Goal: Task Accomplishment & Management: Complete application form

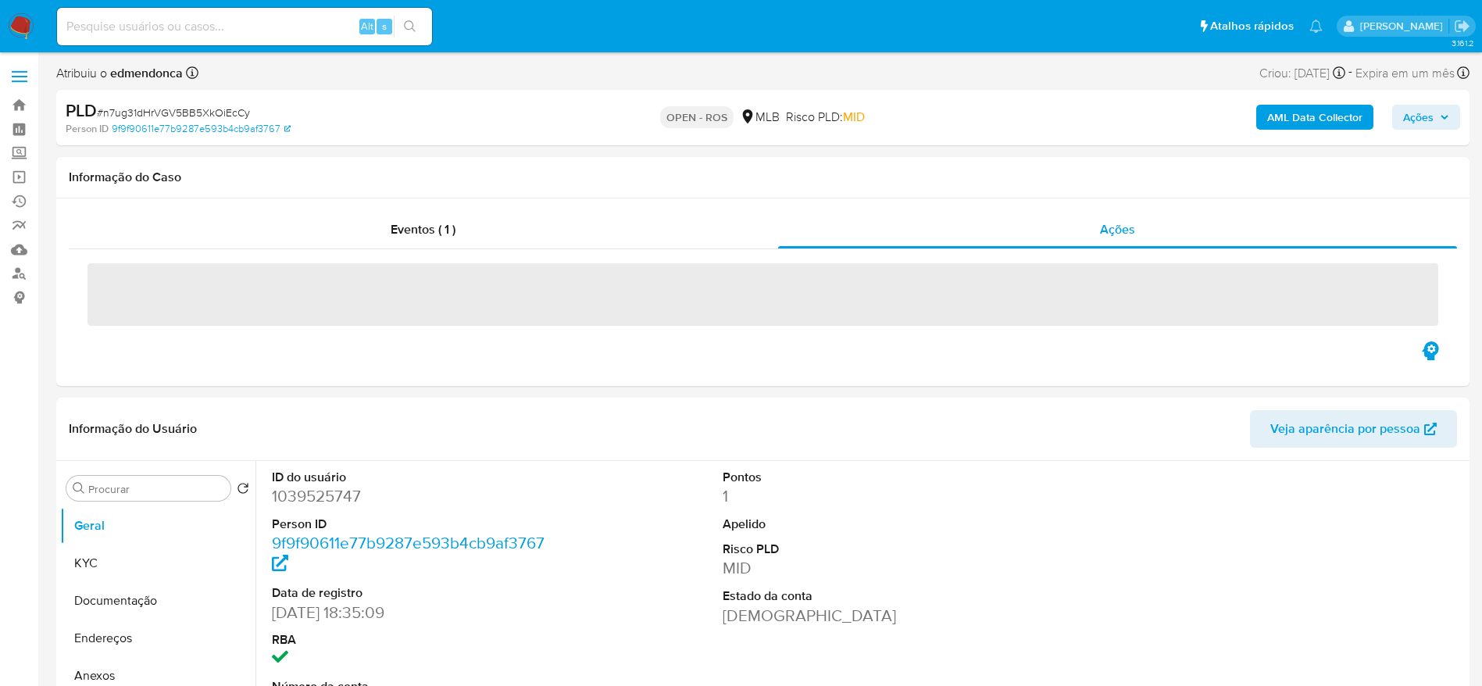
select select "10"
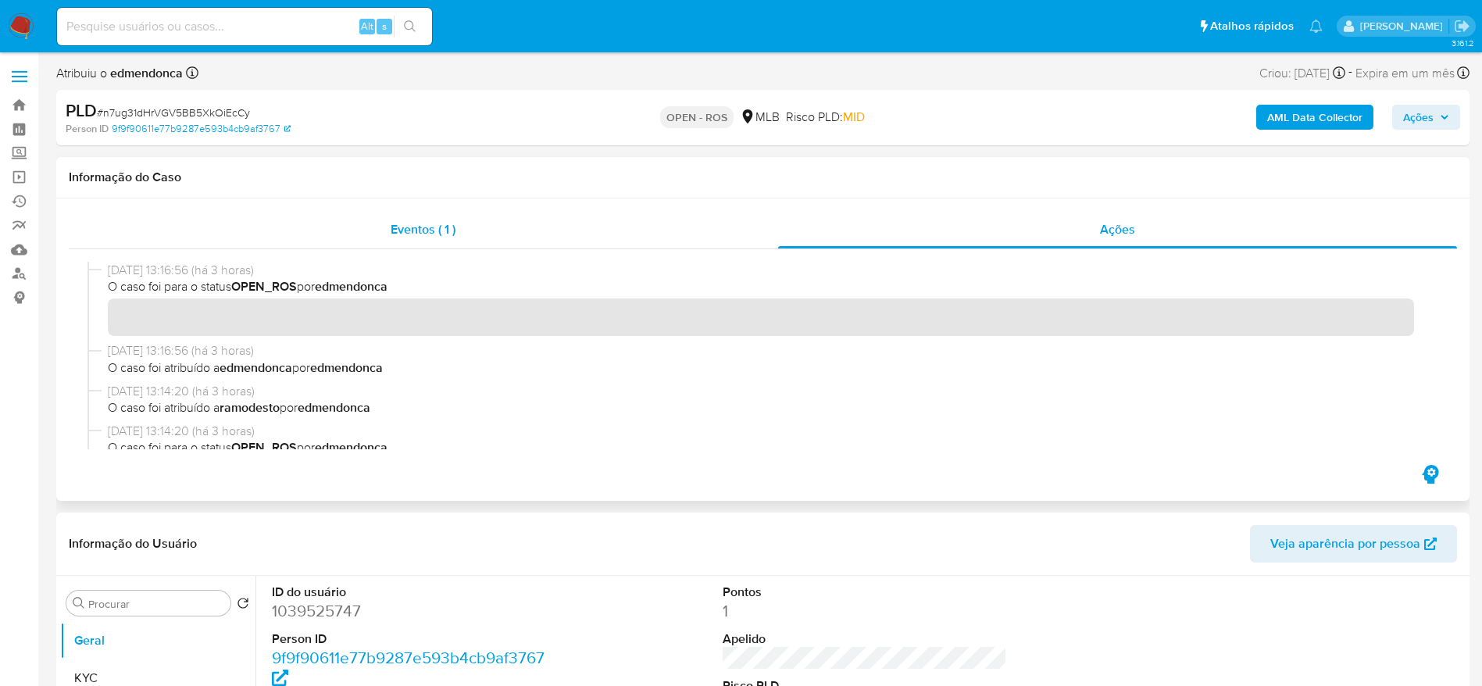
click at [451, 227] on span "Eventos ( 1 )" at bounding box center [423, 229] width 65 height 18
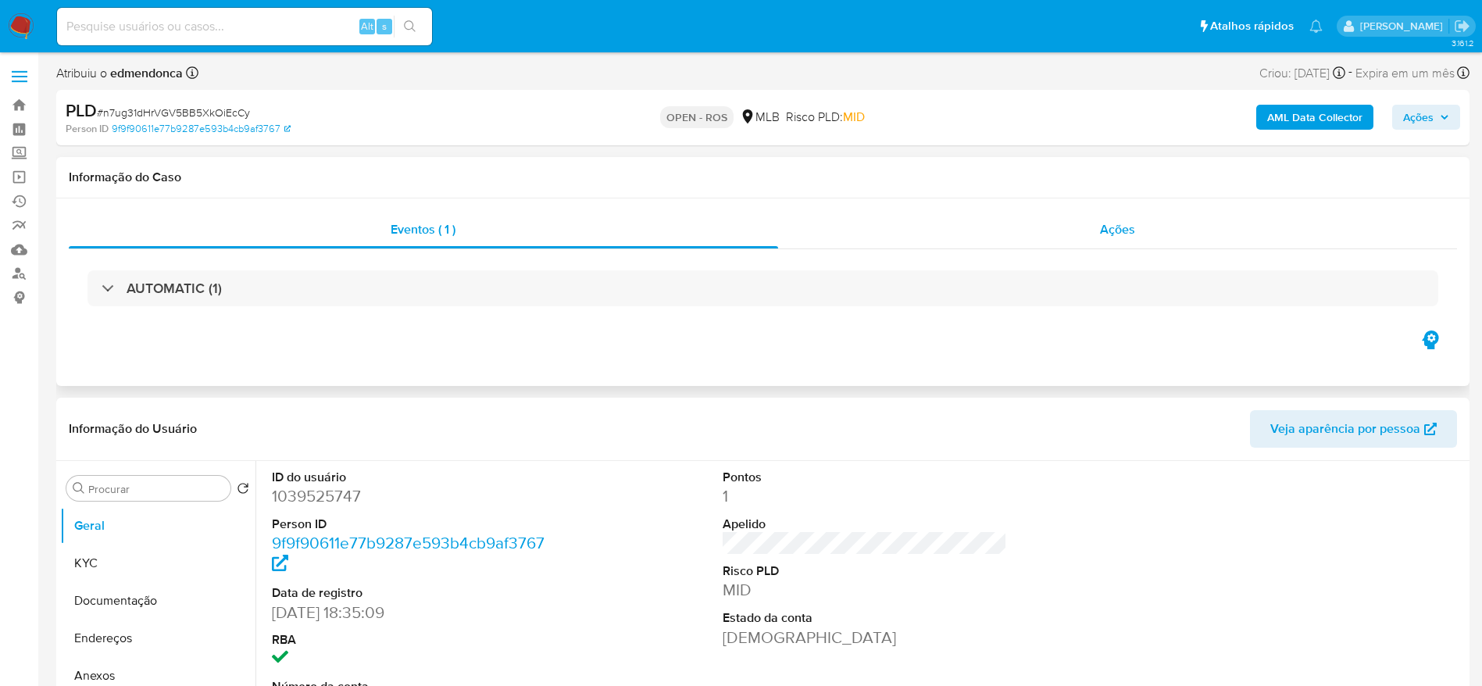
click at [1095, 224] on div "Ações" at bounding box center [1118, 229] width 680 height 37
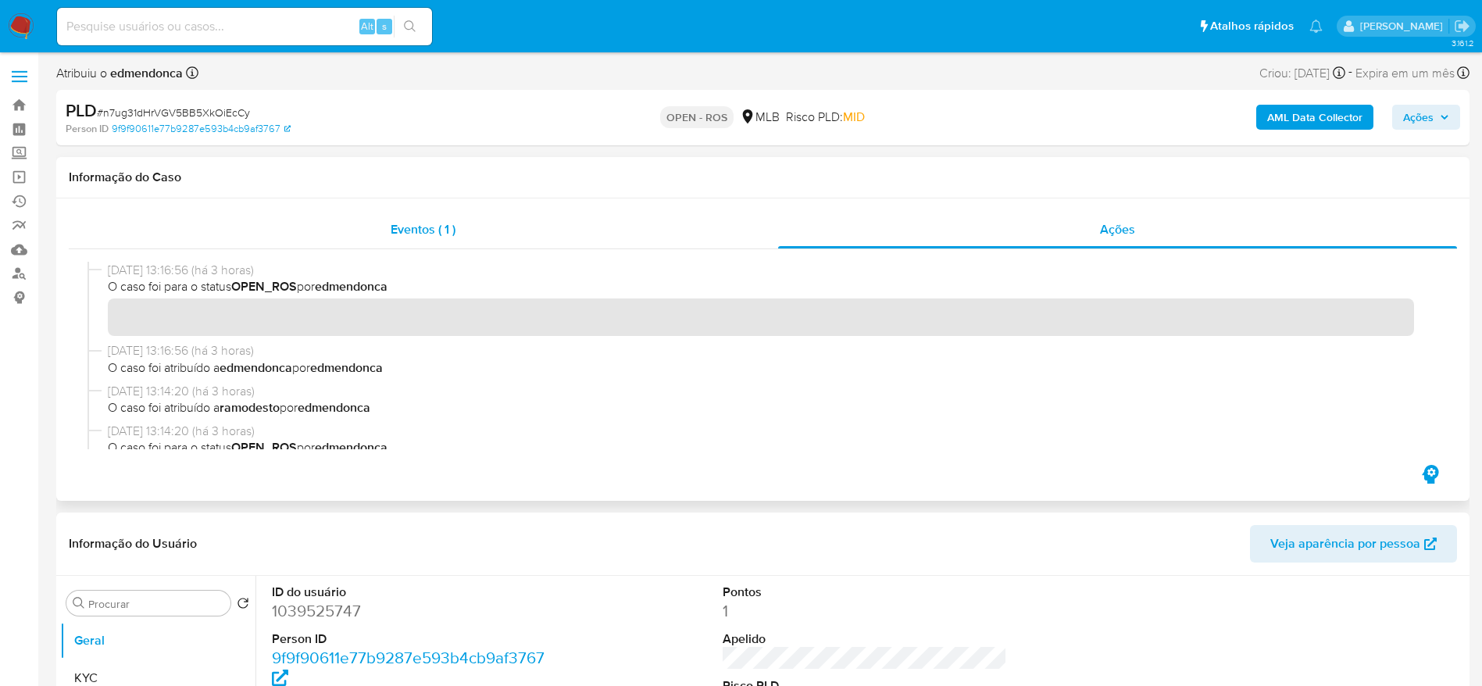
click at [441, 219] on div "Eventos ( 1 )" at bounding box center [423, 229] width 709 height 37
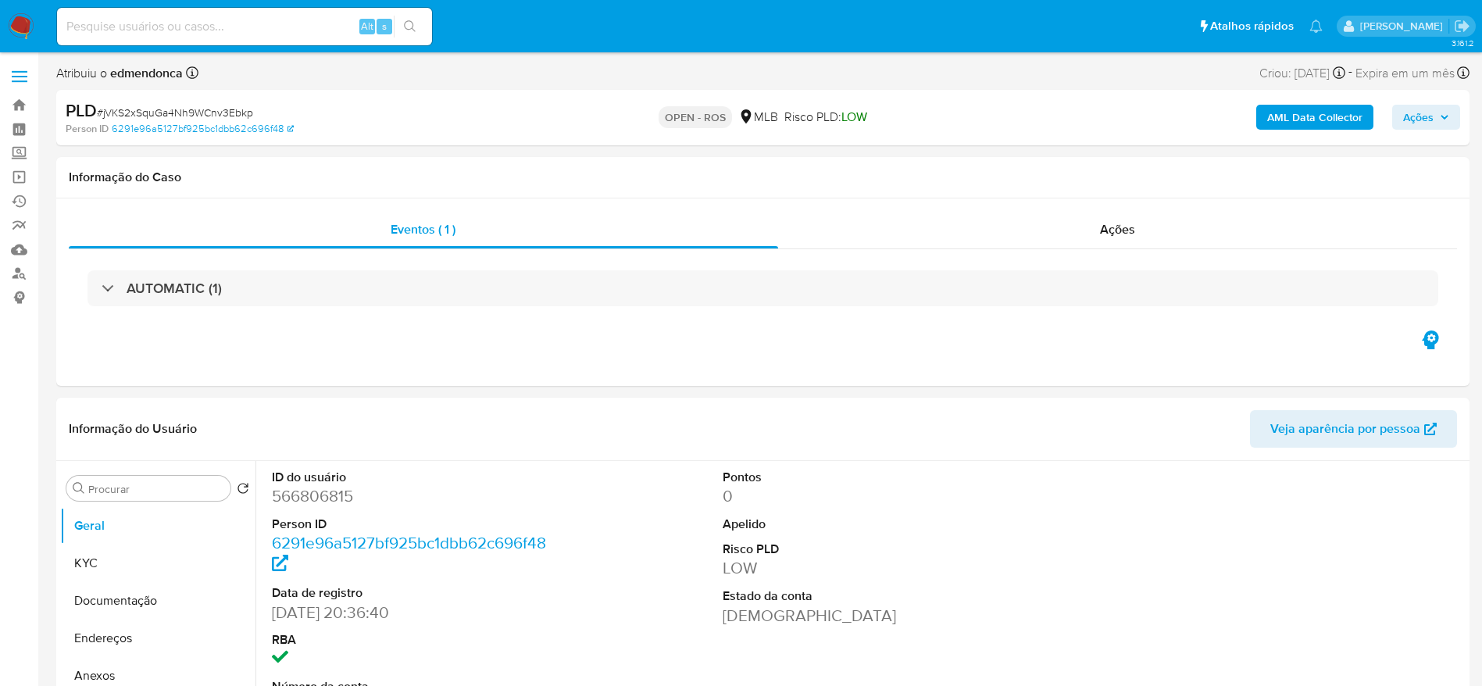
select select "10"
click at [631, 316] on div "AUTOMATIC (1)" at bounding box center [763, 288] width 1388 height 78
click at [955, 619] on dt "Estado da conta" at bounding box center [865, 617] width 285 height 17
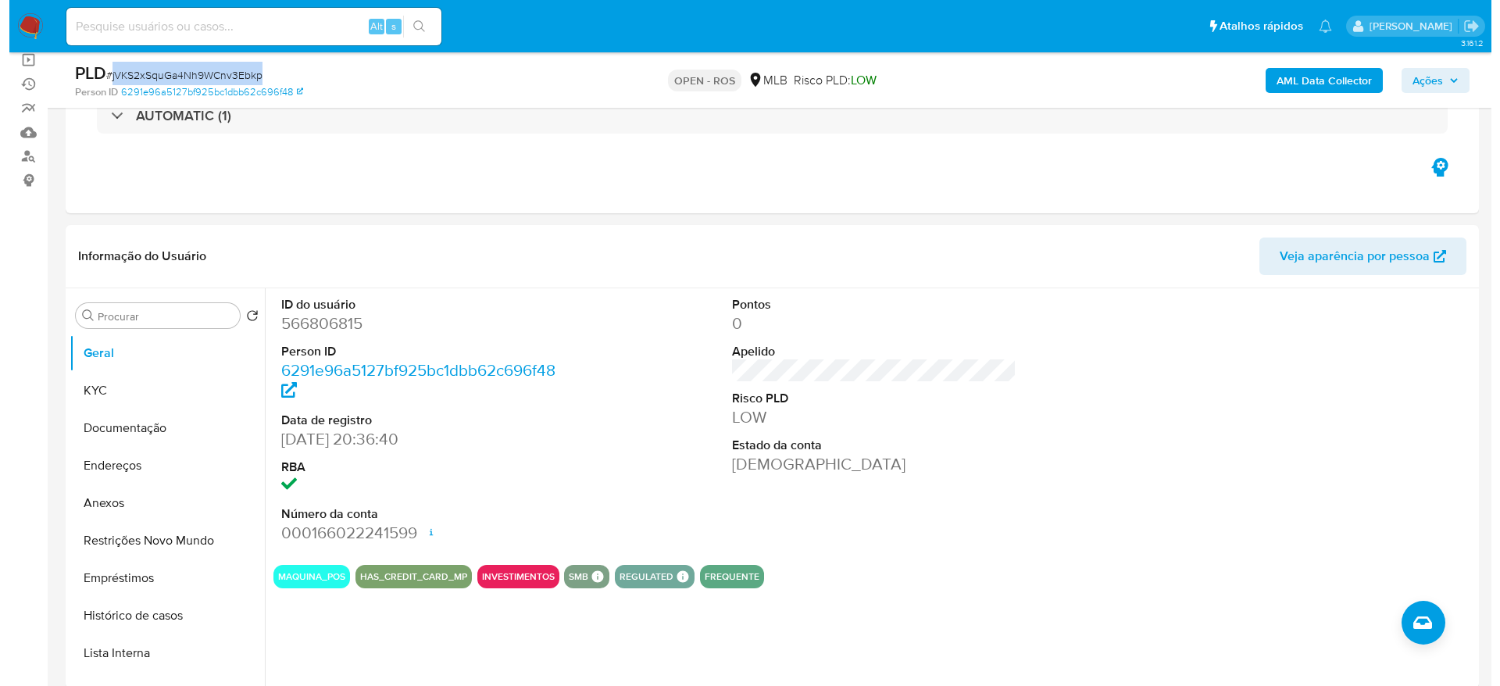
scroll to position [234, 0]
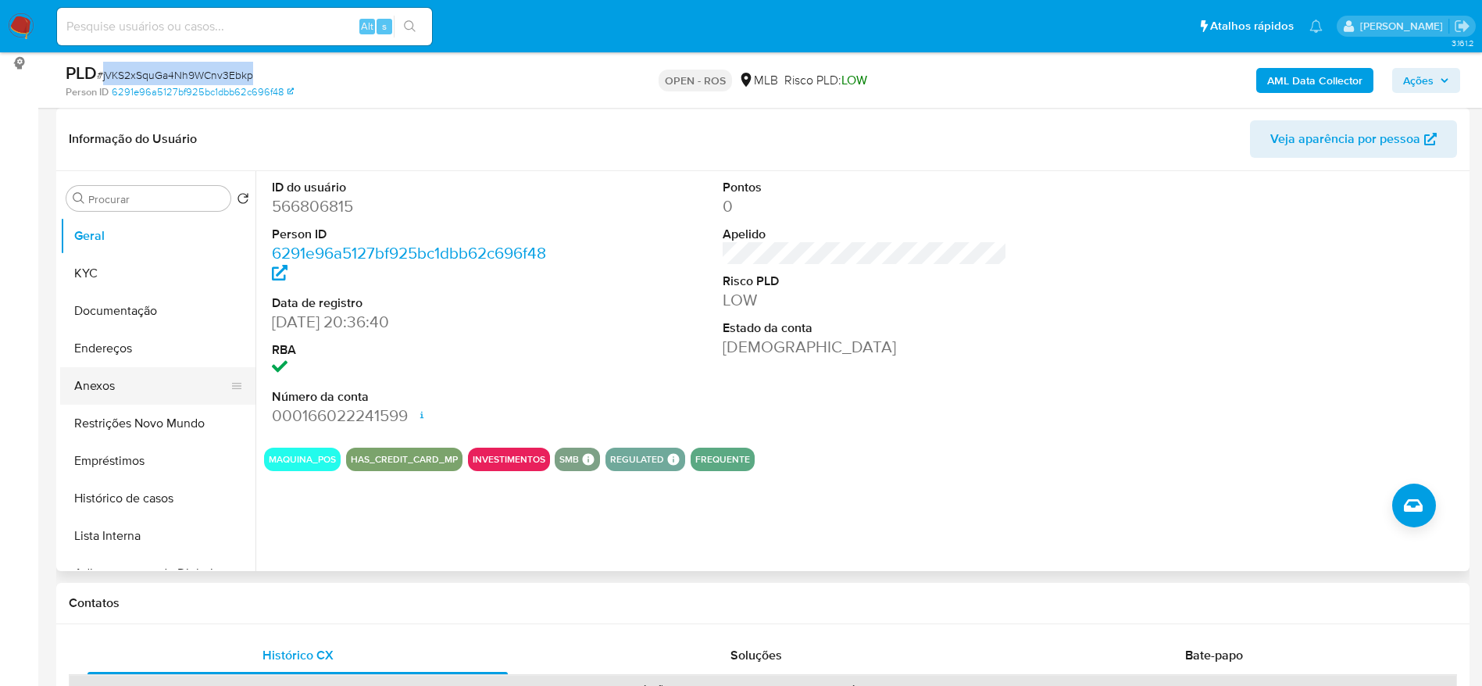
click at [89, 380] on button "Anexos" at bounding box center [151, 385] width 183 height 37
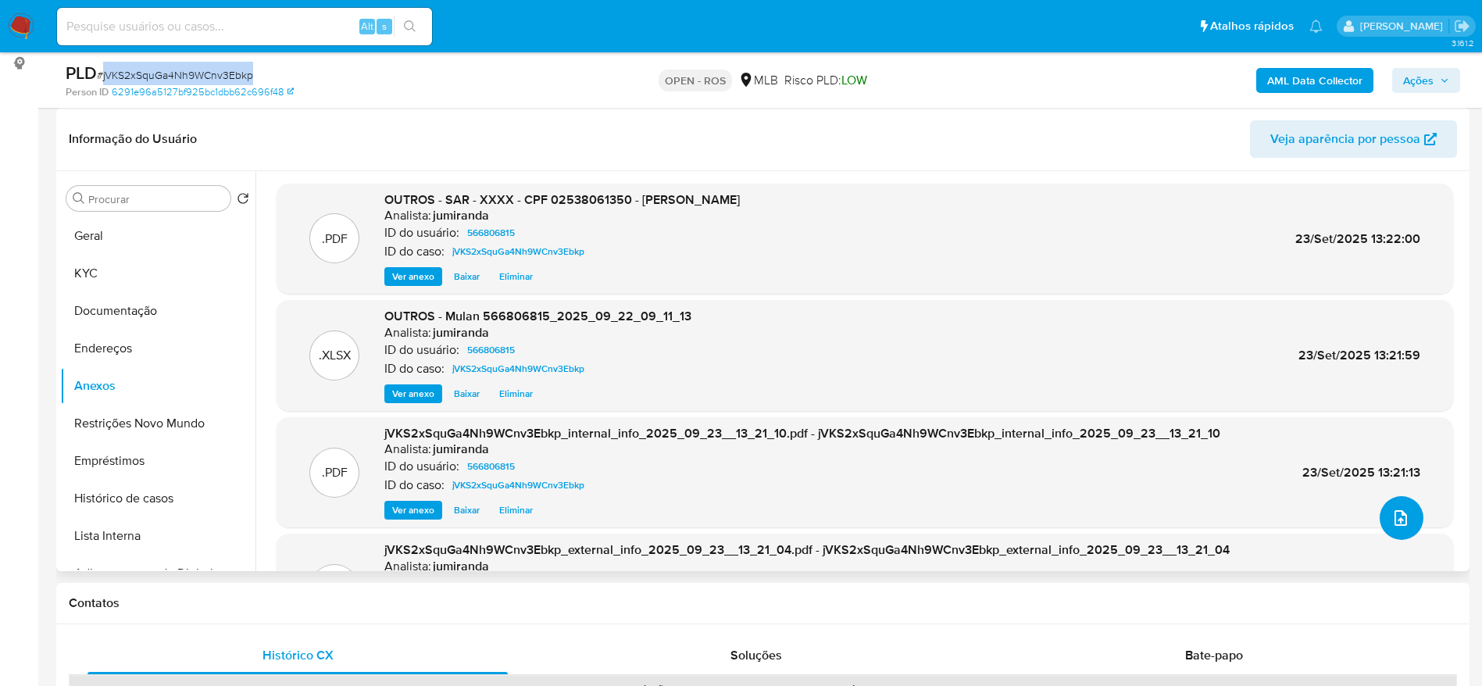
click at [1407, 515] on button "upload-file" at bounding box center [1401, 518] width 44 height 44
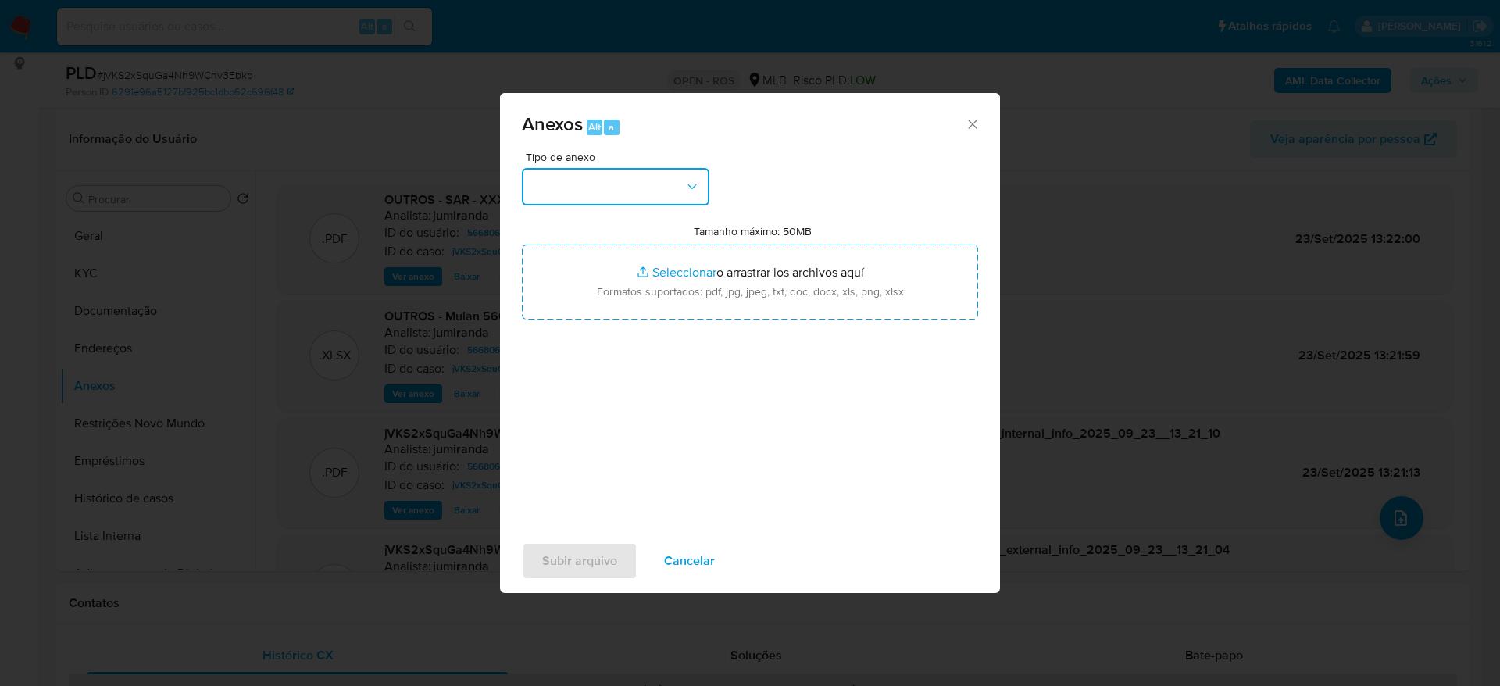
click at [623, 194] on button "button" at bounding box center [615, 186] width 187 height 37
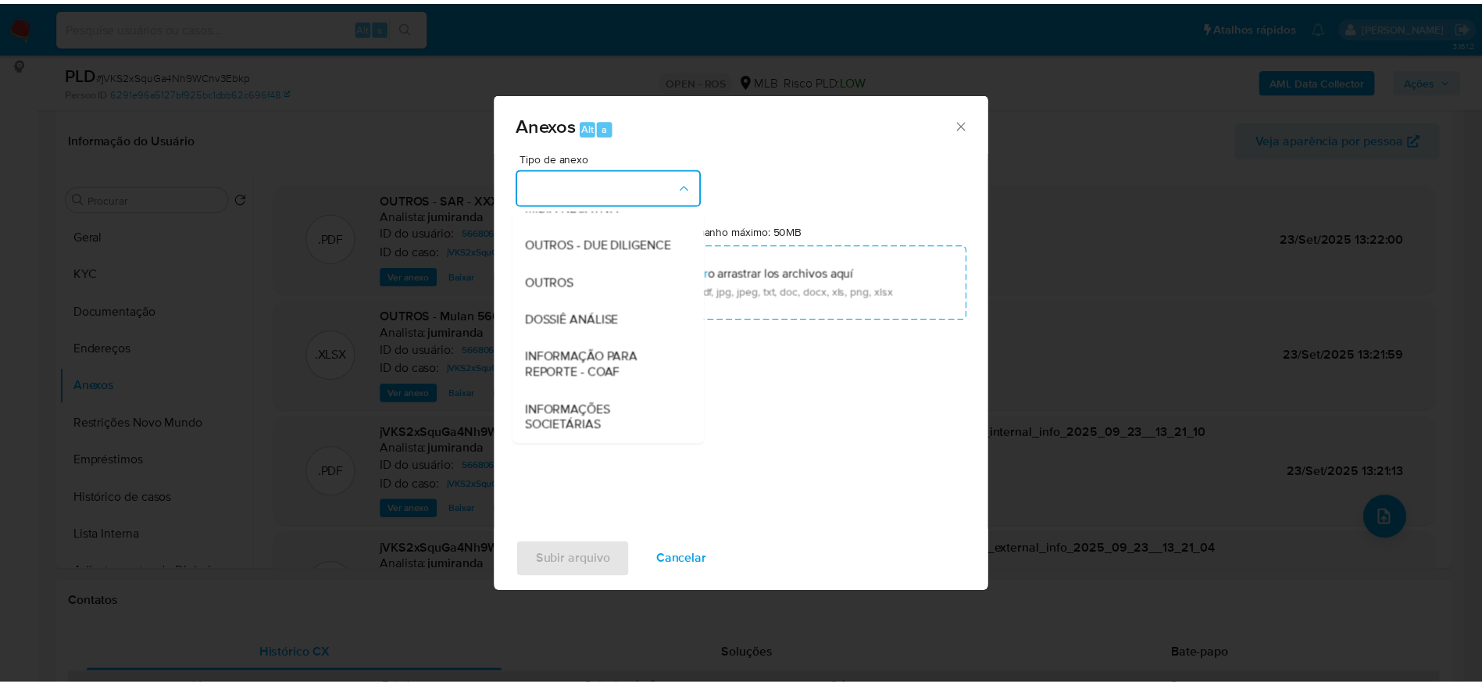
scroll to position [241, 0]
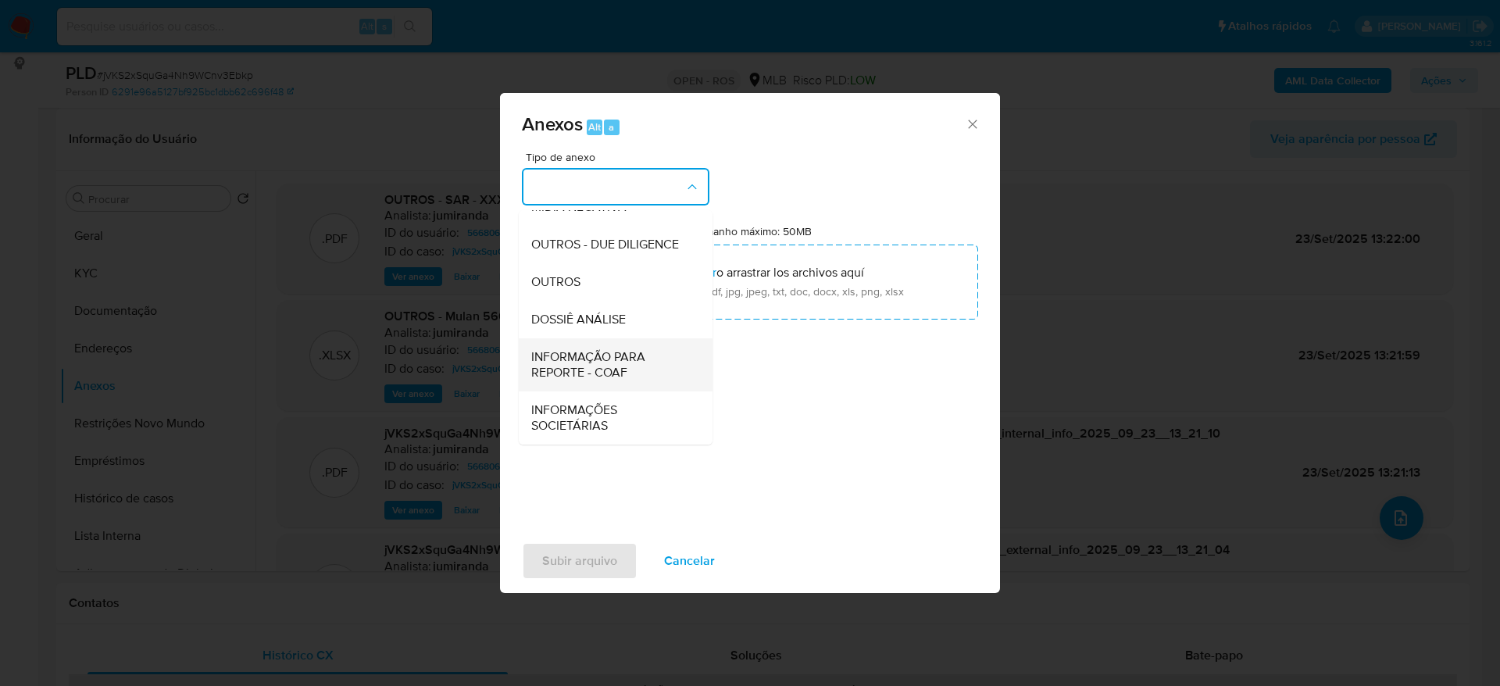
click at [605, 365] on span "INFORMAÇÃO PARA REPORTE - COAF" at bounding box center [610, 364] width 159 height 31
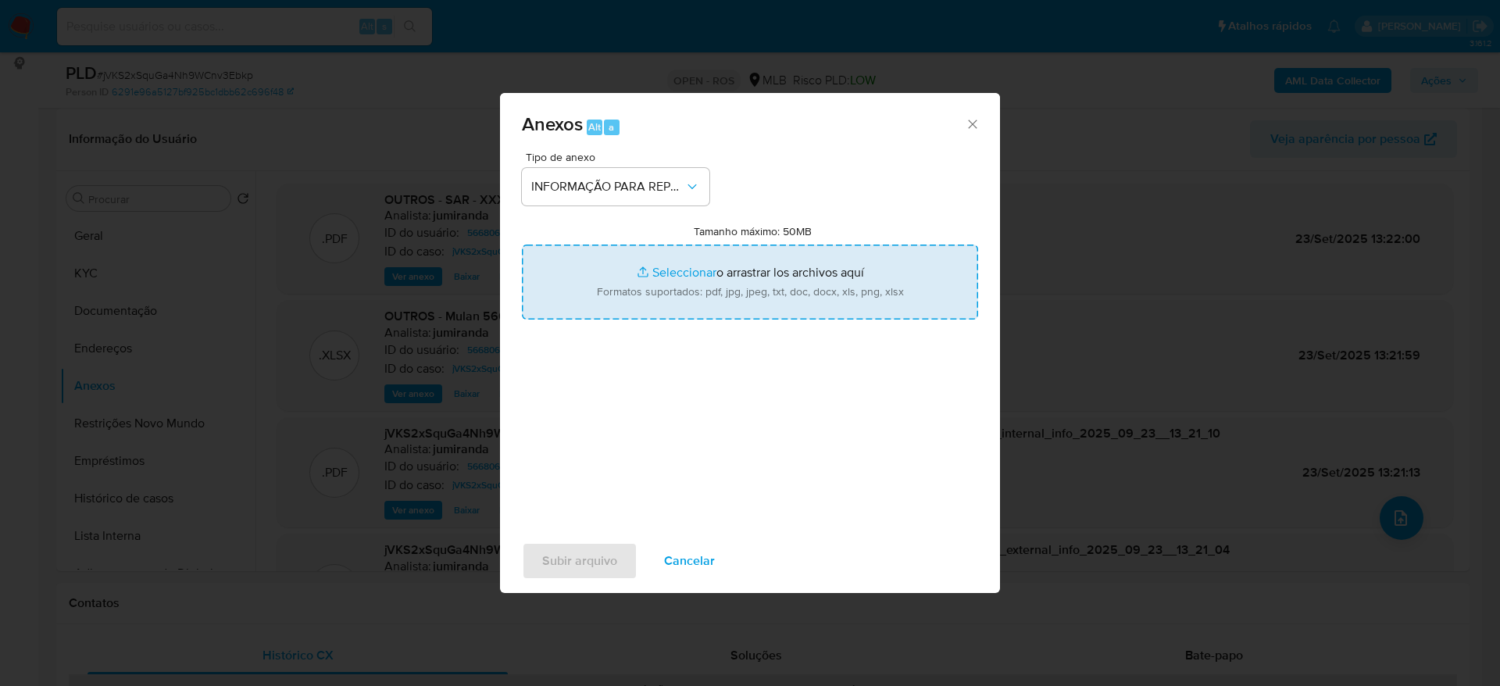
click at [756, 251] on input "Tamanho máximo: 50MB Seleccionar archivos" at bounding box center [750, 281] width 456 height 75
type input "C:\fakepath\SAR - jVKS2xSquGa4Nh9WCnv3Ebkp - CPF 02538061350 - FRANCISCO EDUARD…"
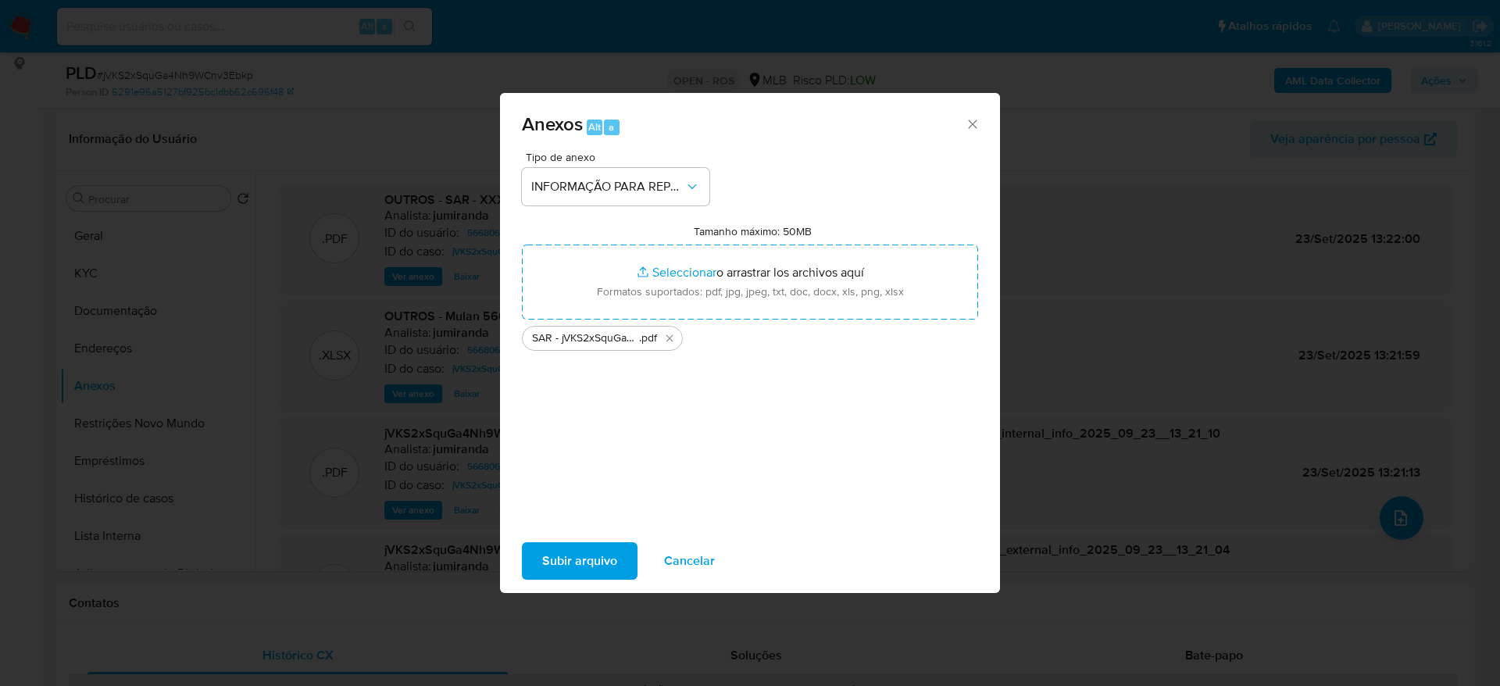
click at [615, 553] on span "Subir arquivo" at bounding box center [579, 561] width 75 height 34
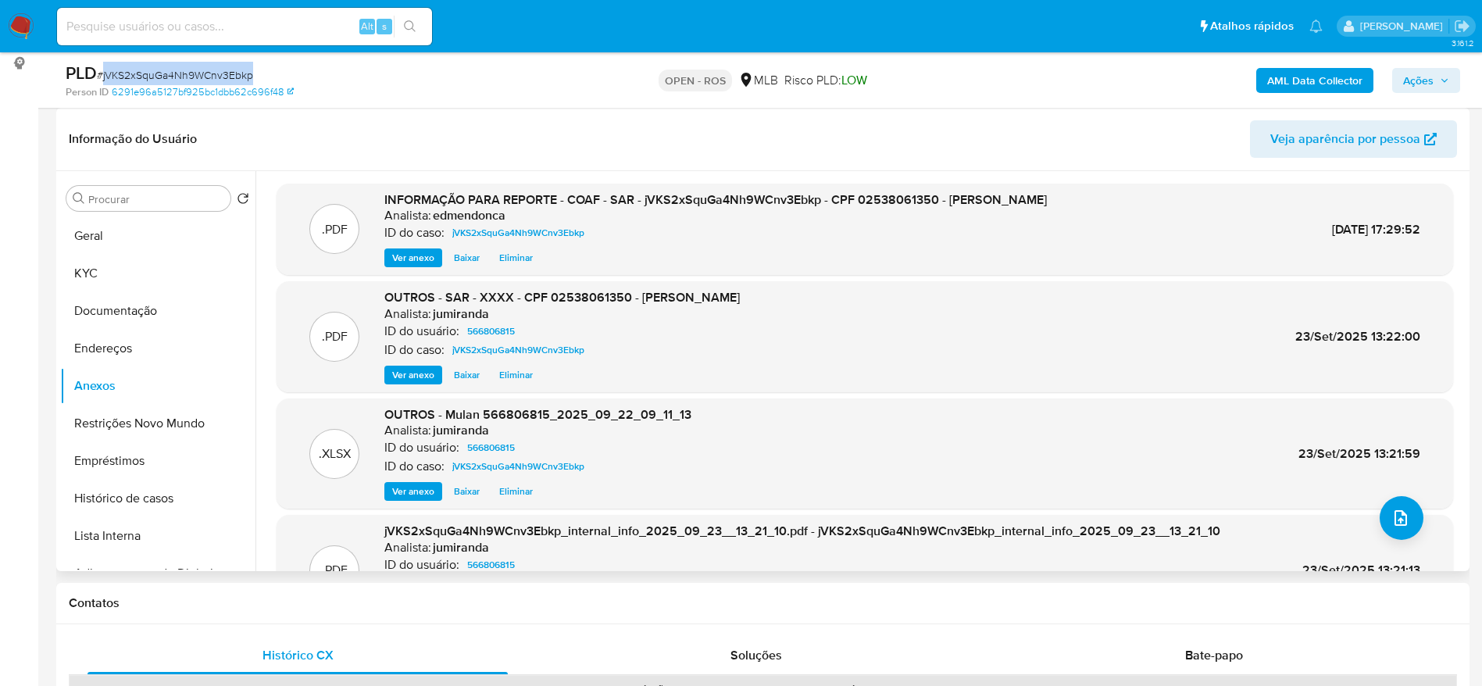
click at [413, 258] on span "Ver anexo" at bounding box center [413, 258] width 42 height 16
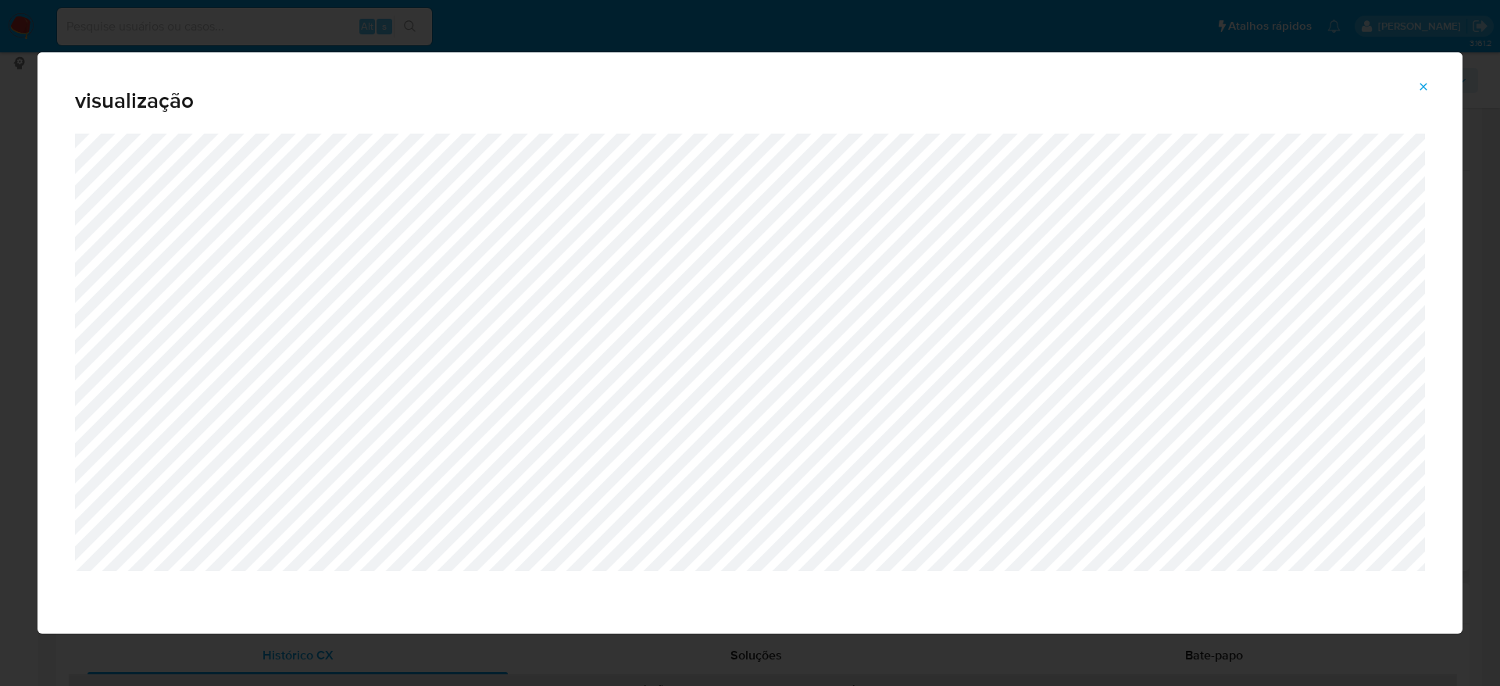
click at [1425, 85] on icon "Attachment preview" at bounding box center [1423, 86] width 12 height 12
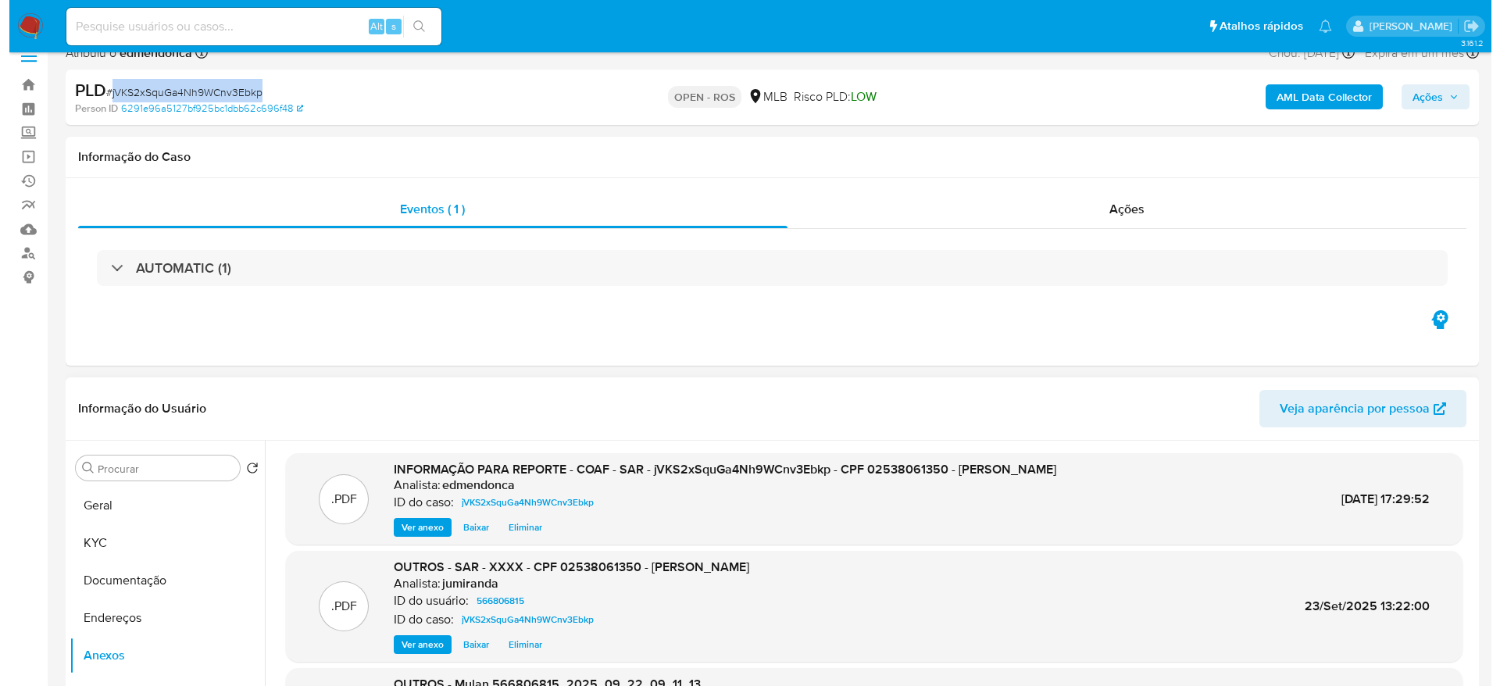
scroll to position [0, 0]
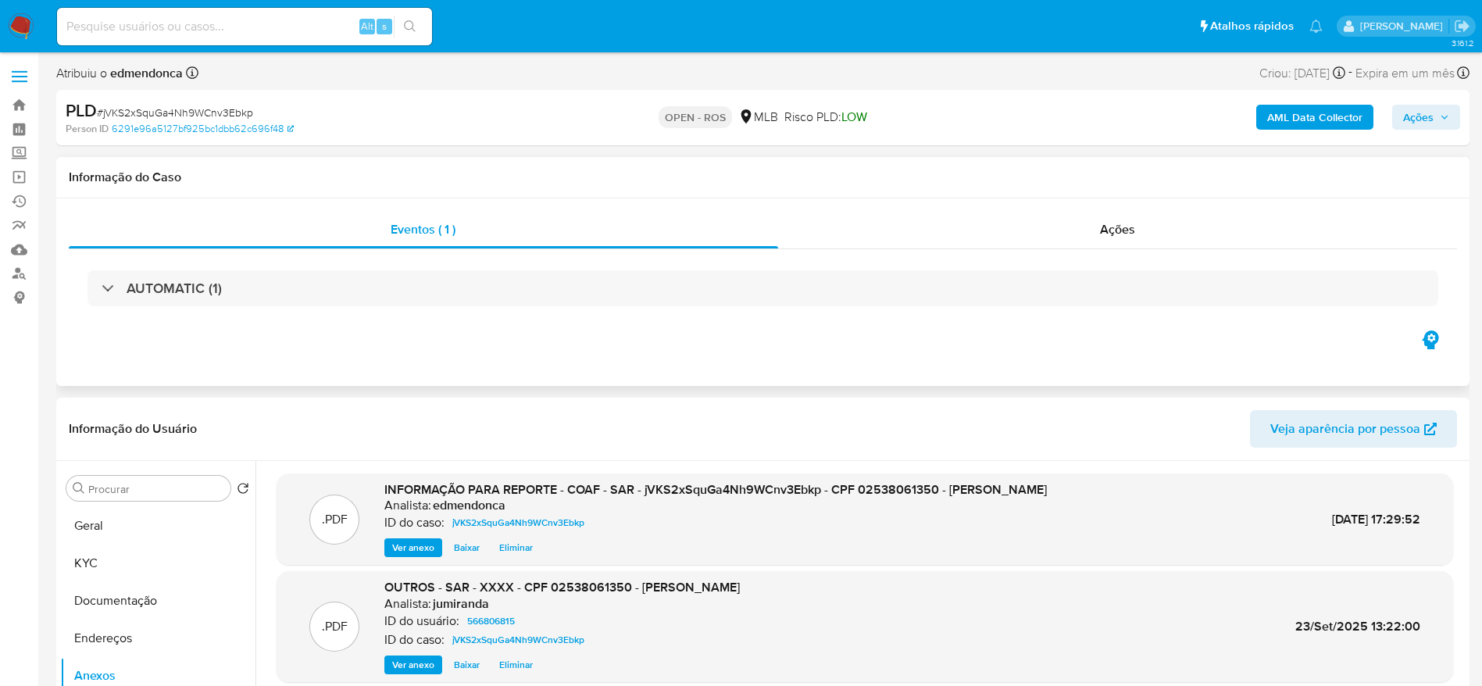
click at [889, 166] on div "Informação do Caso" at bounding box center [762, 177] width 1413 height 41
click at [1417, 119] on span "Ações" at bounding box center [1418, 117] width 30 height 25
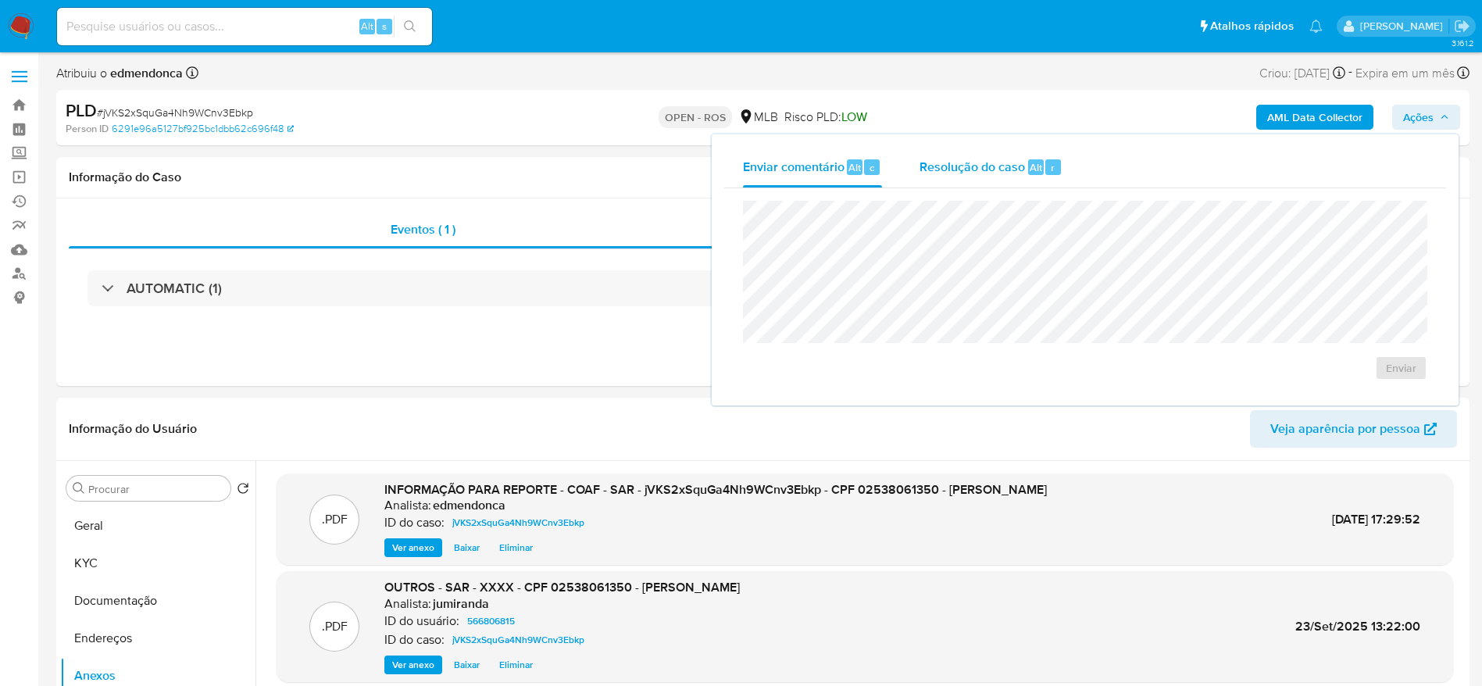
click at [981, 170] on span "Resolução do caso" at bounding box center [971, 167] width 105 height 18
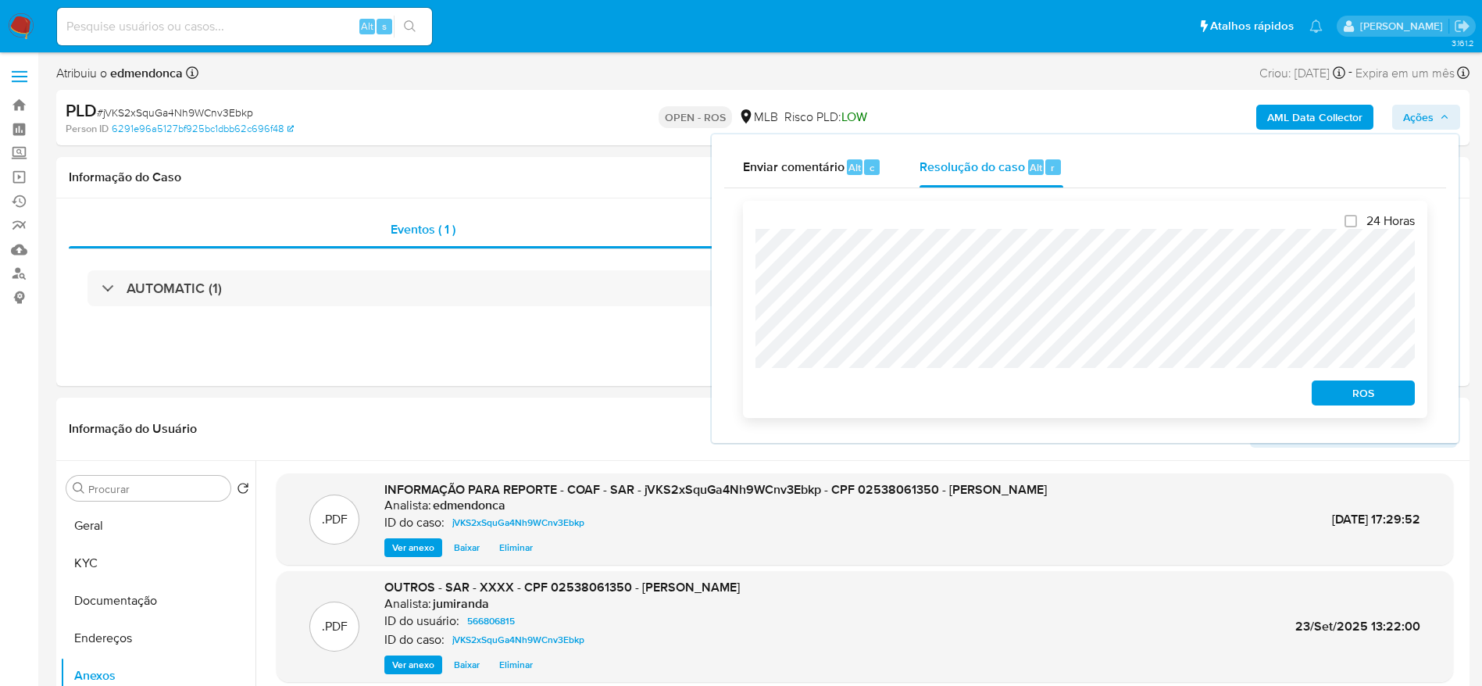
click at [1361, 398] on span "ROS" at bounding box center [1362, 393] width 81 height 22
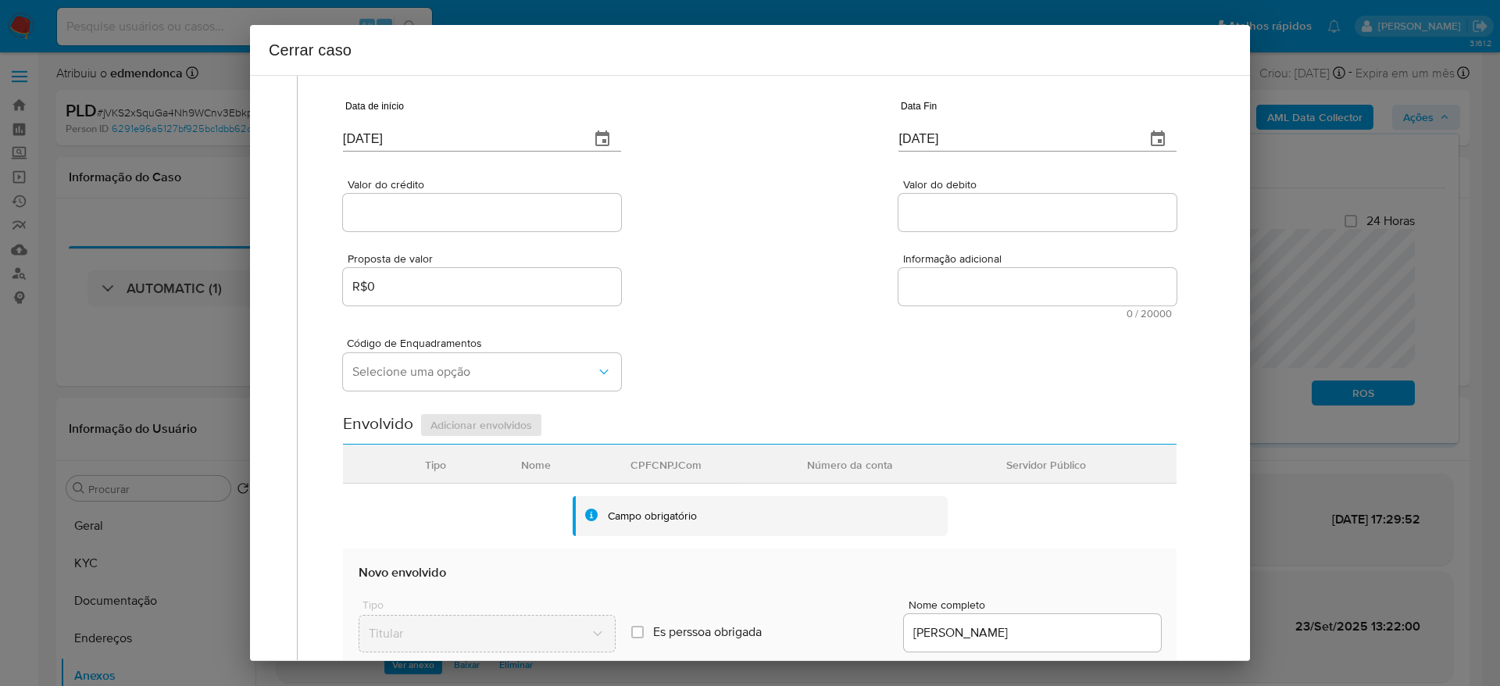
scroll to position [2, 0]
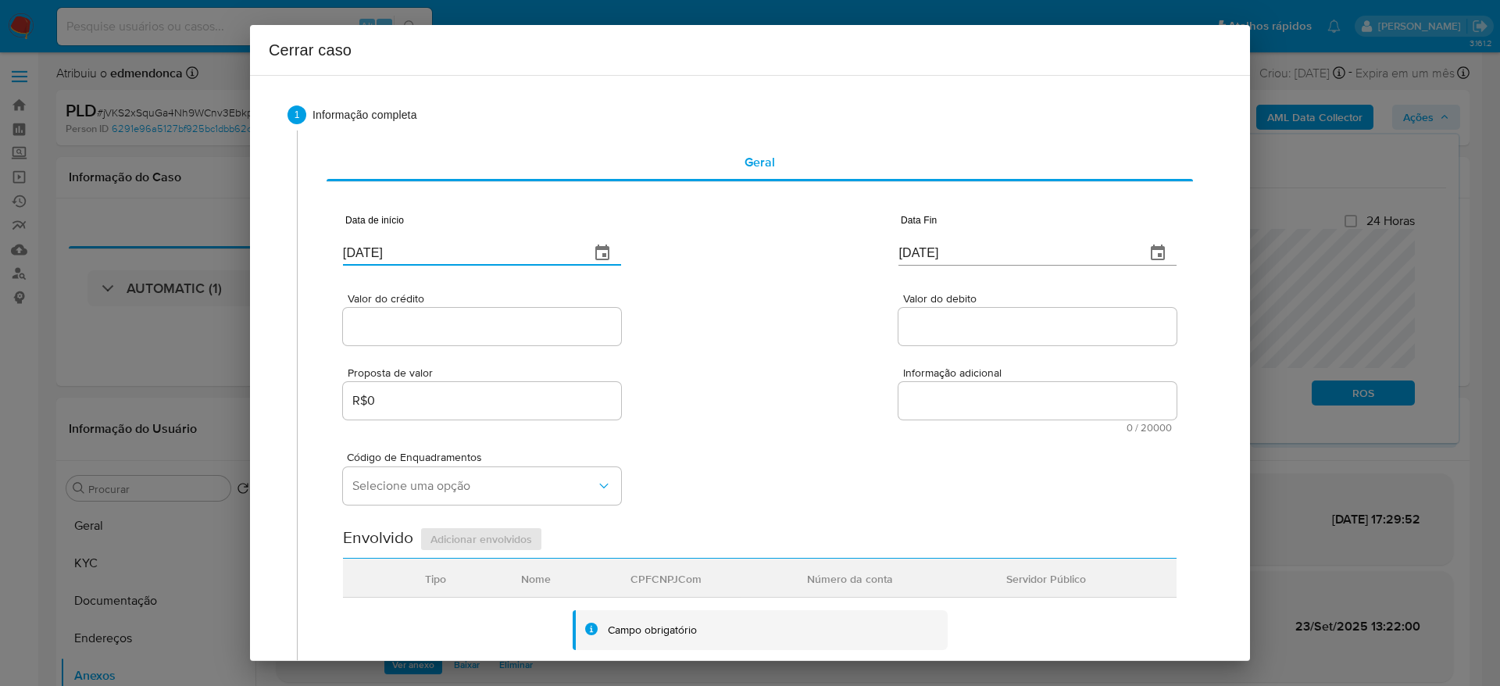
click at [460, 254] on input "30/09/2025" at bounding box center [460, 253] width 234 height 25
click at [460, 254] on input "[DATE]" at bounding box center [460, 253] width 234 height 25
paste input "01/08"
type input "01/08/2025"
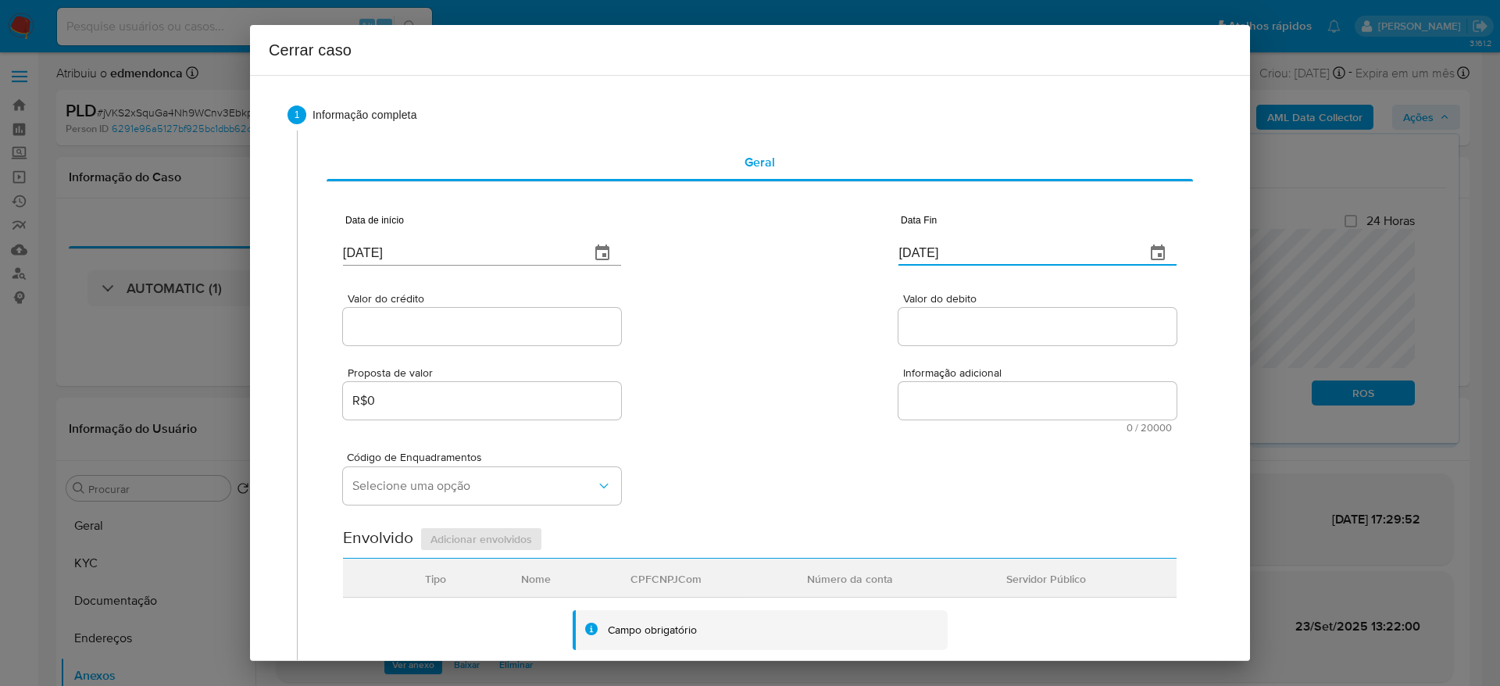
click at [951, 252] on input "[DATE]" at bounding box center [1015, 253] width 234 height 25
paste input "21"
type input "21/09/2025"
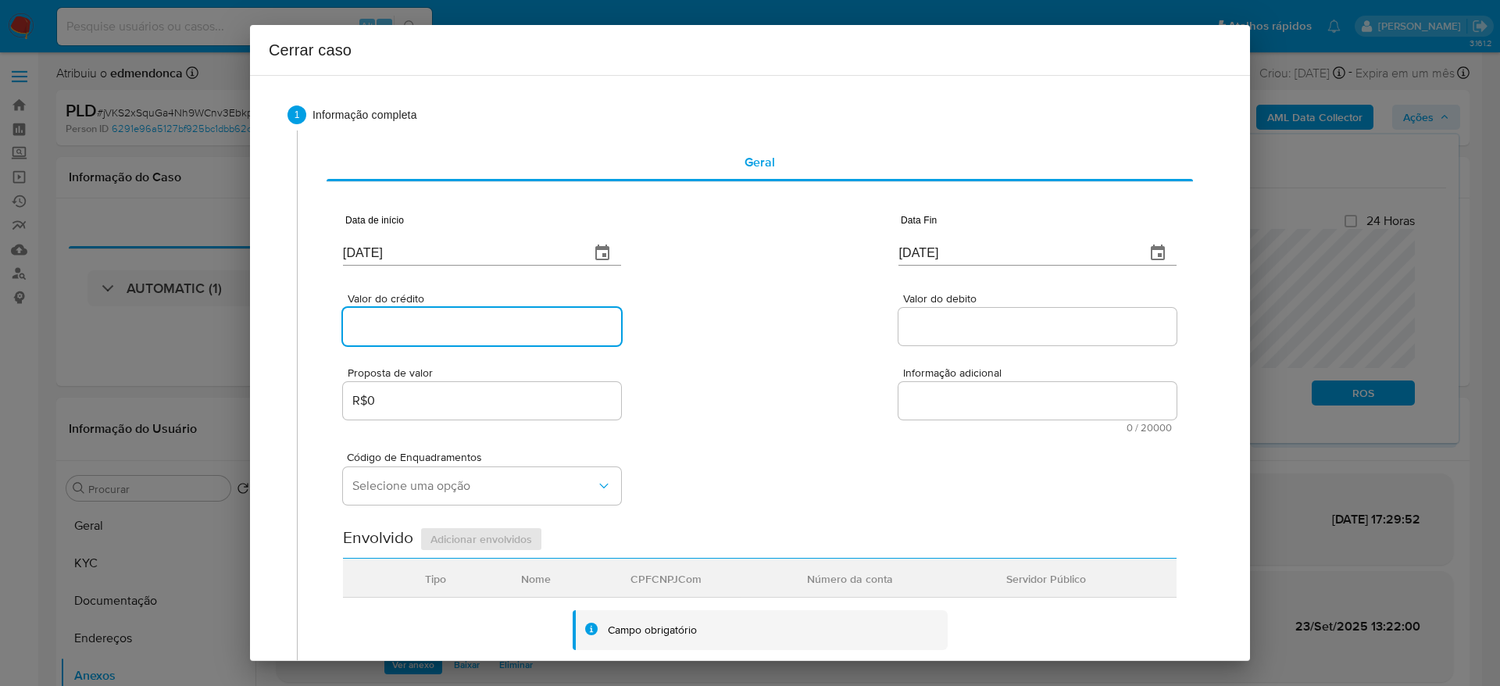
click at [396, 328] on input "Valor do crédito" at bounding box center [482, 326] width 278 height 20
paste input "R$857.013"
type input "R$857.013"
click at [944, 327] on input "Valor do debito" at bounding box center [1037, 326] width 278 height 20
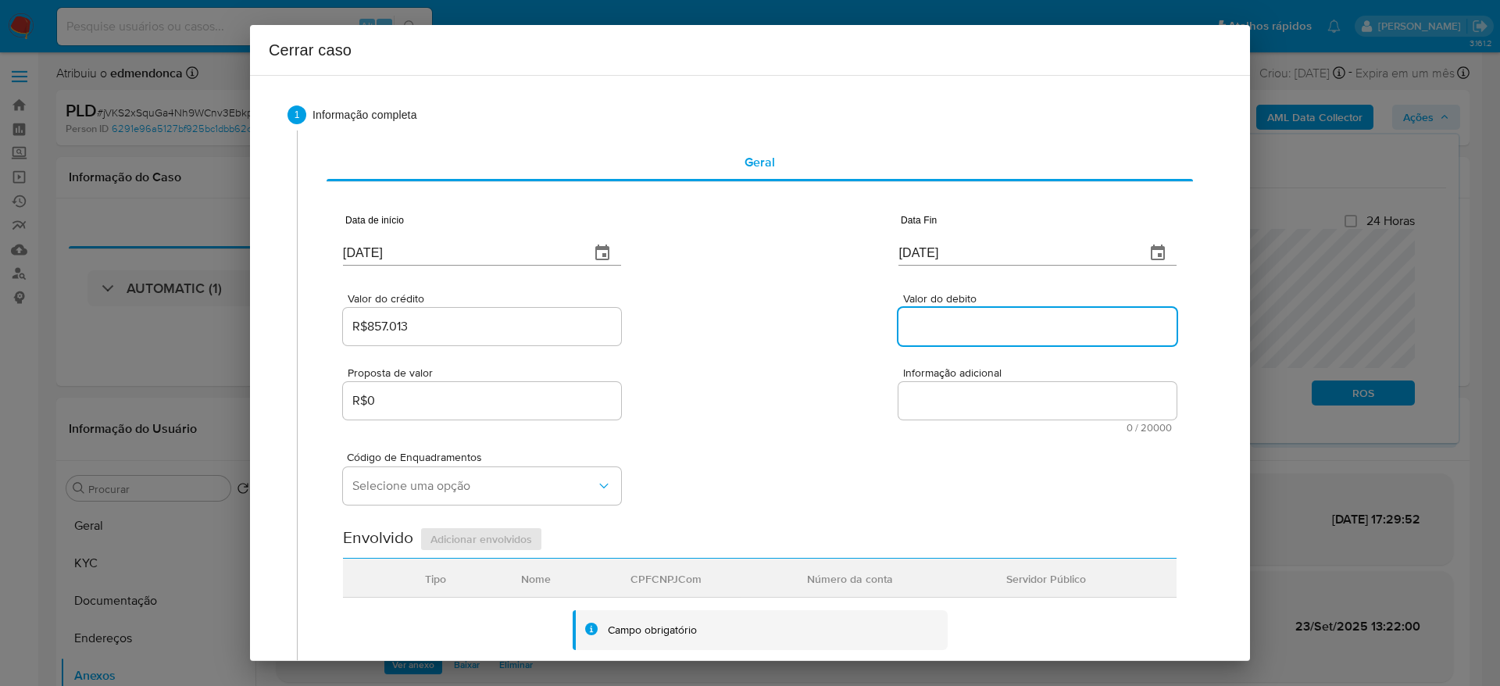
paste input "R$854.238"
type input "R$854.238"
click at [794, 373] on div "Proposta de valor R$0 Informação adicional 0 / 20000 20000 caracteres restantes" at bounding box center [759, 390] width 833 height 84
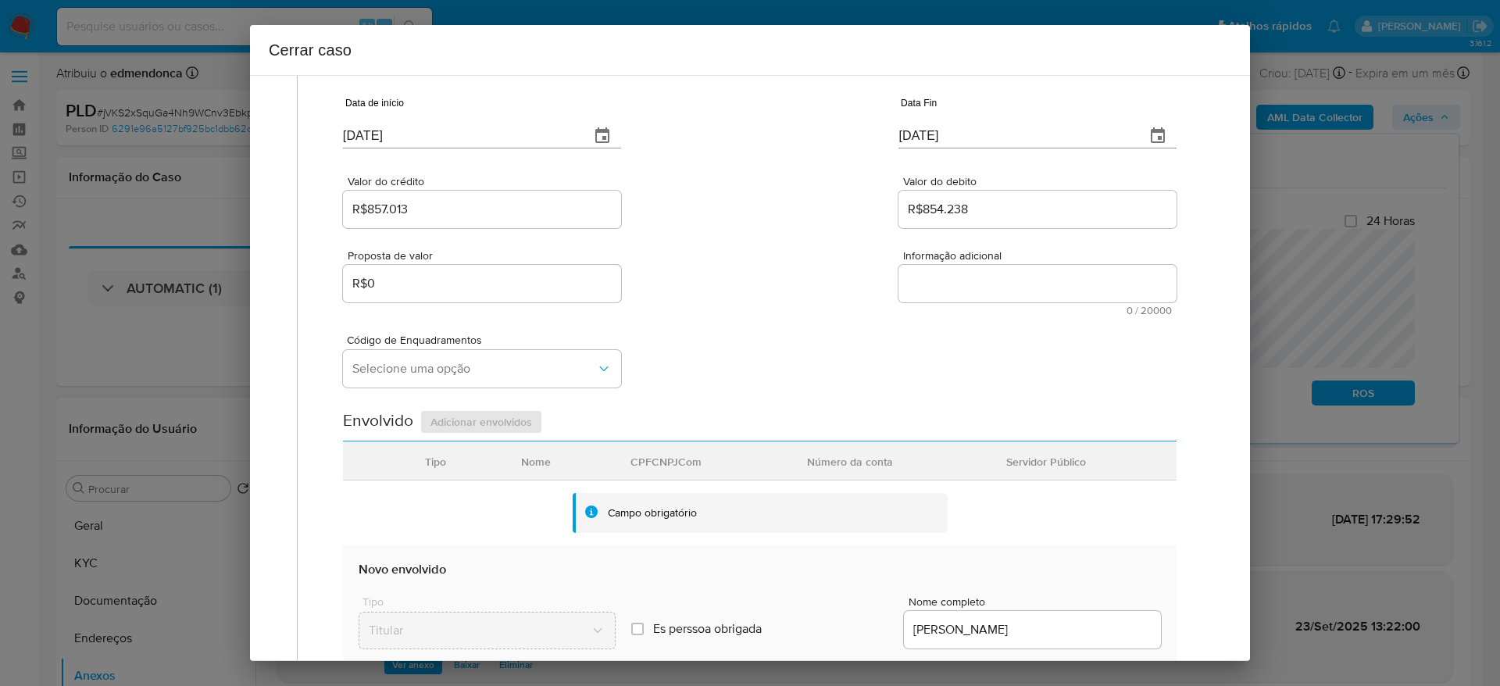
scroll to position [236, 0]
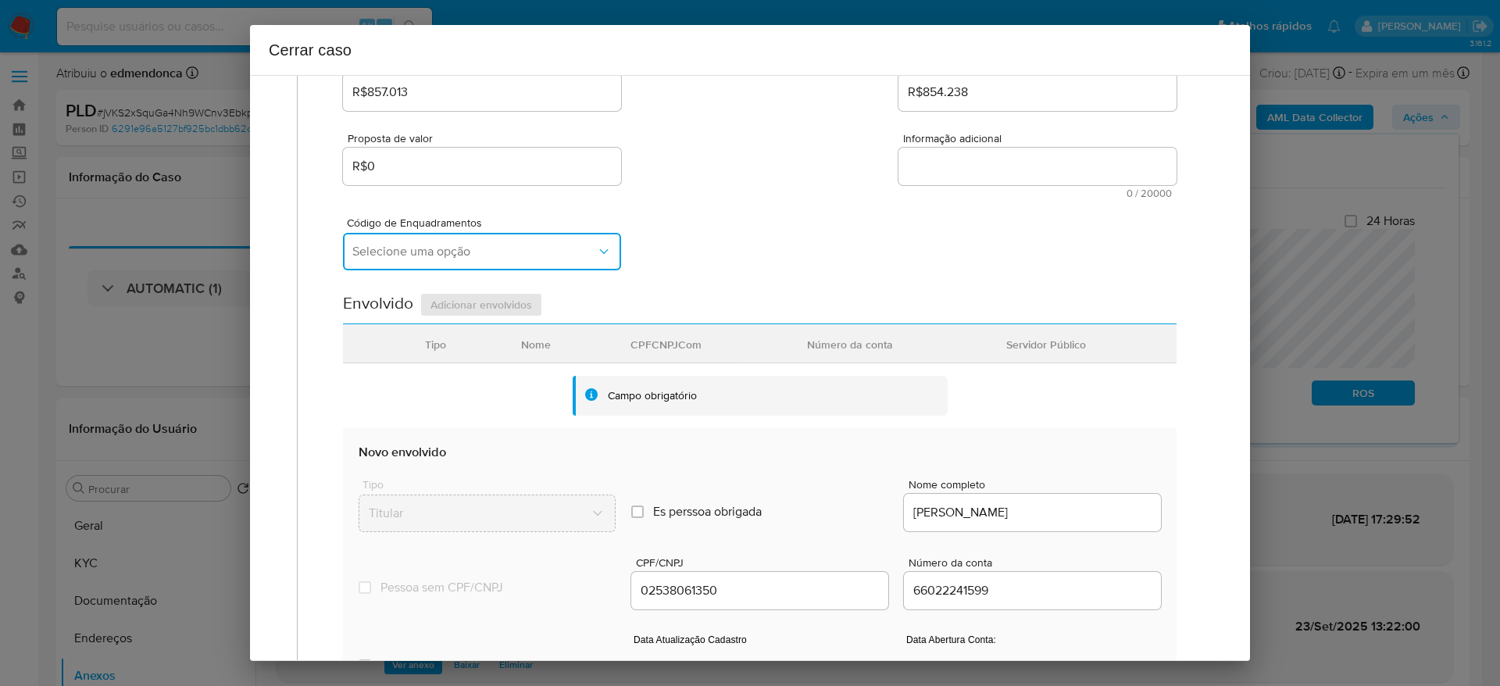
click at [491, 253] on span "Selecione uma opção" at bounding box center [474, 252] width 244 height 16
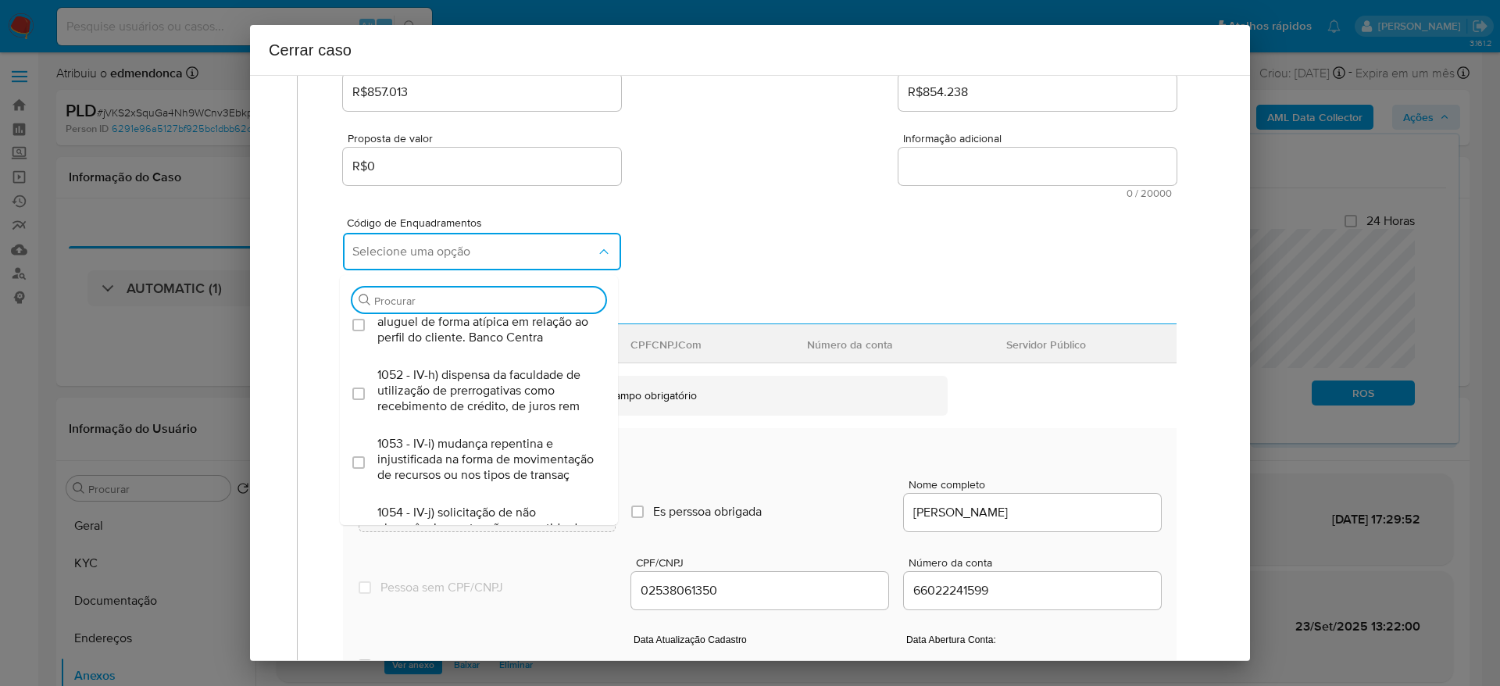
scroll to position [3046, 0]
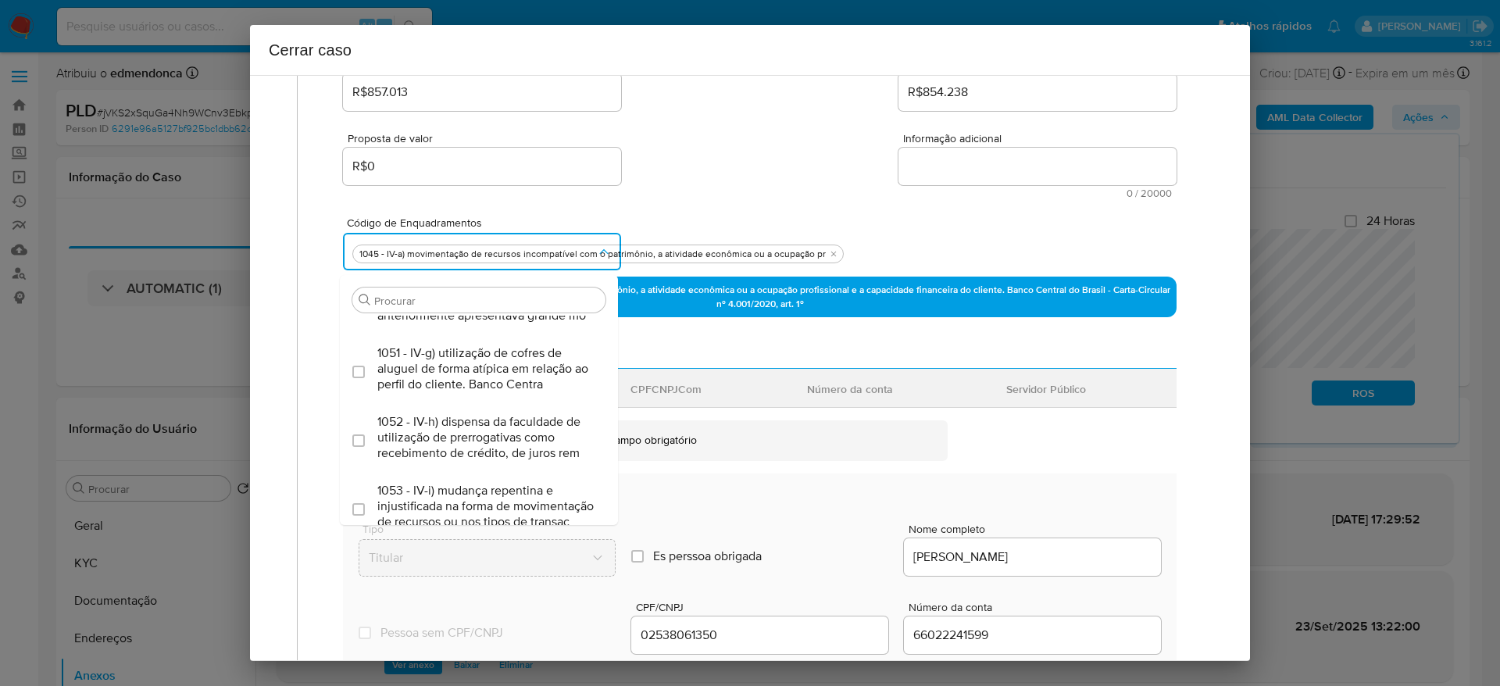
checkbox input "true"
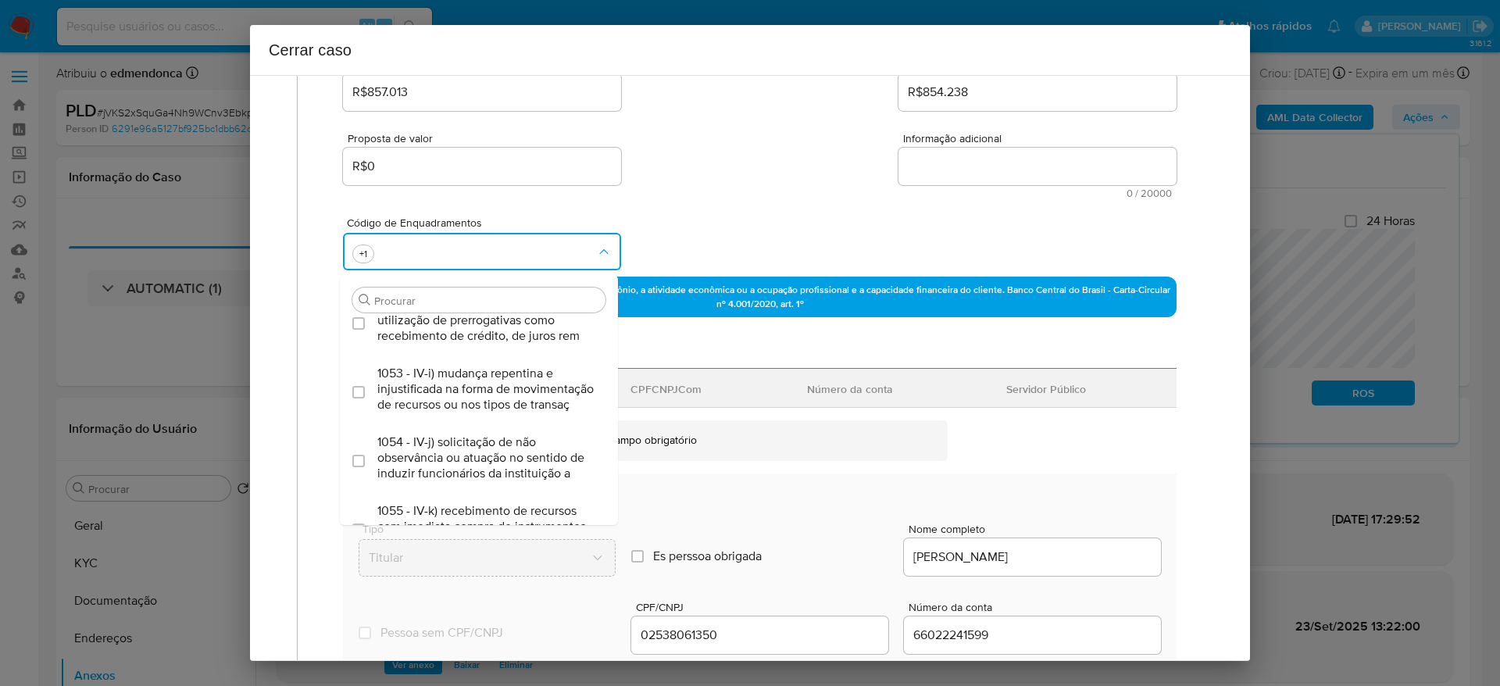
checkbox input "true"
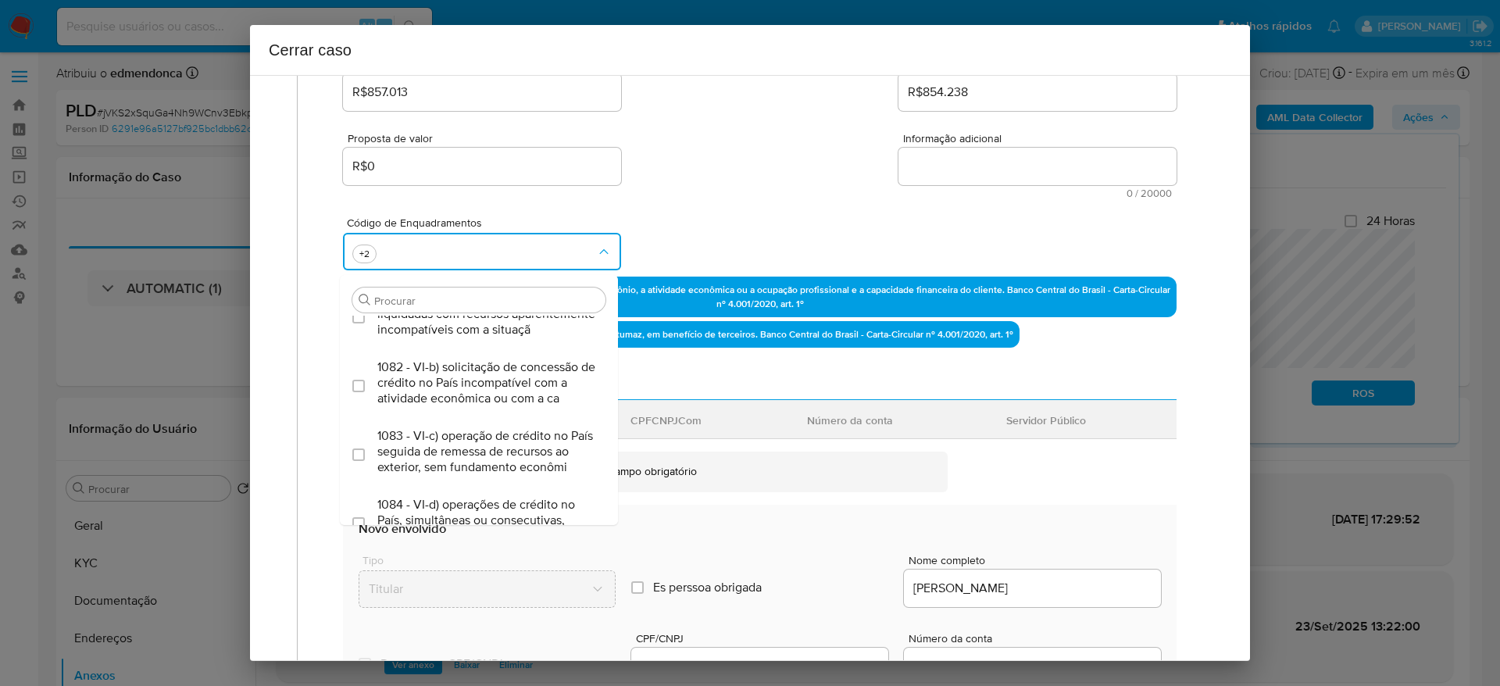
scroll to position [5390, 0]
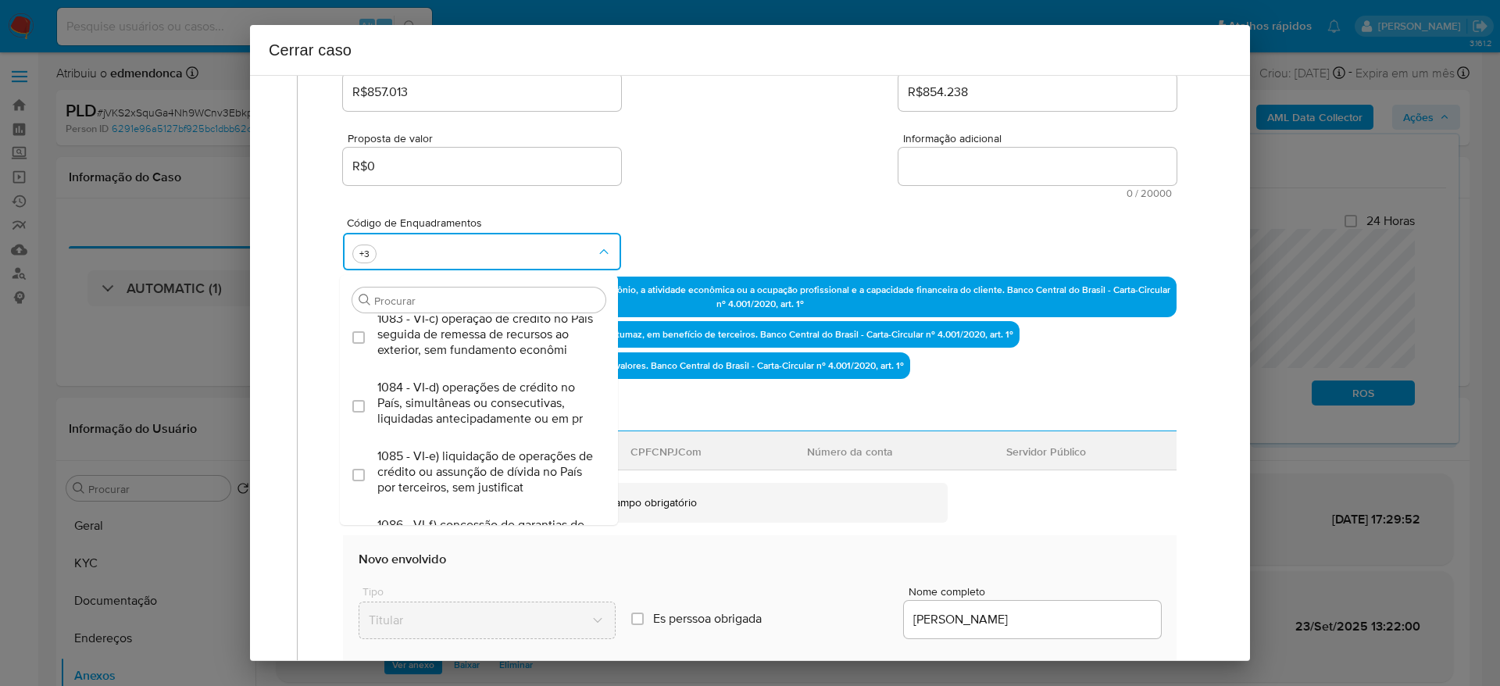
checkbox input "true"
click at [695, 198] on div "Código de Enquadramentos Procurar 1008 - I-a) depósitos, aportes, saques, pedid…" at bounding box center [759, 237] width 833 height 78
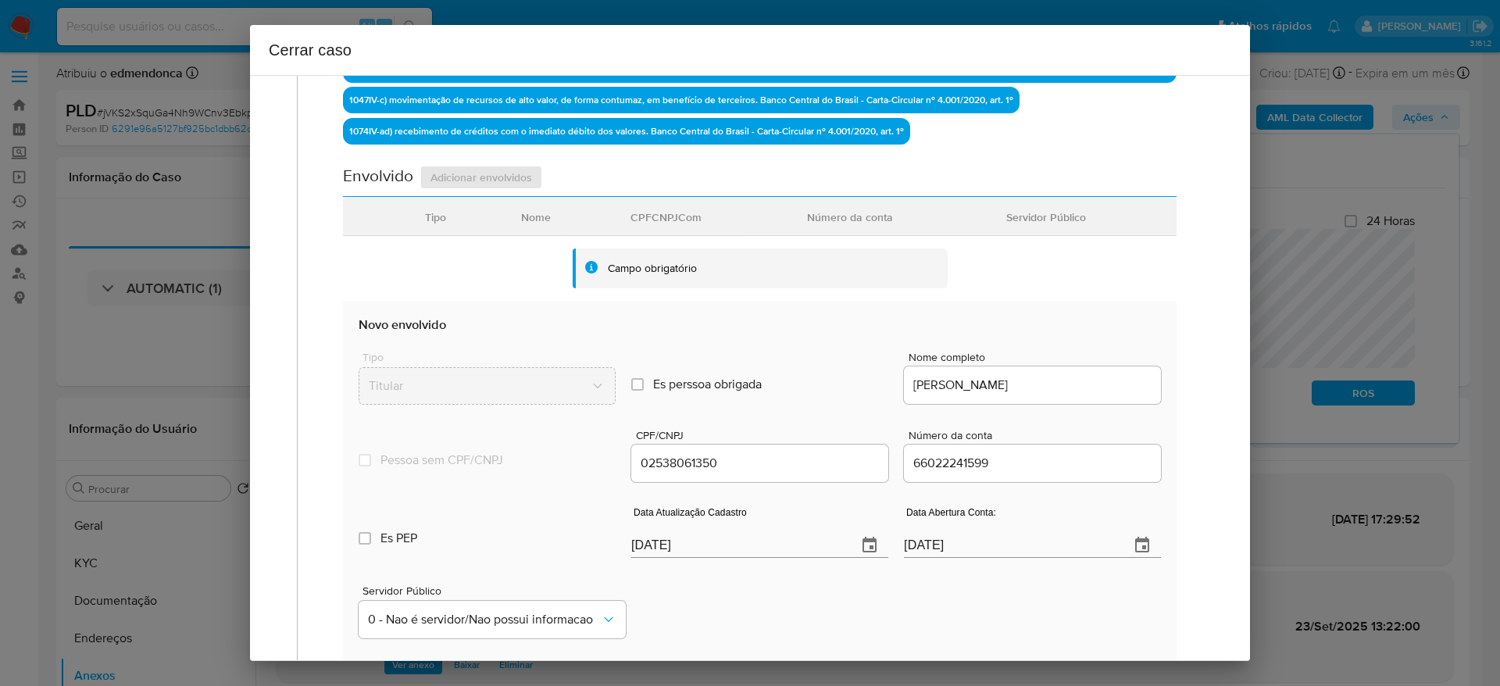
scroll to position [587, 0]
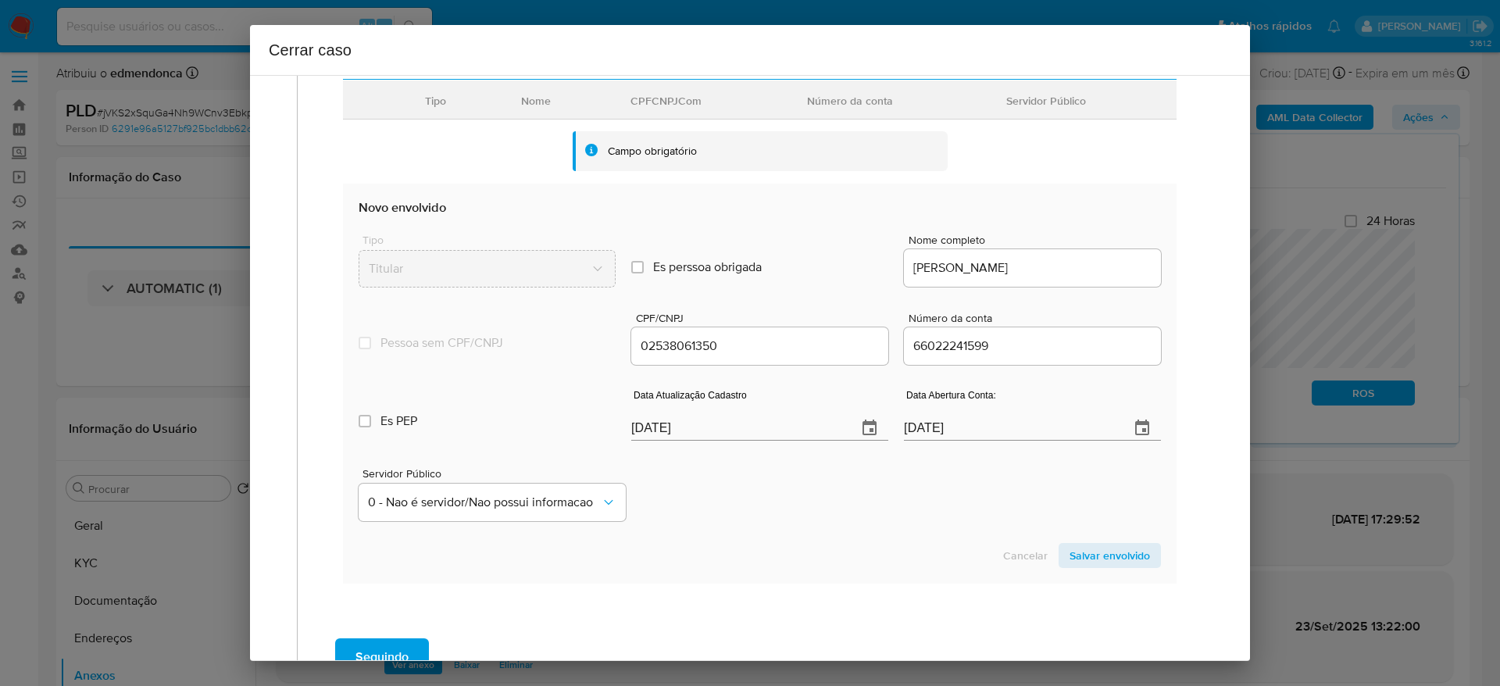
click at [1001, 261] on input "FRANCISCO EDUARDO CANUTO DE LIMA" at bounding box center [1032, 268] width 257 height 20
click at [753, 348] on input "02538061350" at bounding box center [759, 346] width 257 height 20
type input "2538061350"
click at [980, 347] on input "66022241599" at bounding box center [1032, 346] width 257 height 20
click at [708, 336] on input "2538061350" at bounding box center [759, 346] width 257 height 20
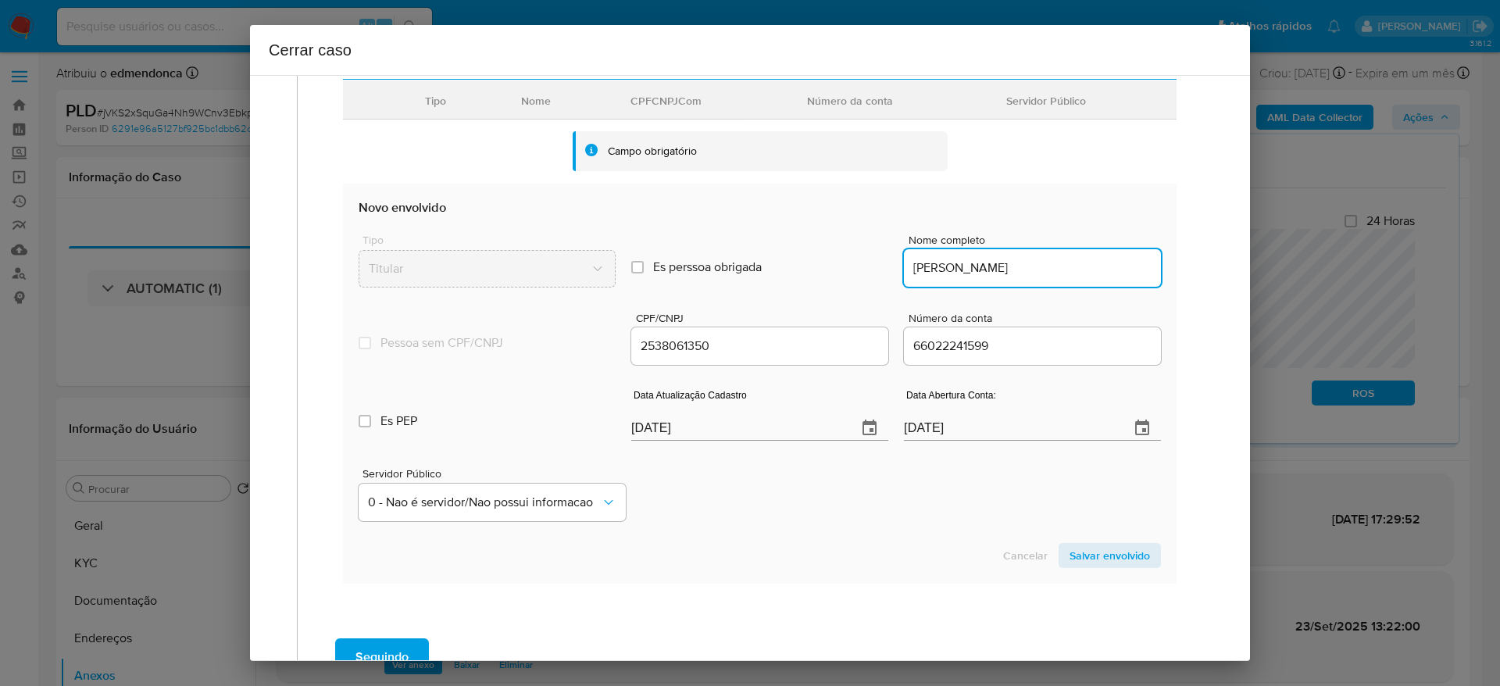
click at [1016, 259] on input "FRANCISCO EDUARDO CANUTO DE LIMA" at bounding box center [1032, 268] width 257 height 20
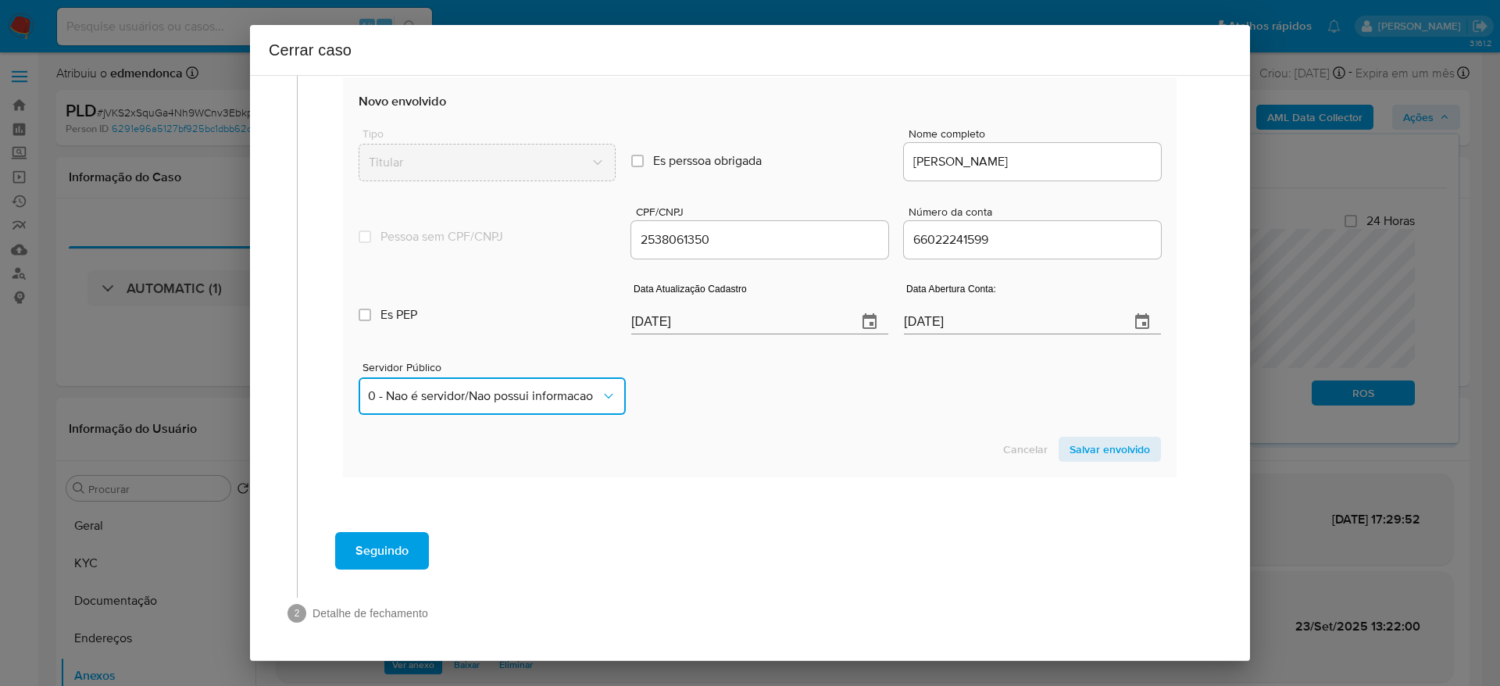
click at [608, 394] on icon "Is ServPub" at bounding box center [609, 396] width 16 height 16
click at [856, 426] on section "Novo envolvido Tipo Titular Es perssoa obrigada Is PObrigada Nome completo FRAN…" at bounding box center [759, 276] width 833 height 399
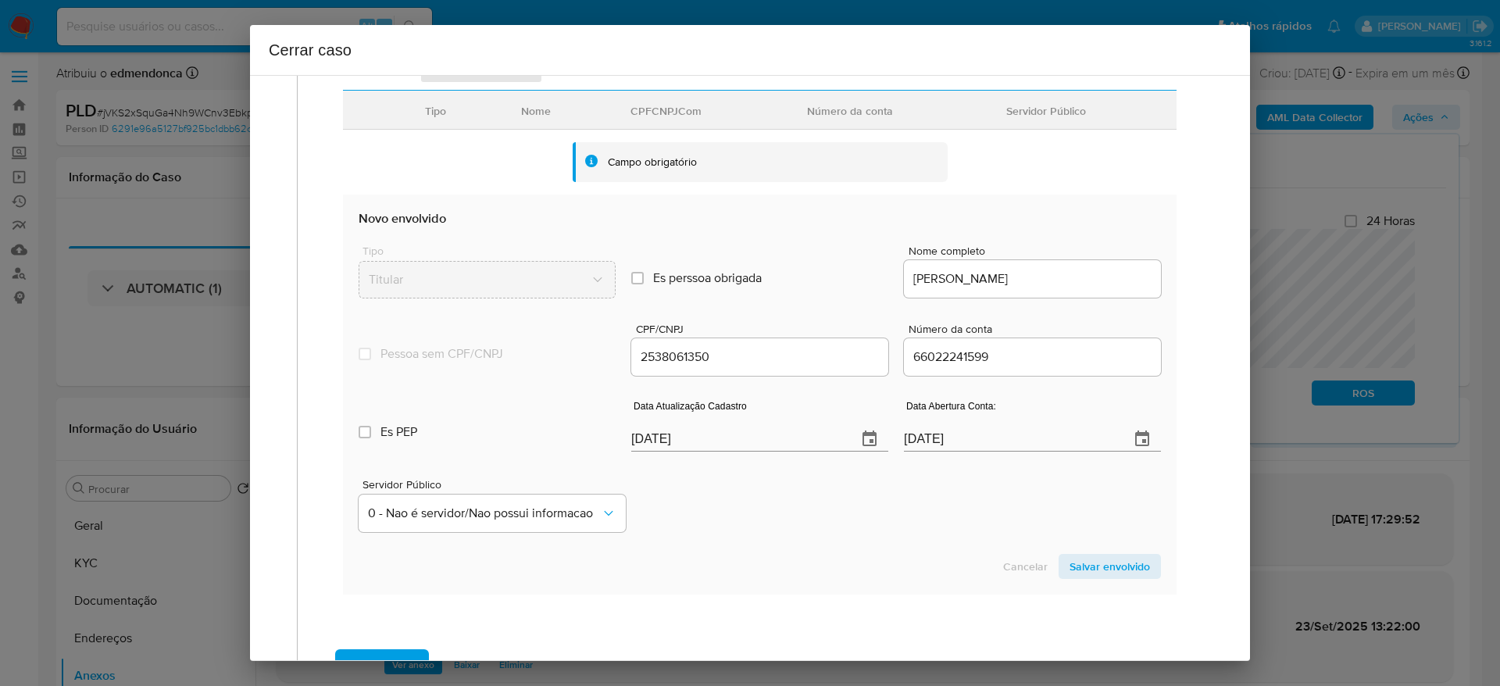
click at [1101, 567] on span "Salvar envolvido" at bounding box center [1109, 566] width 80 height 22
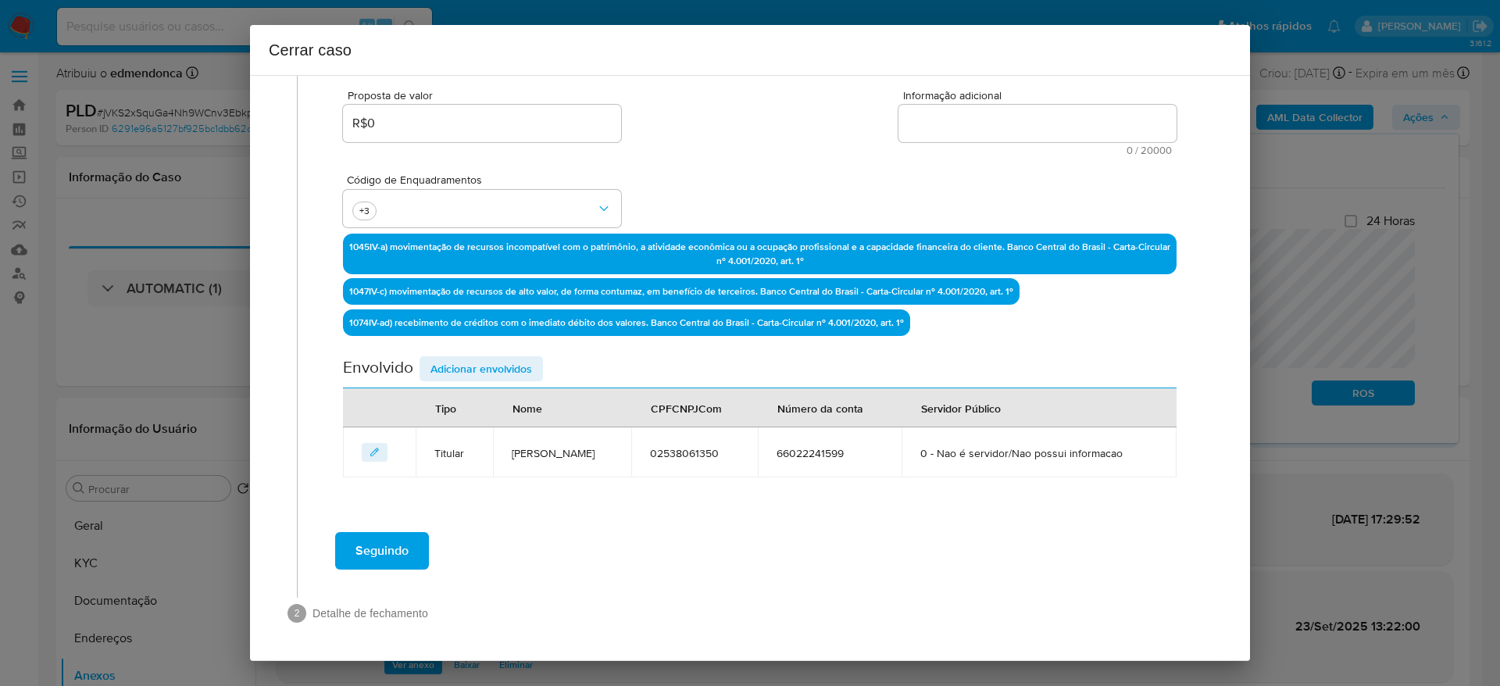
click at [498, 358] on span "Adicionar envolvidos" at bounding box center [481, 369] width 102 height 22
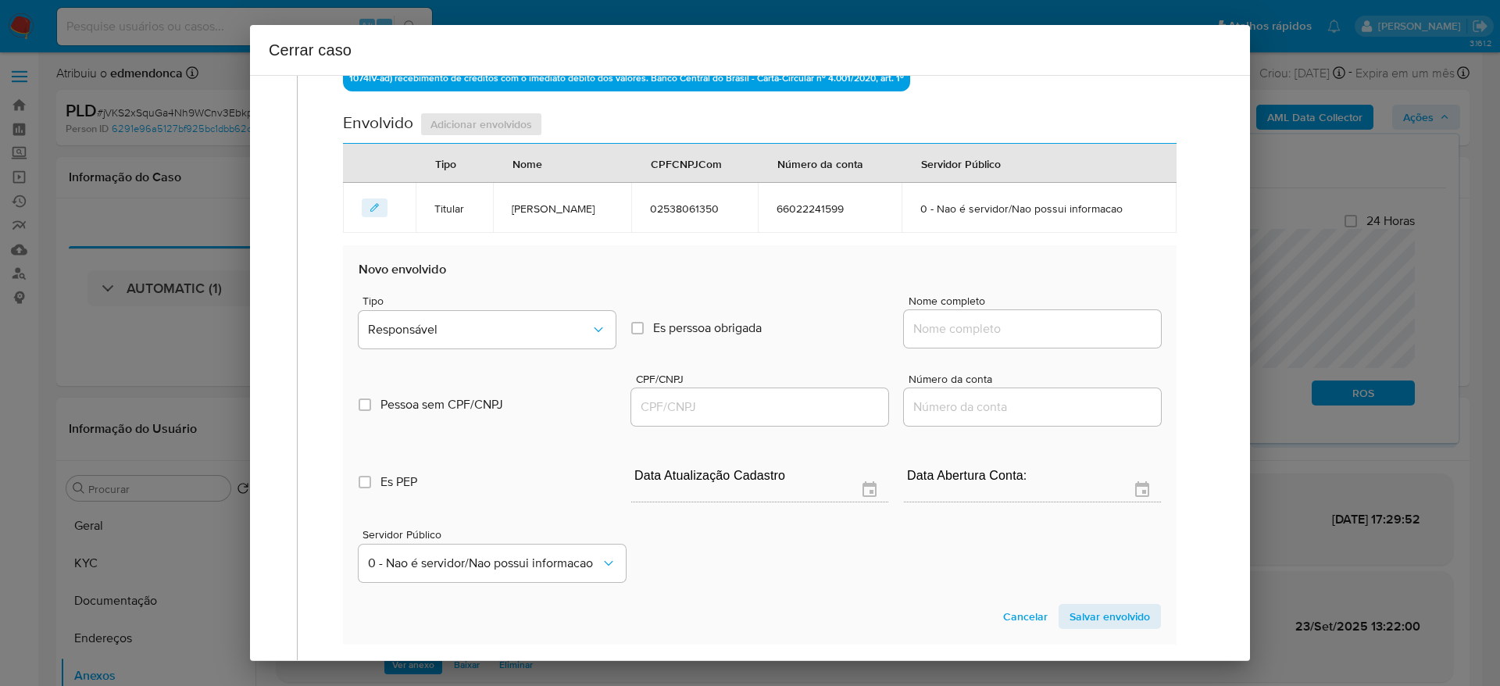
scroll to position [541, 0]
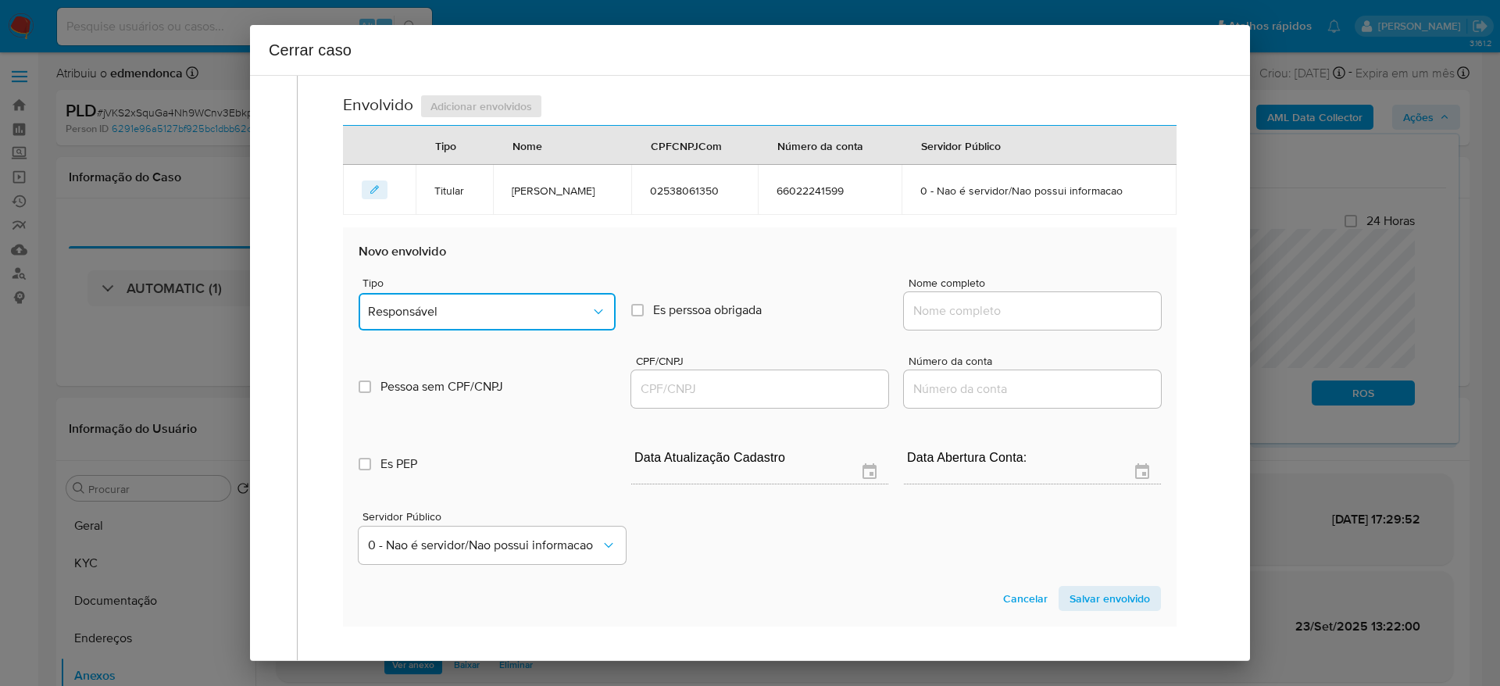
click at [563, 319] on span "Responsável" at bounding box center [479, 312] width 223 height 16
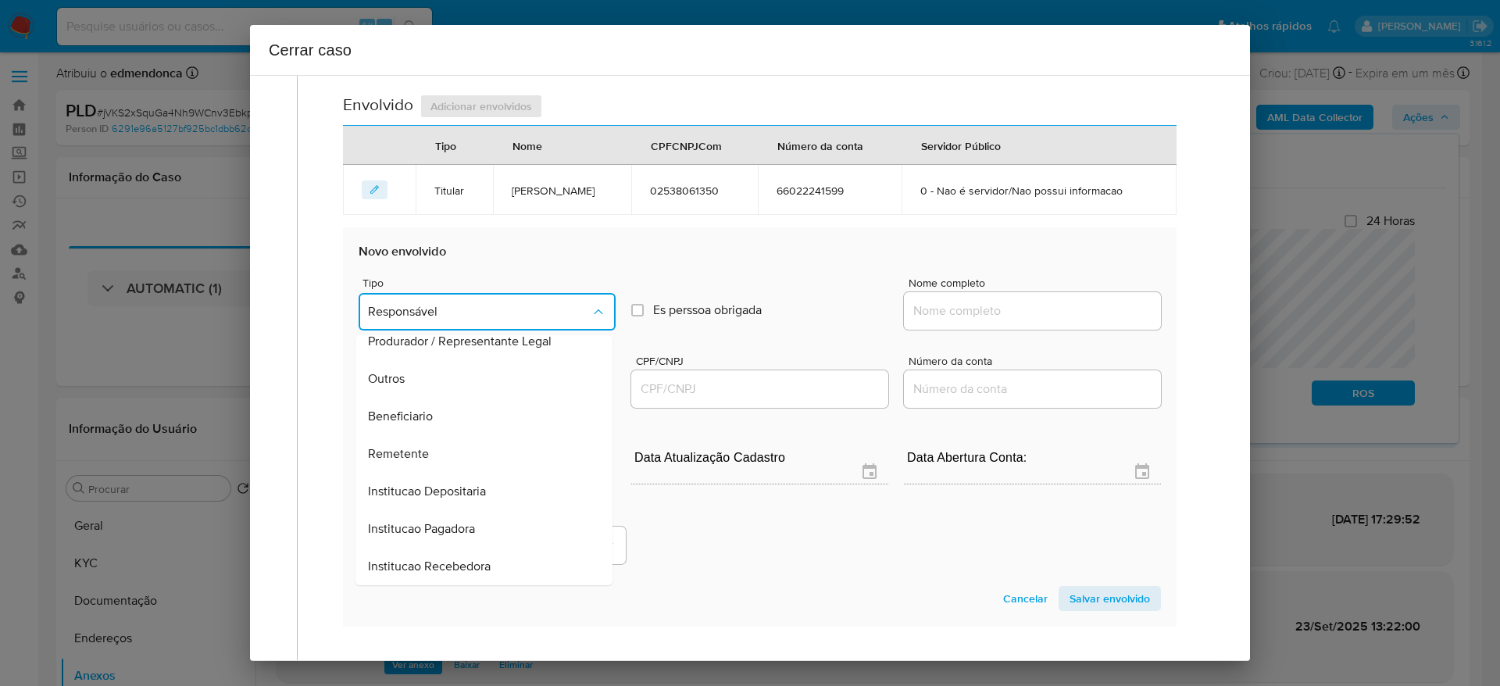
scroll to position [169, 0]
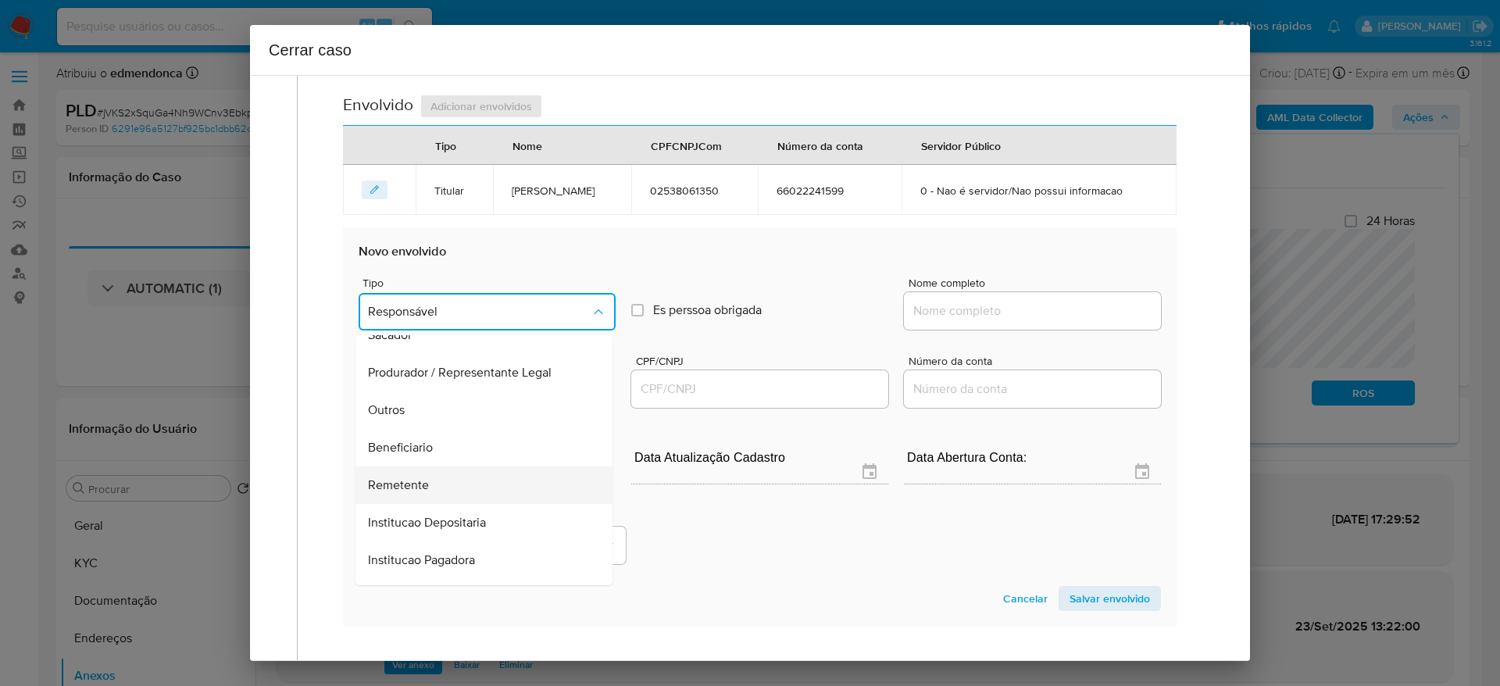
click at [440, 504] on div "Remetente" at bounding box center [479, 484] width 223 height 37
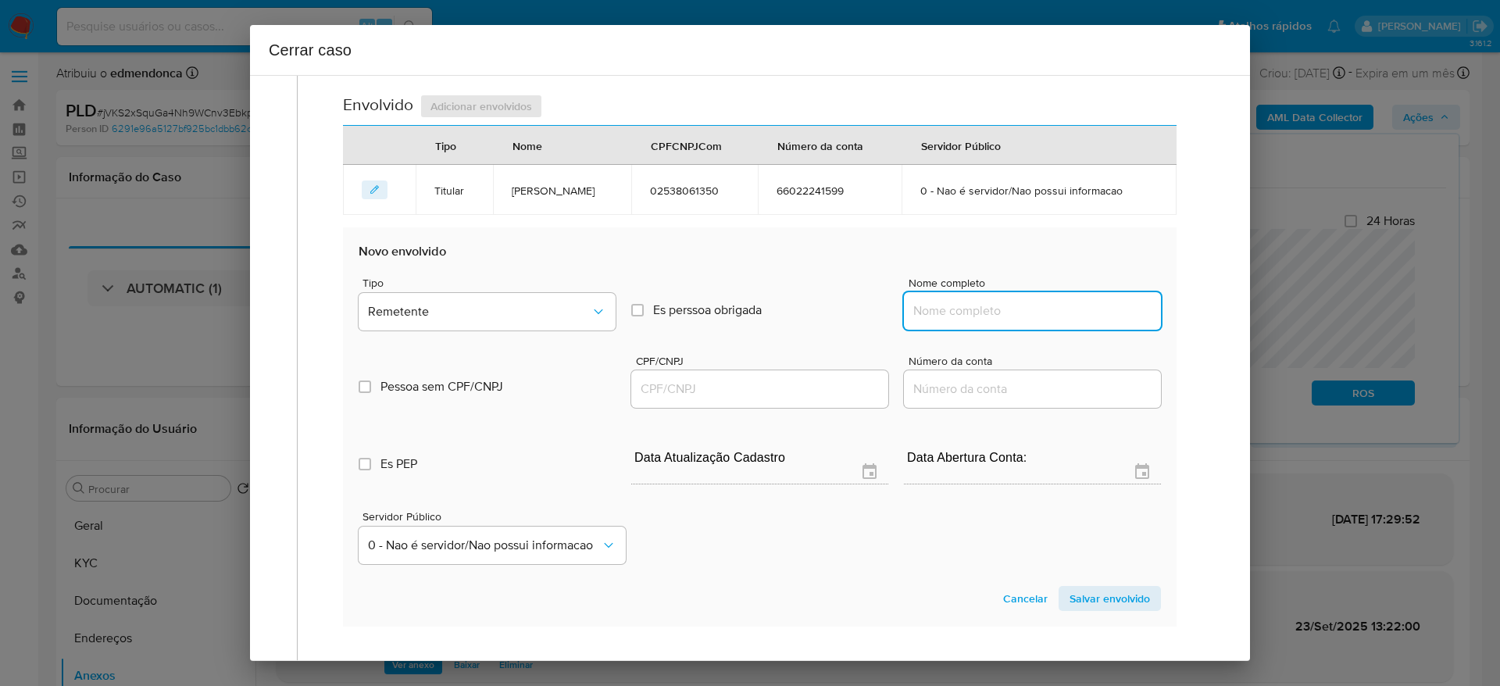
click at [933, 321] on input "Nome completo" at bounding box center [1032, 311] width 257 height 20
paste input "FRANCISCO CLEUSON TEIXEIRA DOS SANTOS"
type input "FRANCISCO CLEUSON TEIXEIRA DOS SANTOS"
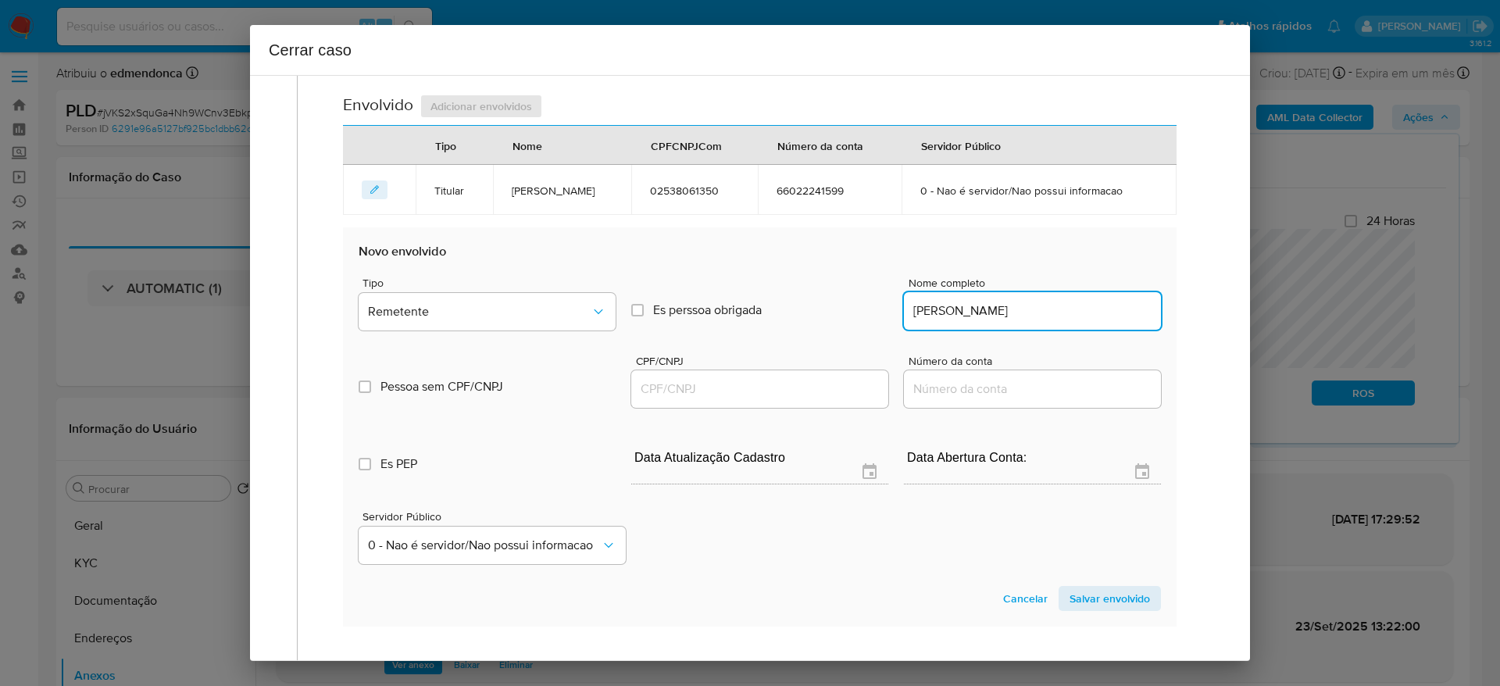
click at [762, 399] on input "CPF/CNPJ" at bounding box center [759, 389] width 257 height 20
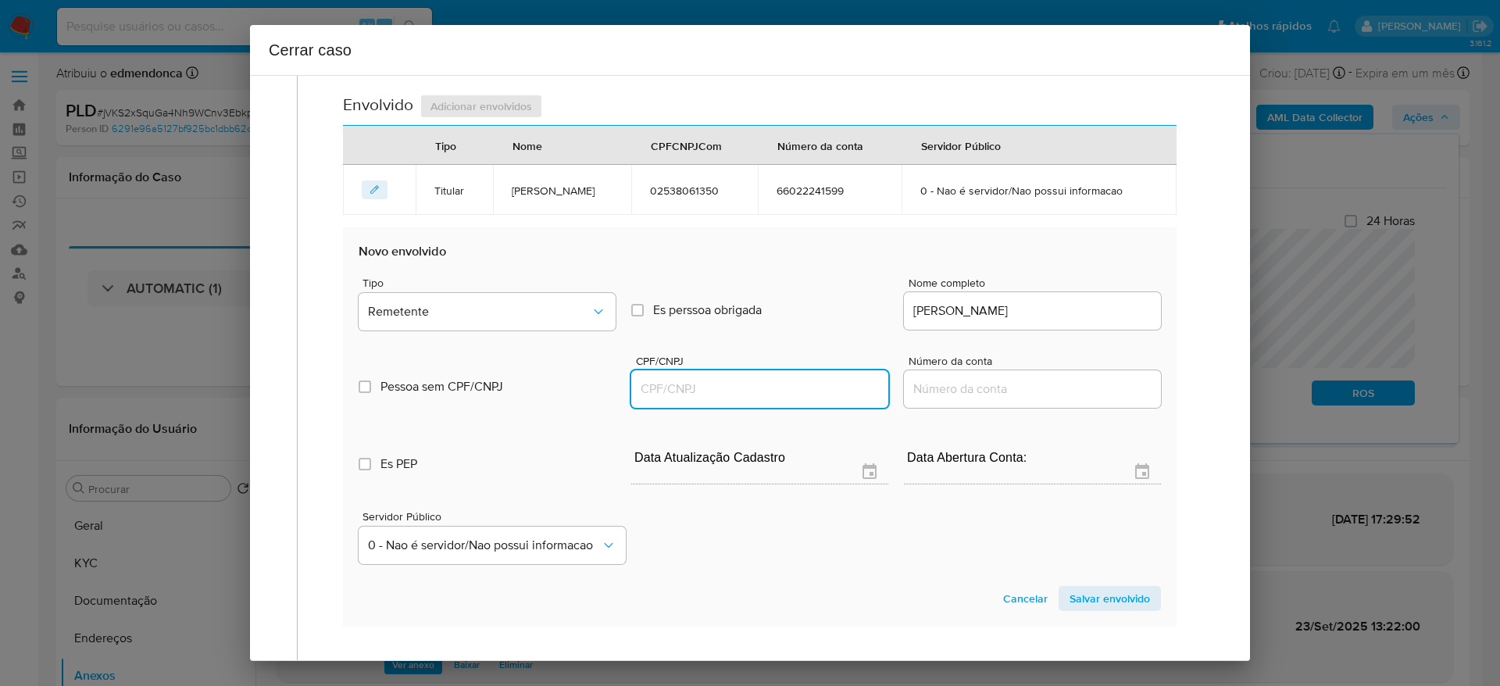
paste input "01578837367"
type input "1578837367"
click at [795, 366] on div "Pessoa sem CPF/CNPJ Is CPFCNPJ CPF/CNPJ 1578837367 Número da conta" at bounding box center [760, 374] width 802 height 74
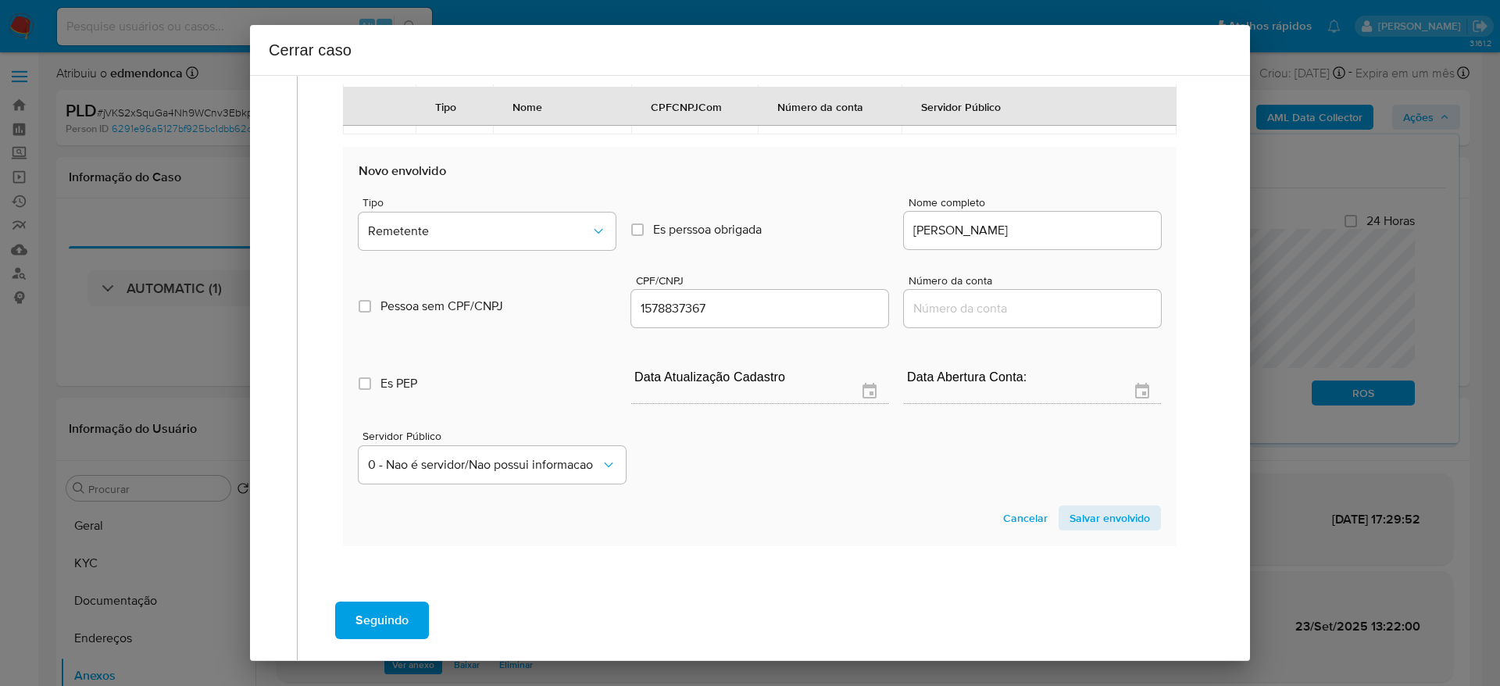
scroll to position [658, 0]
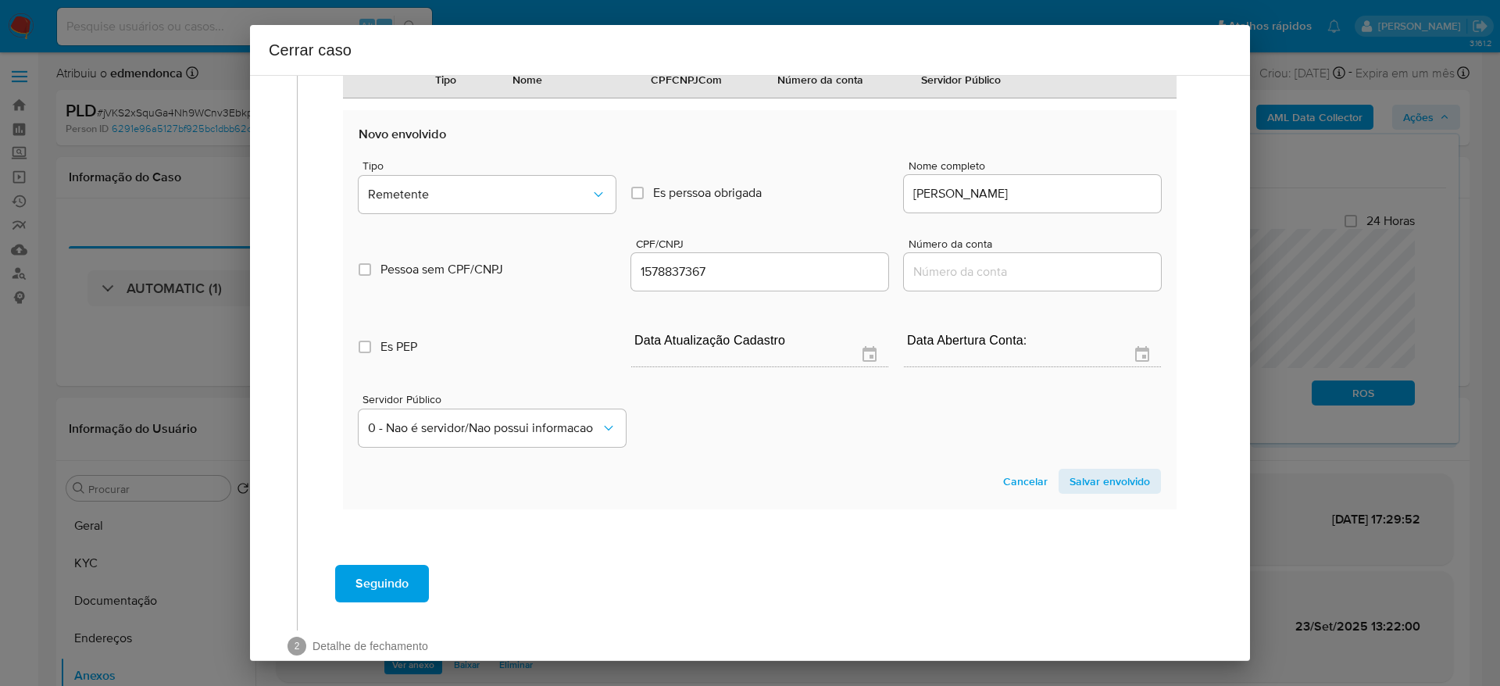
click at [1106, 492] on span "Salvar envolvido" at bounding box center [1109, 481] width 80 height 22
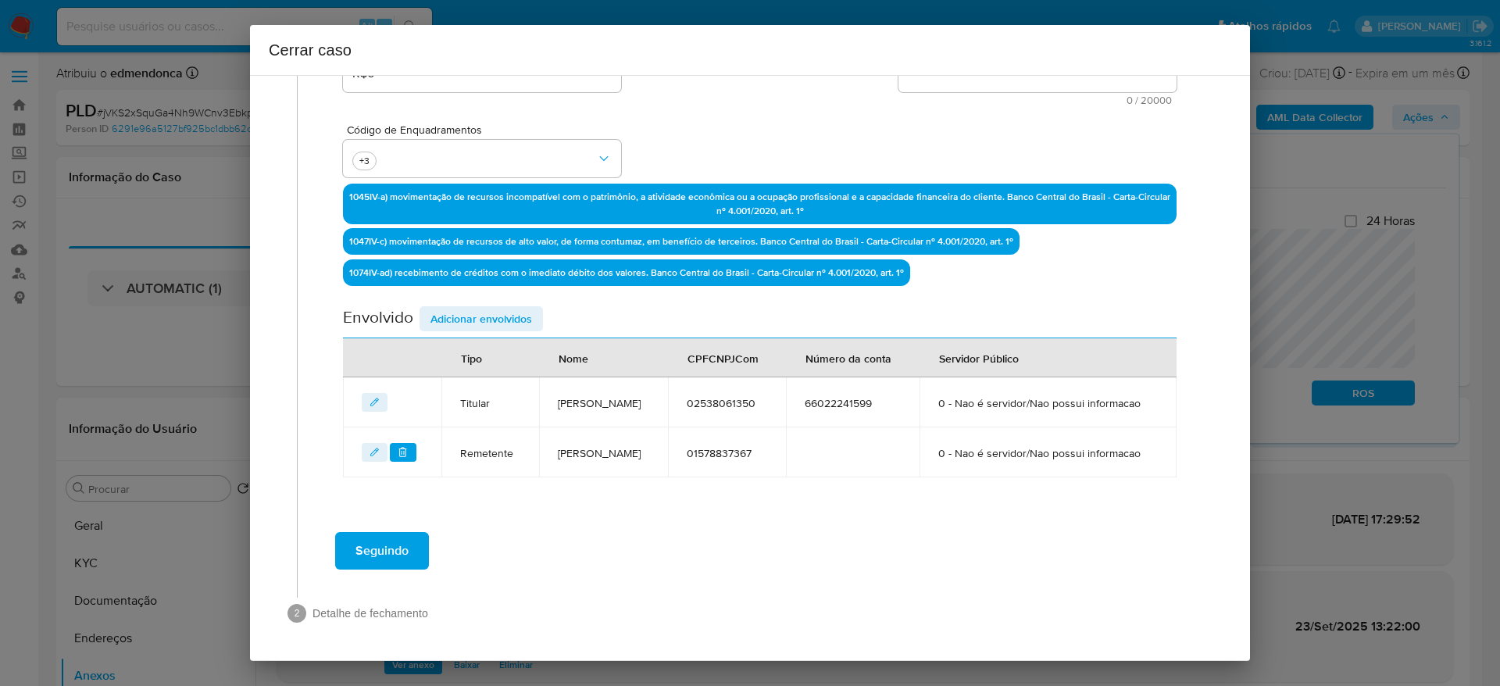
click at [509, 308] on span "Adicionar envolvidos" at bounding box center [481, 319] width 102 height 22
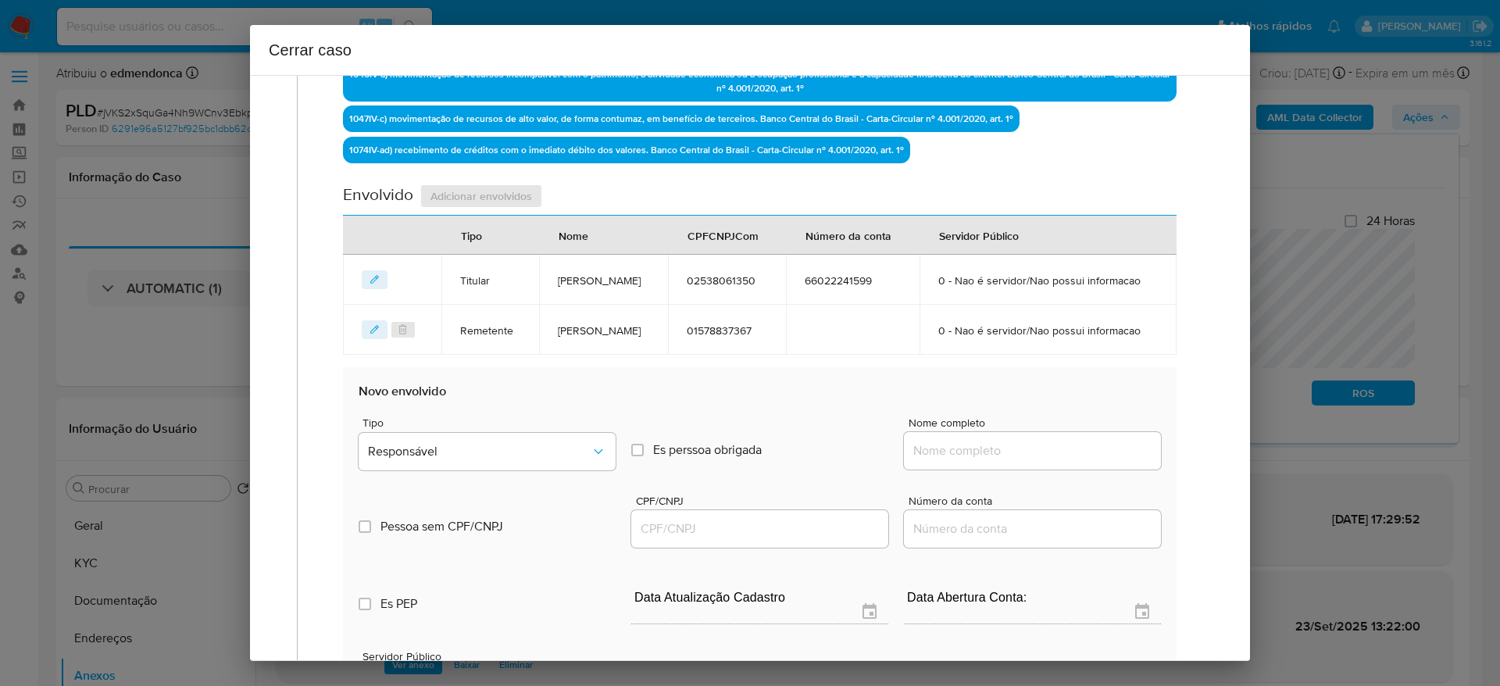
scroll to position [488, 0]
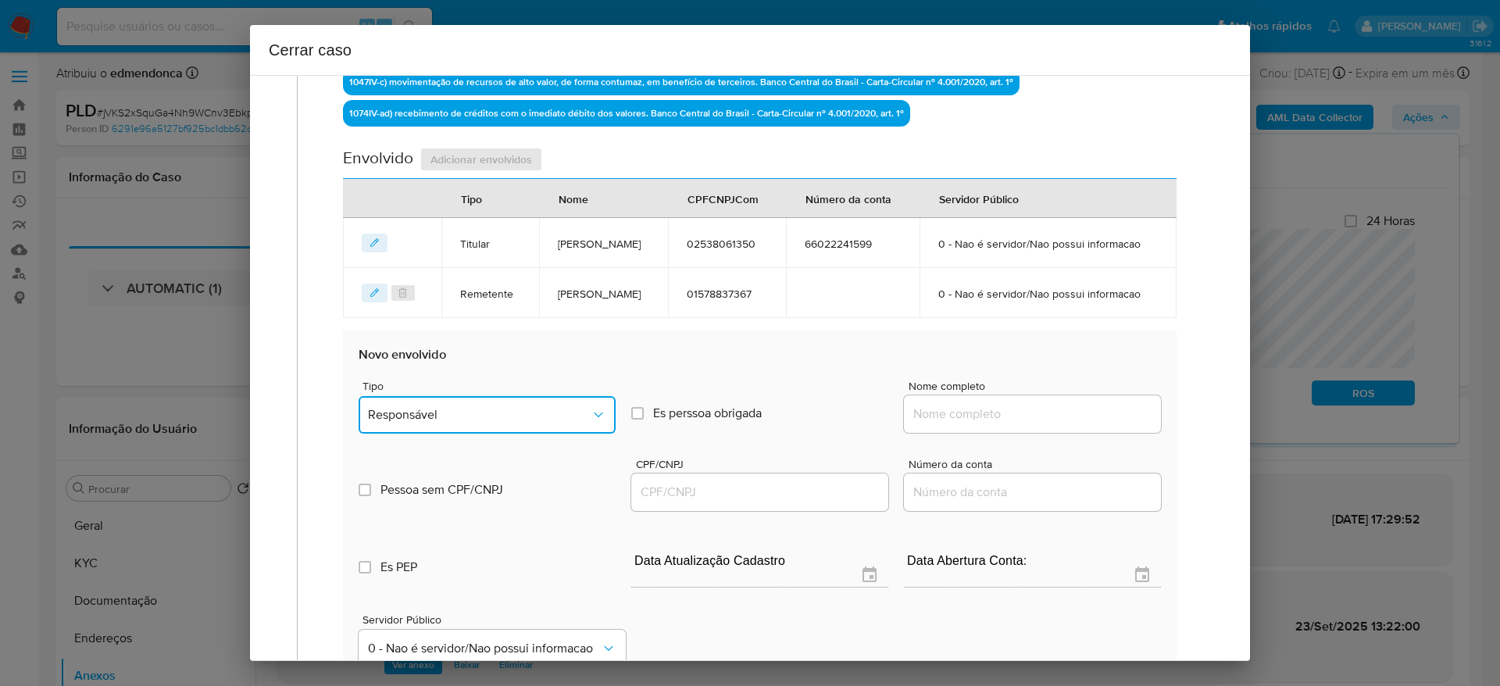
click at [503, 423] on span "Responsável" at bounding box center [479, 415] width 223 height 16
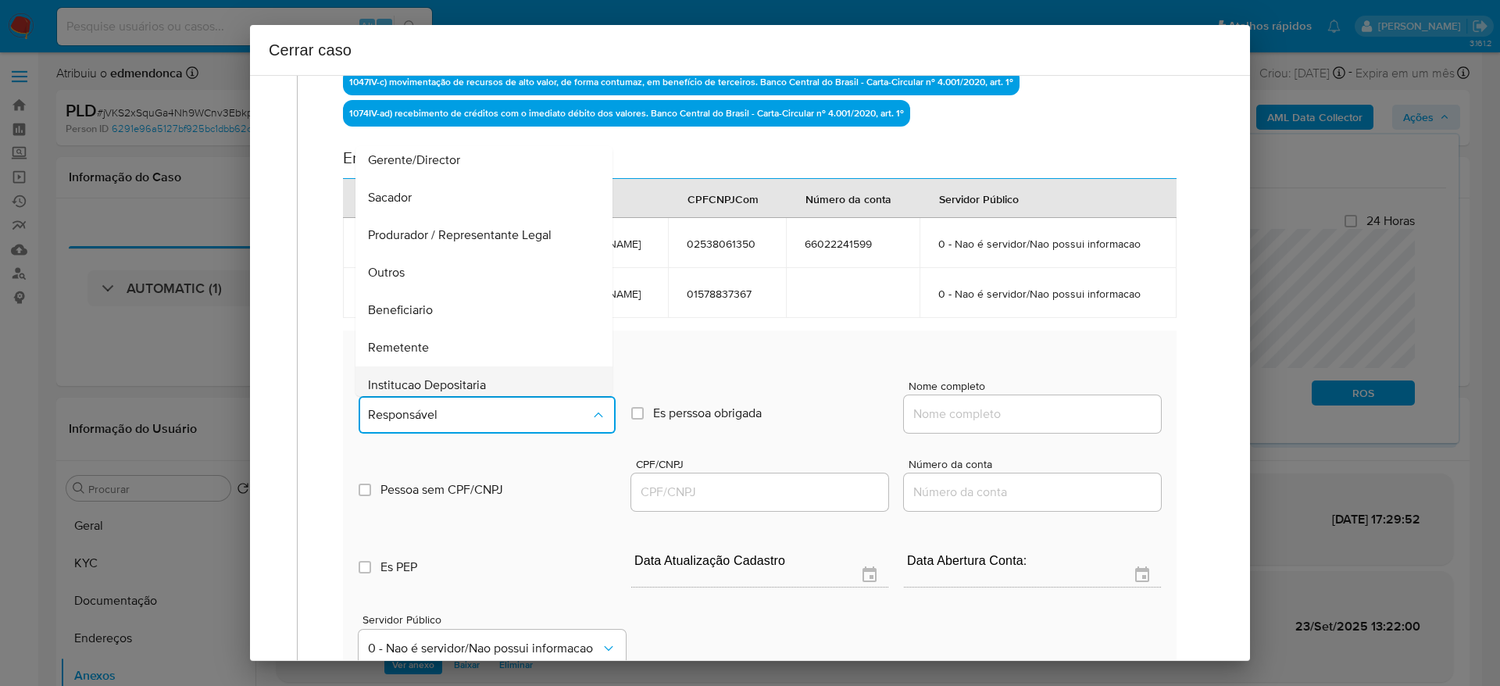
scroll to position [200, 0]
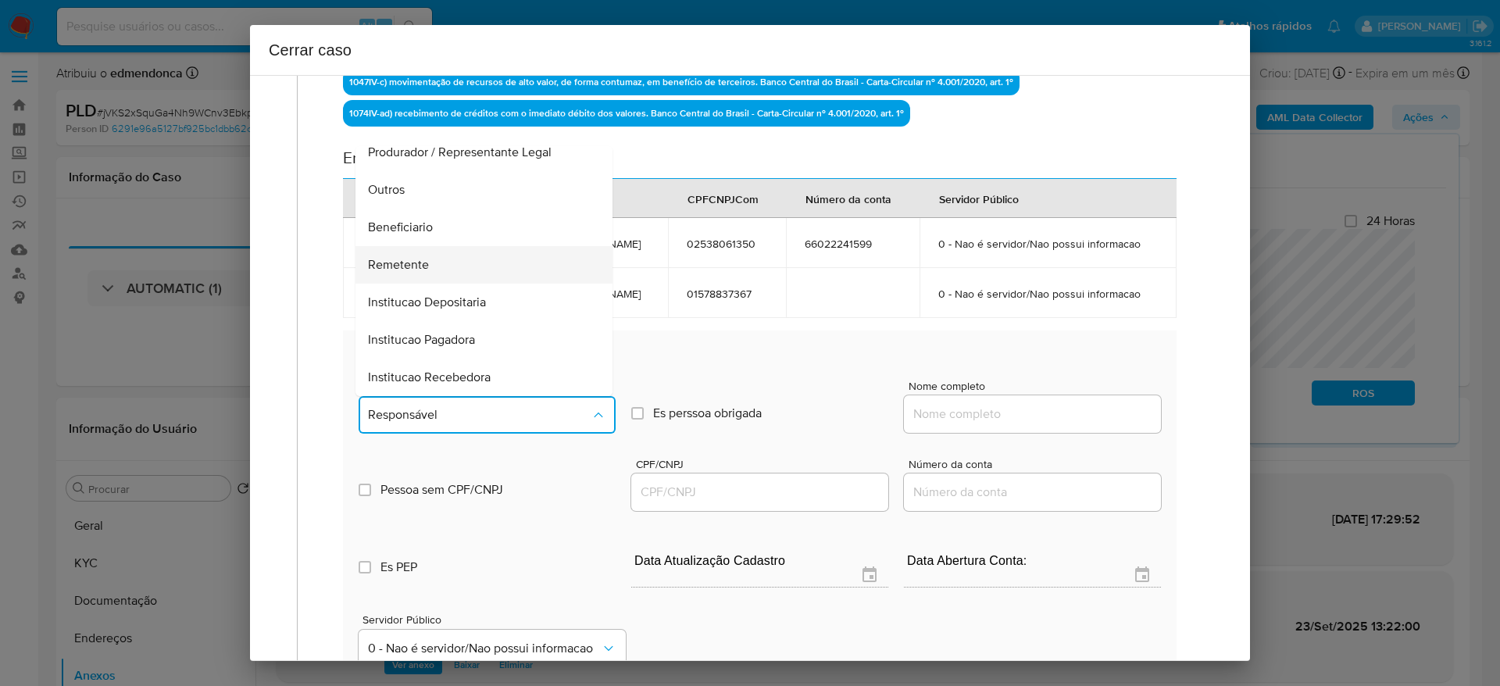
click at [477, 284] on div "Remetente" at bounding box center [479, 264] width 223 height 37
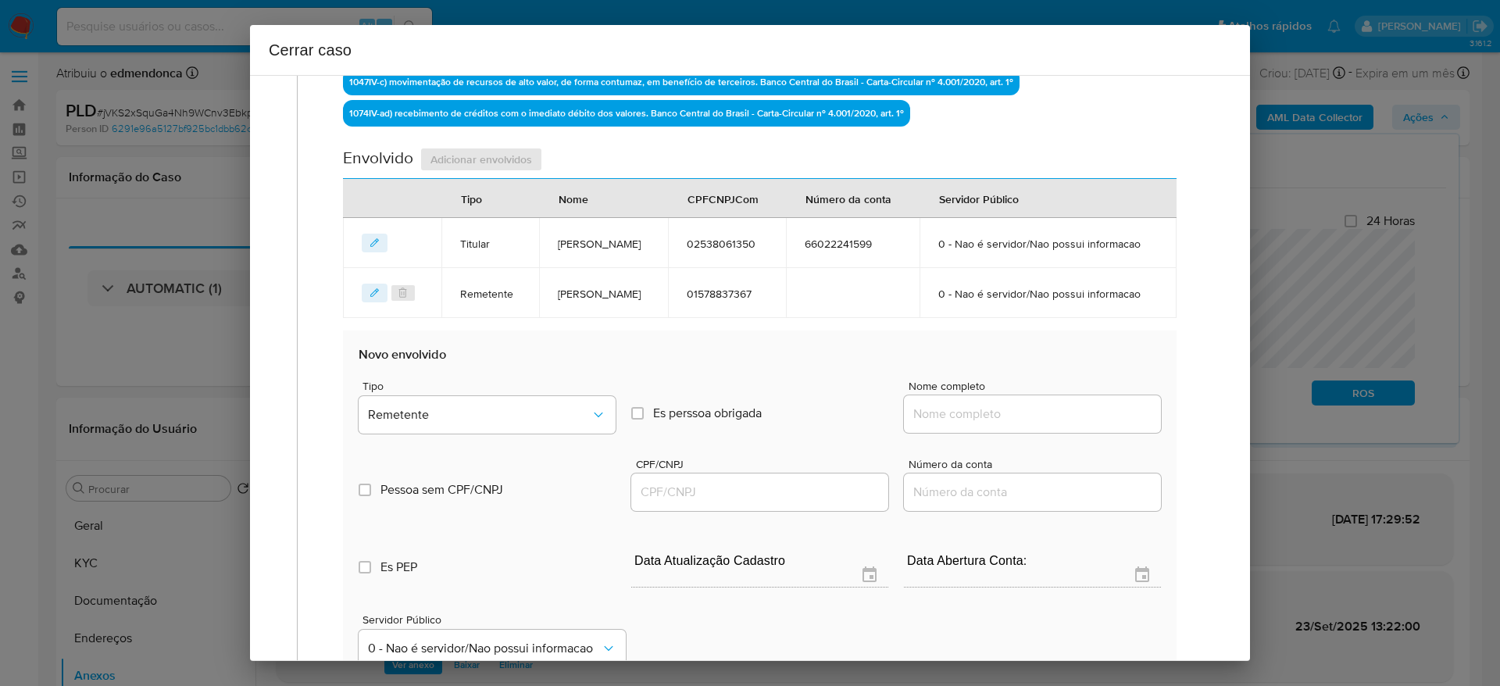
click at [940, 424] on input "Nome completo" at bounding box center [1032, 414] width 257 height 20
paste input "Francisco Adriano Da Silva"
type input "Francisco Adriano Da Silva"
click at [715, 502] on input "CPF/CNPJ" at bounding box center [759, 492] width 257 height 20
paste input "02657822363"
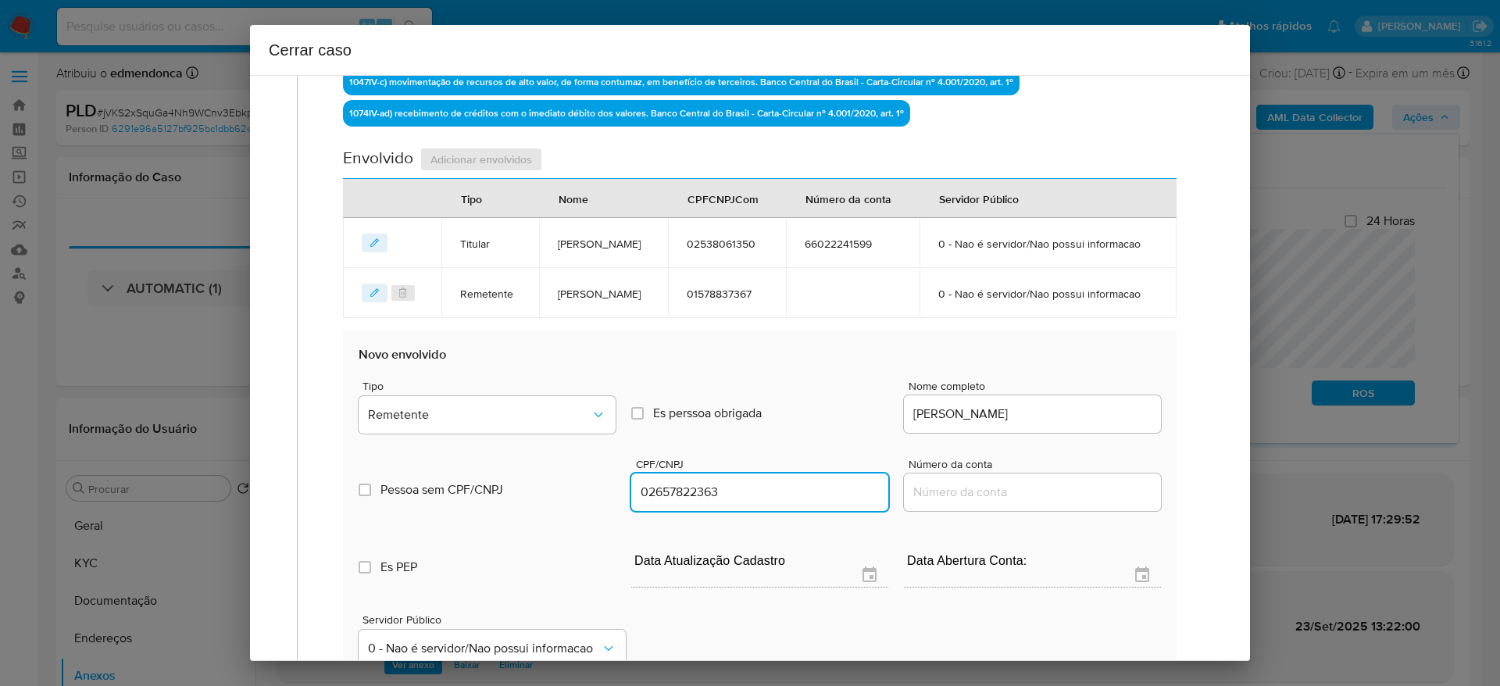
type input "2657822363"
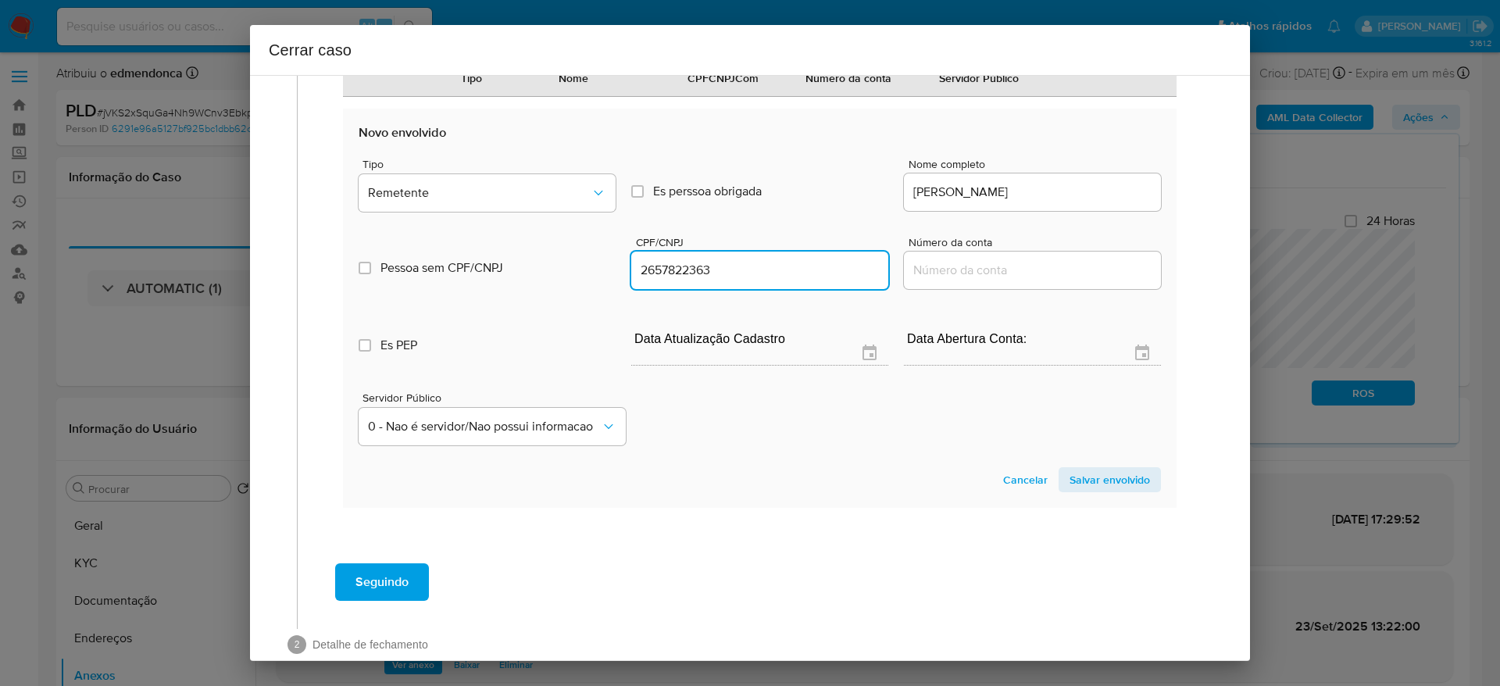
scroll to position [723, 0]
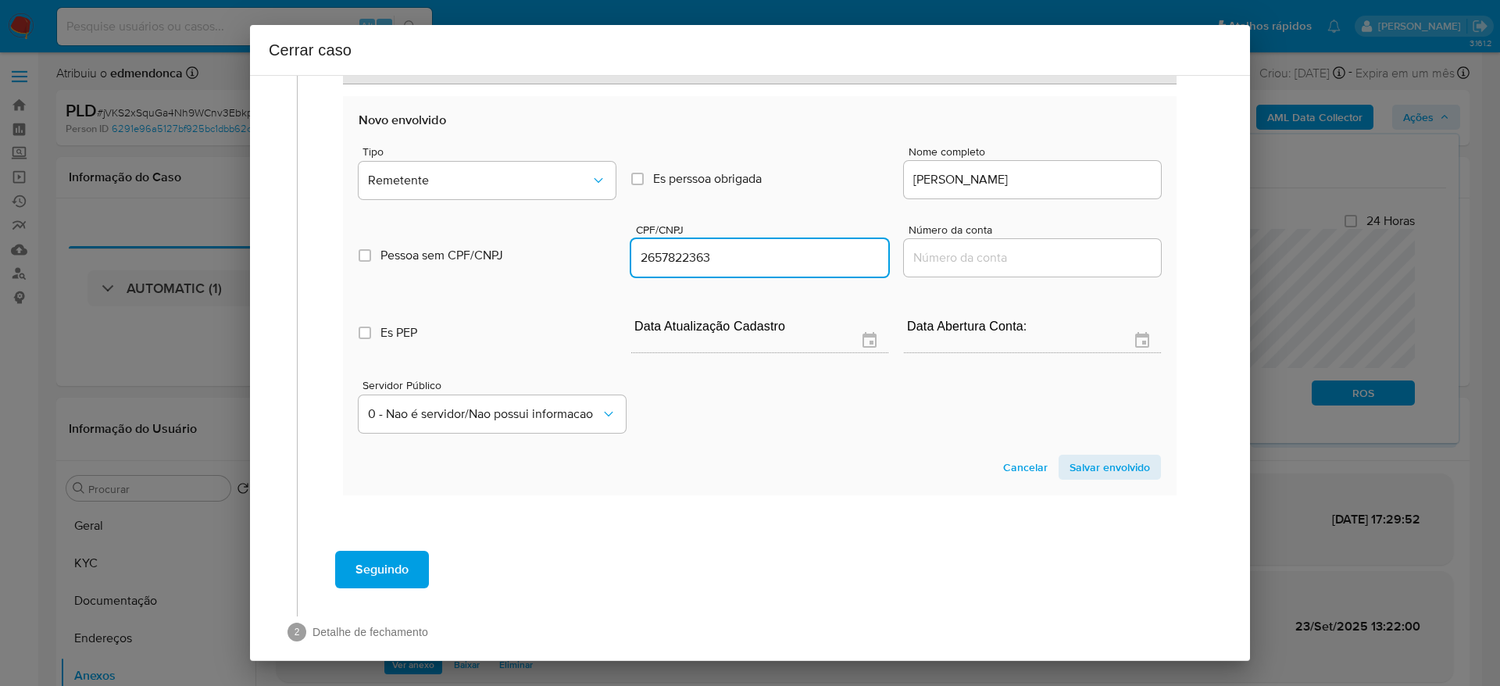
click at [1080, 478] on span "Salvar envolvido" at bounding box center [1109, 467] width 80 height 22
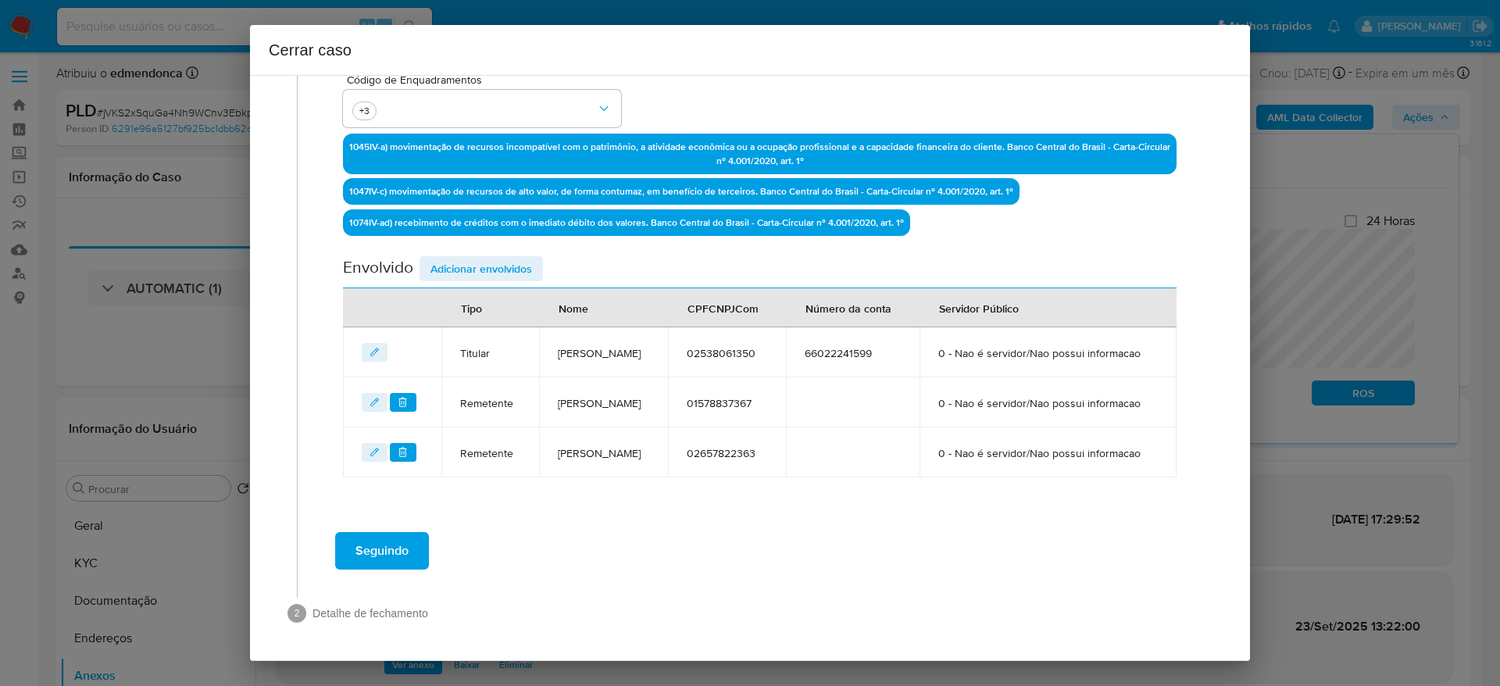
scroll to position [435, 0]
click at [530, 258] on span "Adicionar envolvidos" at bounding box center [481, 269] width 102 height 22
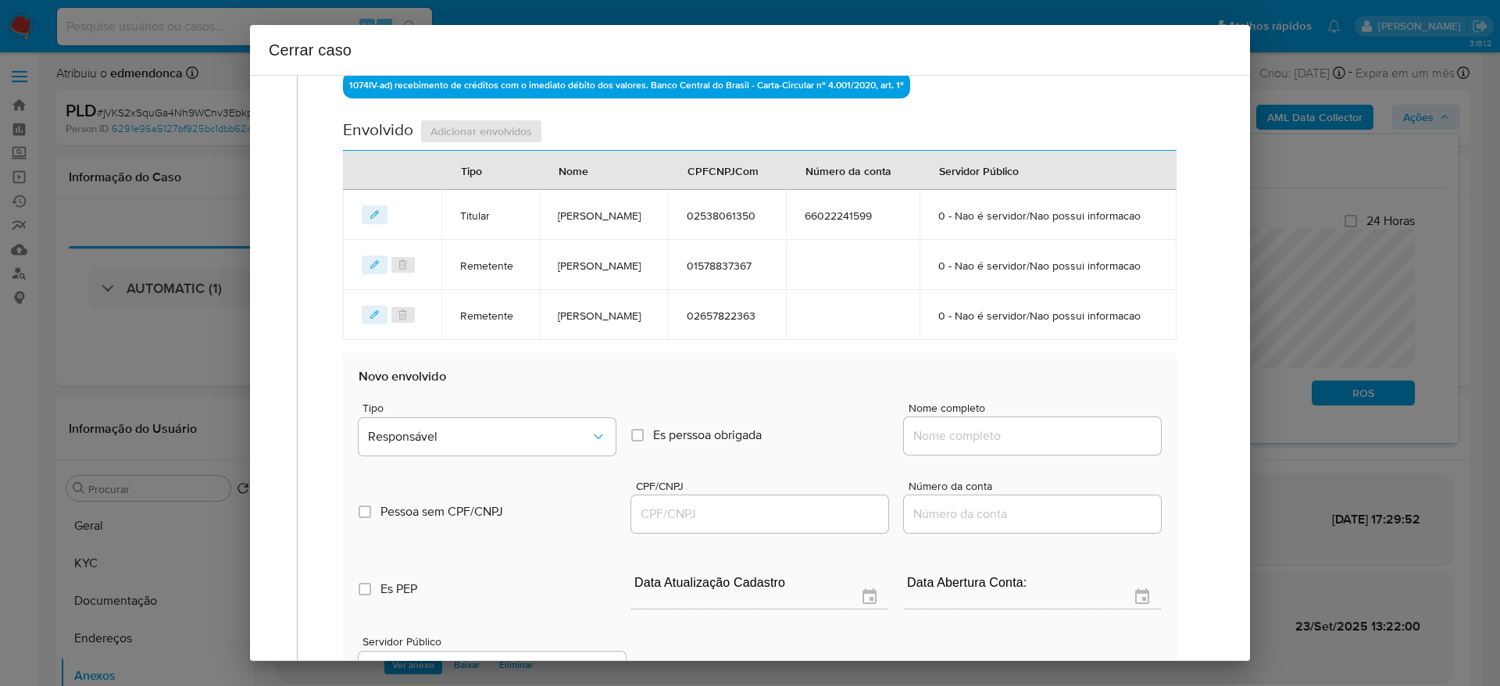
scroll to position [552, 0]
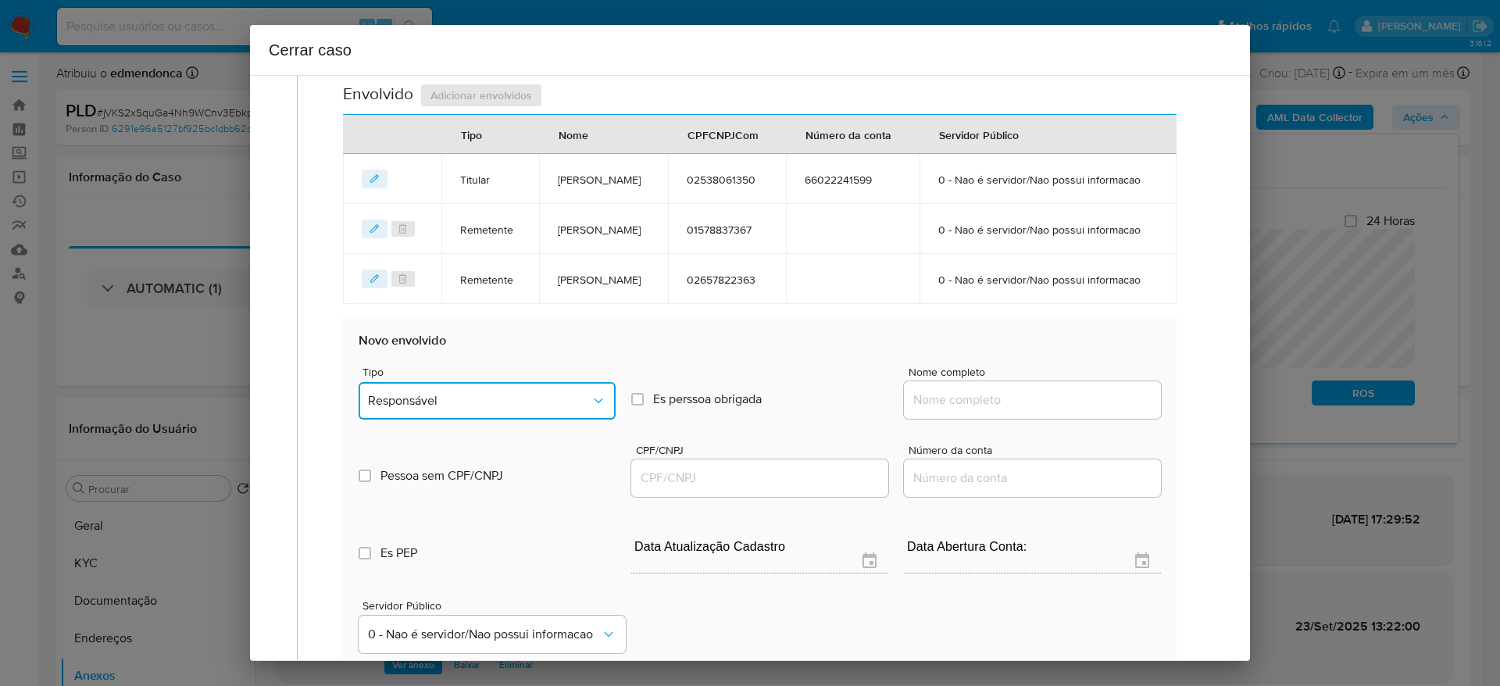
click at [543, 409] on span "Responsável" at bounding box center [479, 401] width 223 height 16
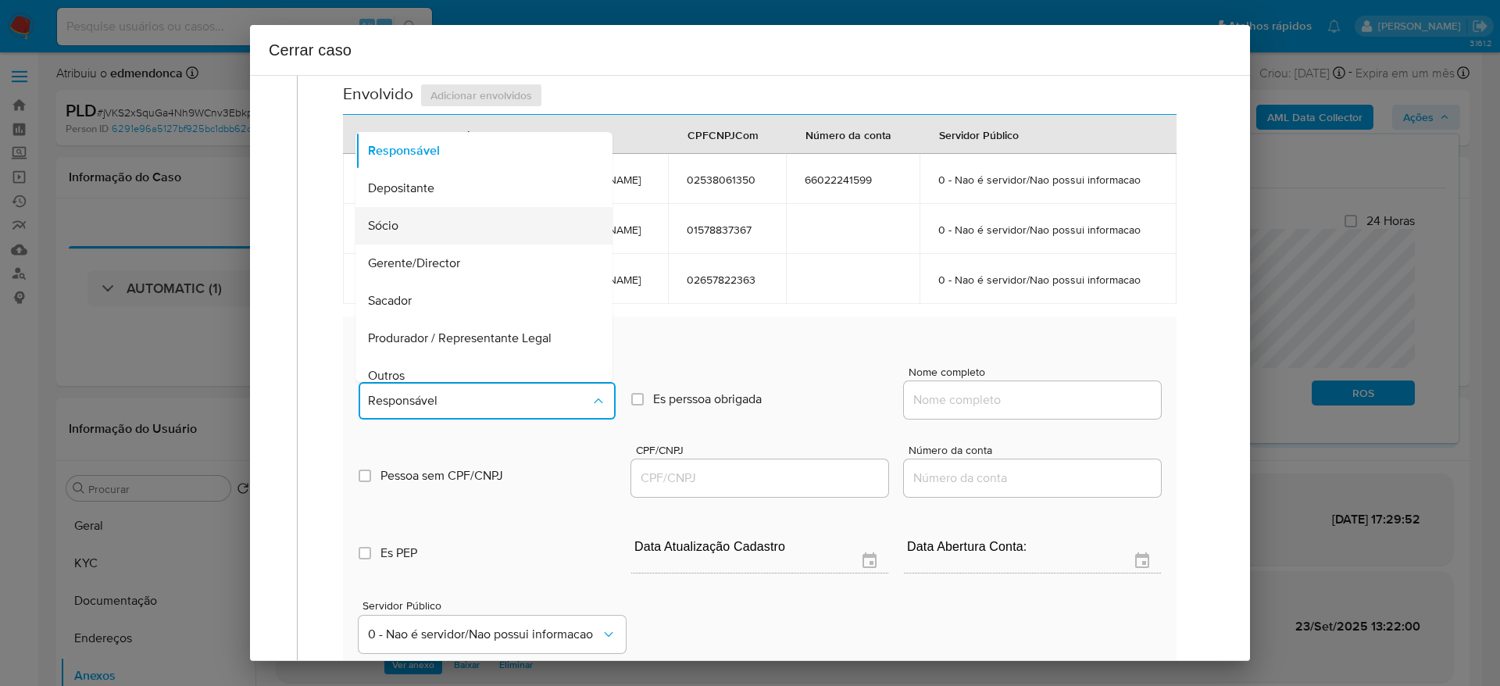
scroll to position [117, 0]
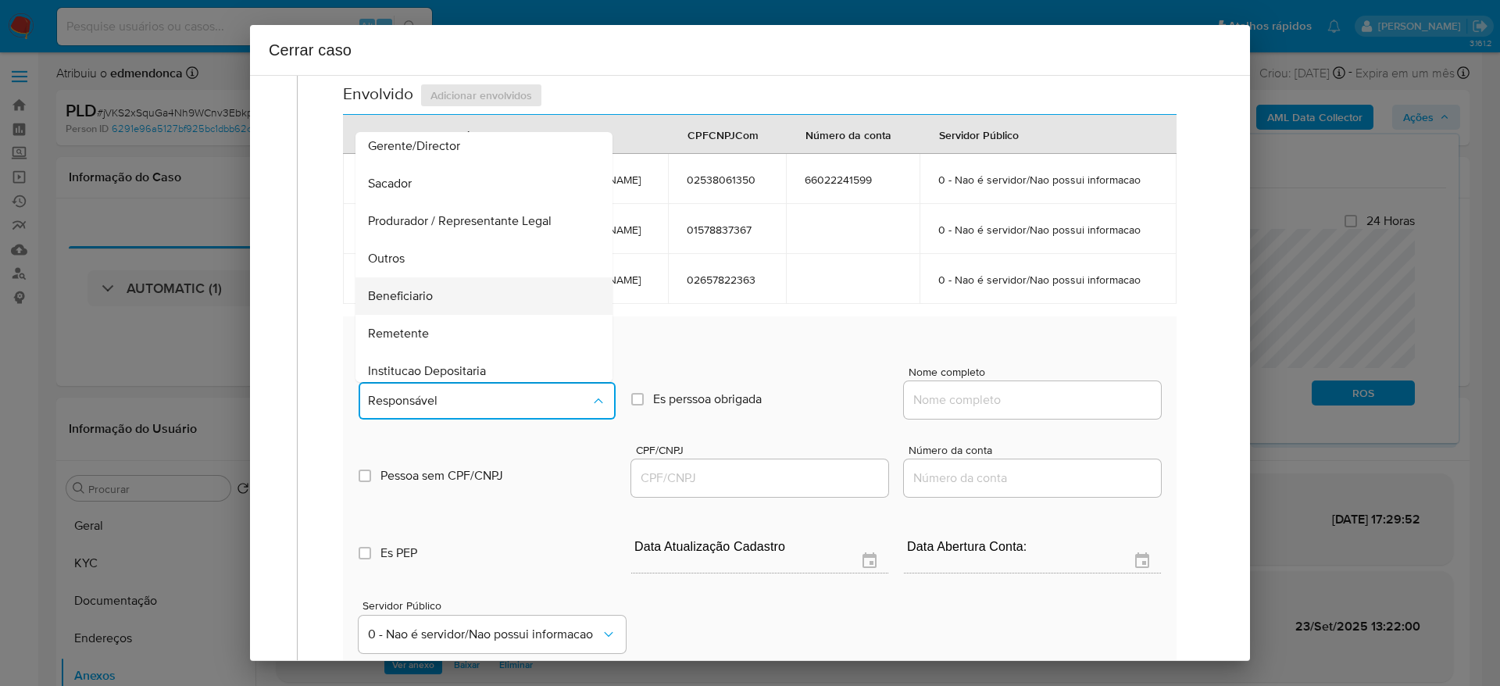
click at [494, 315] on div "Beneficiario" at bounding box center [479, 295] width 223 height 37
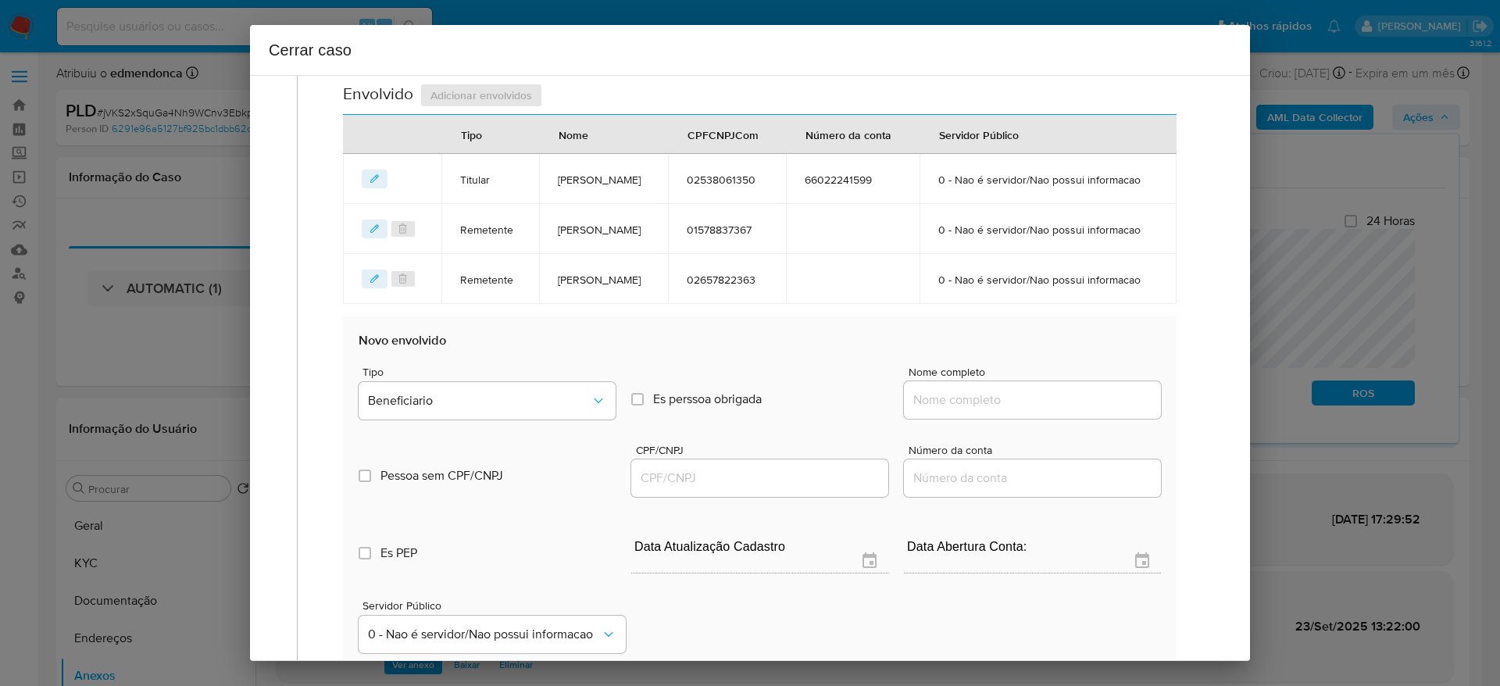
click at [1011, 410] on input "Nome completo" at bounding box center [1032, 400] width 257 height 20
paste input "Francisca Tiburcio De Sousa"
type input "Francisca Tiburcio De Sousa"
click at [662, 488] on input "CPF/CNPJ" at bounding box center [759, 478] width 257 height 20
paste input "79376304349"
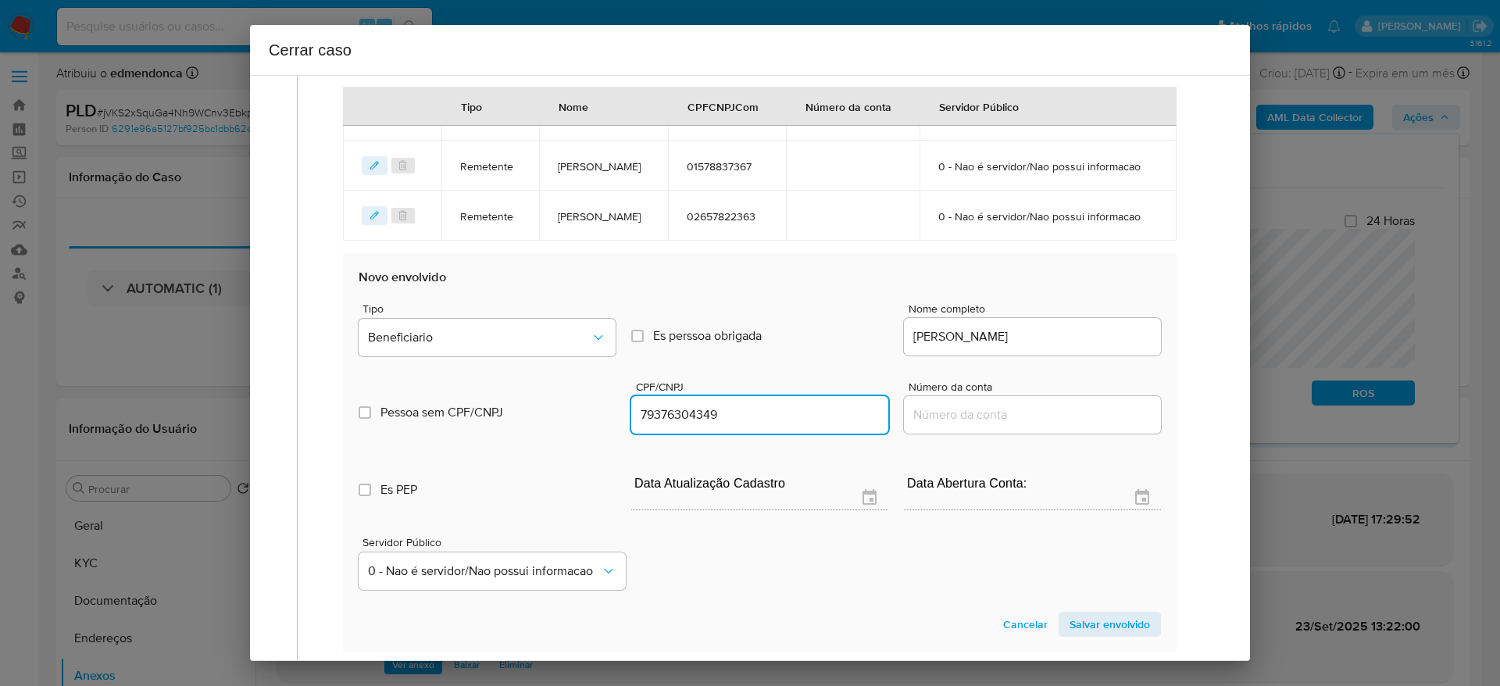
scroll to position [669, 0]
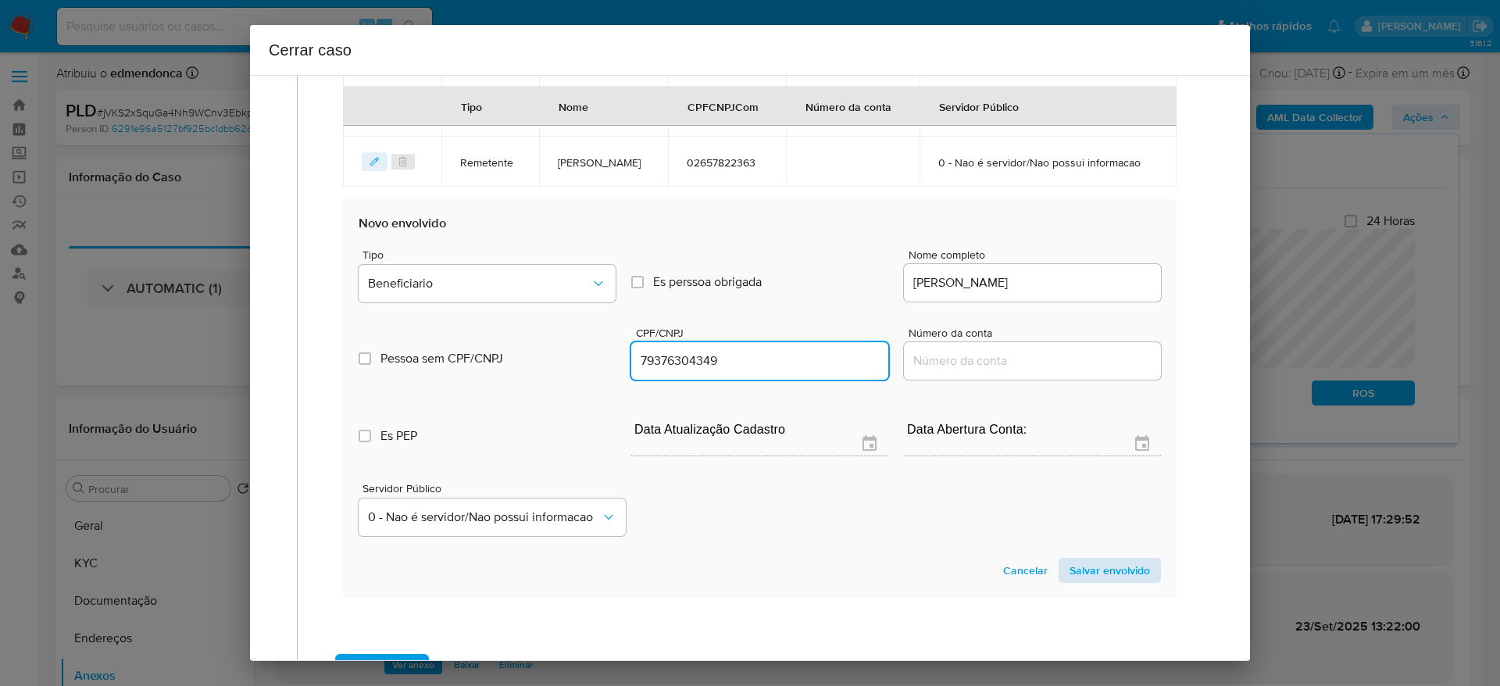
type input "79376304349"
click at [1099, 581] on span "Salvar envolvido" at bounding box center [1109, 570] width 80 height 22
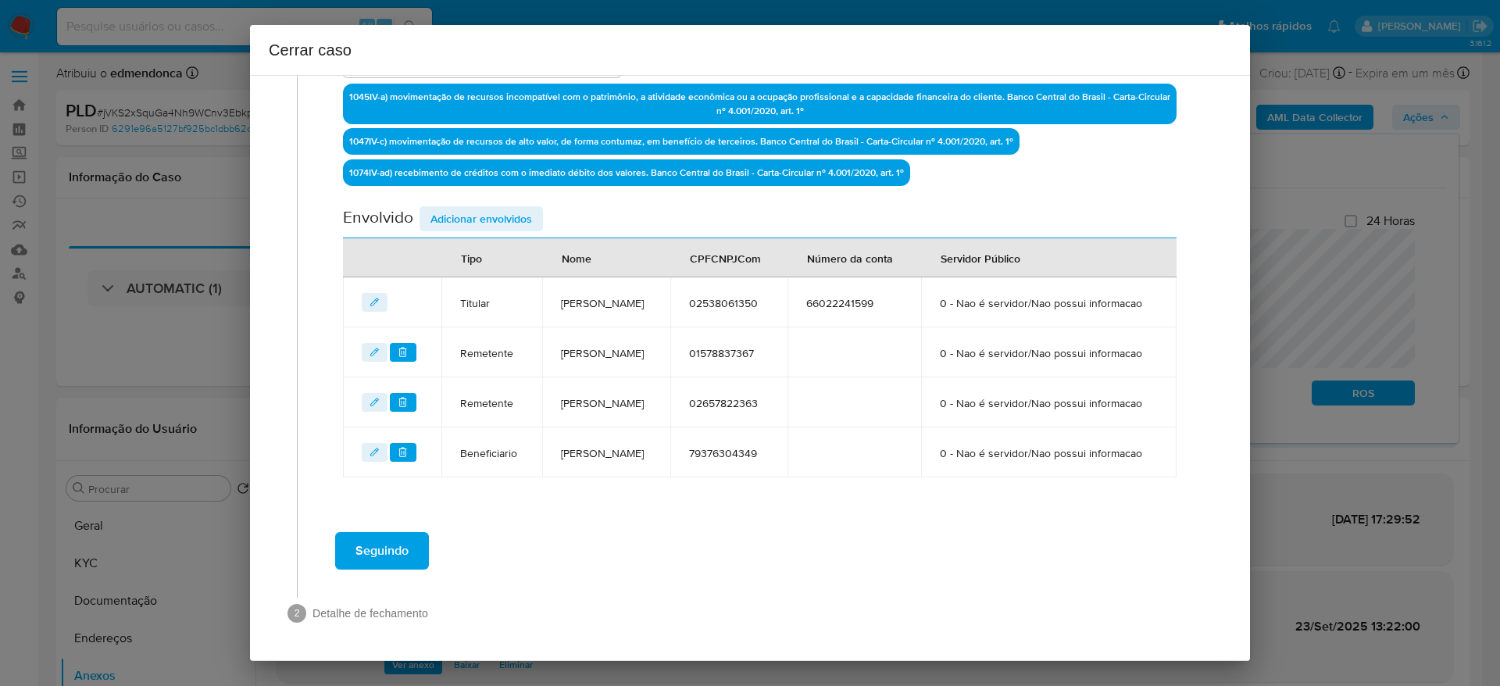
click at [482, 208] on span "Adicionar envolvidos" at bounding box center [481, 219] width 102 height 22
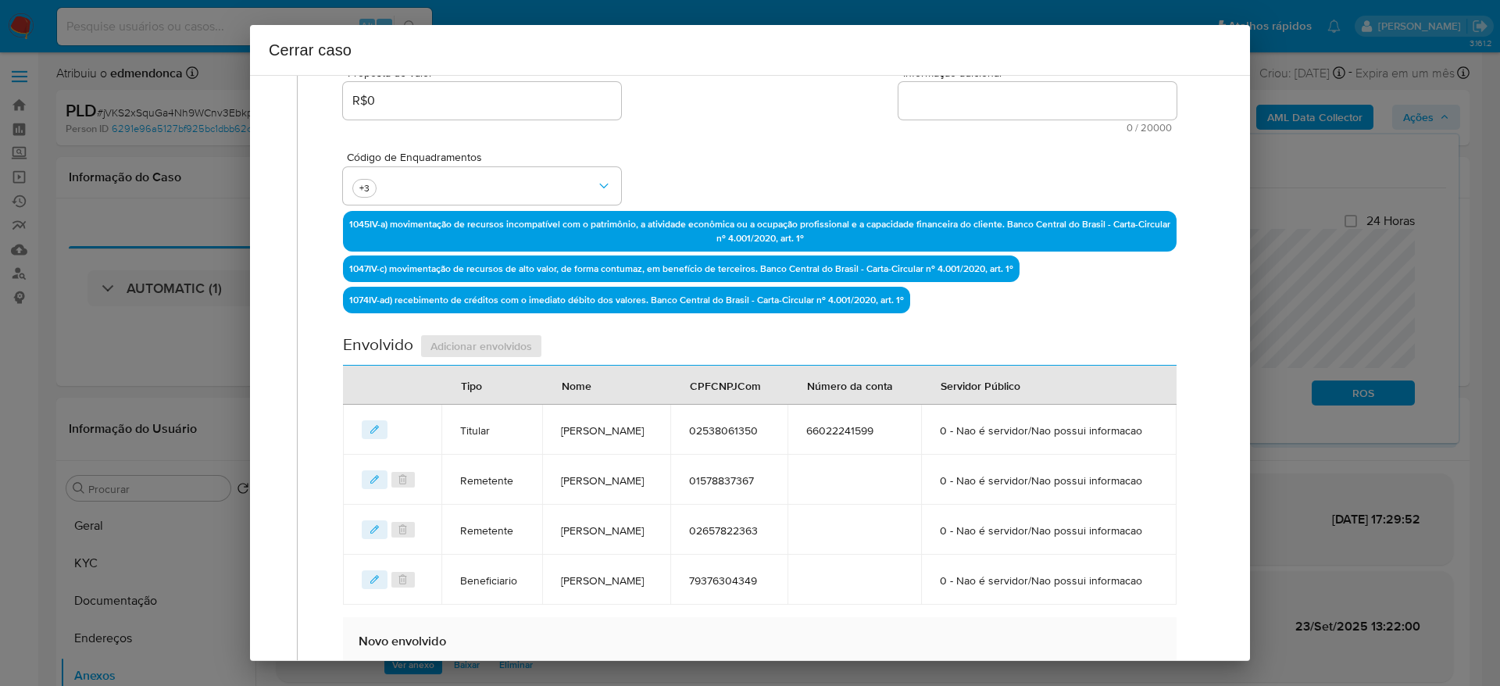
scroll to position [265, 0]
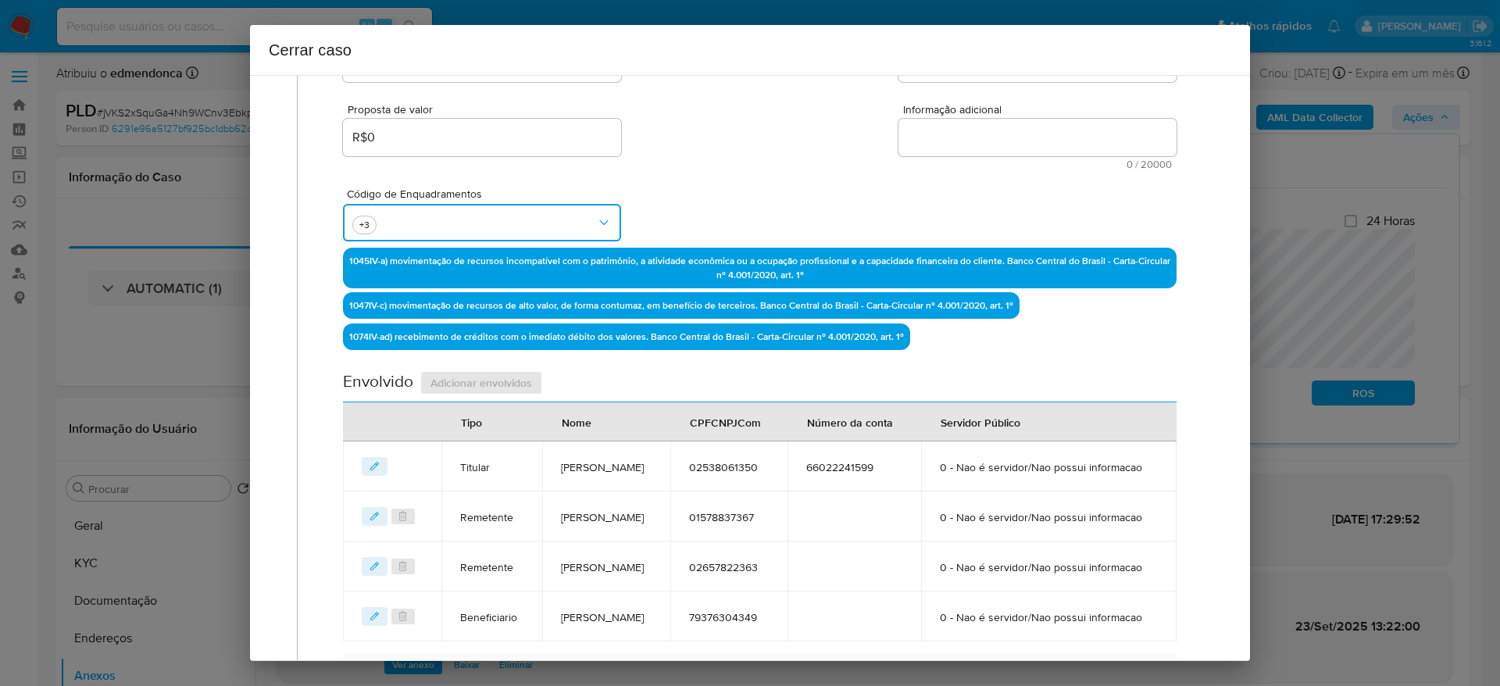
click at [596, 223] on icon "button" at bounding box center [604, 223] width 16 height 16
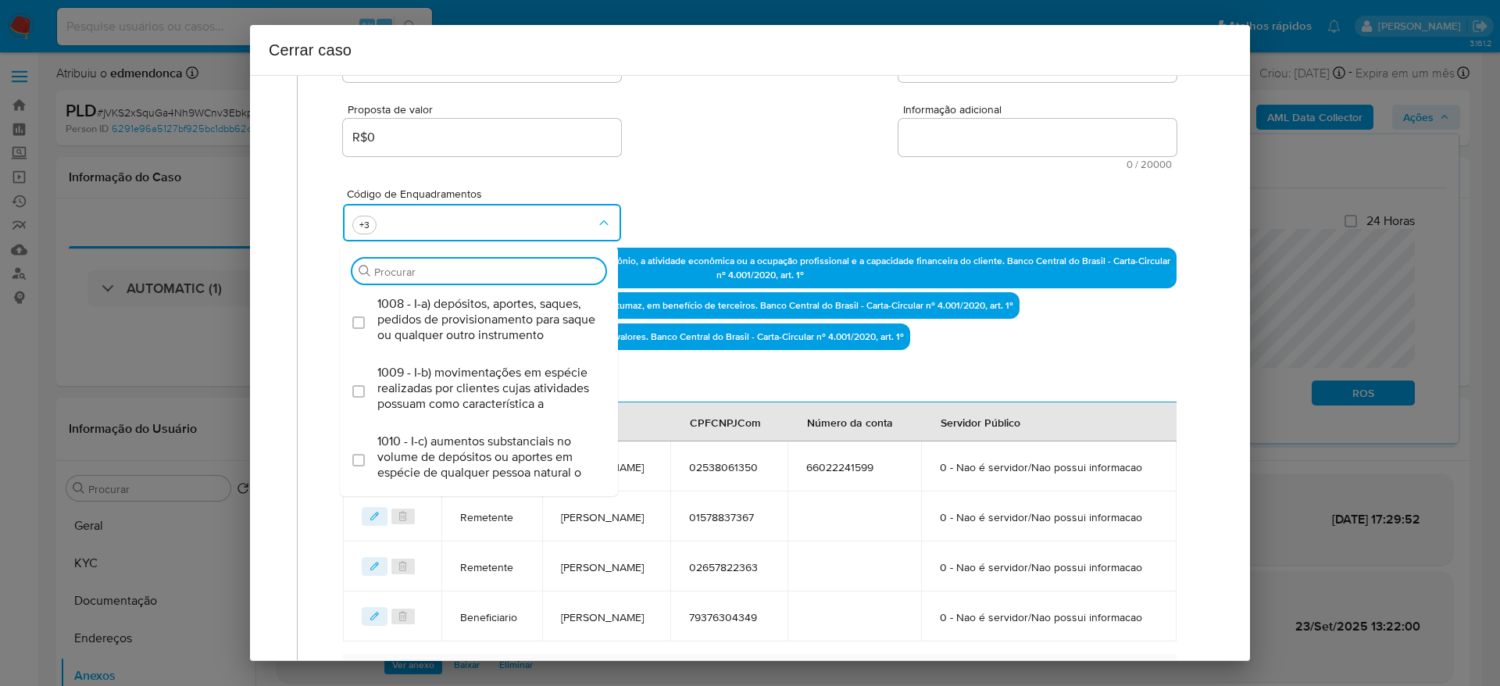
scroll to position [0, 0]
click at [597, 223] on icon "button" at bounding box center [604, 223] width 16 height 16
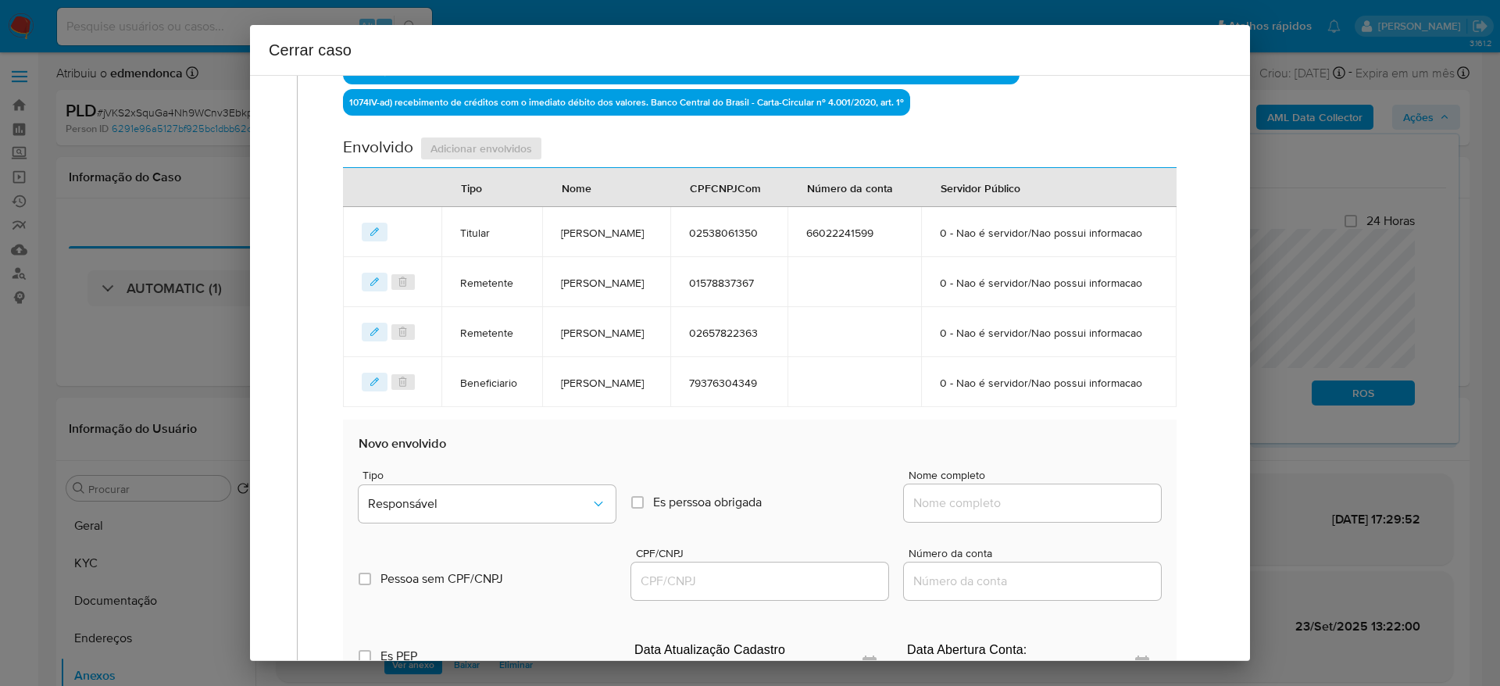
scroll to position [616, 0]
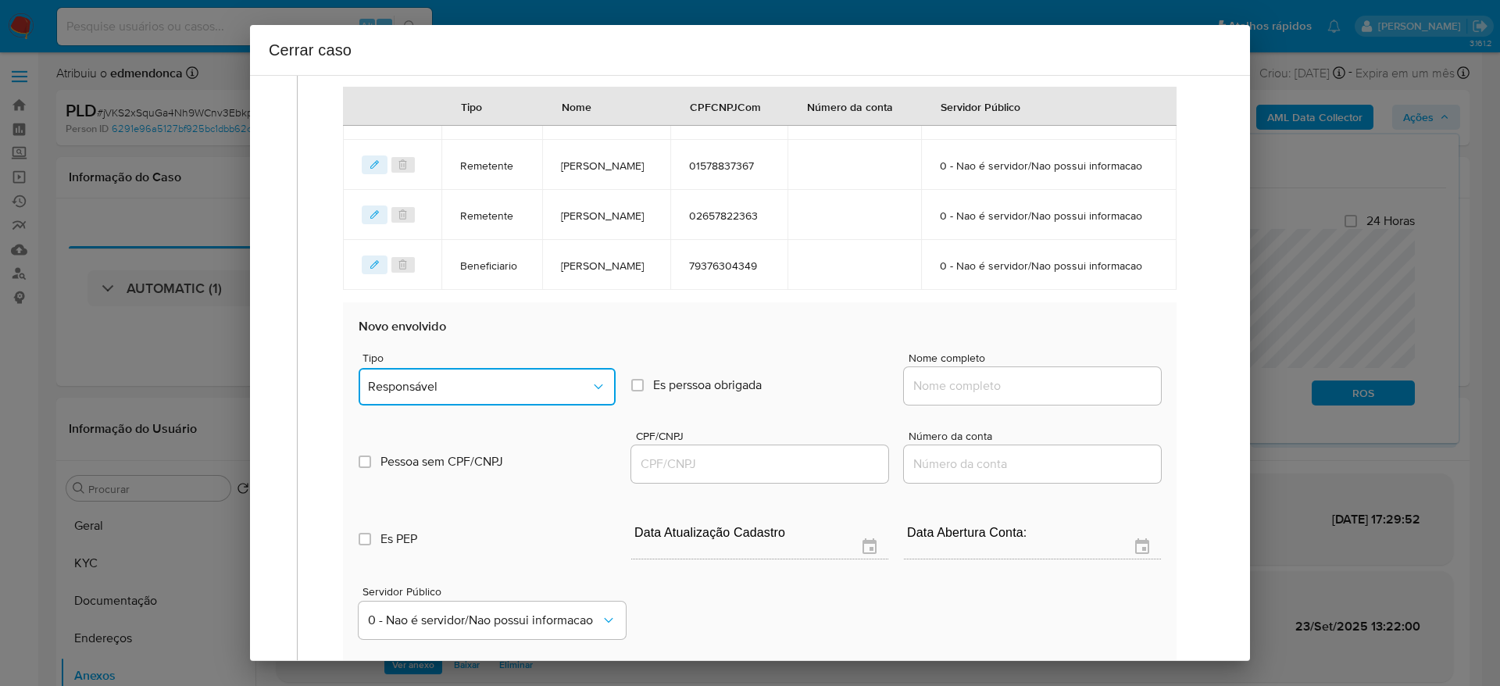
click at [496, 394] on span "Responsável" at bounding box center [479, 387] width 223 height 16
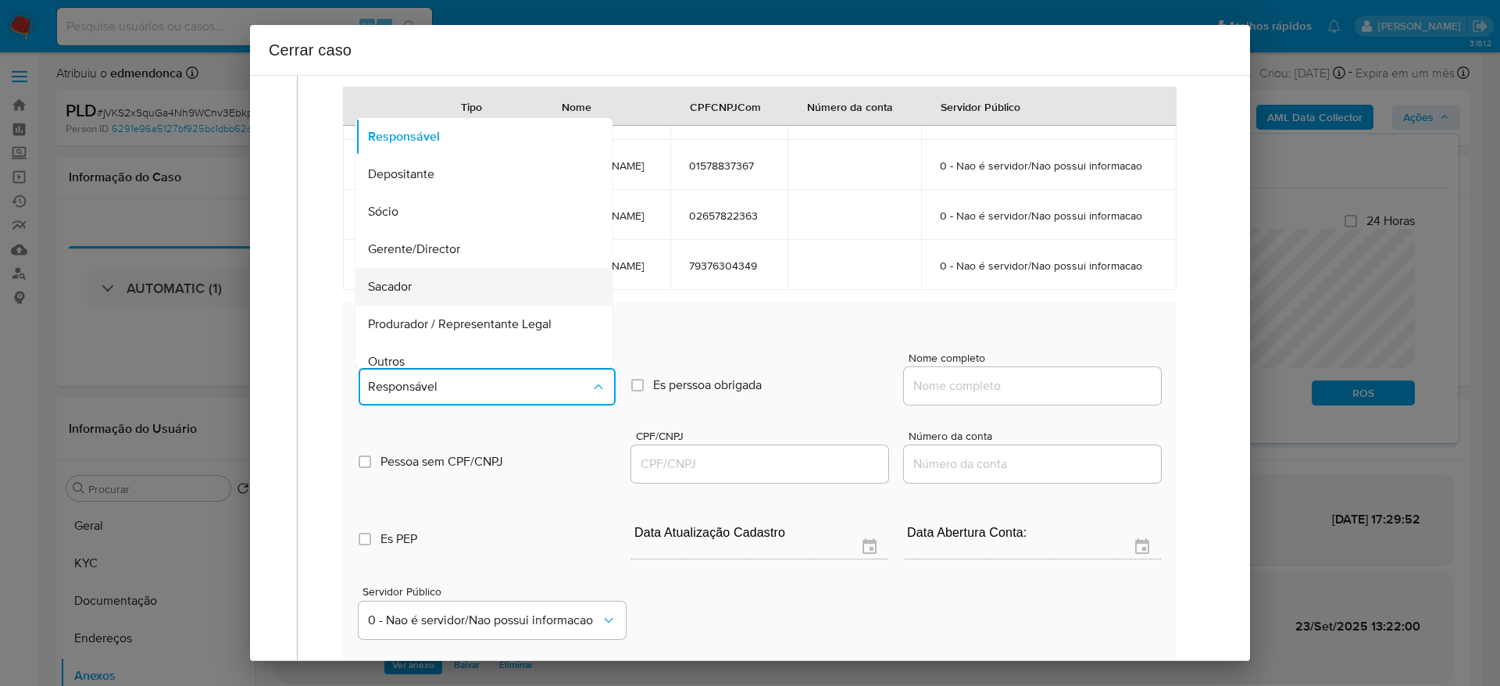
scroll to position [117, 0]
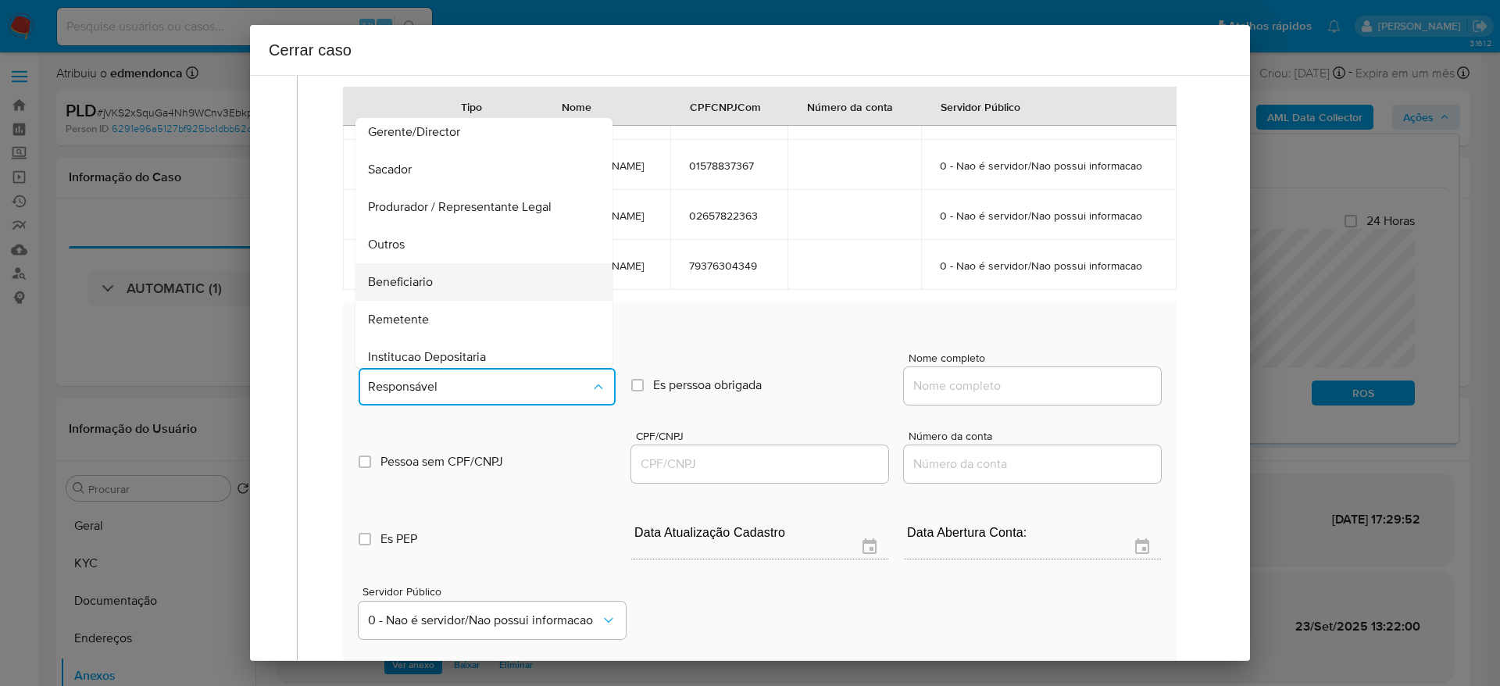
click at [487, 301] on div "Beneficiario" at bounding box center [479, 281] width 223 height 37
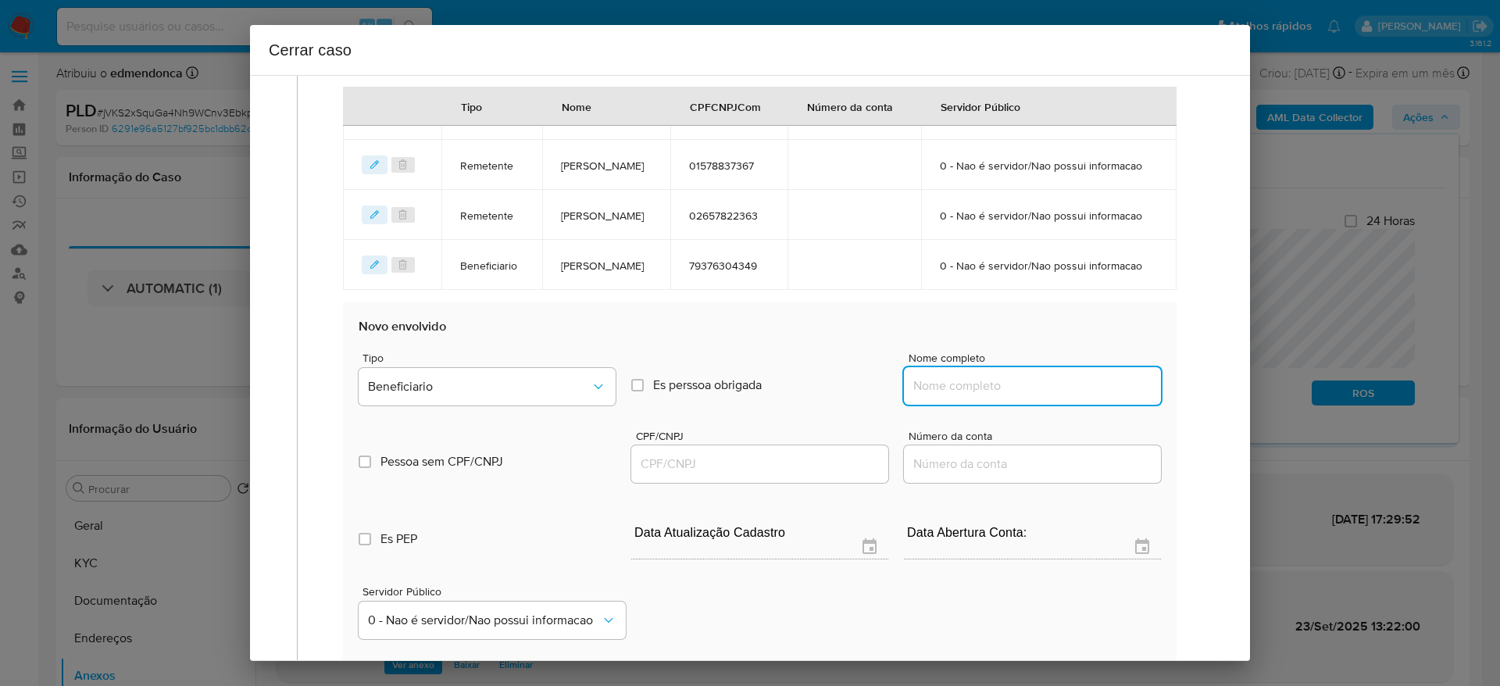
click at [1016, 396] on input "Nome completo" at bounding box center [1032, 386] width 257 height 20
paste input "Cicero Passos Siqueira Ltda"
type input "Cicero Passos Siqueira Ltda"
click at [694, 474] on input "CPF/CNPJ" at bounding box center [759, 464] width 257 height 20
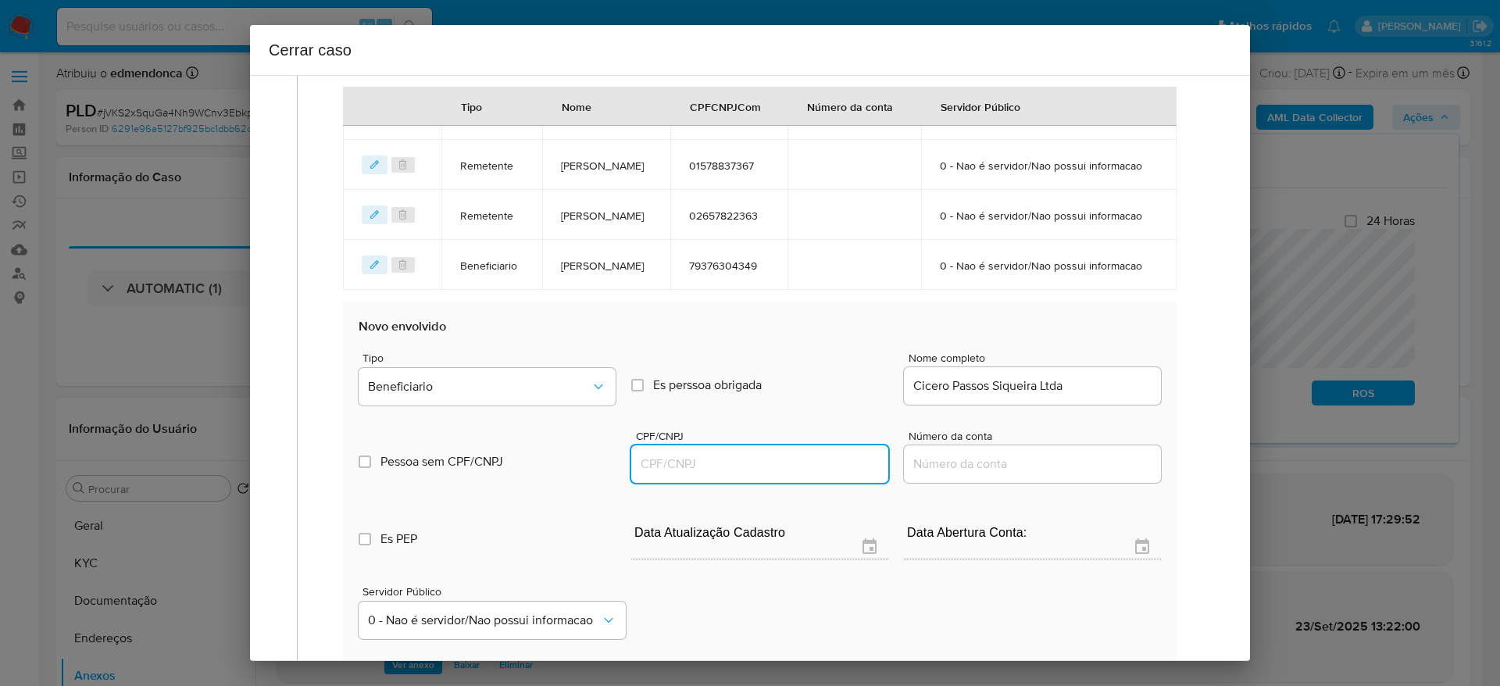
paste input "60645013000140"
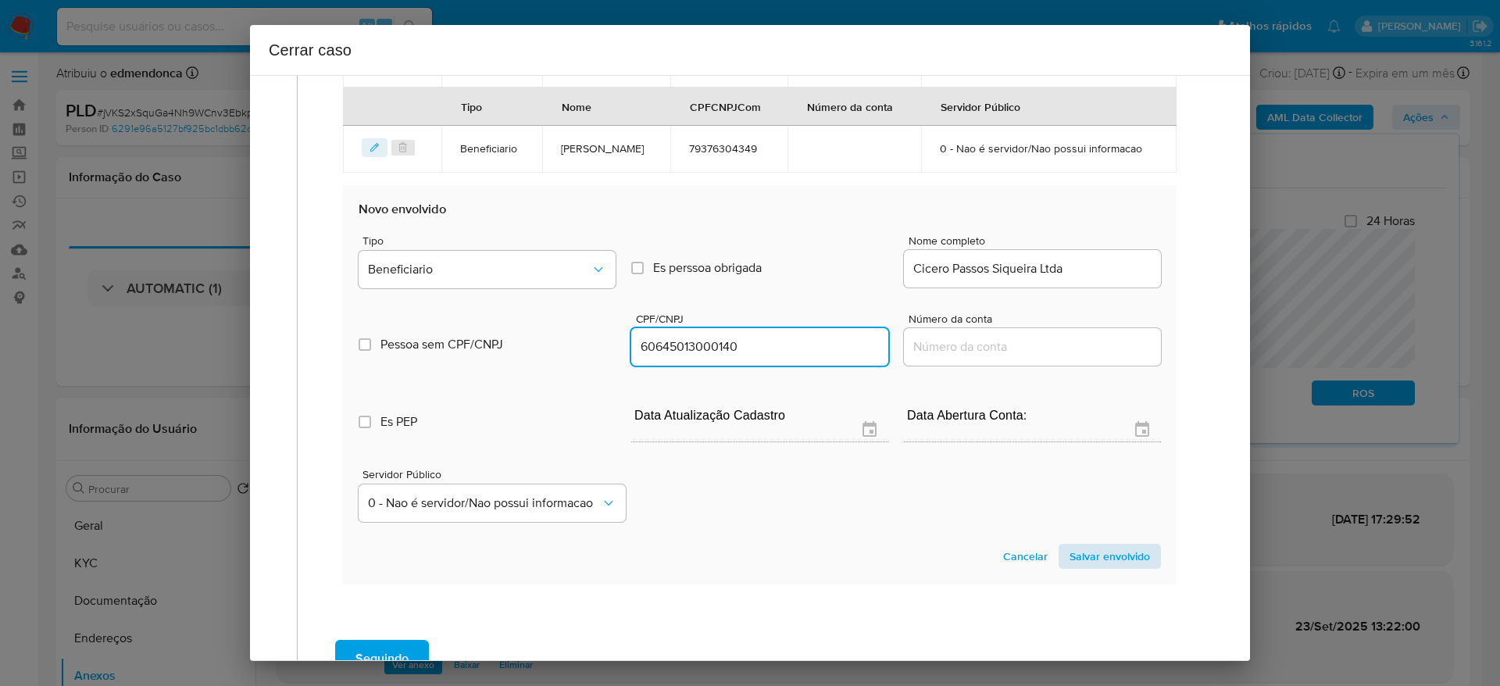
type input "60645013000140"
click at [1097, 567] on span "Salvar envolvido" at bounding box center [1109, 556] width 80 height 22
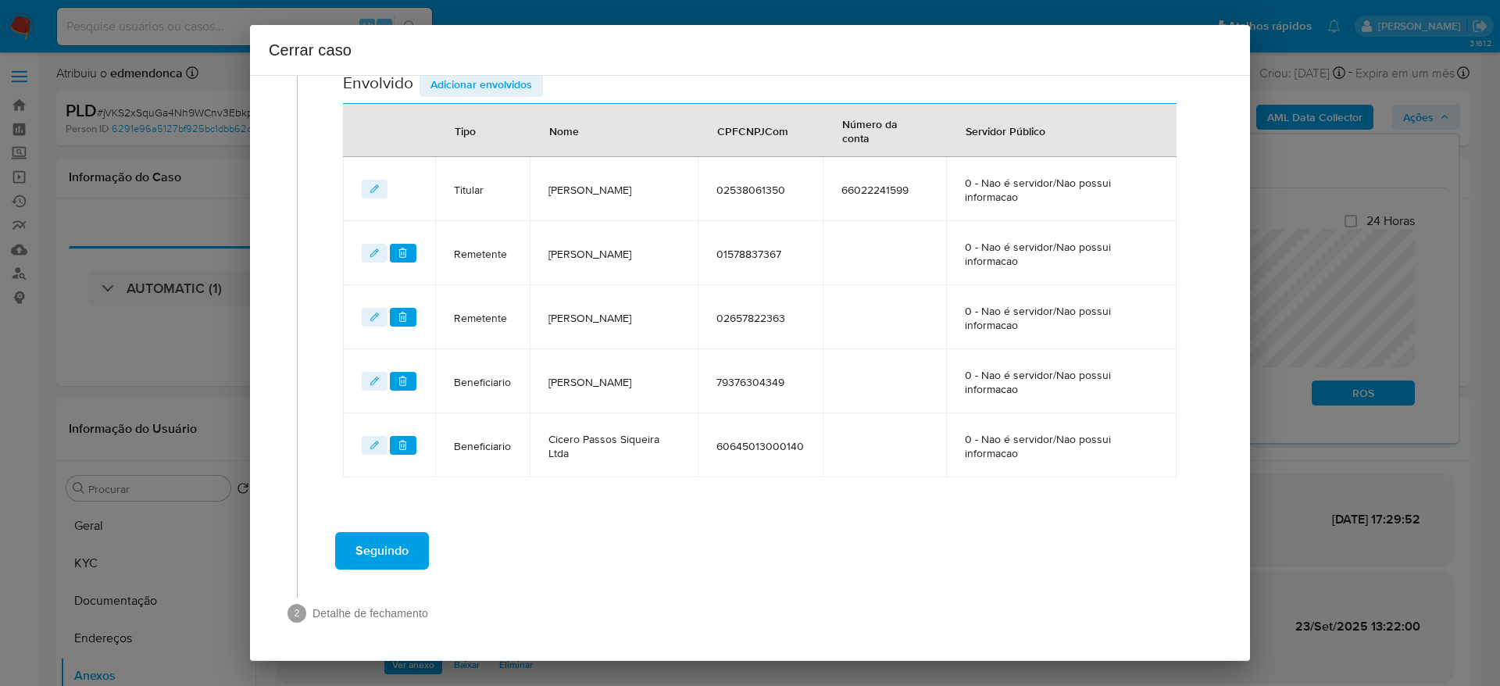
scroll to position [563, 0]
click at [505, 80] on span "Adicionar envolvidos" at bounding box center [481, 84] width 102 height 22
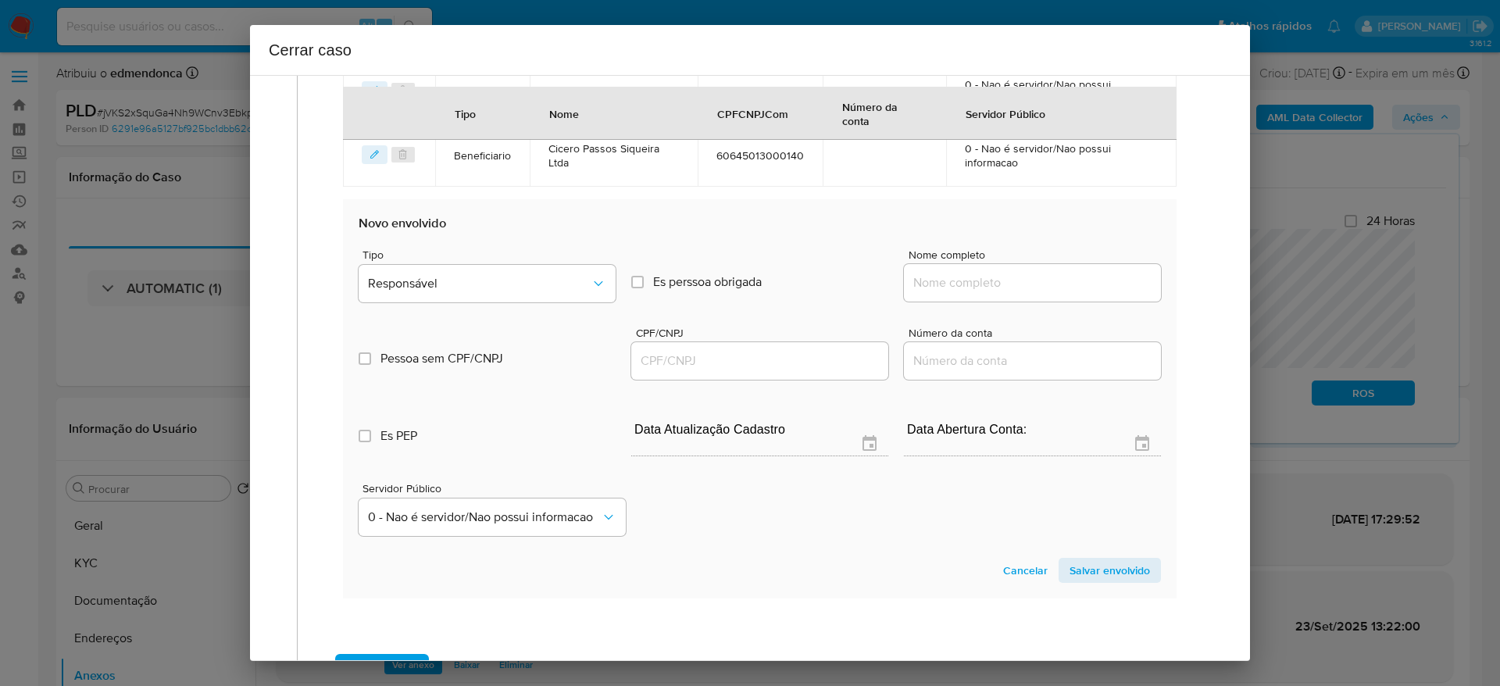
scroll to position [915, 0]
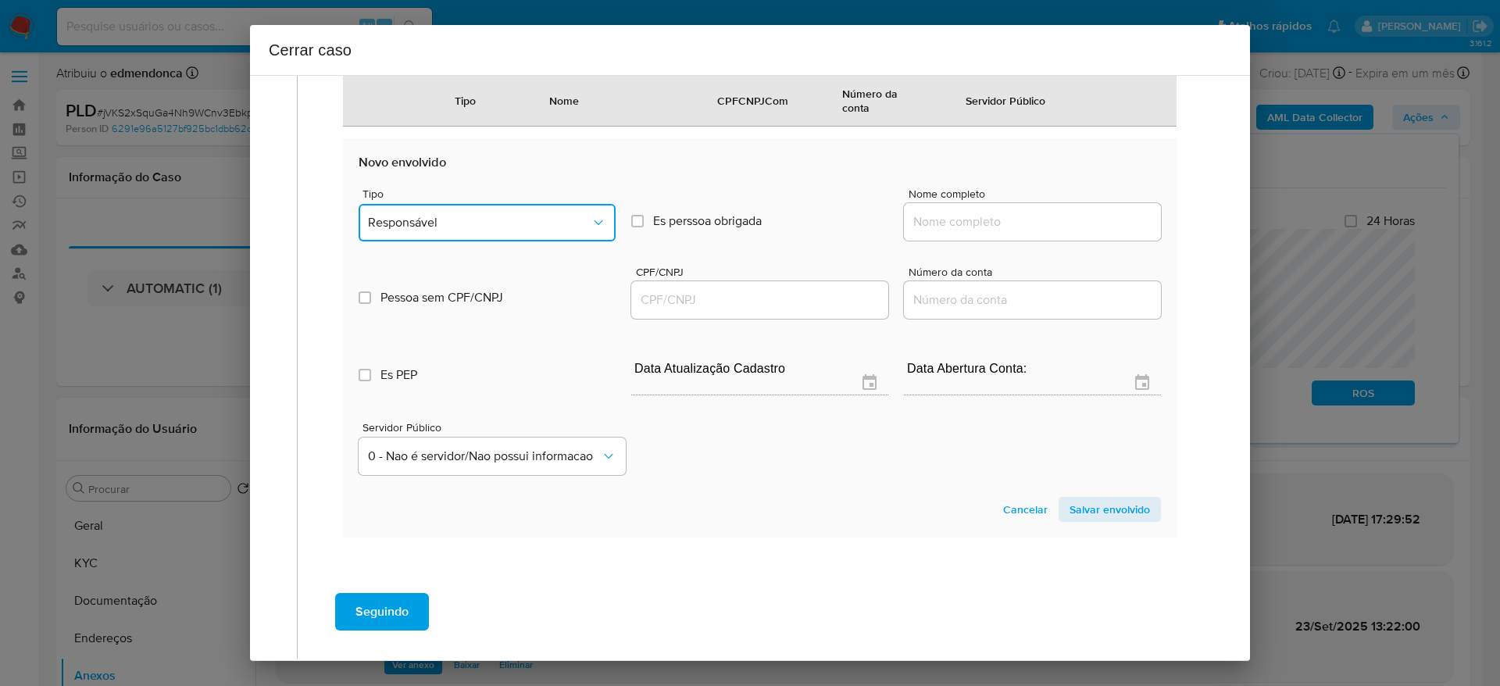
click at [560, 223] on span "Responsável" at bounding box center [479, 223] width 223 height 16
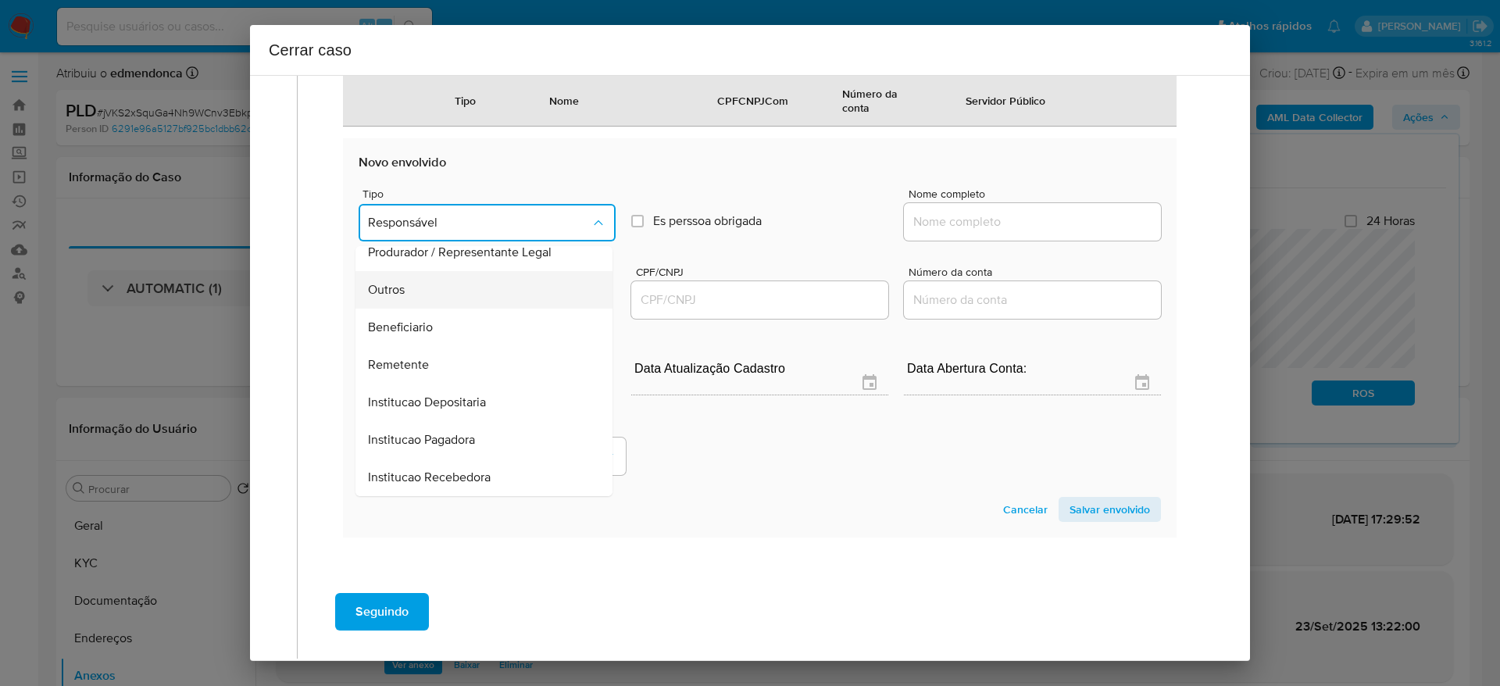
click at [454, 285] on div "Outros" at bounding box center [479, 289] width 223 height 37
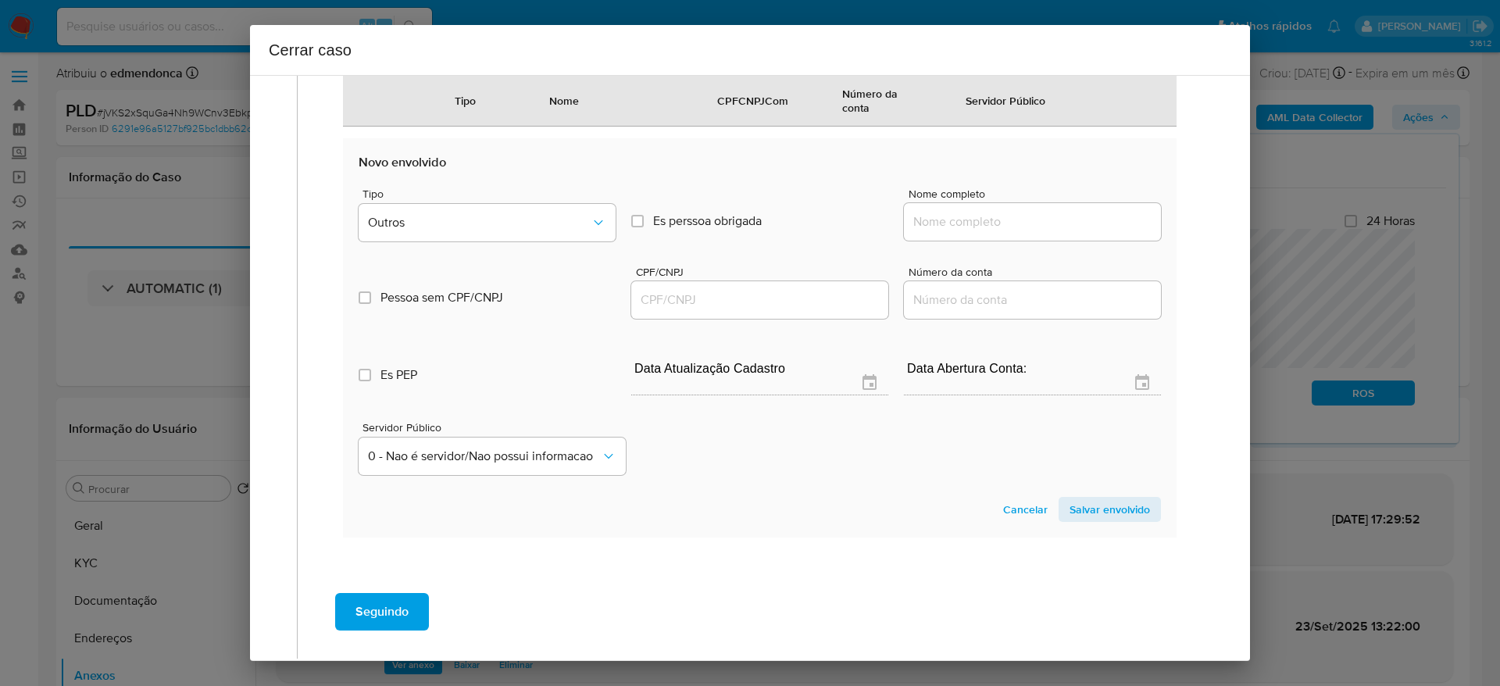
click at [951, 226] on input "Nome completo" at bounding box center [1032, 222] width 257 height 20
paste input "CANUTO LOCACOES E CONSTRUCOES LTDA"
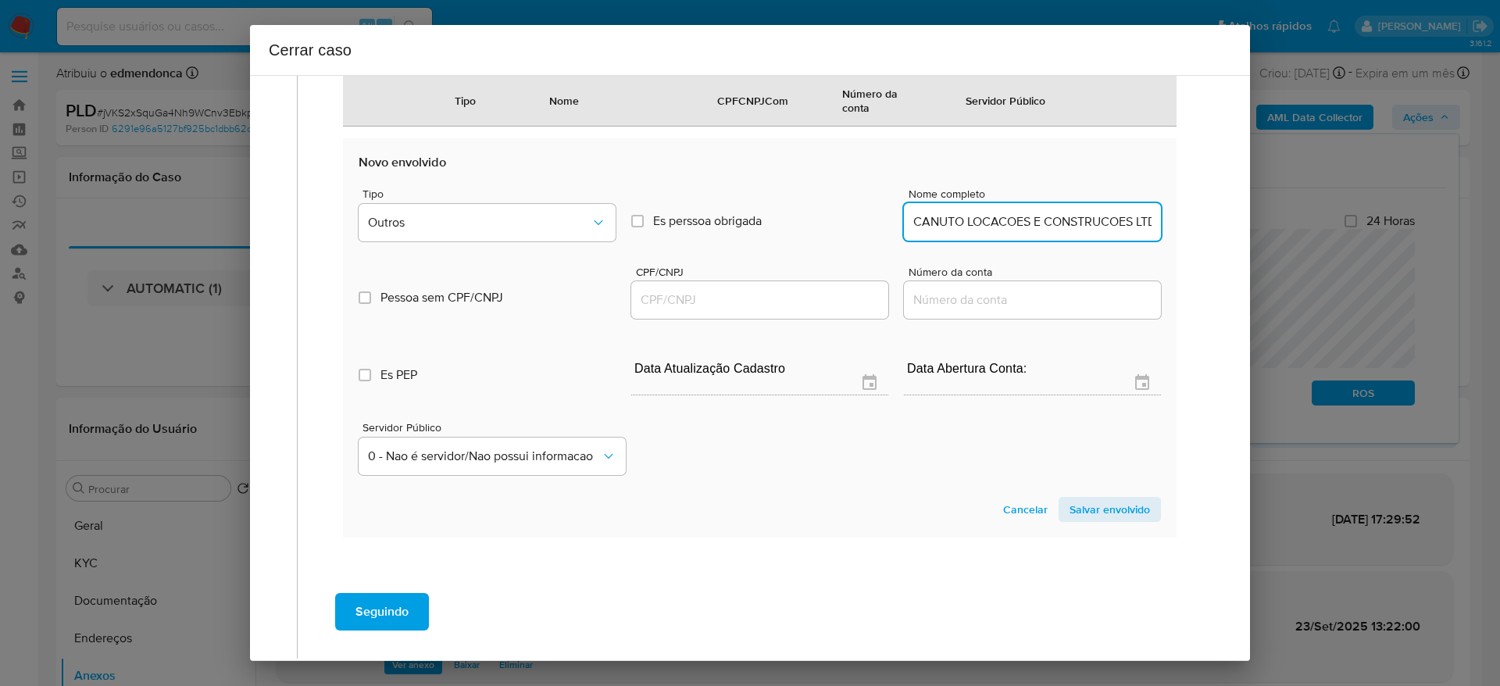
scroll to position [0, 22]
type input "CANUTO LOCACOES E CONSTRUCOES LTDA"
click at [696, 300] on input "CPF/CNPJ" at bounding box center [759, 300] width 257 height 20
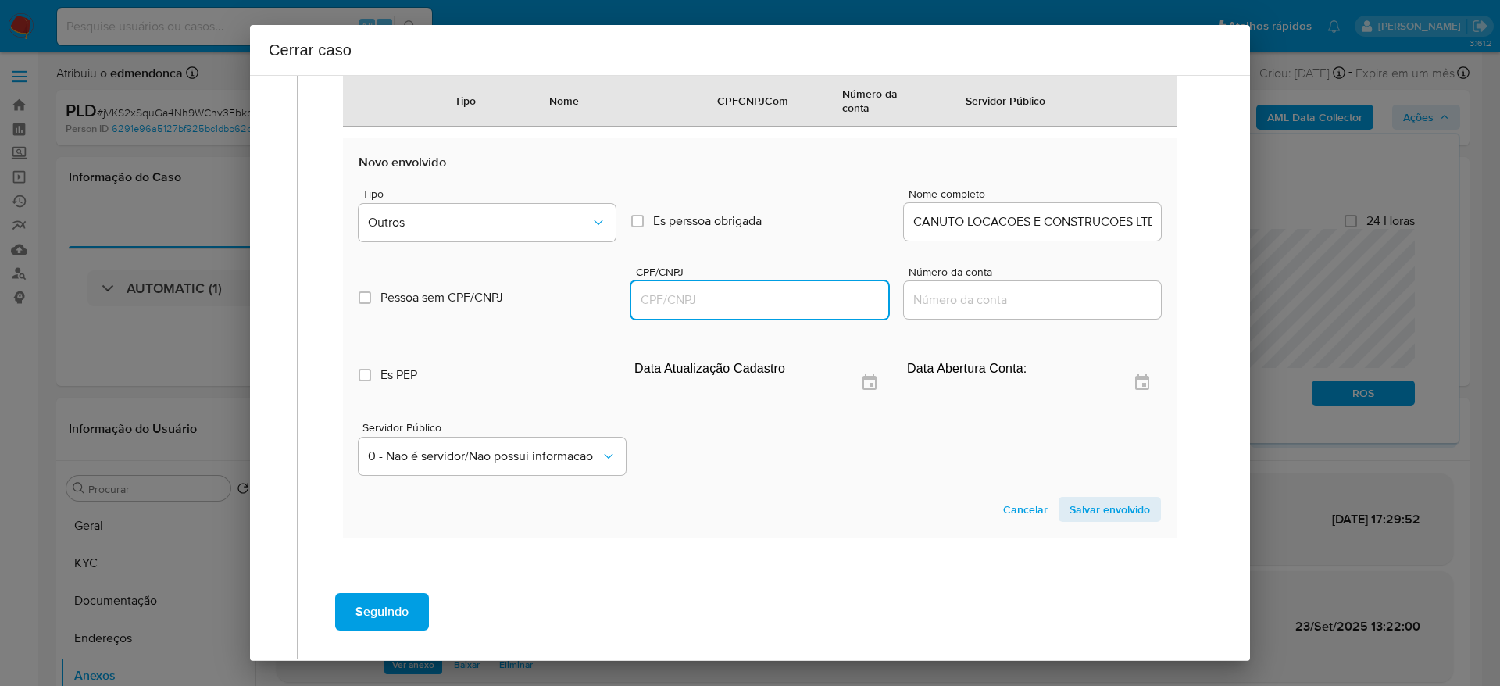
paste input "58034692000179"
type input "58034692000179"
click at [1069, 505] on span "Salvar envolvido" at bounding box center [1109, 509] width 80 height 22
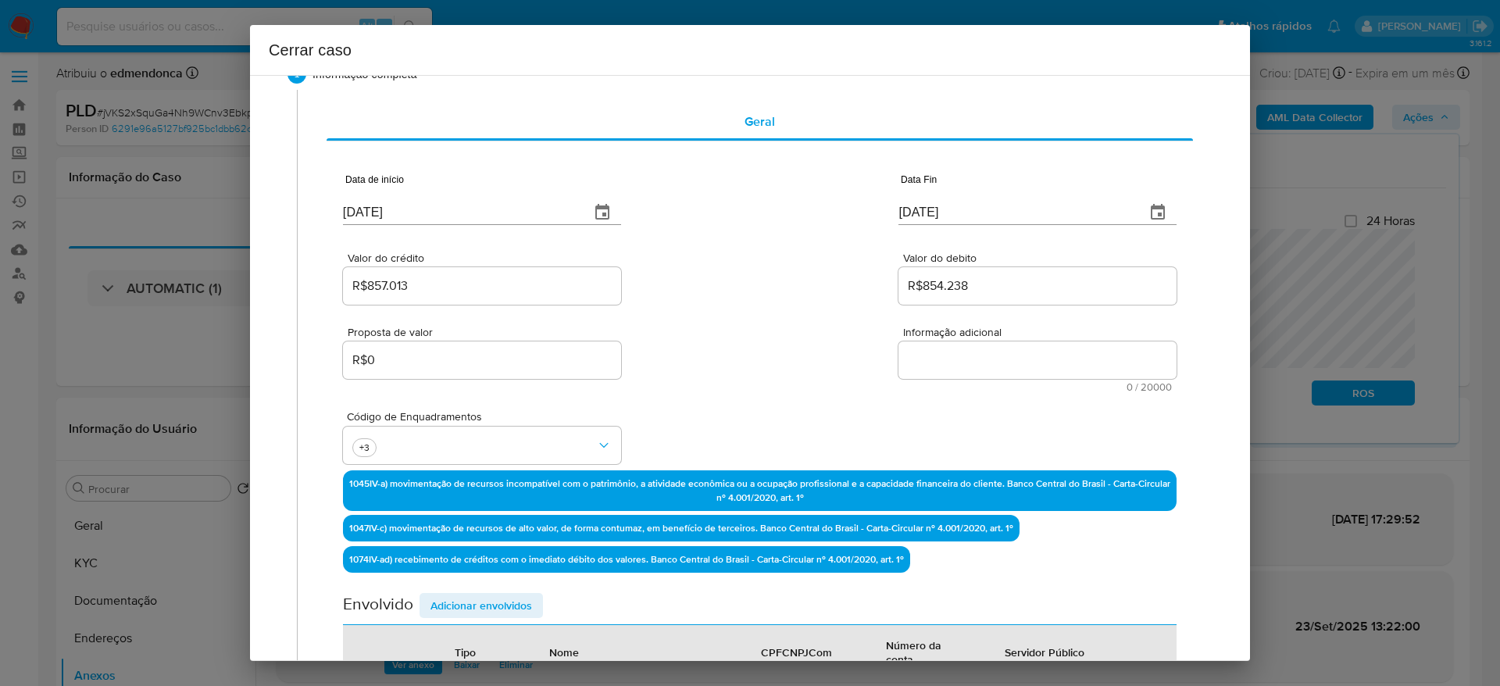
scroll to position [41, 0]
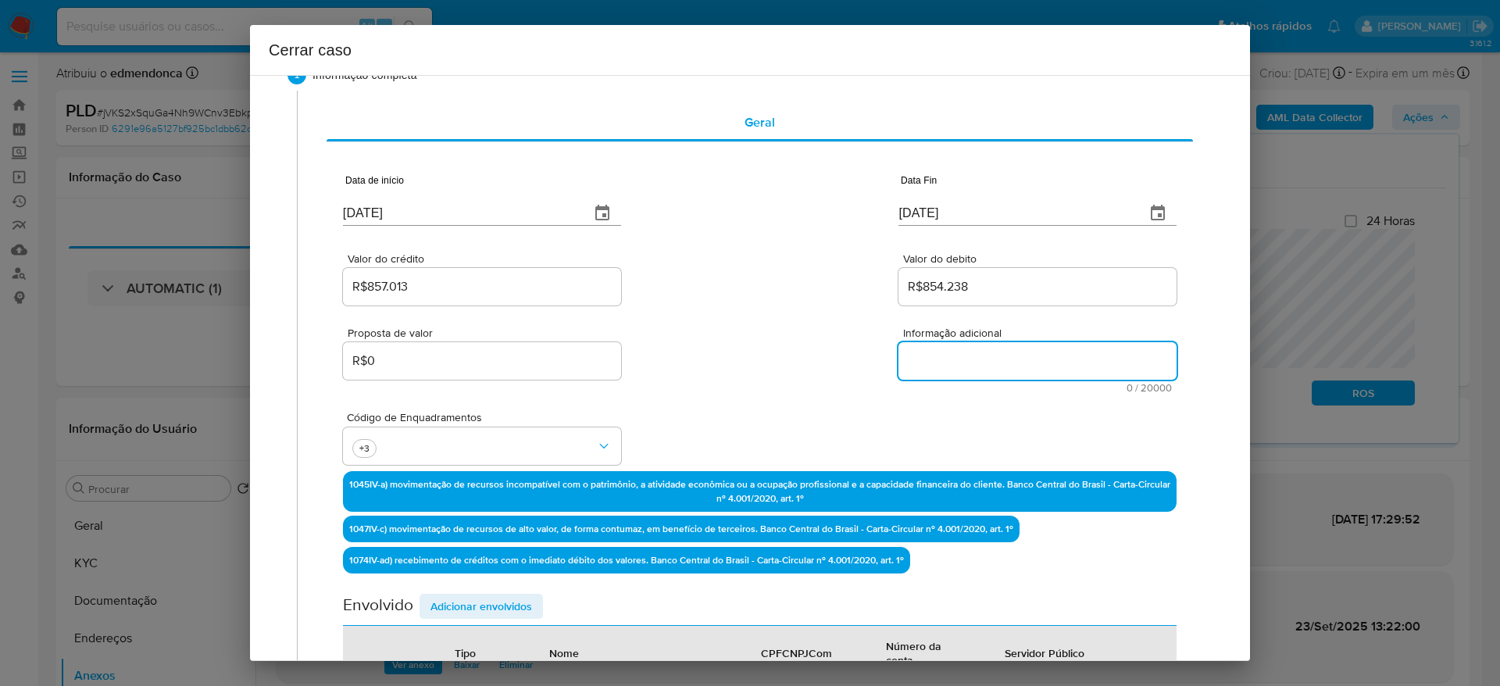
click at [952, 362] on textarea "Informação adicional" at bounding box center [1037, 360] width 278 height 37
paste textarea "Informações do Cliente Francisco Eduardo Canuto de Lima, CPF 02538061350, 38 an…"
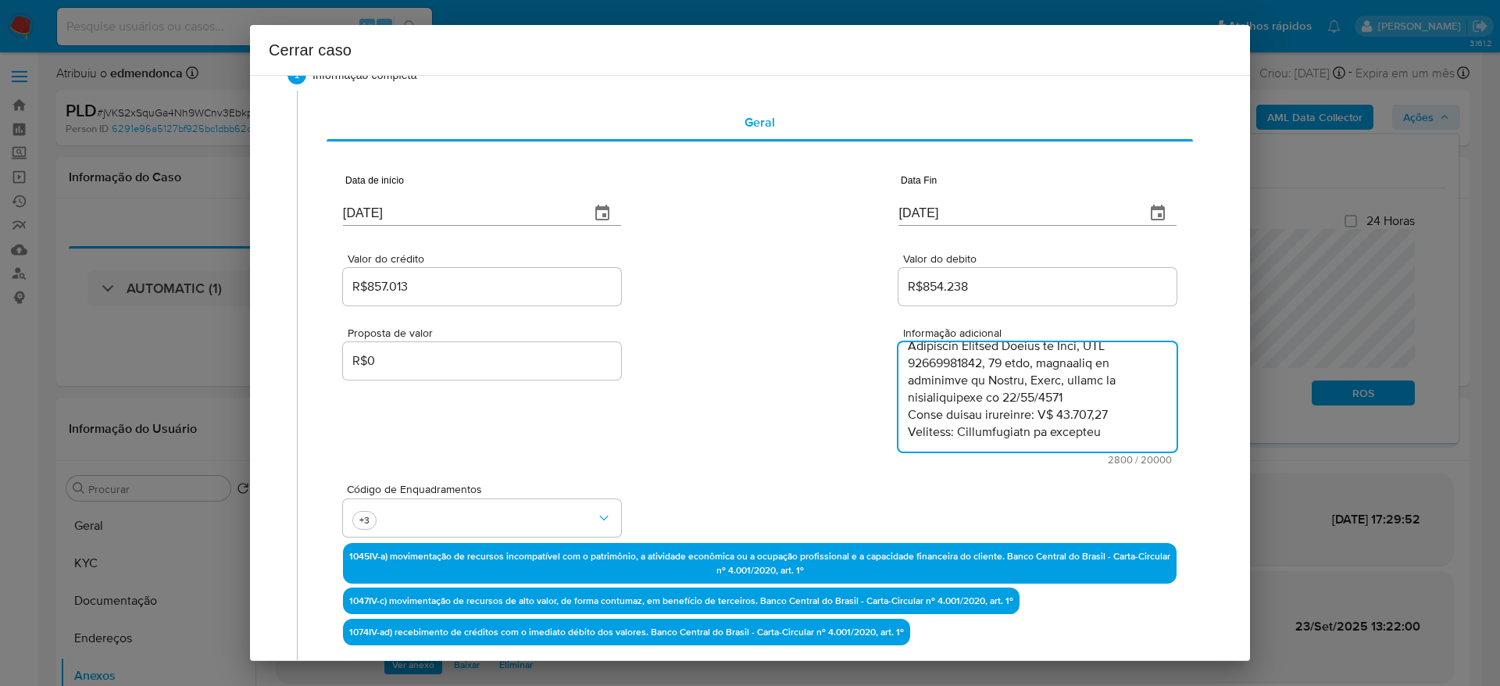
scroll to position [0, 0]
type textarea "Informações do Cliente Francisco Eduardo Canuto de Lima, CPF 02538061350, 38 an…"
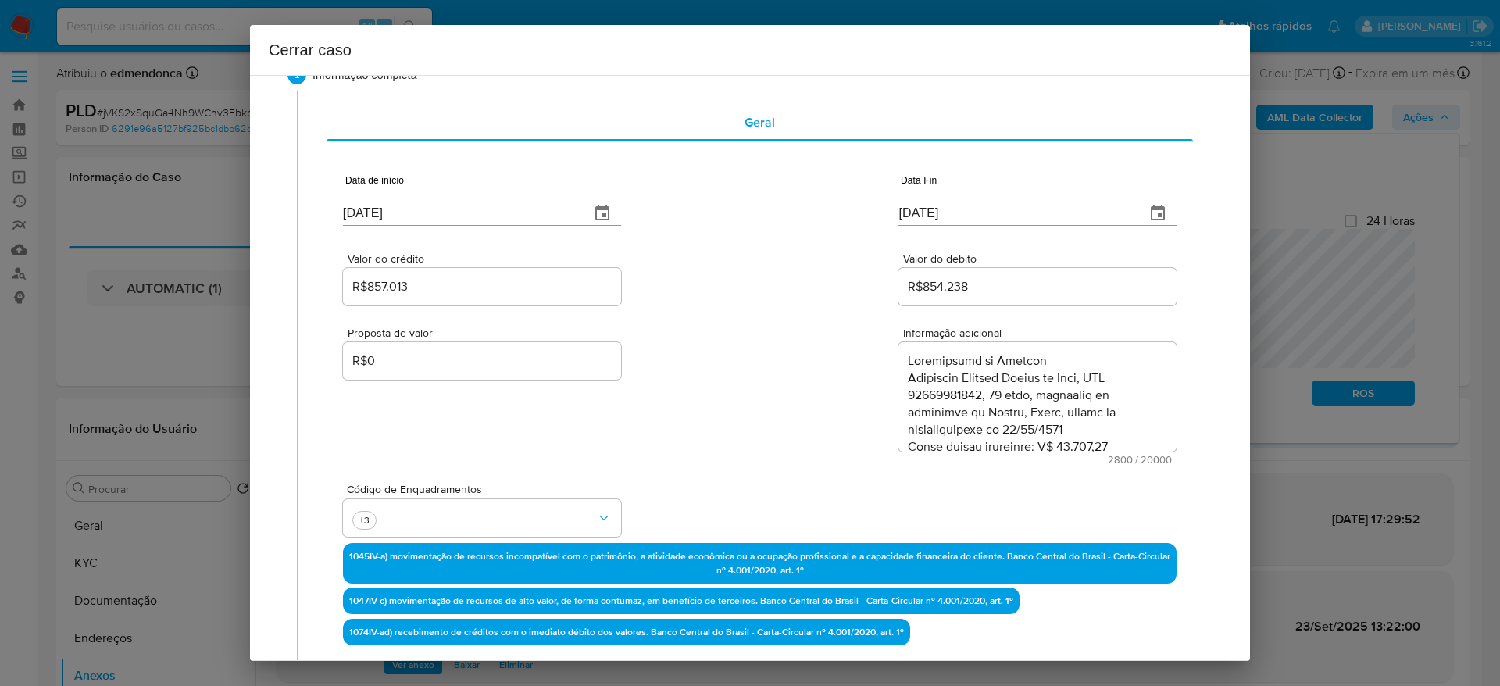
click at [574, 476] on div "Código de Enquadramentos +3" at bounding box center [759, 504] width 833 height 78
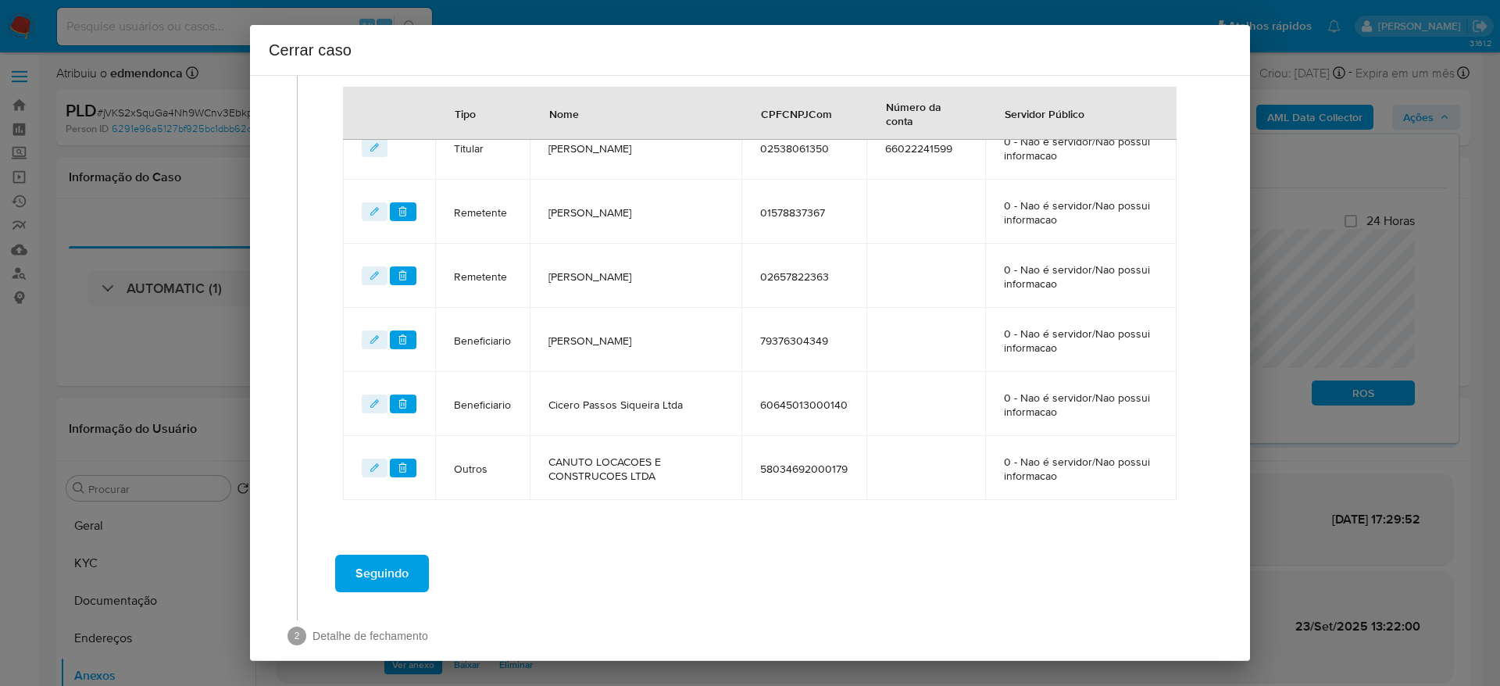
scroll to position [699, 0]
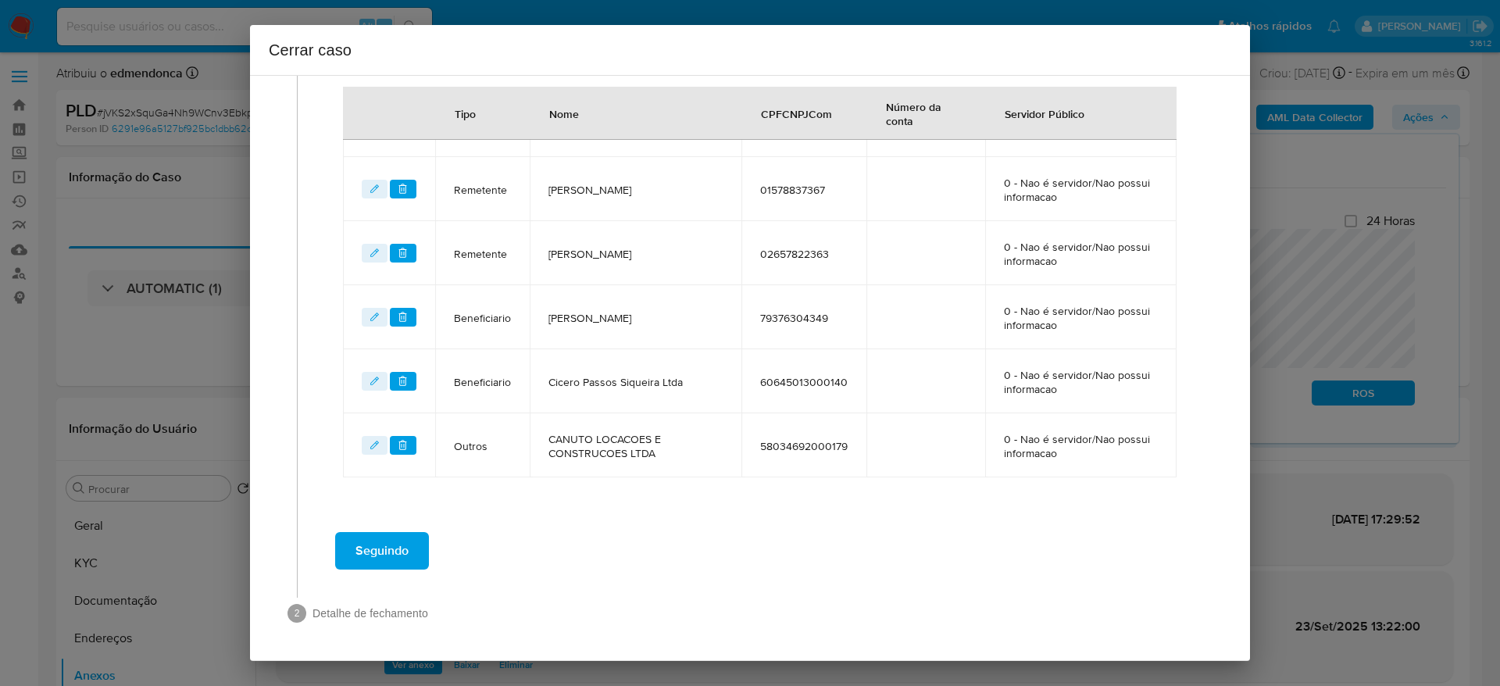
click at [366, 555] on span "Seguindo" at bounding box center [381, 550] width 53 height 34
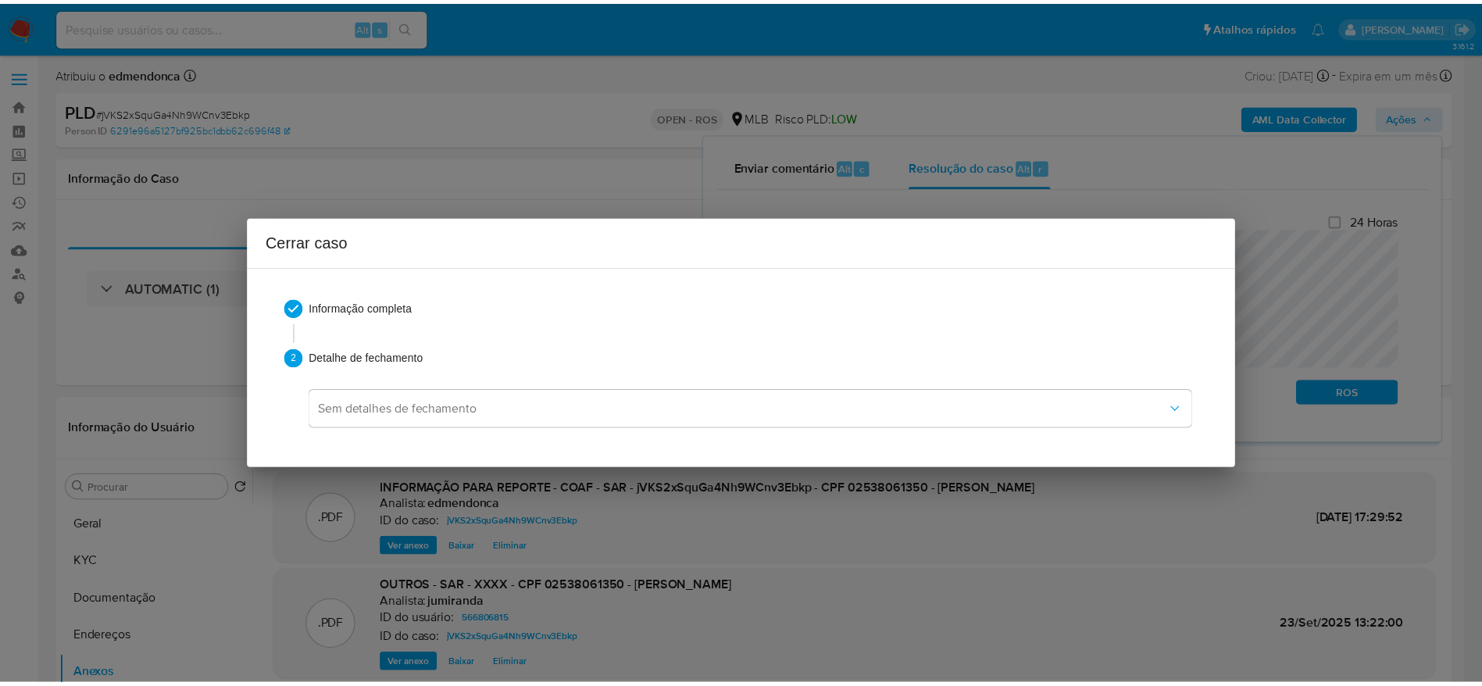
scroll to position [0, 0]
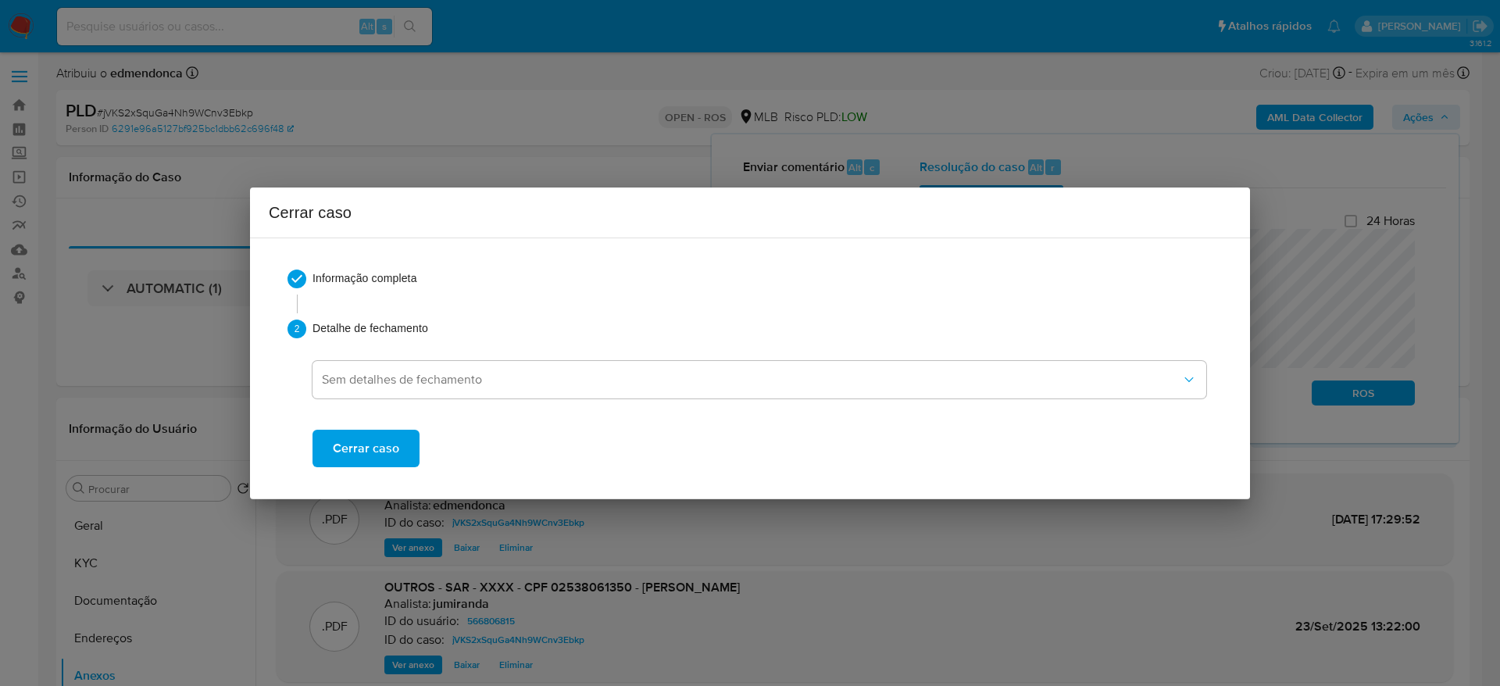
click at [366, 453] on span "Cerrar caso" at bounding box center [366, 448] width 66 height 34
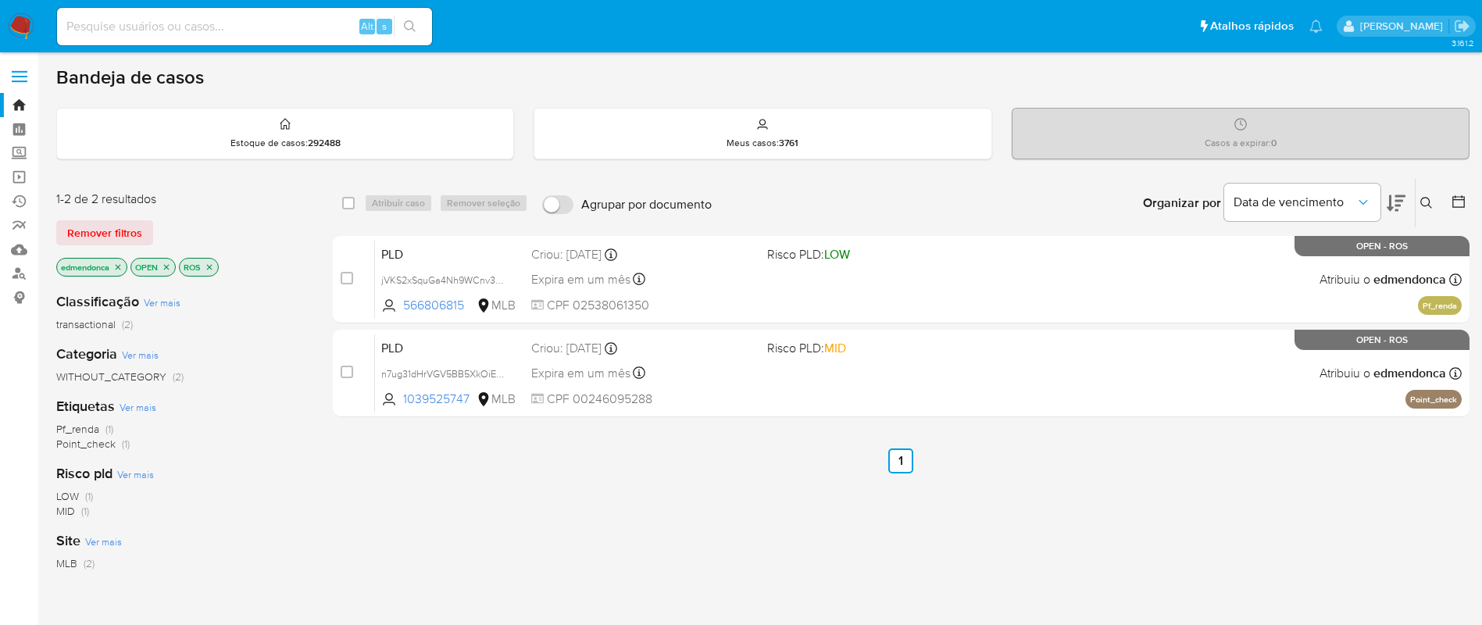
click at [283, 17] on input at bounding box center [244, 26] width 375 height 20
paste input "zGDG2gzUhnaYo9Ix0gF5FOL8"
type input "zGDG2gzUhnaYo9Ix0gF5FOL8"
click at [216, 23] on input at bounding box center [244, 26] width 375 height 20
paste input "zGDG2gzUhnaYo9Ix0gF5FOL8"
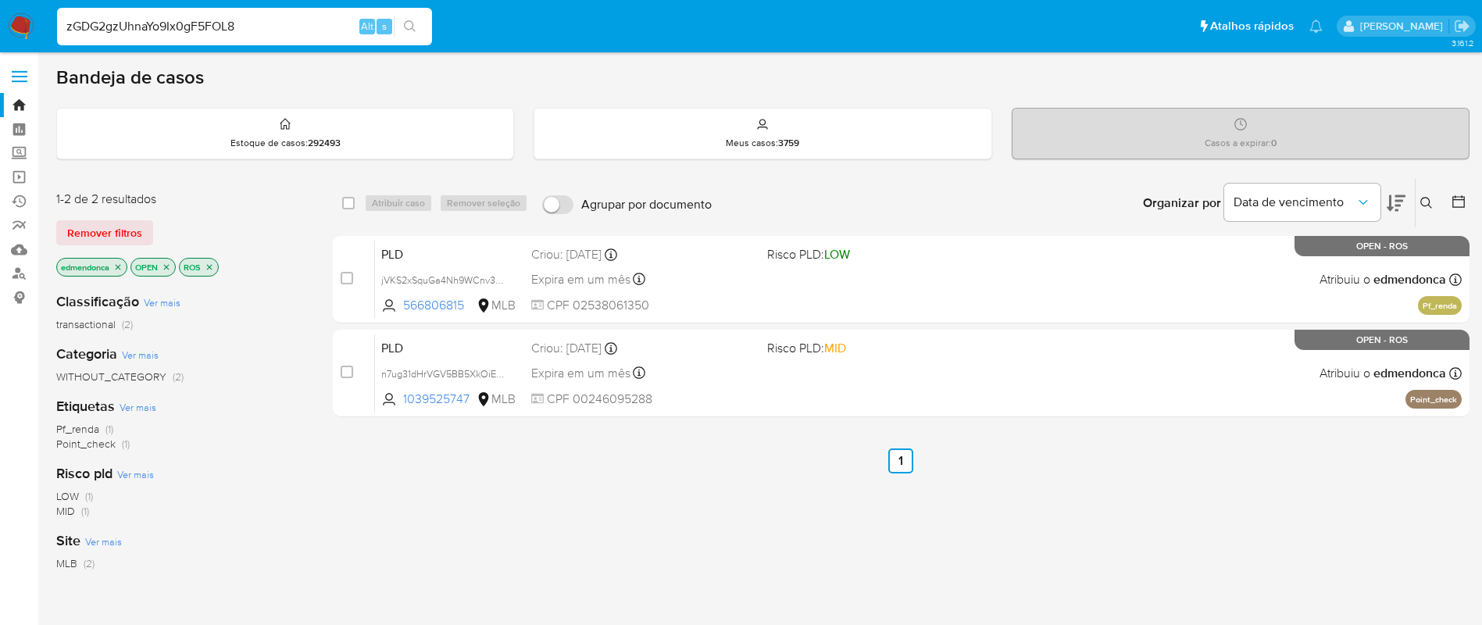
type input "zGDG2gzUhnaYo9Ix0gF5FOL8"
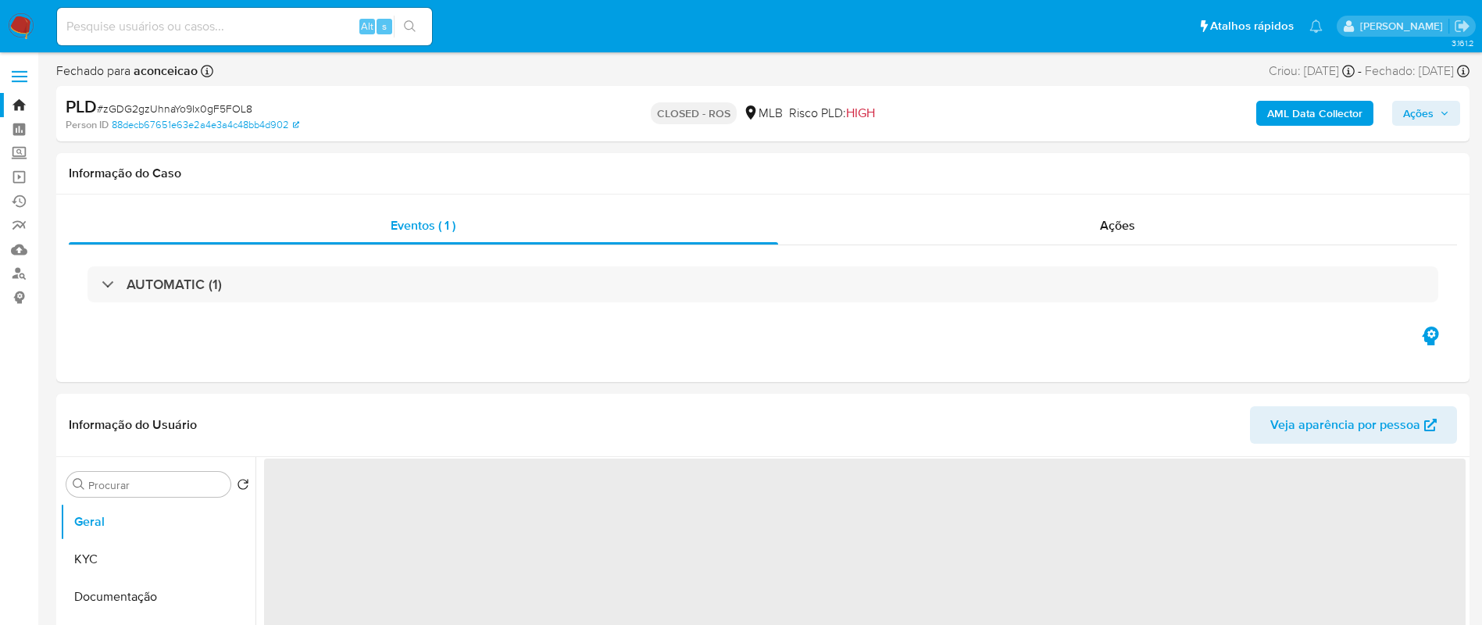
select select "10"
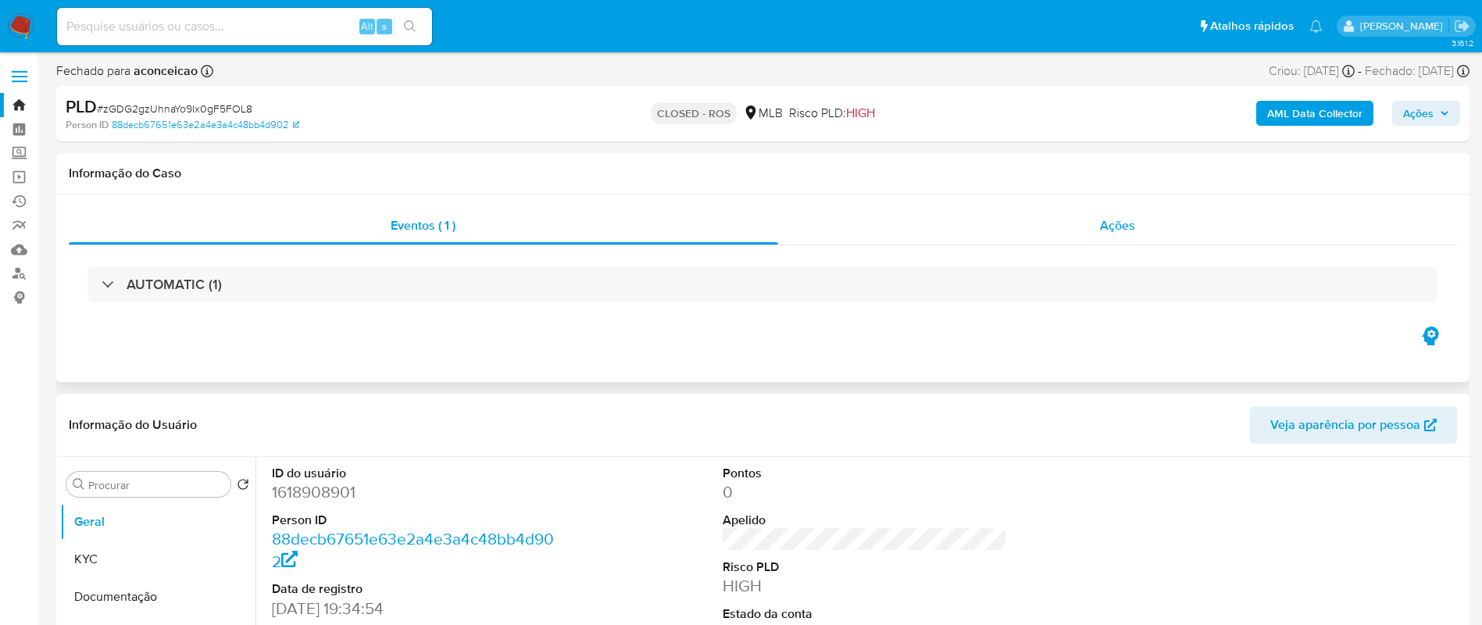
click at [1124, 225] on span "Ações" at bounding box center [1117, 225] width 35 height 18
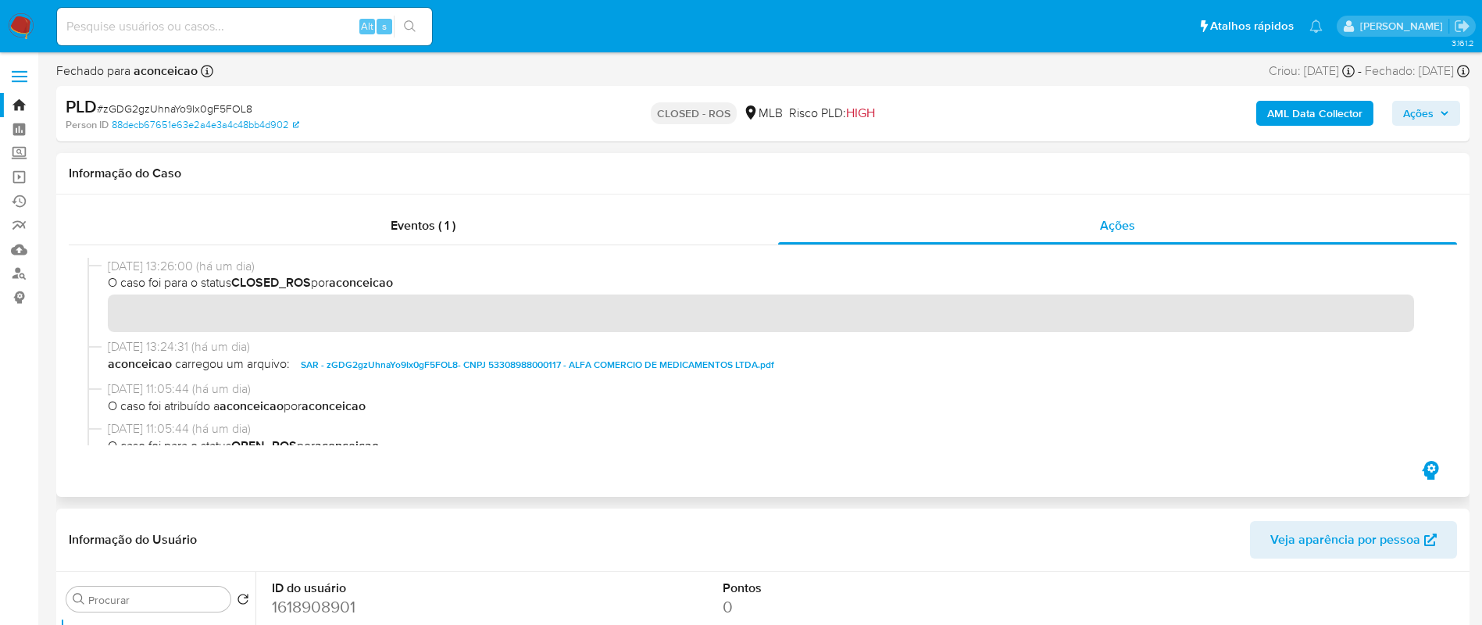
drag, startPoint x: 109, startPoint y: 269, endPoint x: 462, endPoint y: 293, distance: 354.7
click at [462, 293] on div "29/09/2025 13:26:00 (há um dia) O caso foi para o status CLOSED_ROS por aconcei…" at bounding box center [770, 295] width 1324 height 74
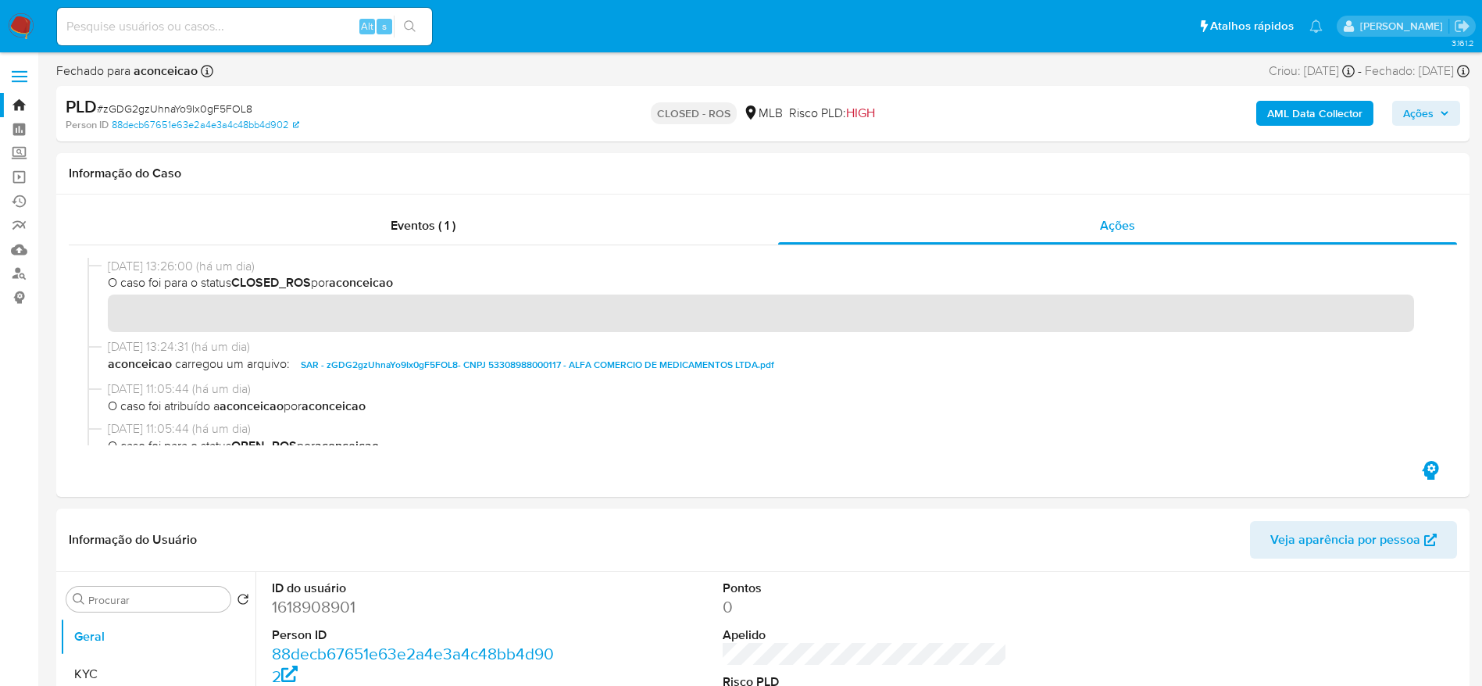
click at [27, 27] on img at bounding box center [21, 26] width 27 height 27
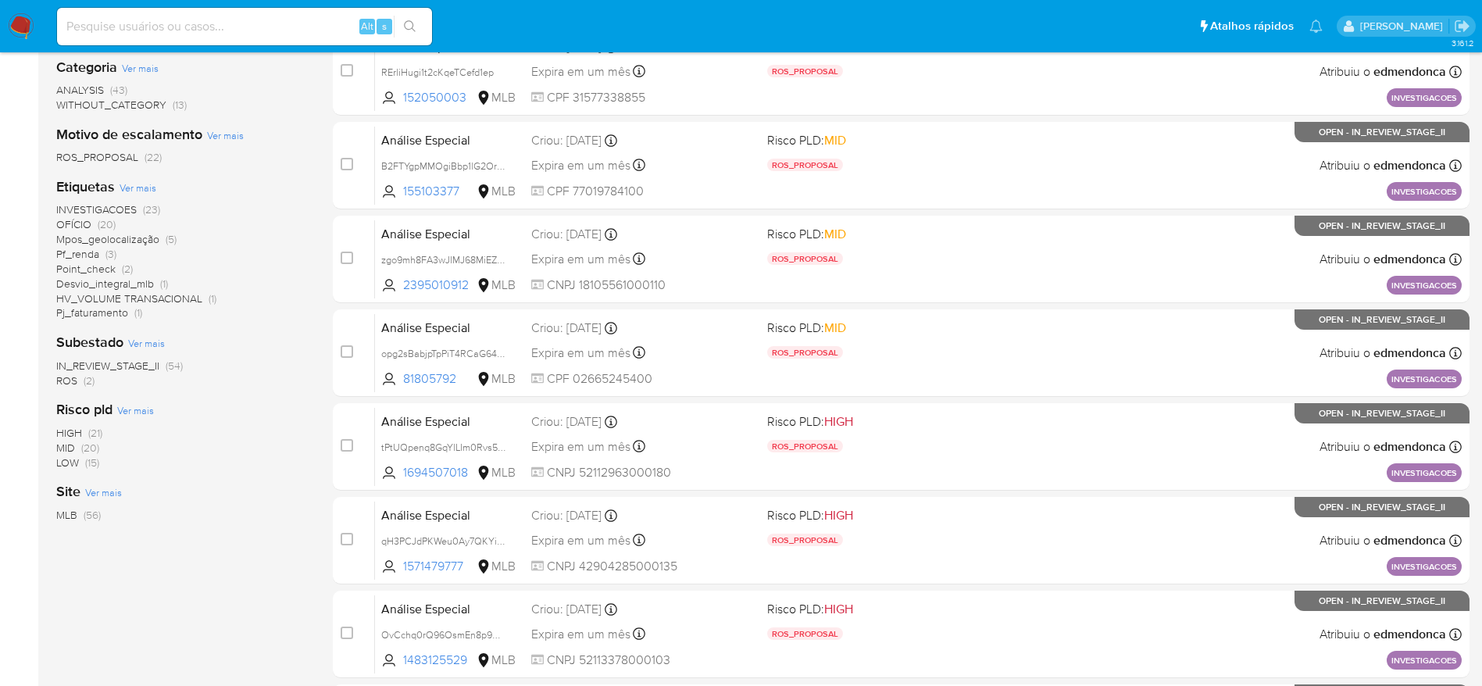
scroll to position [352, 0]
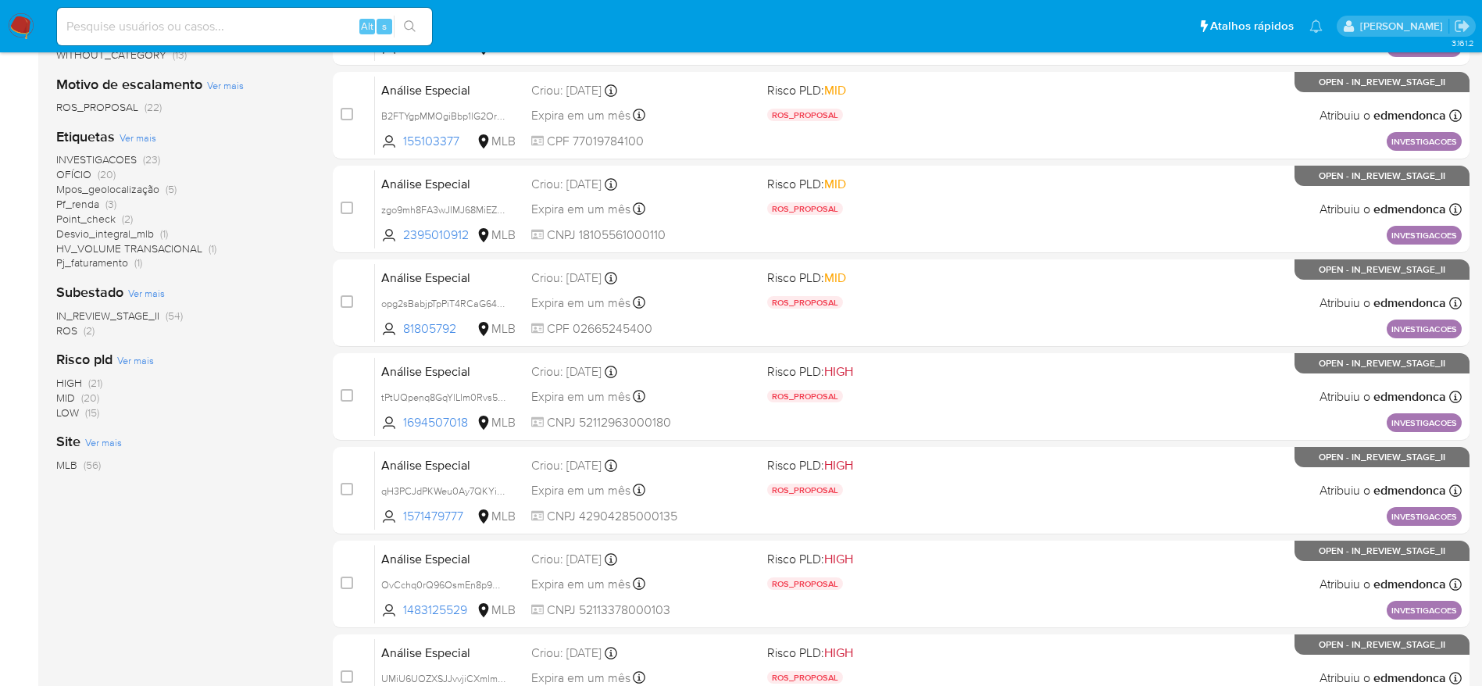
click at [72, 330] on span "ROS" at bounding box center [66, 331] width 21 height 16
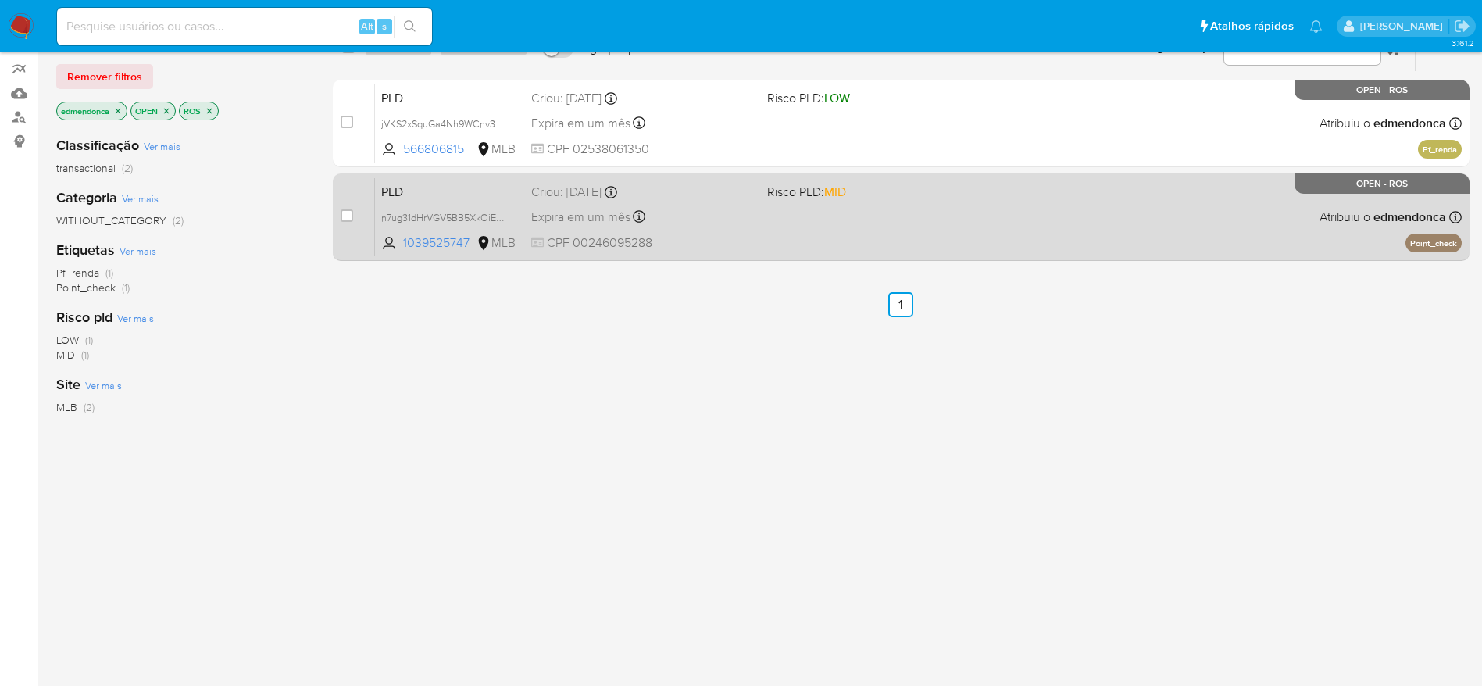
scroll to position [31, 0]
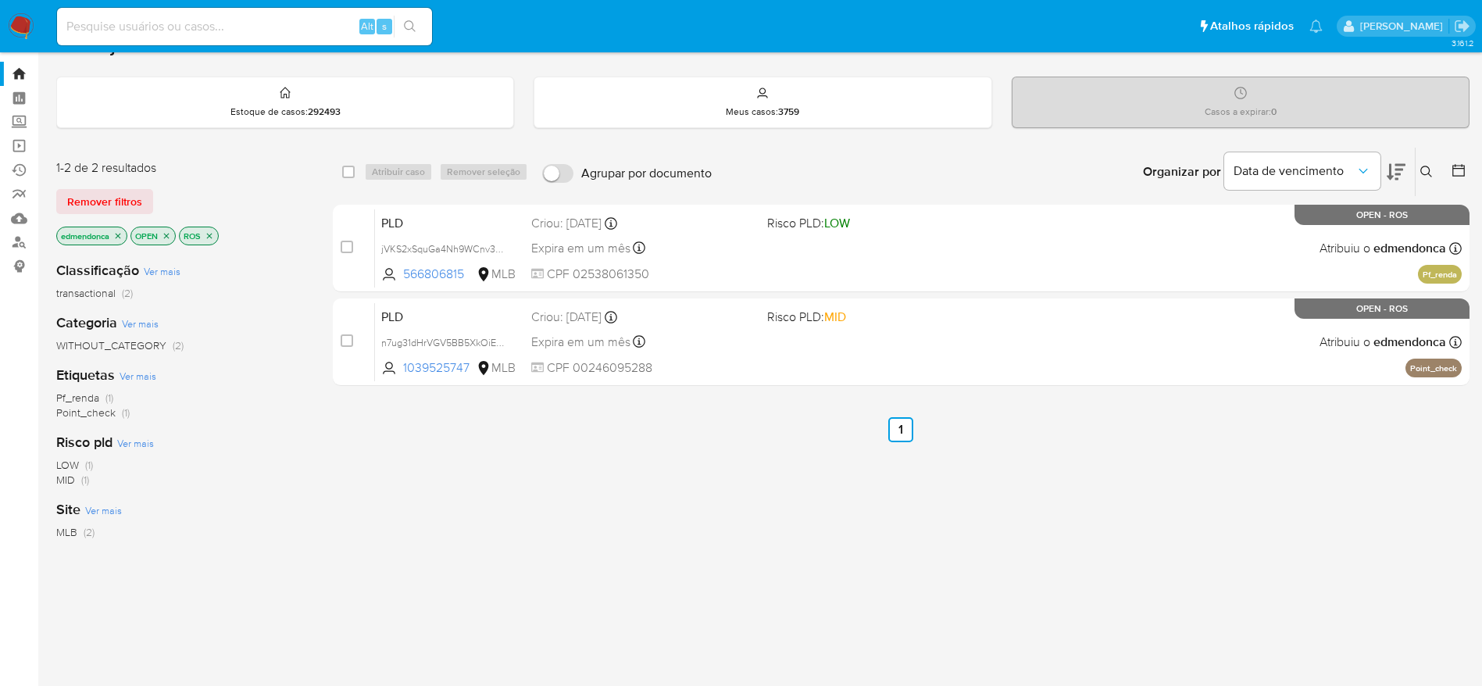
click at [118, 234] on icon "close-filter" at bounding box center [118, 235] width 5 height 5
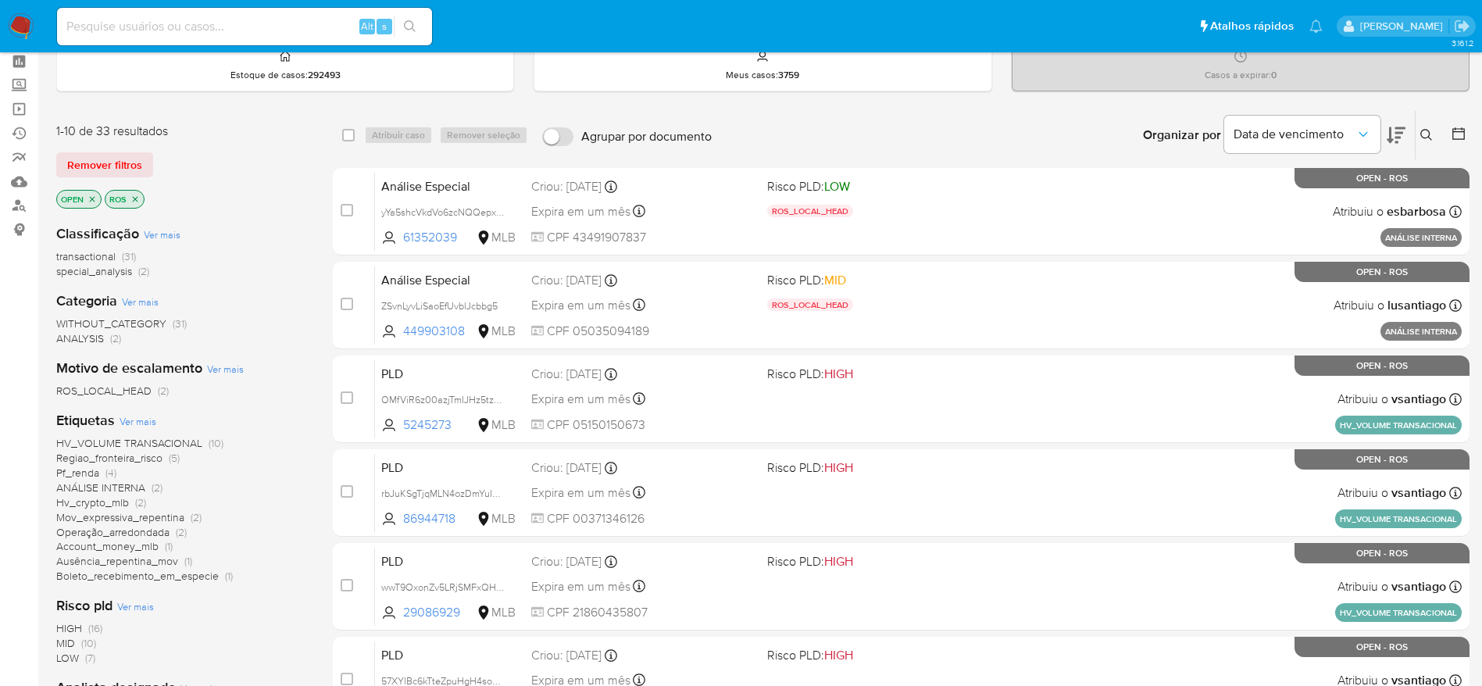
scroll to position [31, 0]
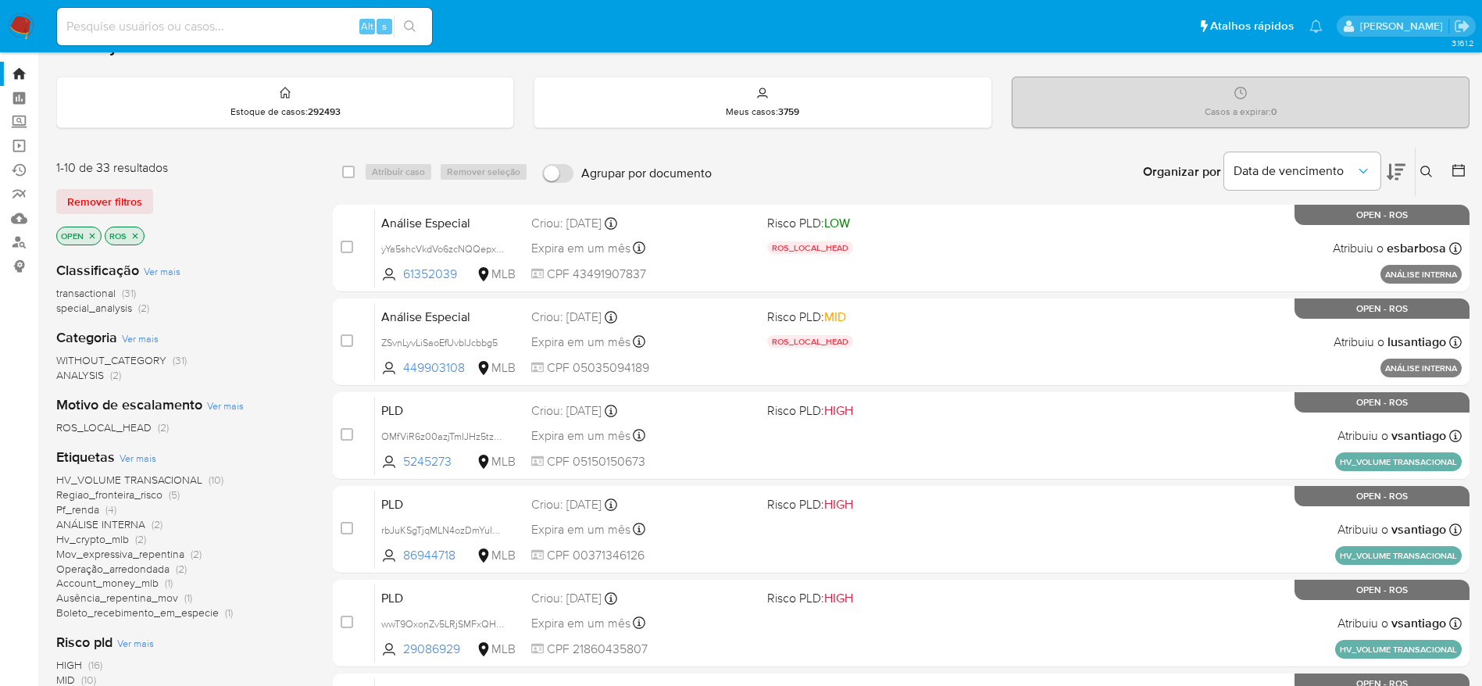
drag, startPoint x: 93, startPoint y: 167, endPoint x: 116, endPoint y: 167, distance: 22.7
click at [116, 167] on div "1-10 de 33 resultados" at bounding box center [181, 167] width 250 height 17
click at [235, 199] on div "Remover filtros" at bounding box center [181, 201] width 250 height 25
click at [272, 210] on div "Remover filtros" at bounding box center [181, 201] width 250 height 25
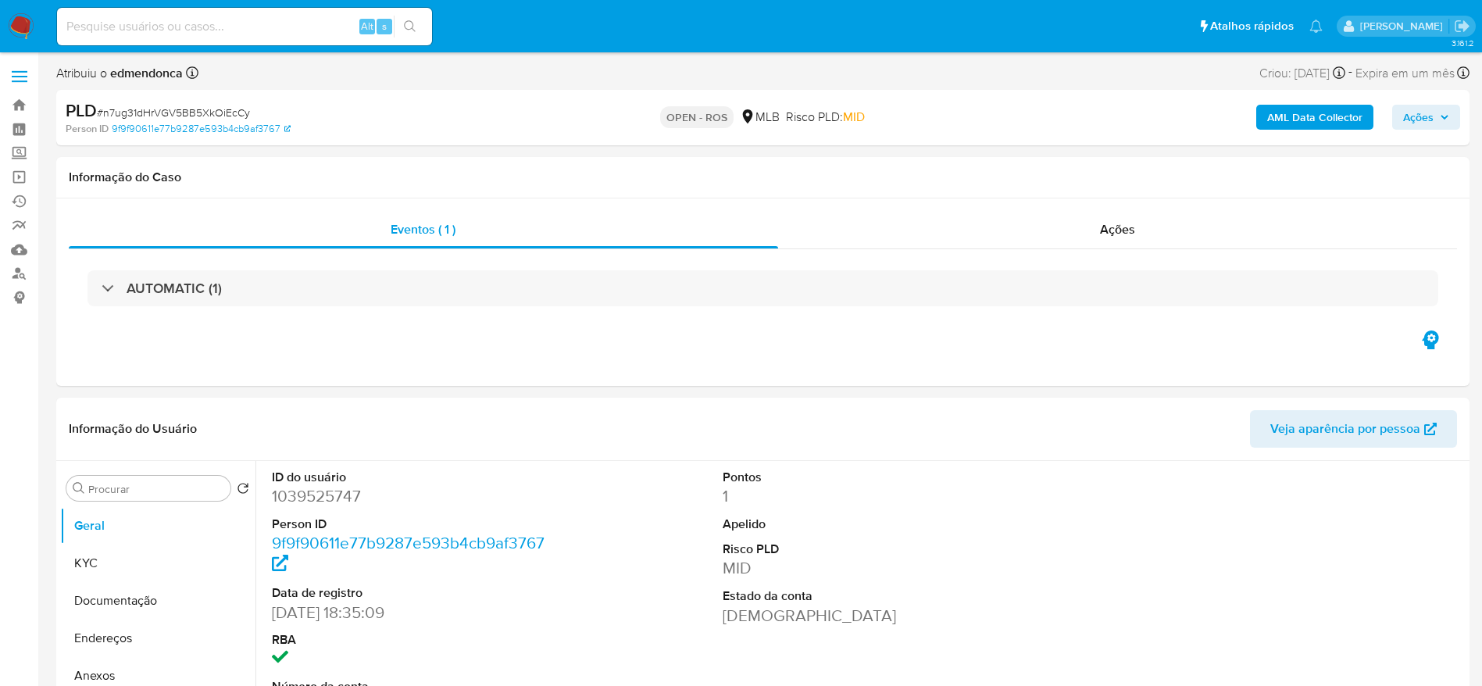
select select "10"
drag, startPoint x: 666, startPoint y: 111, endPoint x: 716, endPoint y: 120, distance: 50.9
click at [716, 120] on p "OPEN - ROS" at bounding box center [696, 117] width 73 height 22
click at [157, 110] on span "# n7ug31dHrVGV5BB5XkOiEcCy" at bounding box center [173, 113] width 153 height 16
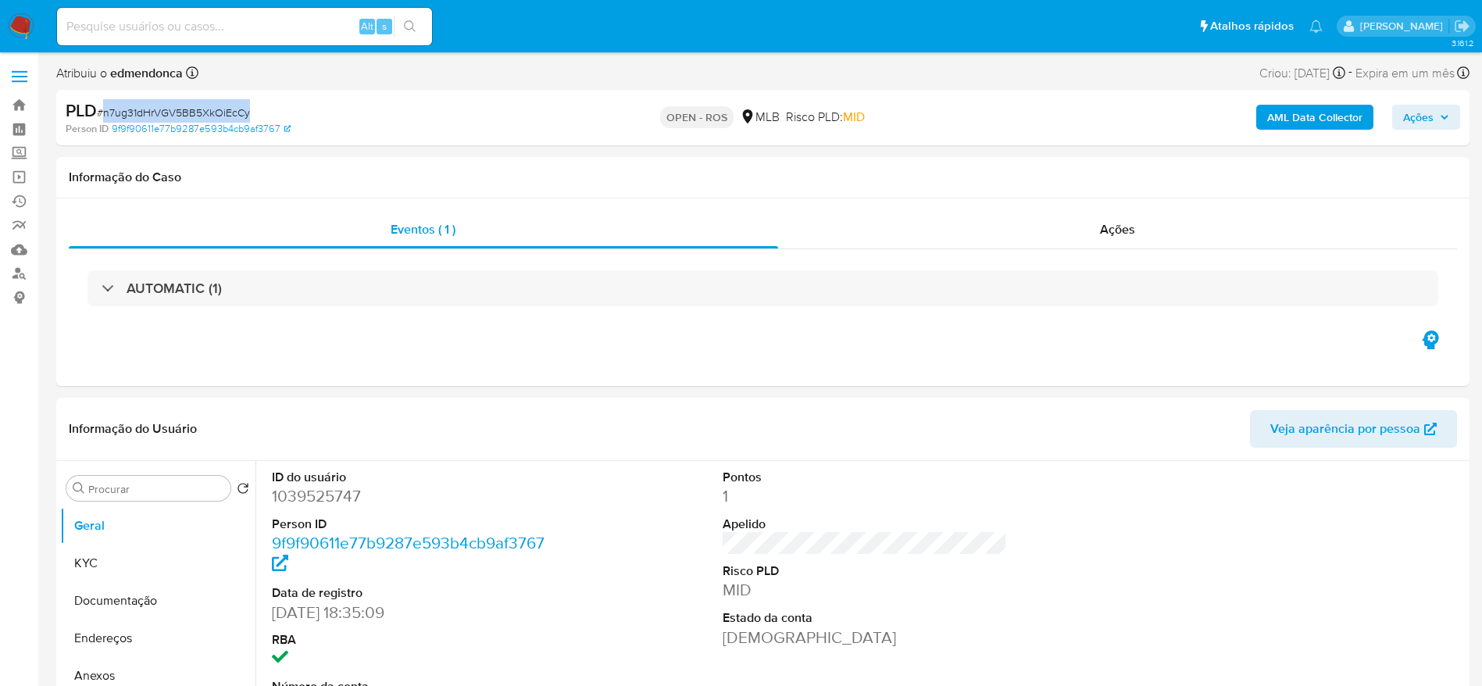
click at [157, 110] on span "# n7ug31dHrVGV5BB5XkOiEcCy" at bounding box center [173, 113] width 153 height 16
copy span "n7ug31dHrVGV5BB5XkOiEcCy"
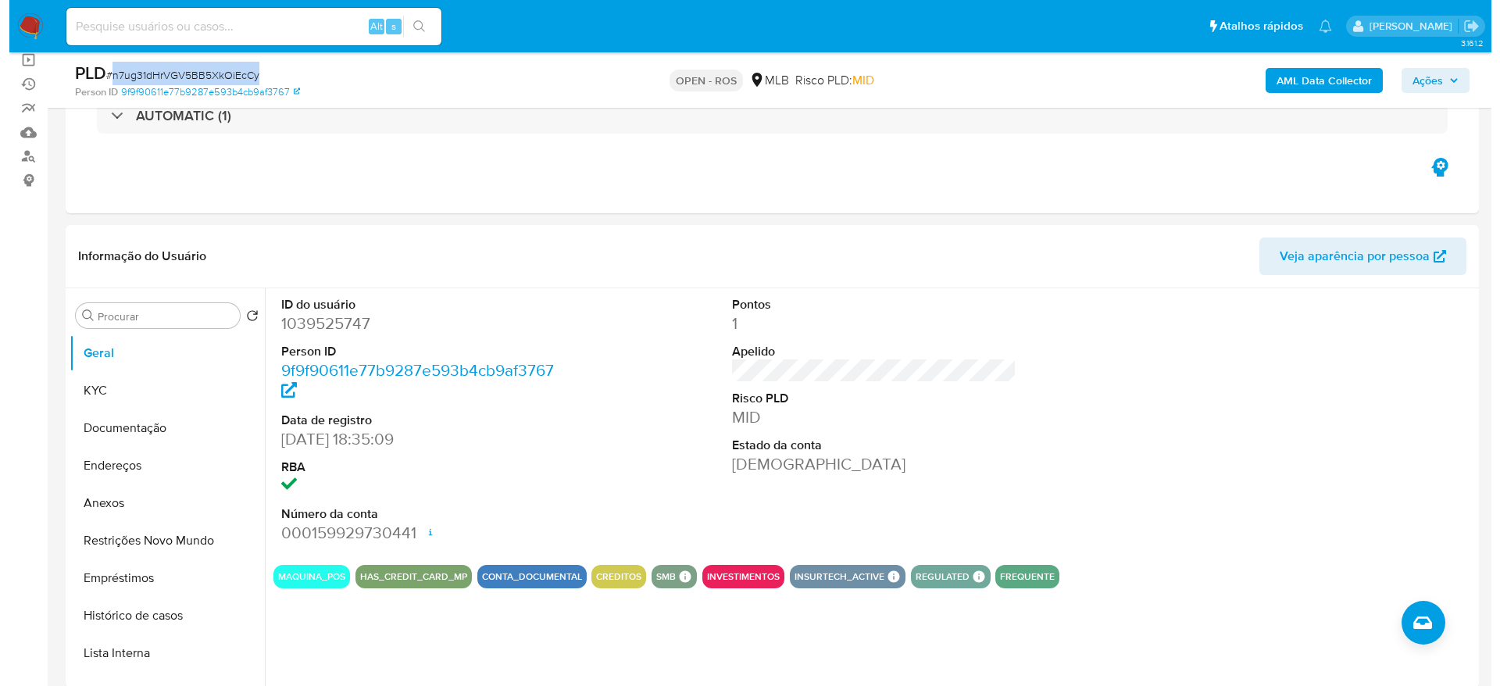
scroll to position [234, 0]
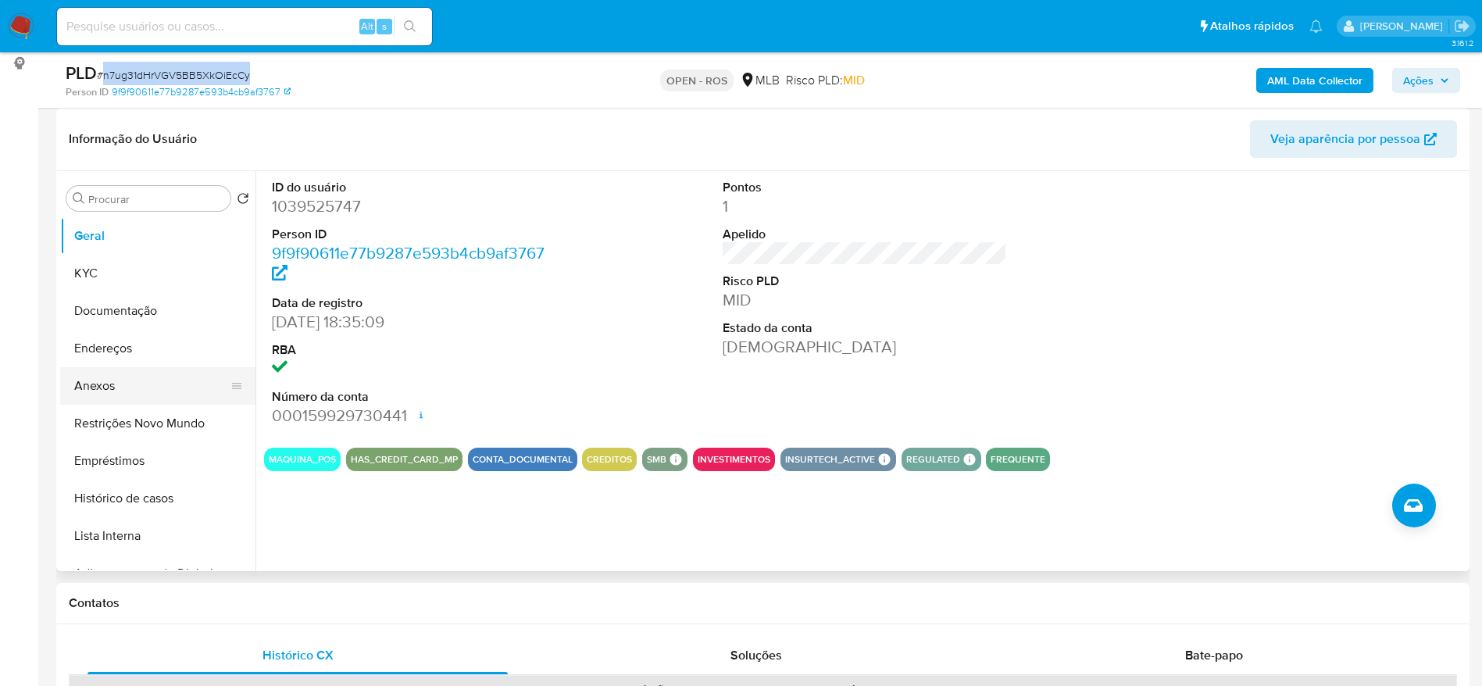
click at [87, 391] on button "Anexos" at bounding box center [151, 385] width 183 height 37
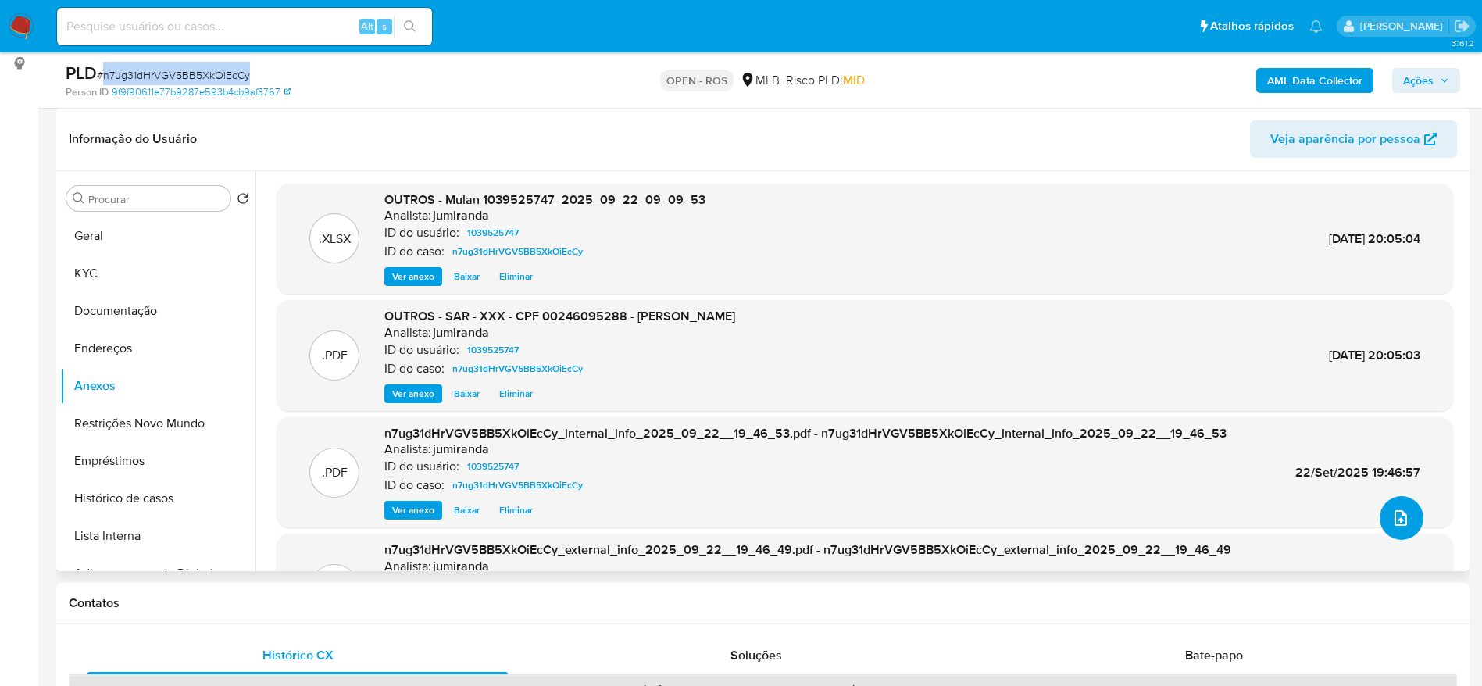
click at [1399, 518] on icon "upload-file" at bounding box center [1400, 518] width 19 height 19
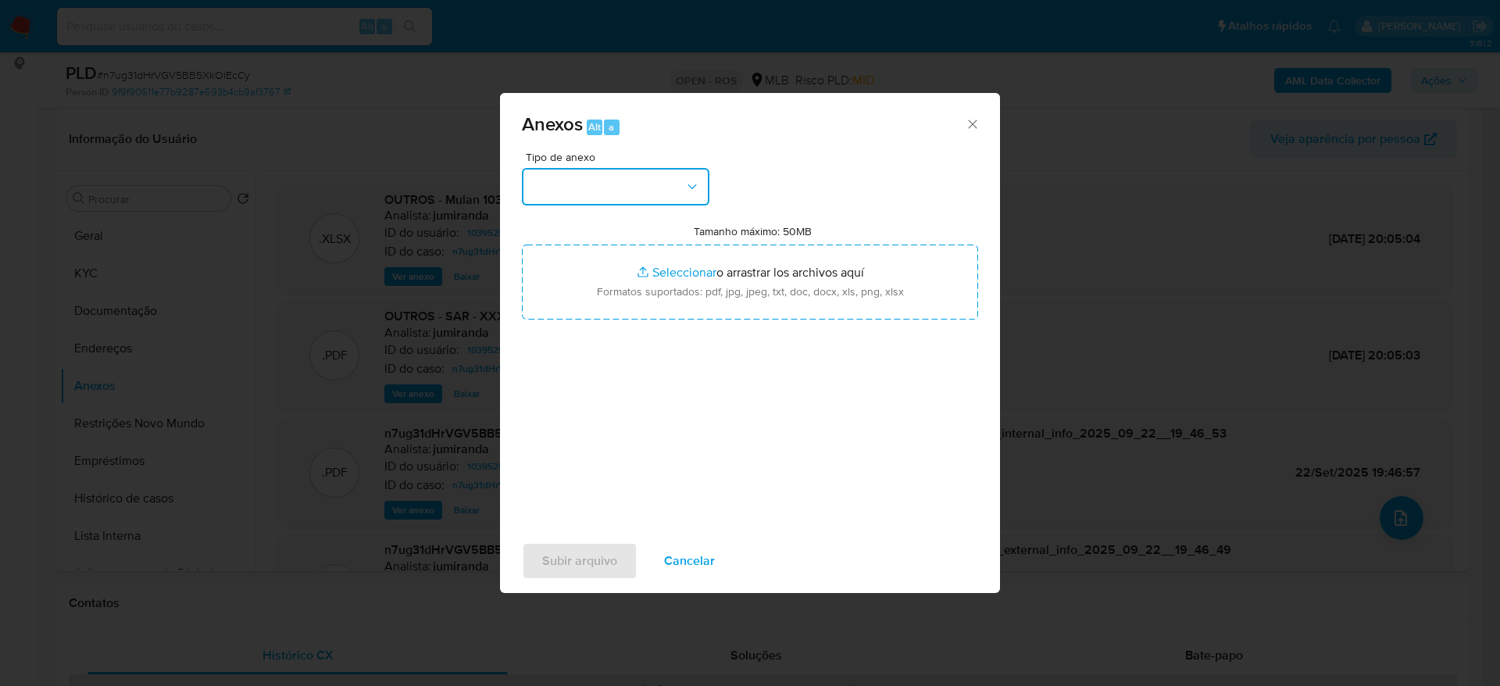
click at [662, 186] on button "button" at bounding box center [615, 186] width 187 height 37
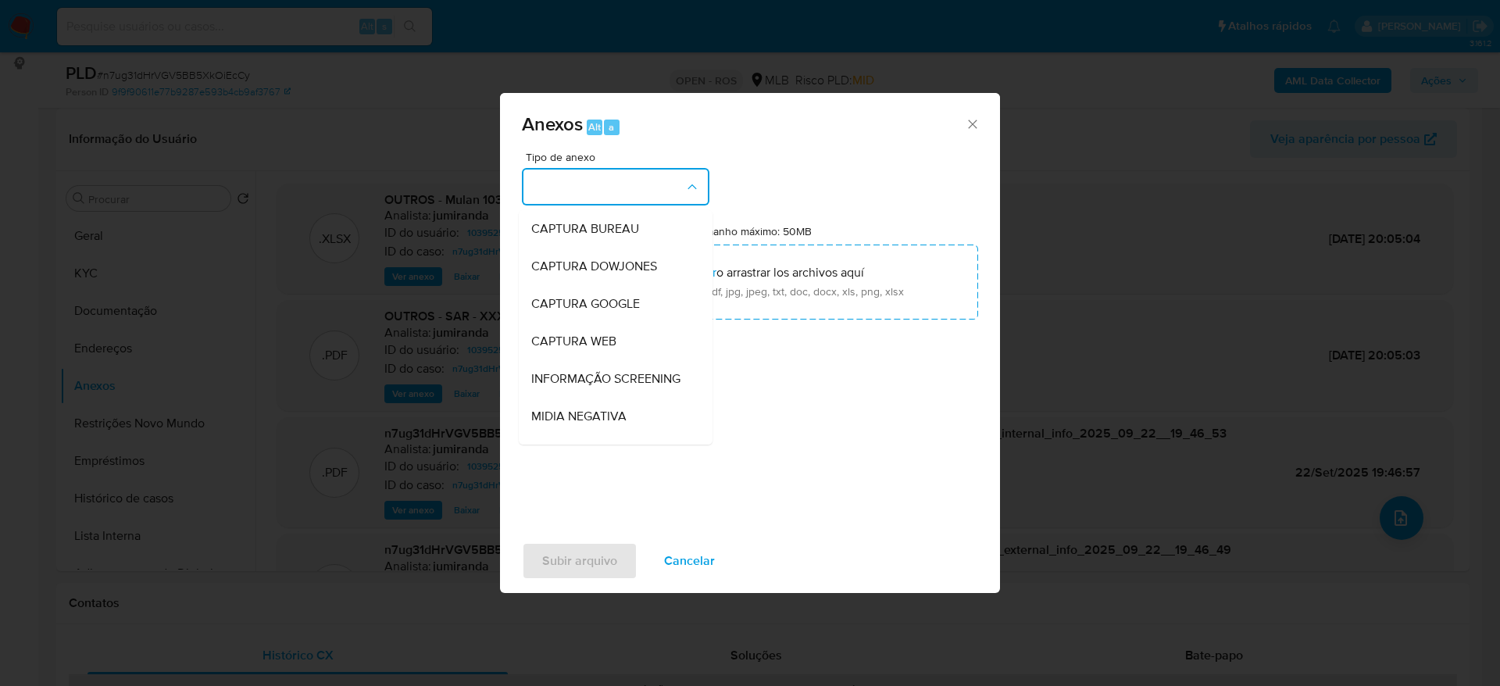
click at [662, 186] on button "button" at bounding box center [615, 186] width 187 height 37
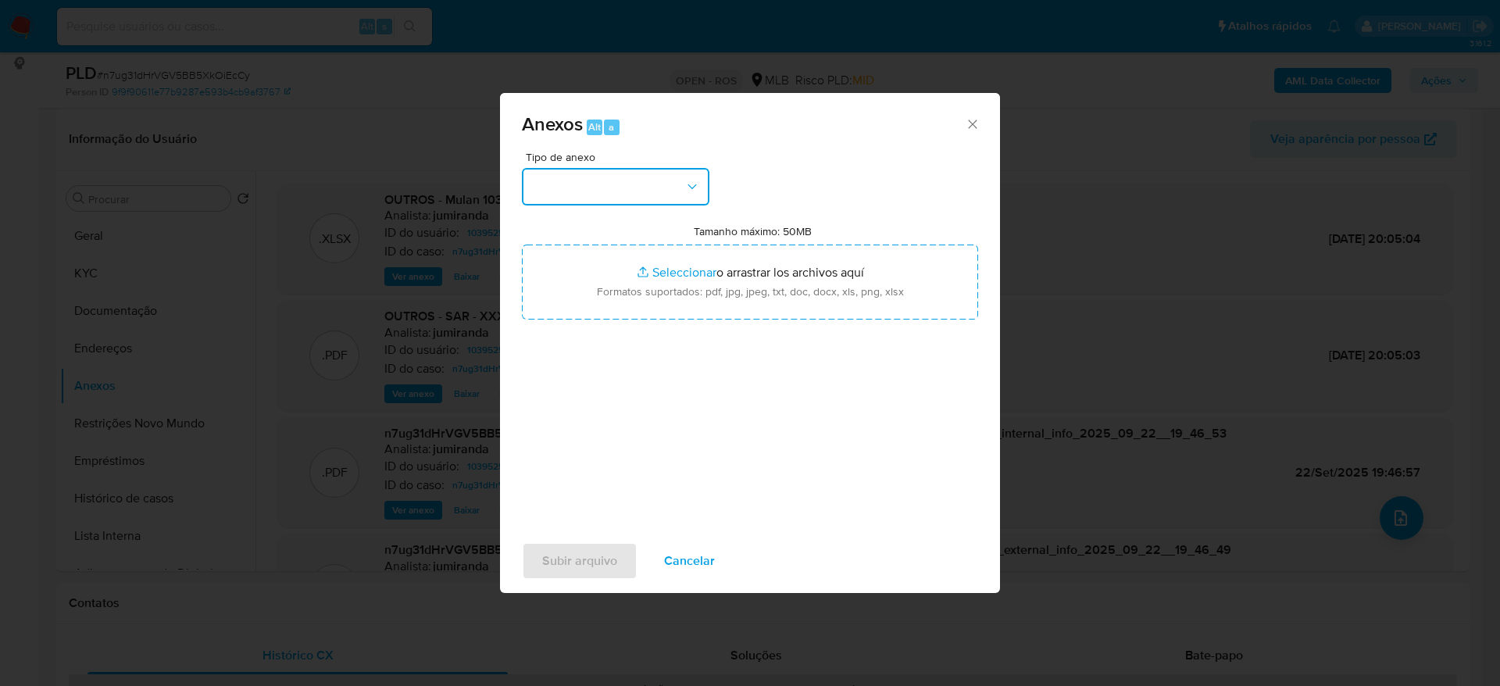
click at [611, 186] on button "button" at bounding box center [615, 186] width 187 height 37
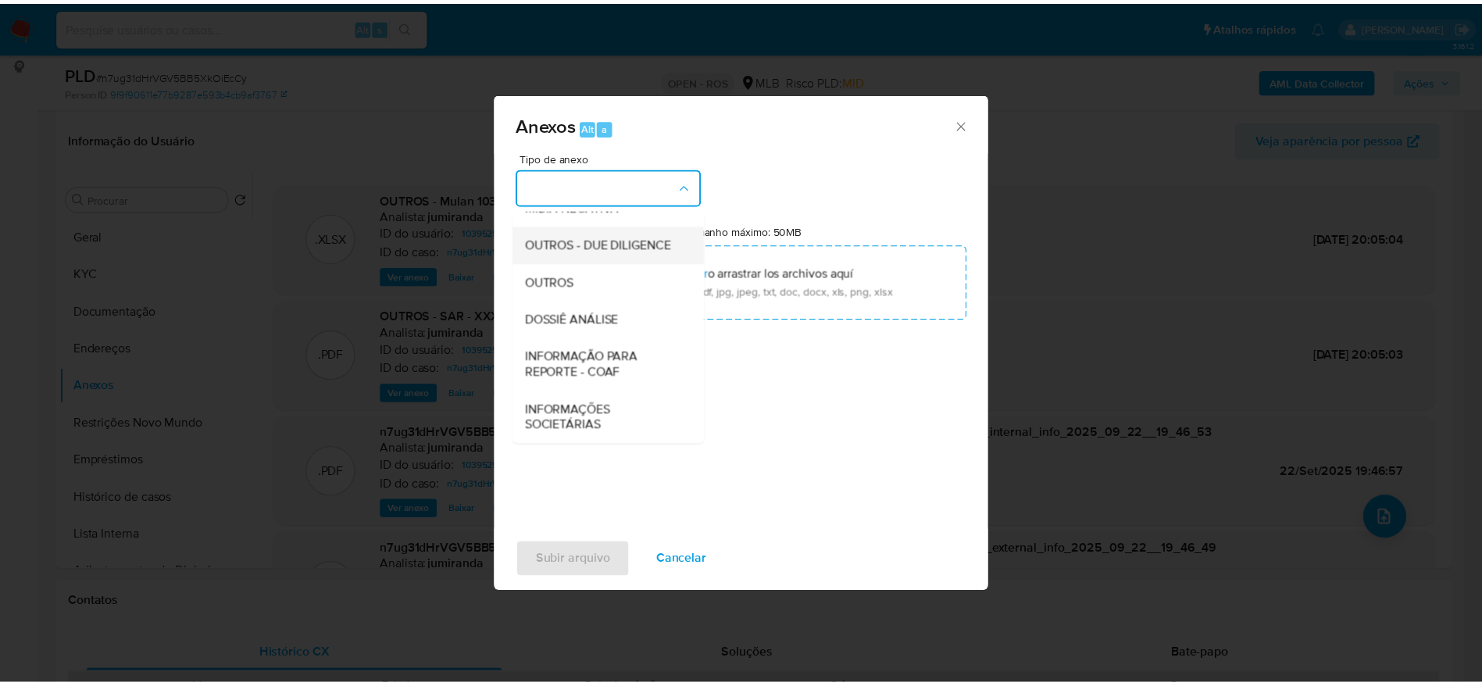
scroll to position [241, 0]
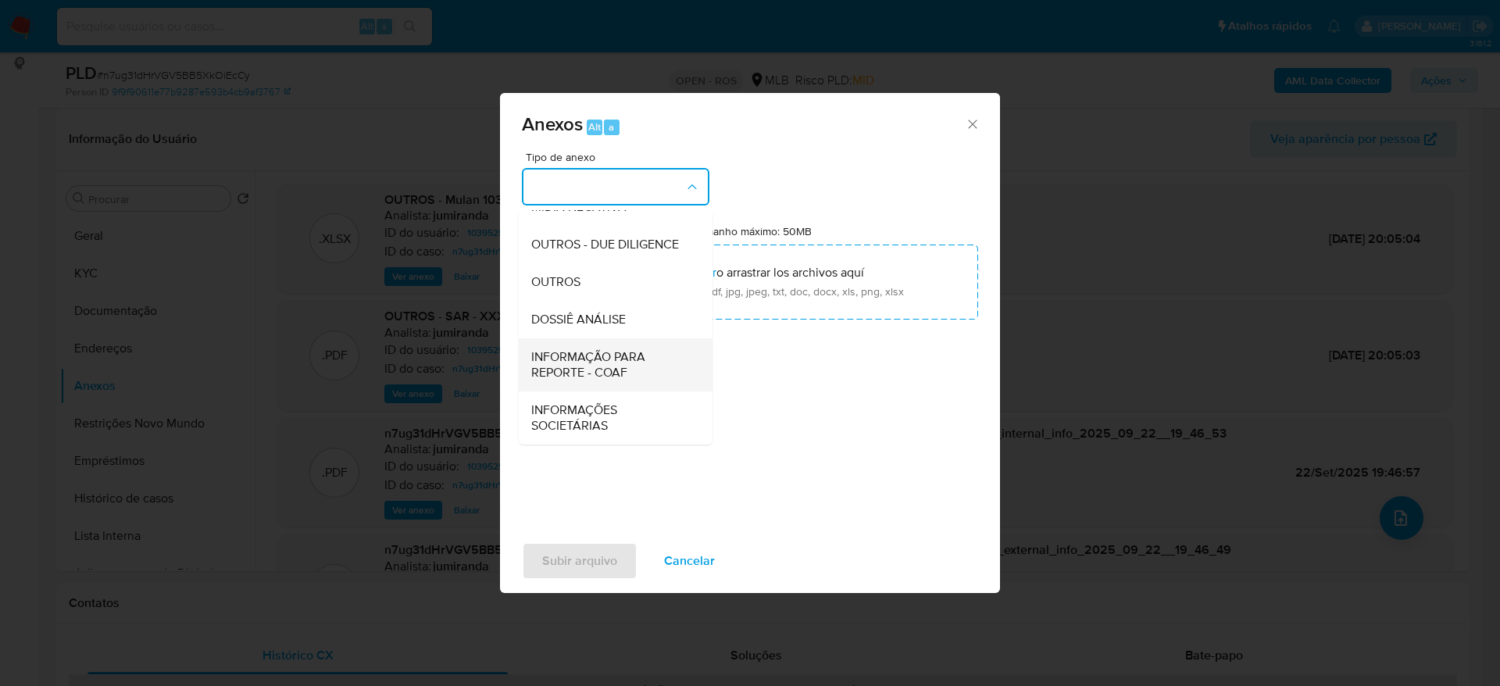
click at [619, 362] on span "INFORMAÇÃO PARA REPORTE - COAF" at bounding box center [610, 364] width 159 height 31
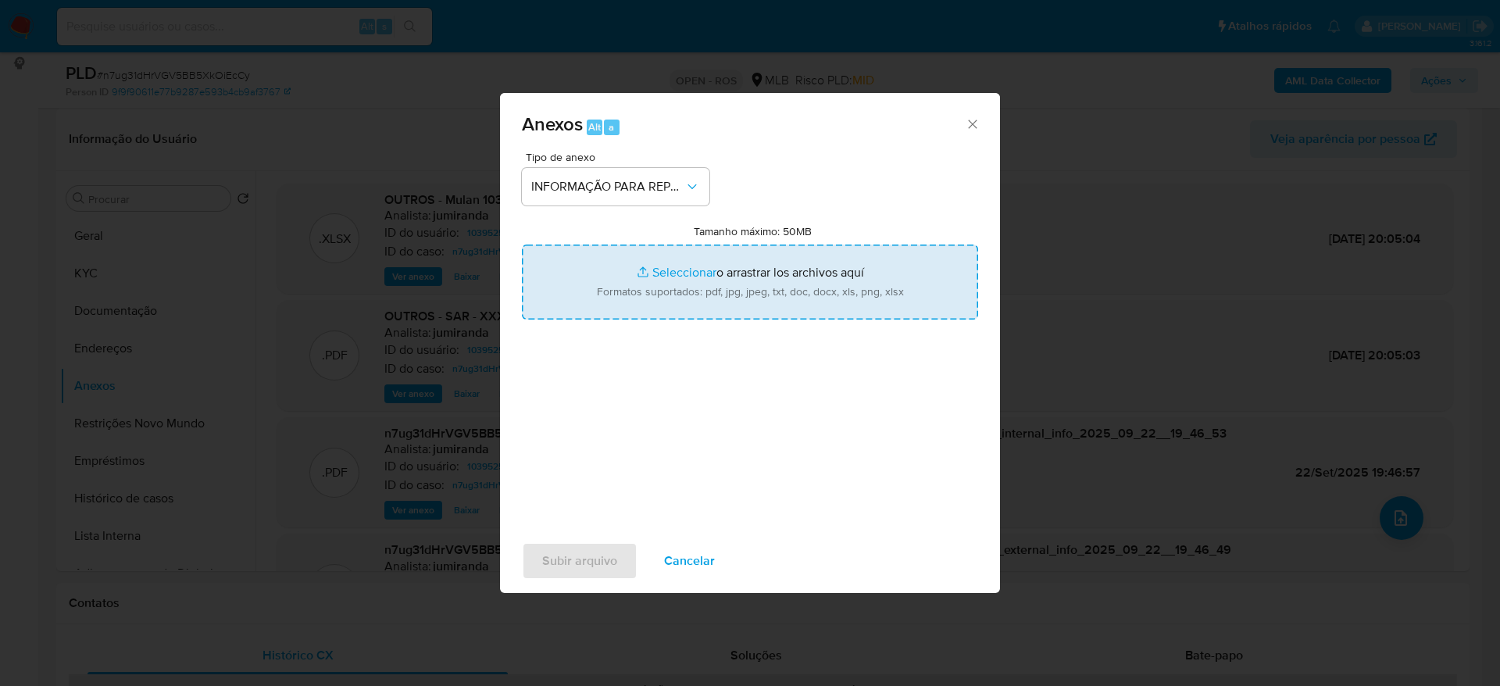
click at [716, 291] on input "Tamanho máximo: 50MB Seleccionar archivos" at bounding box center [750, 281] width 456 height 75
type input "C:\fakepath\SAR - n7ug31dHrVGV5BB5XkOiEcCy - CPF 00246095288 - YANES PASSOS SAN…"
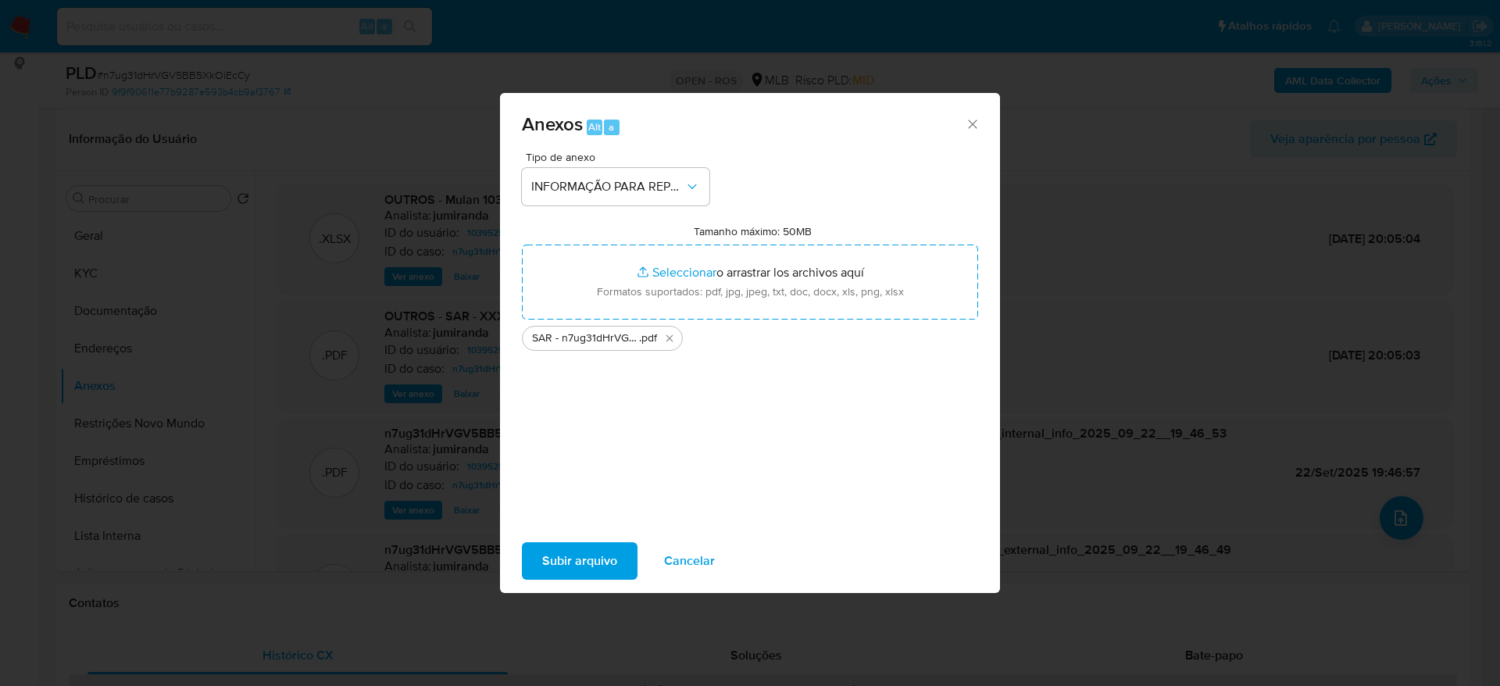
click at [569, 558] on span "Subir arquivo" at bounding box center [579, 561] width 75 height 34
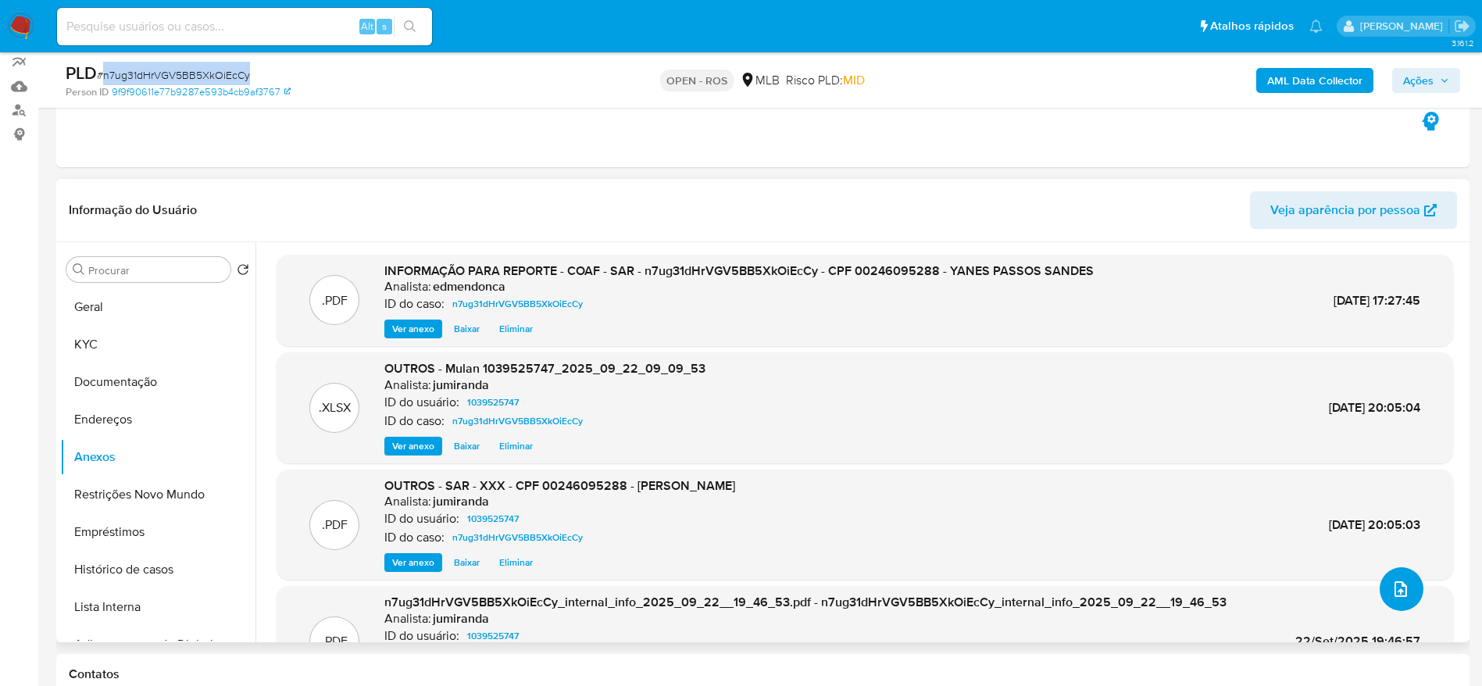
scroll to position [0, 0]
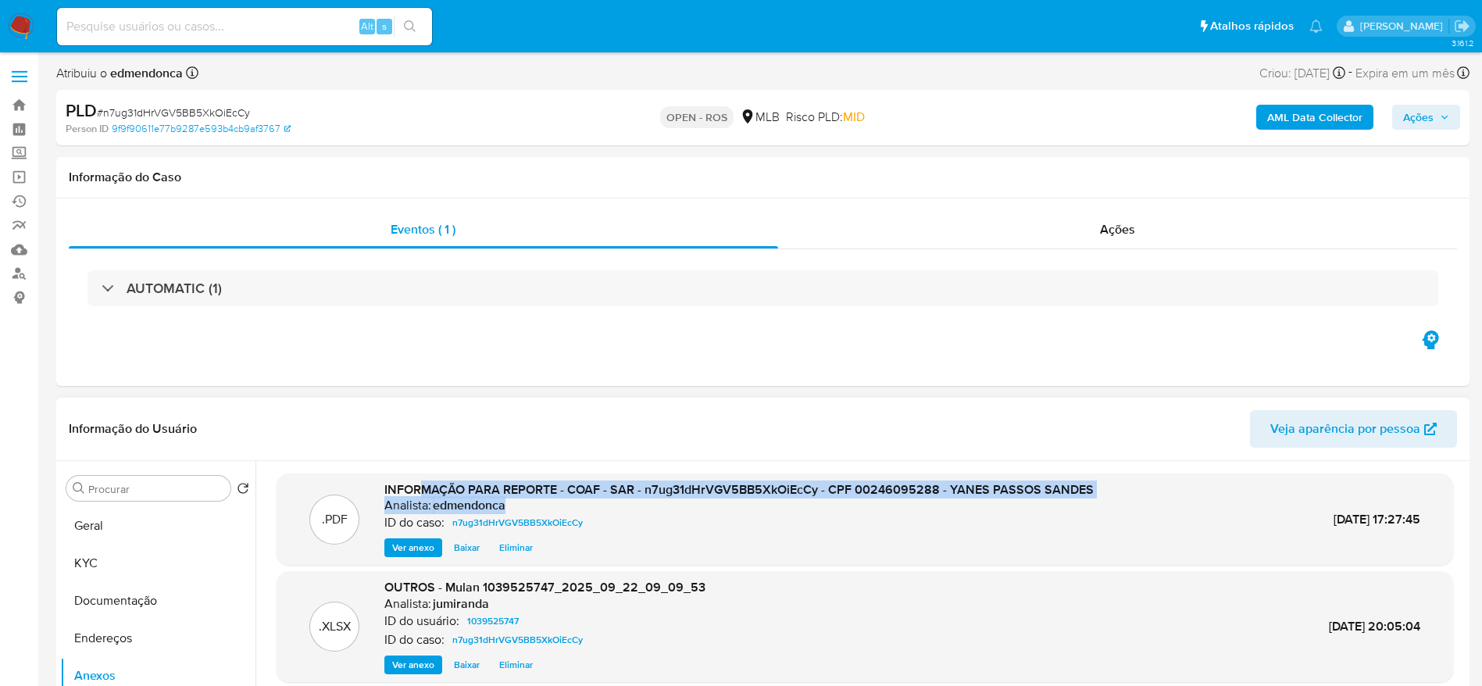
drag, startPoint x: 423, startPoint y: 481, endPoint x: 1093, endPoint y: 505, distance: 669.8
click at [1093, 505] on div ".PDF INFORMAÇÃO PARA REPORTE - COAF - SAR - n7ug31dHrVGV5BB5XkOiEcCy - CPF 0024…" at bounding box center [864, 519] width 1161 height 77
click at [1091, 510] on div ".PDF INFORMAÇÃO PARA REPORTE - COAF - SAR - n7ug31dHrVGV5BB5XkOiEcCy - CPF 0024…" at bounding box center [864, 519] width 1161 height 77
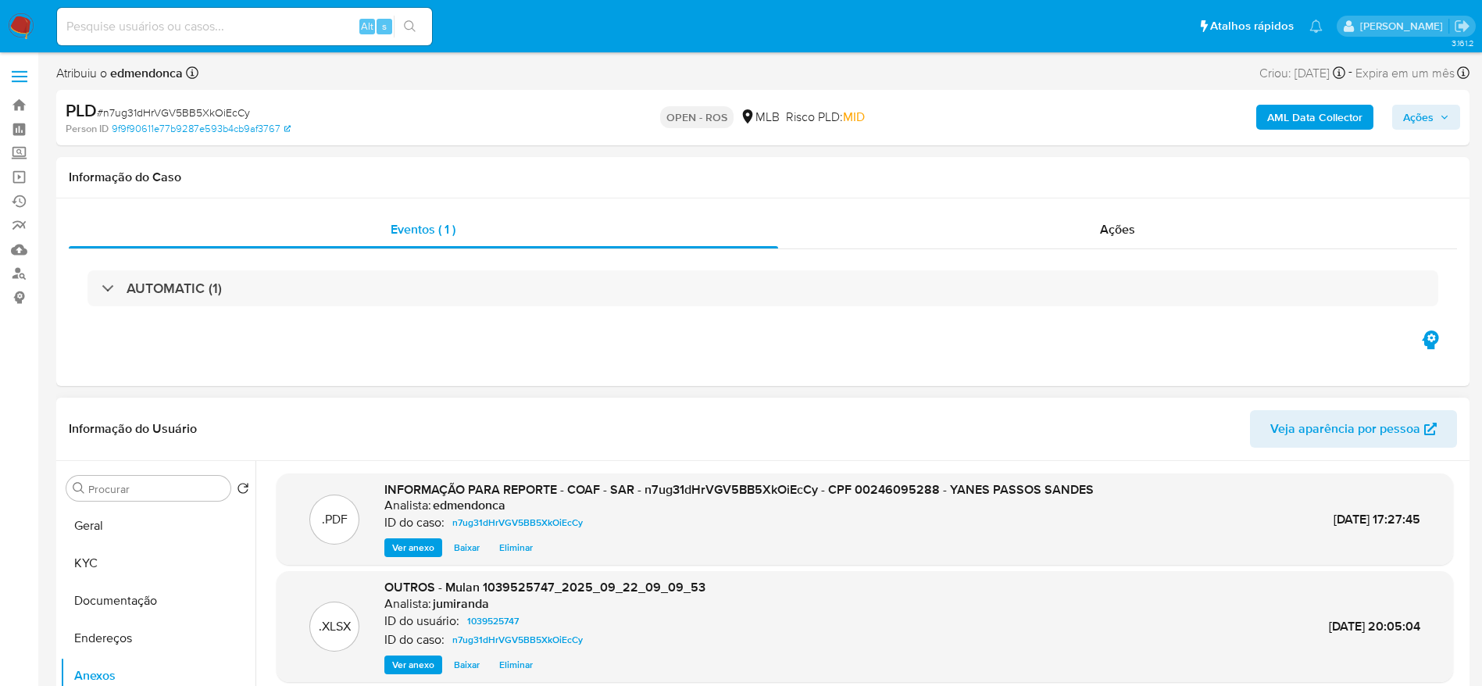
click at [419, 551] on span "Ver anexo" at bounding box center [413, 548] width 42 height 16
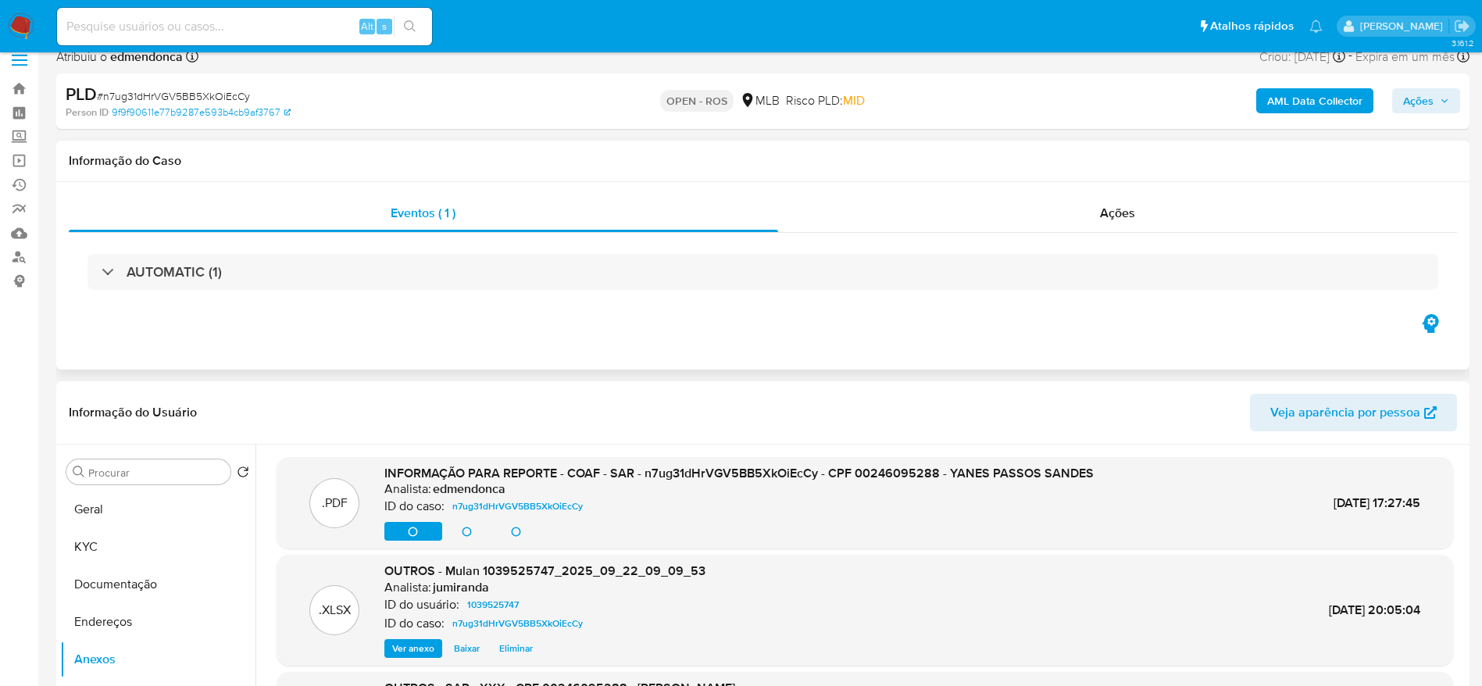
scroll to position [117, 0]
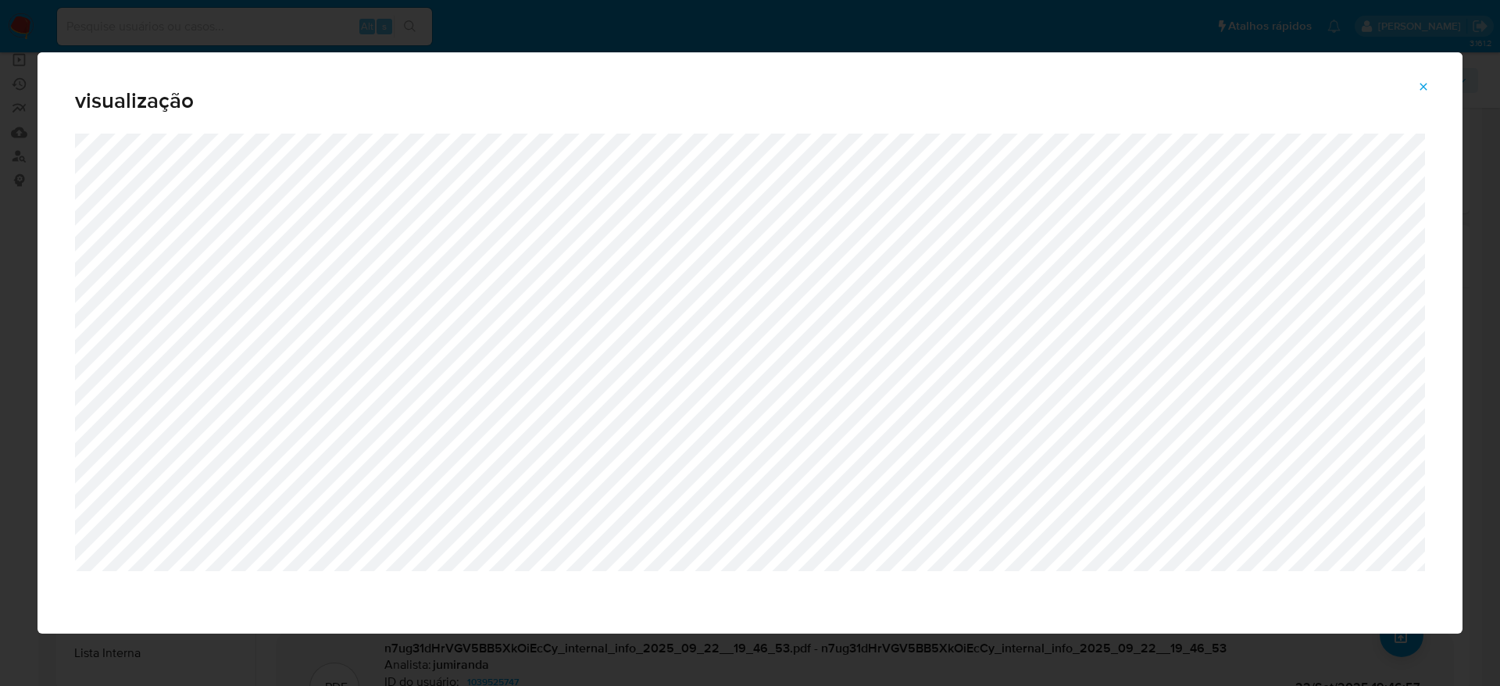
click at [1425, 90] on icon "Attachment preview" at bounding box center [1423, 86] width 12 height 12
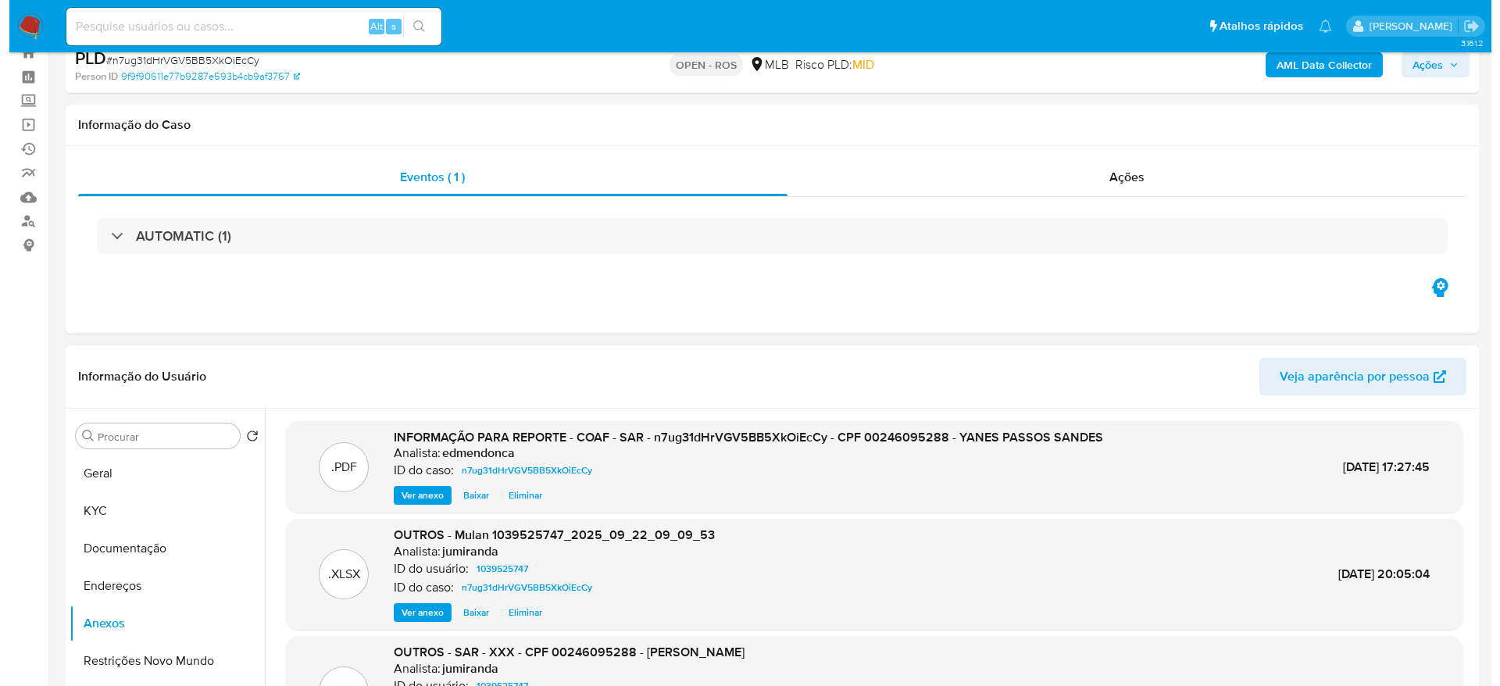
scroll to position [0, 0]
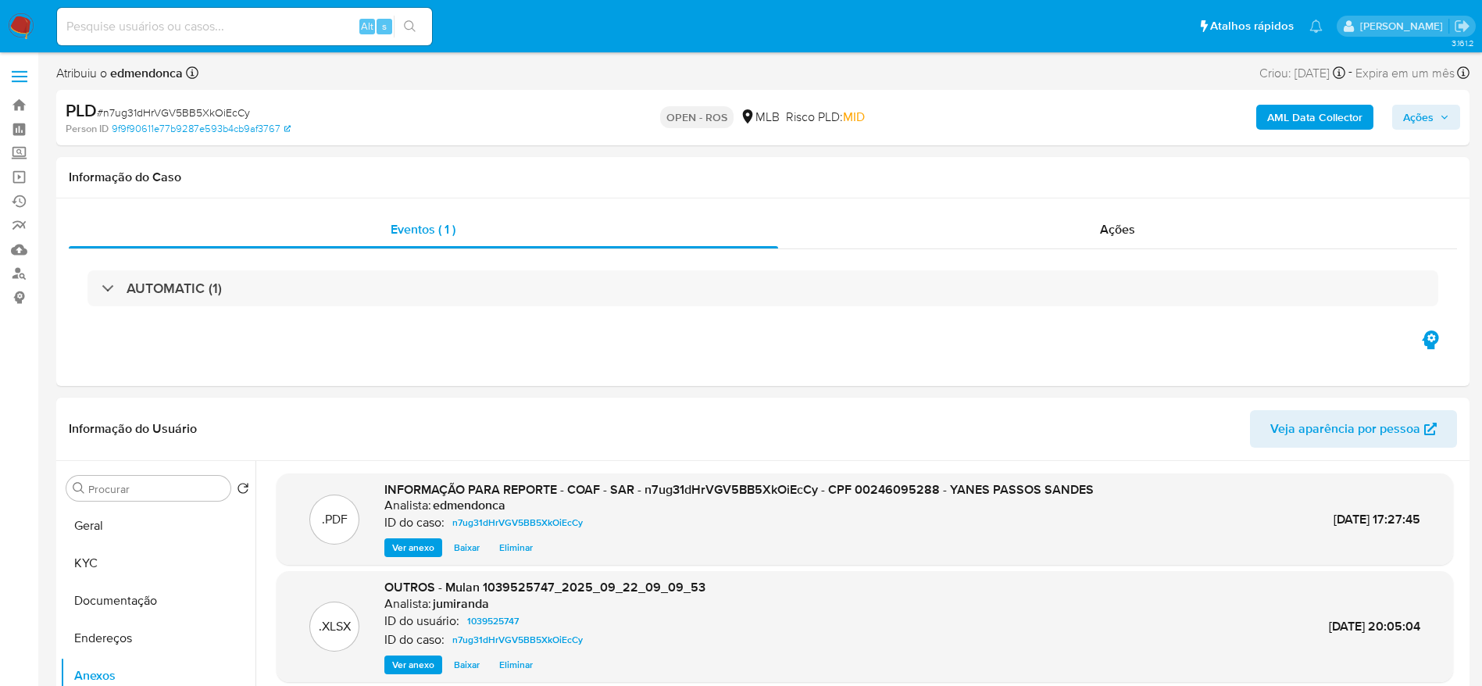
click at [1437, 116] on span "Ações" at bounding box center [1426, 117] width 46 height 22
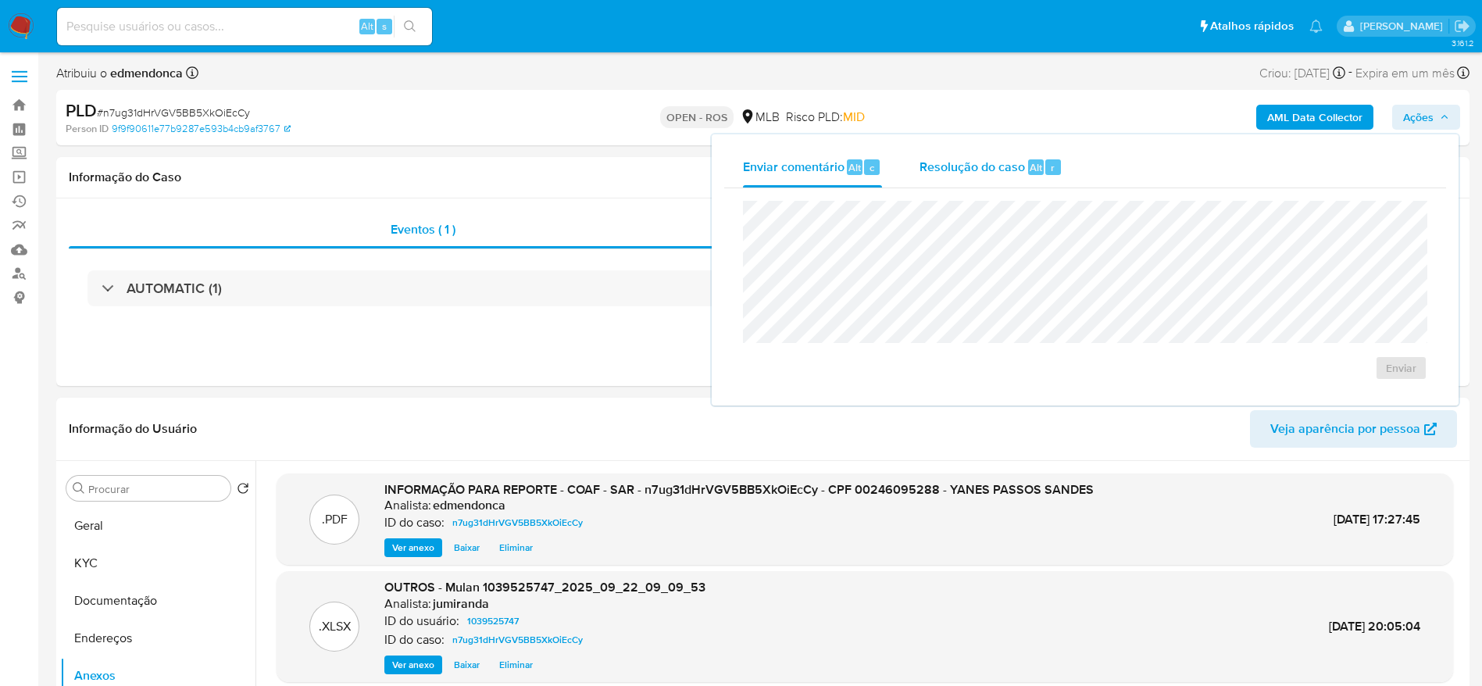
click at [956, 177] on div "Resolução do caso Alt r" at bounding box center [990, 167] width 143 height 41
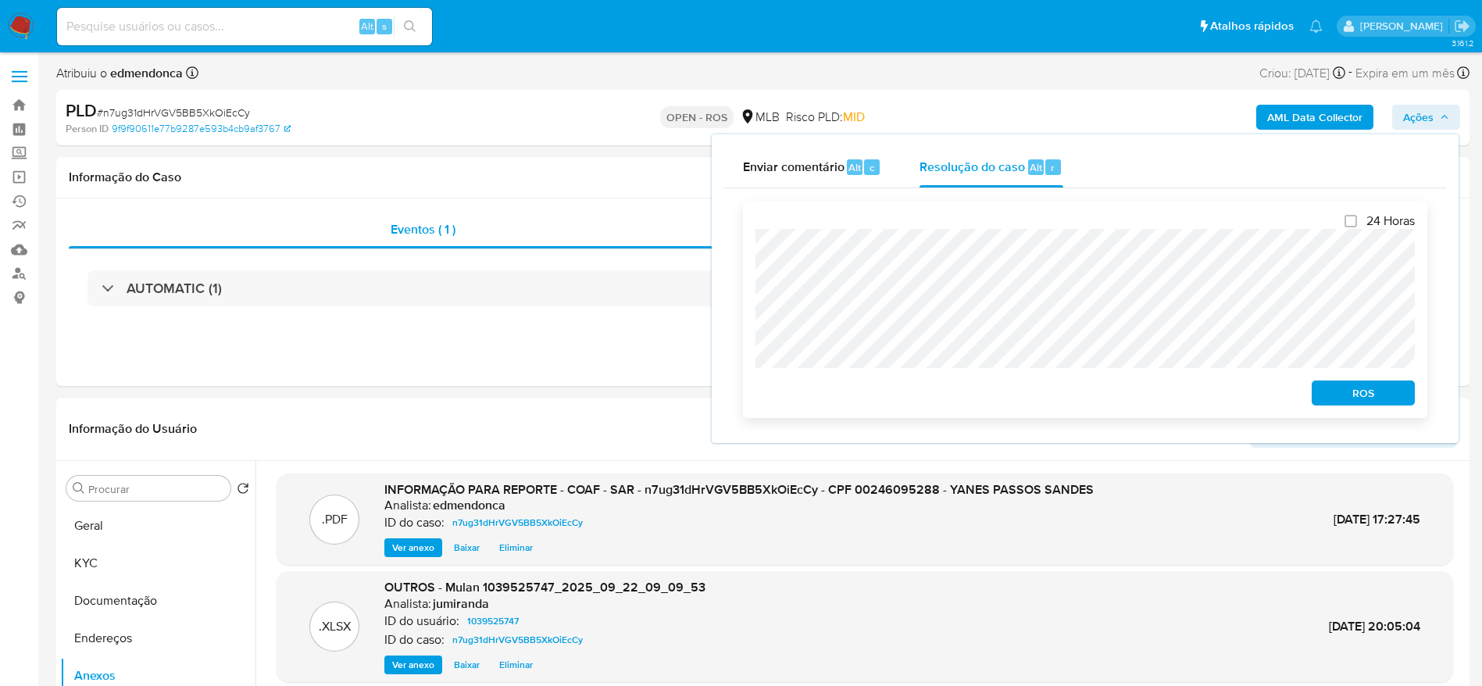
click at [1353, 390] on span "ROS" at bounding box center [1362, 393] width 81 height 22
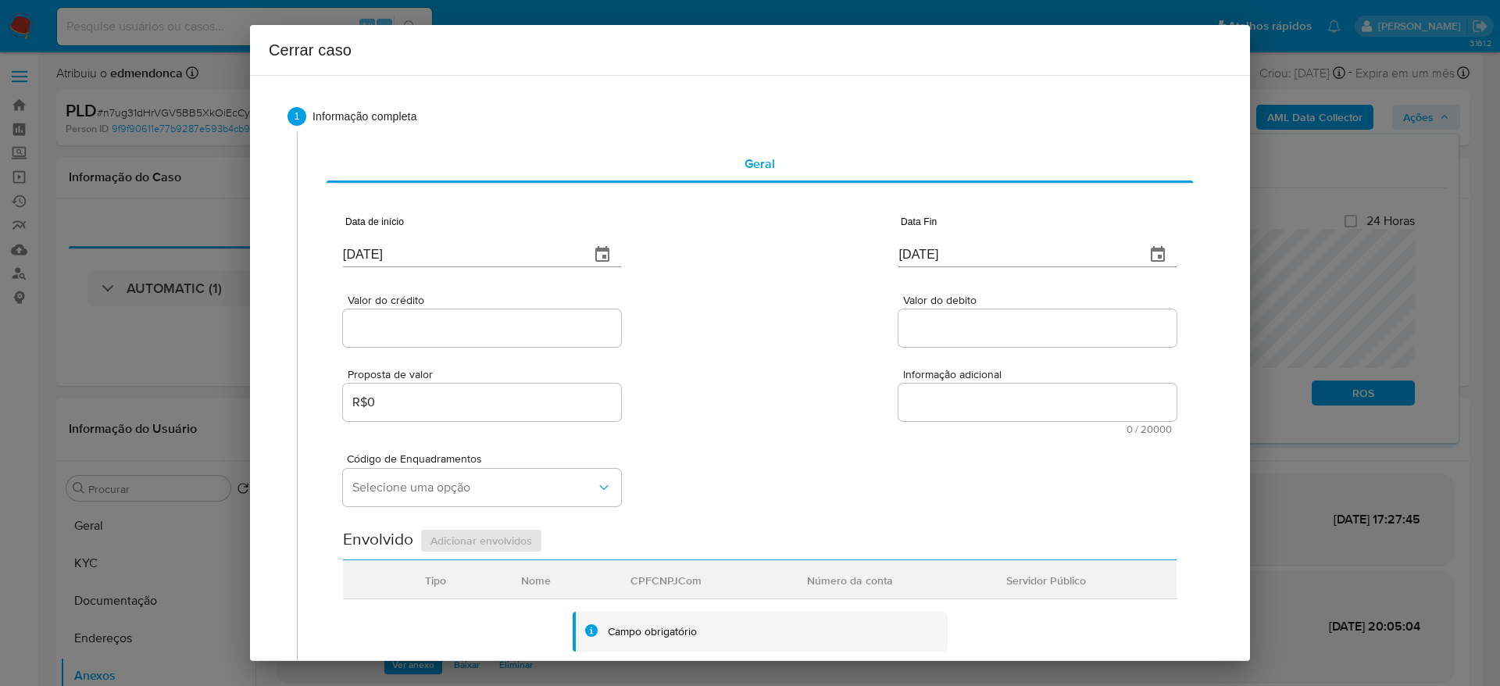
click at [464, 261] on input "30/09/2025" at bounding box center [460, 254] width 234 height 25
paste input "01/08"
type input "01/08/2025"
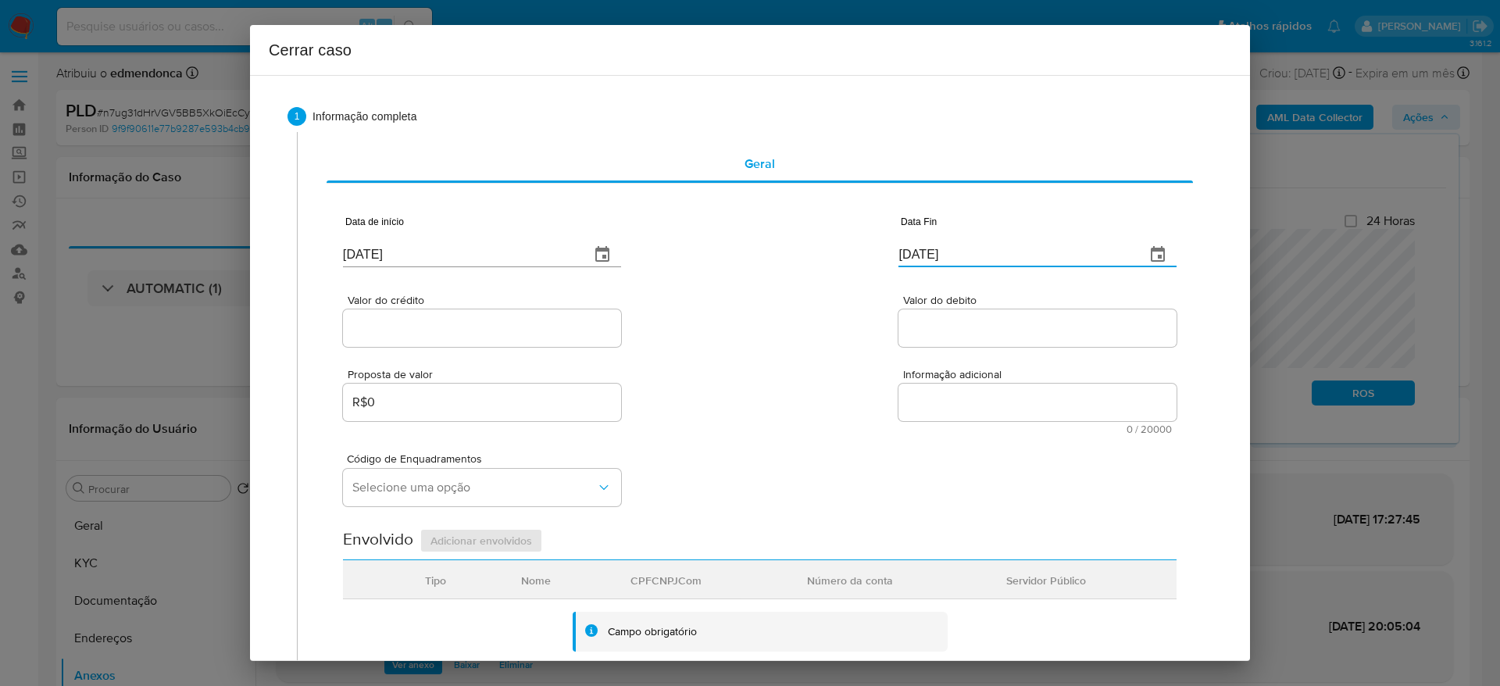
click at [934, 255] on input "30/09/2025" at bounding box center [1015, 254] width 234 height 25
paste input "14"
type input "14/09/2025"
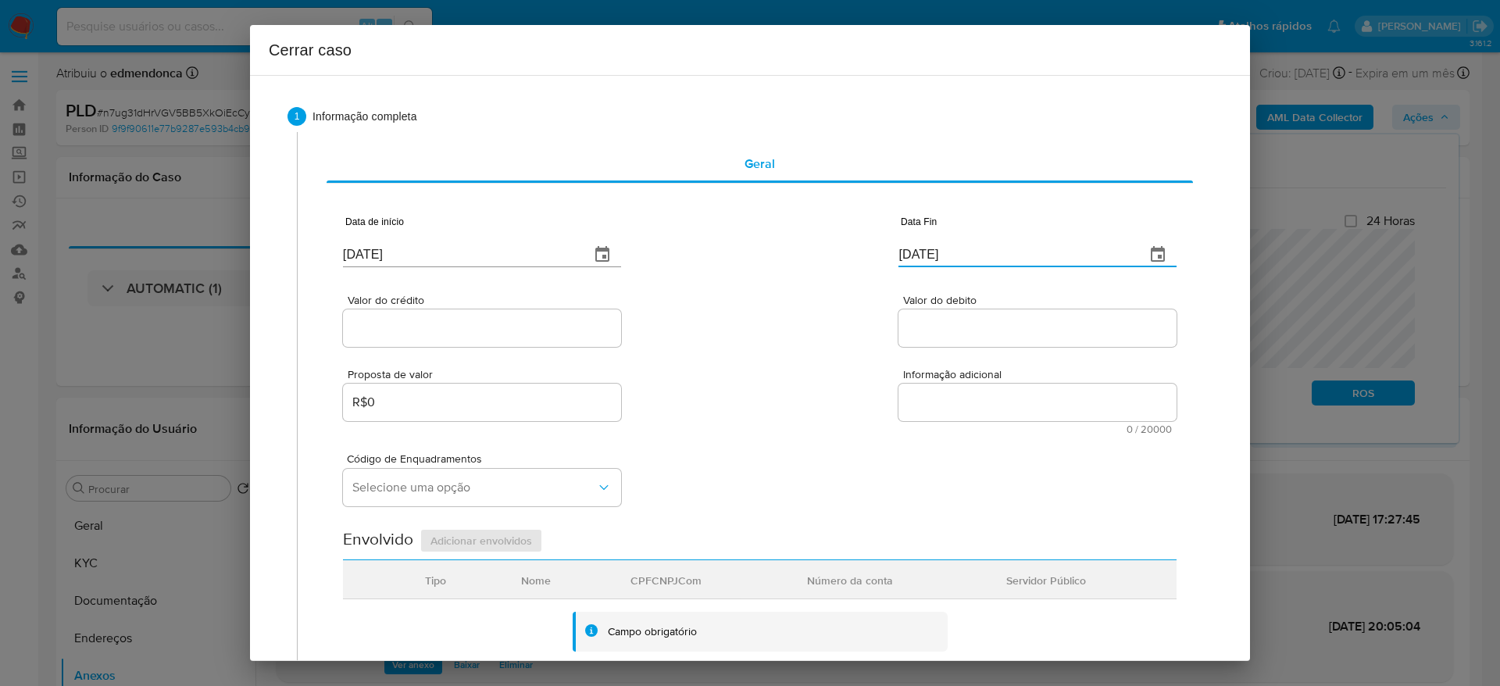
click at [480, 326] on input "Valor do crédito" at bounding box center [482, 328] width 278 height 20
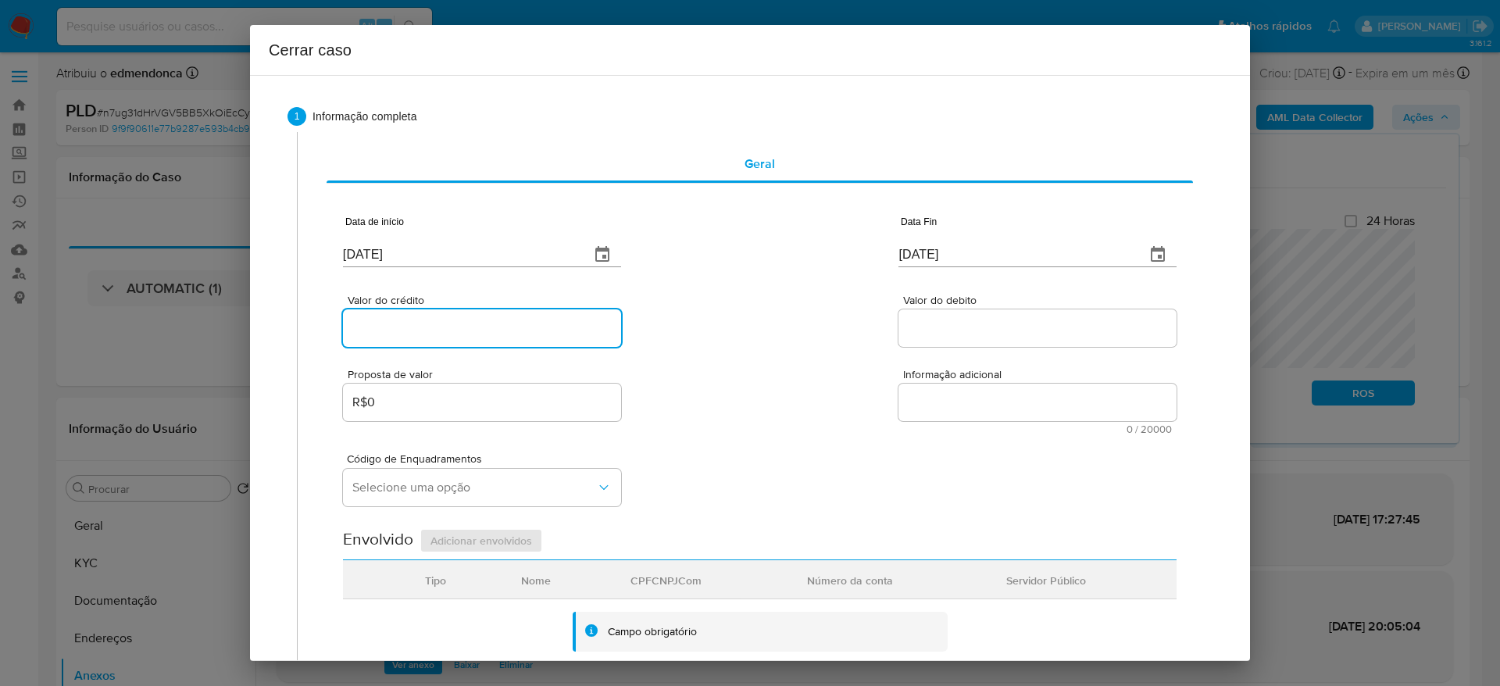
paste input "R$245.731"
type input "R$245.731"
click at [976, 325] on input "Valor do debito" at bounding box center [1037, 328] width 278 height 20
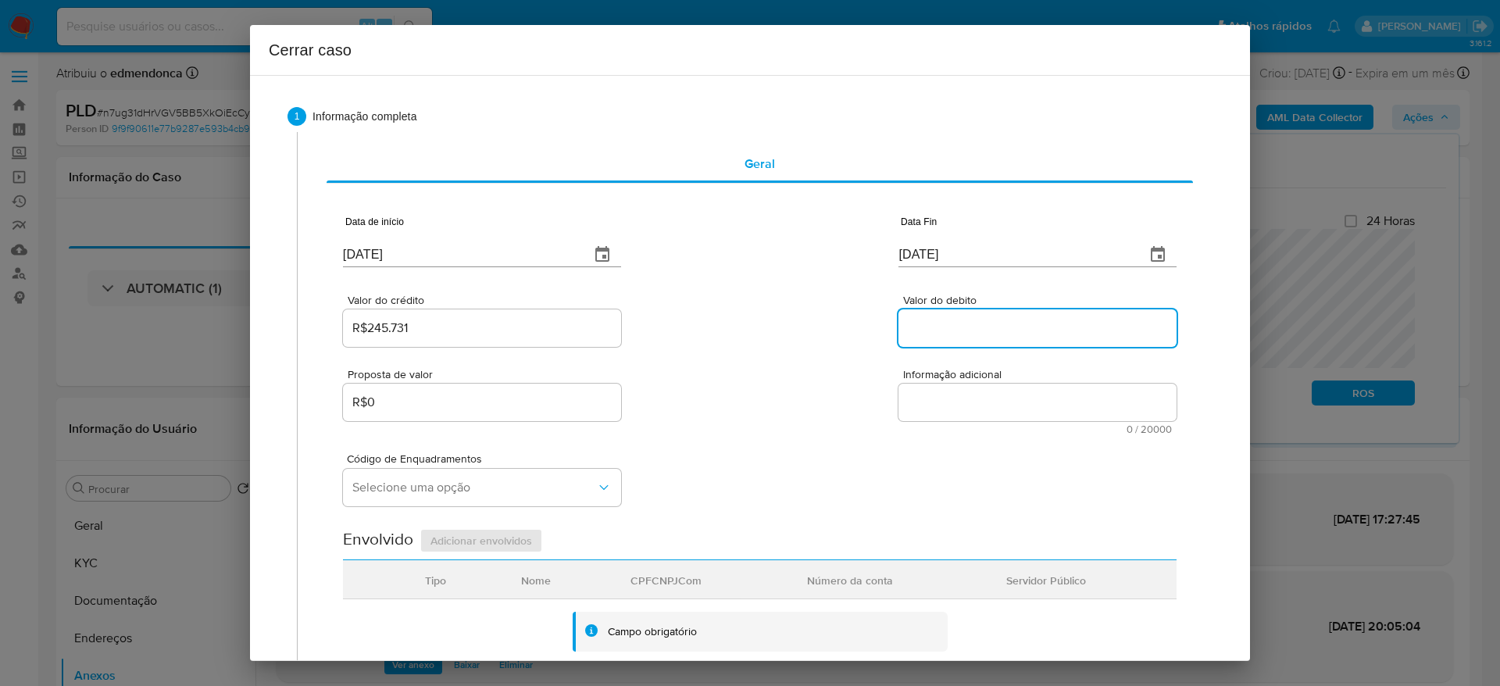
paste input "R$227.776"
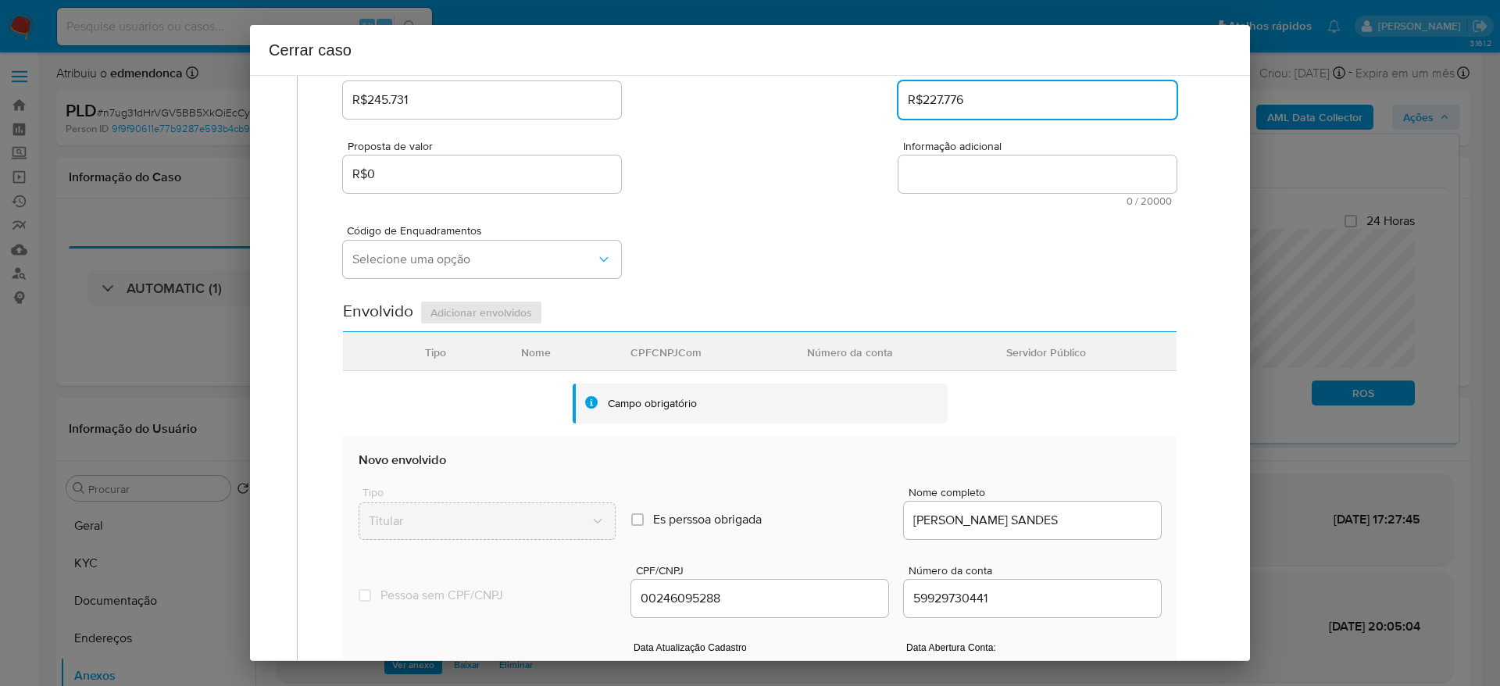
scroll to position [234, 0]
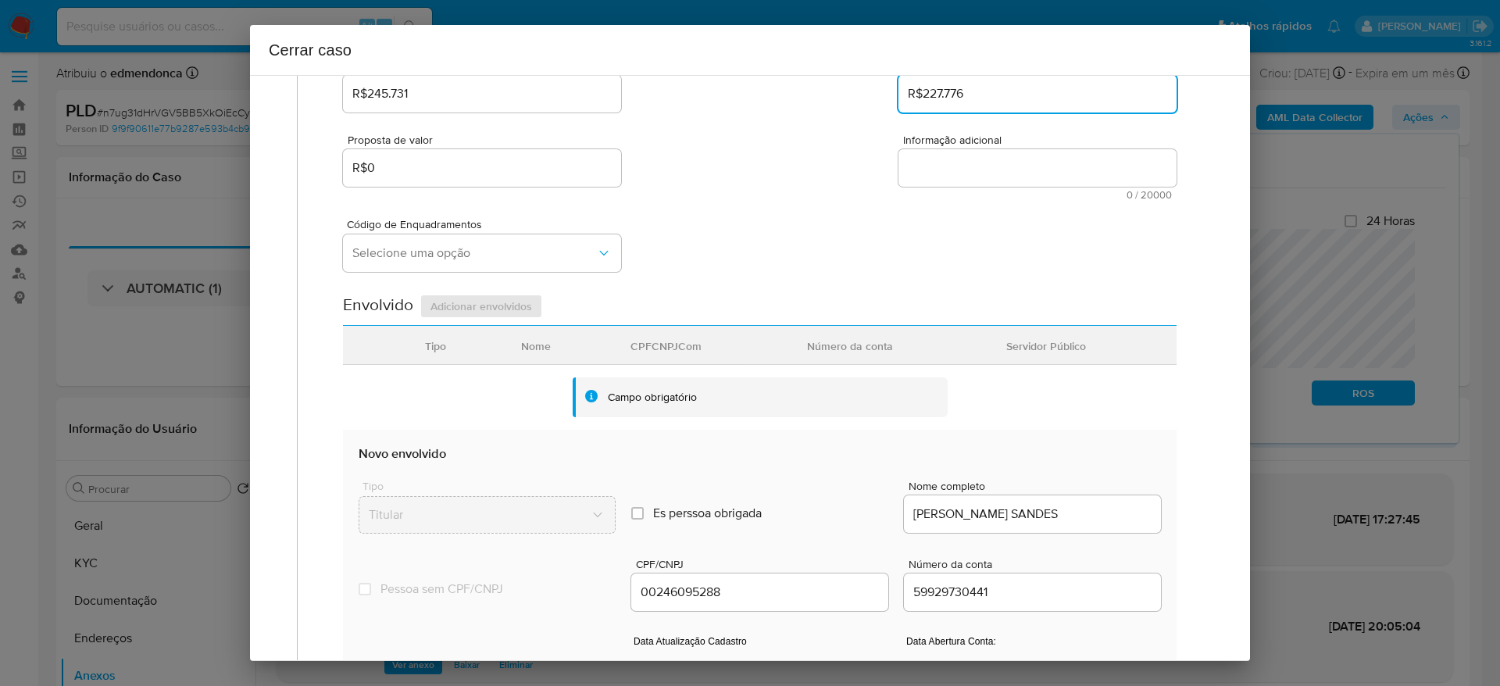
type input "R$227.776"
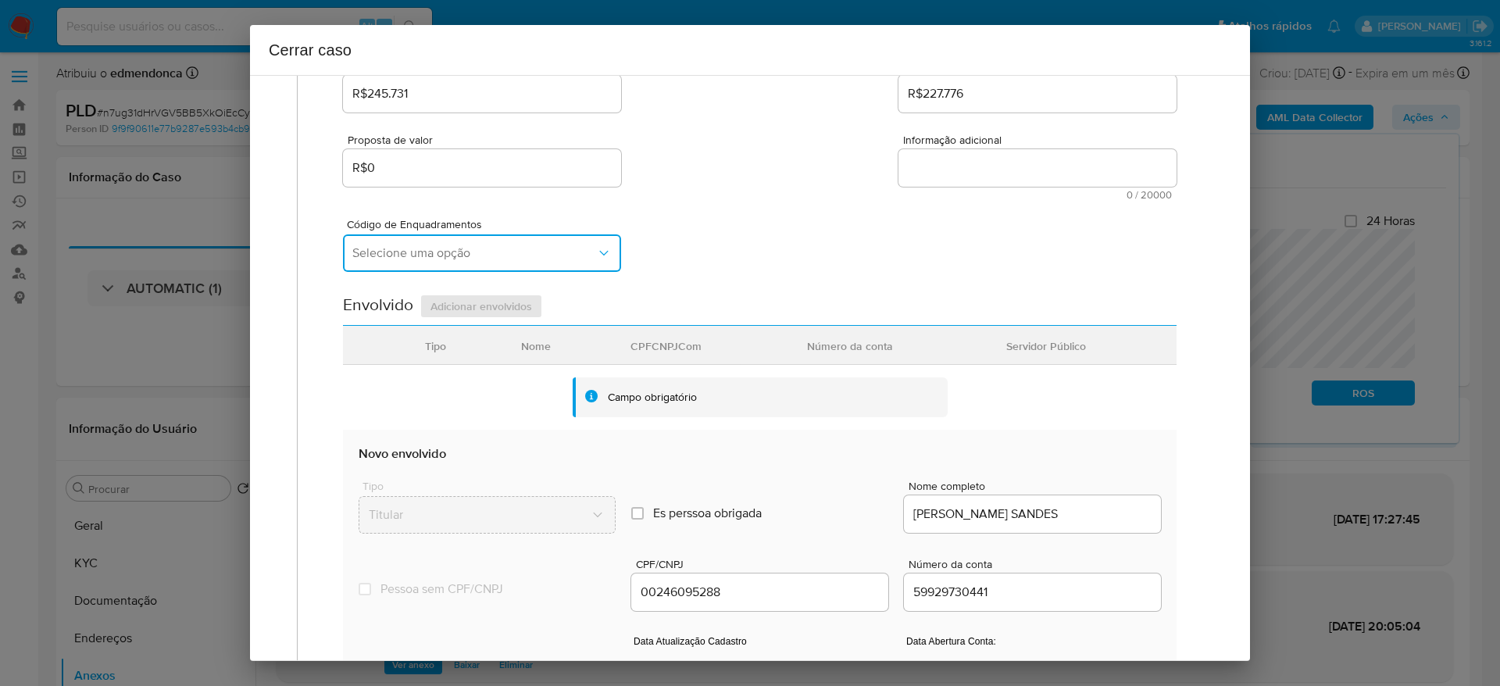
click at [479, 256] on span "Selecione uma opção" at bounding box center [474, 253] width 244 height 16
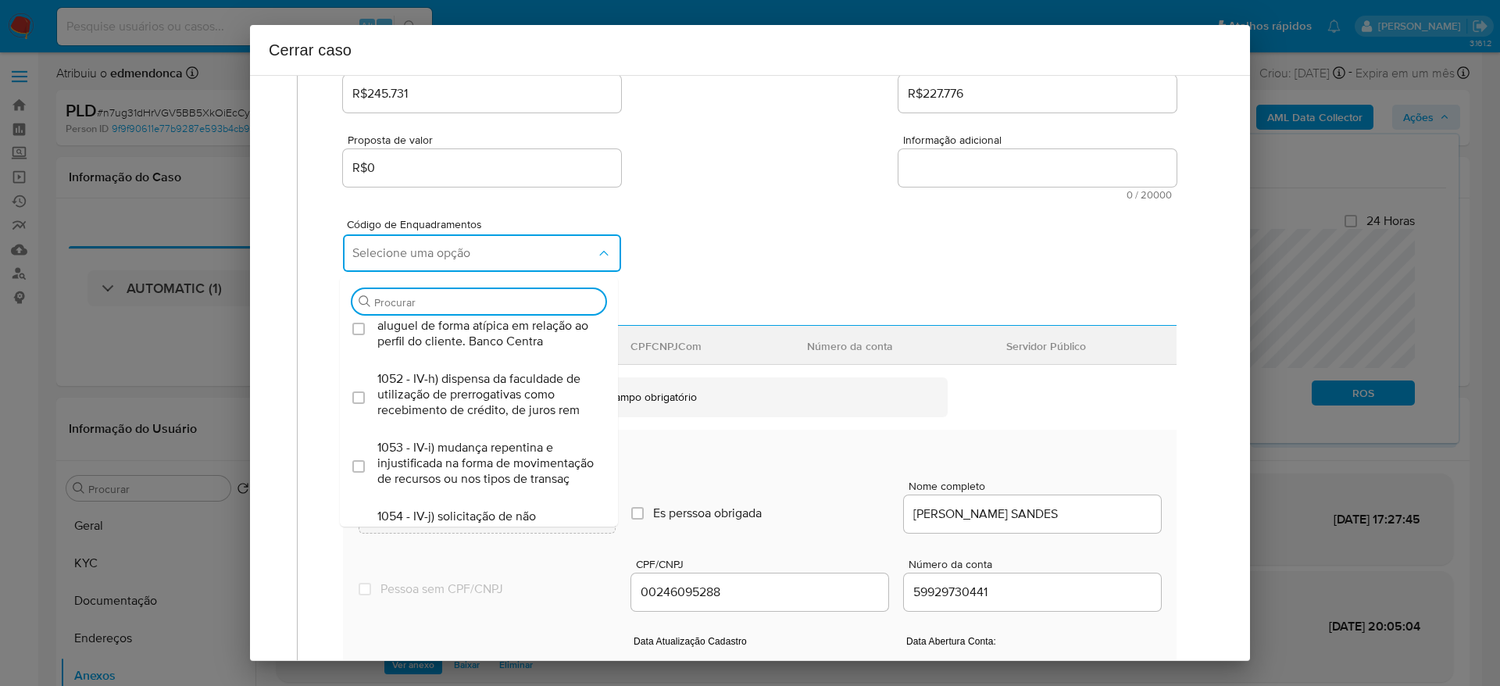
scroll to position [3046, 0]
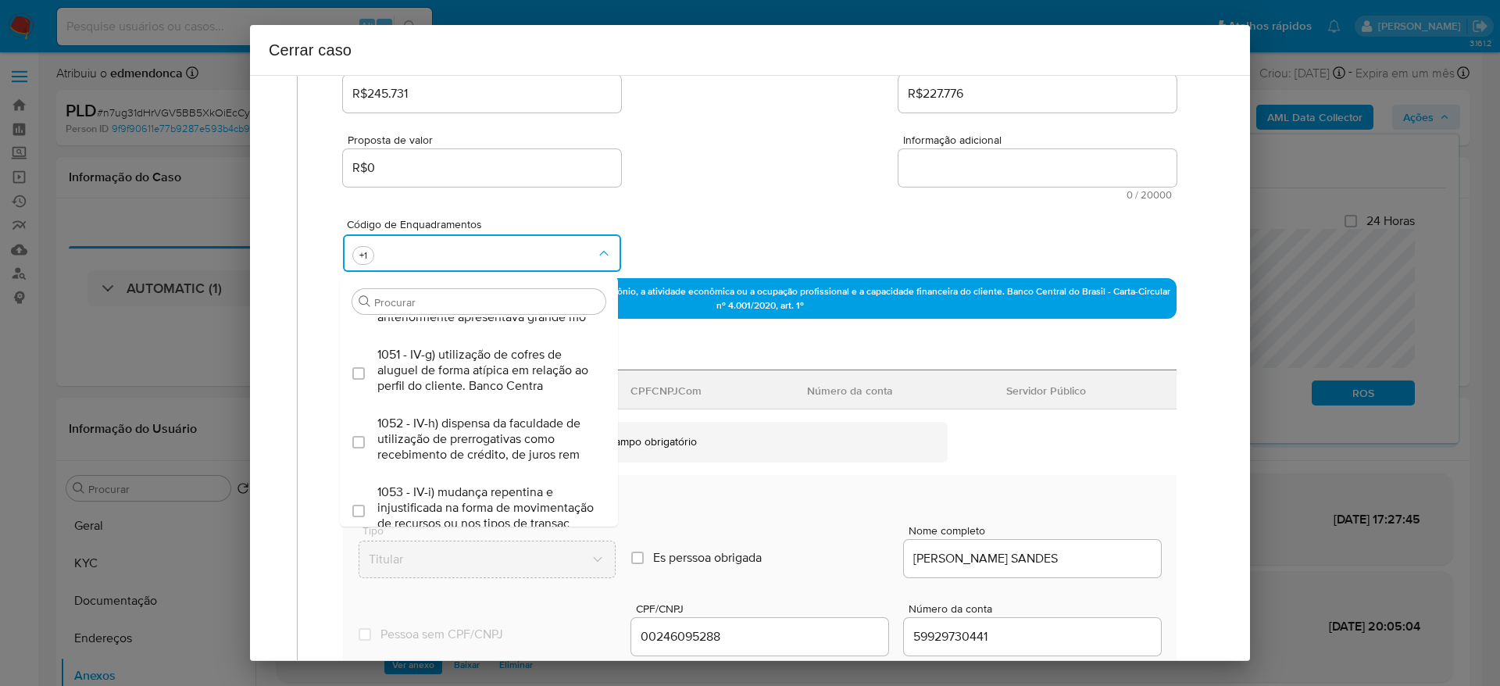
checkbox input "true"
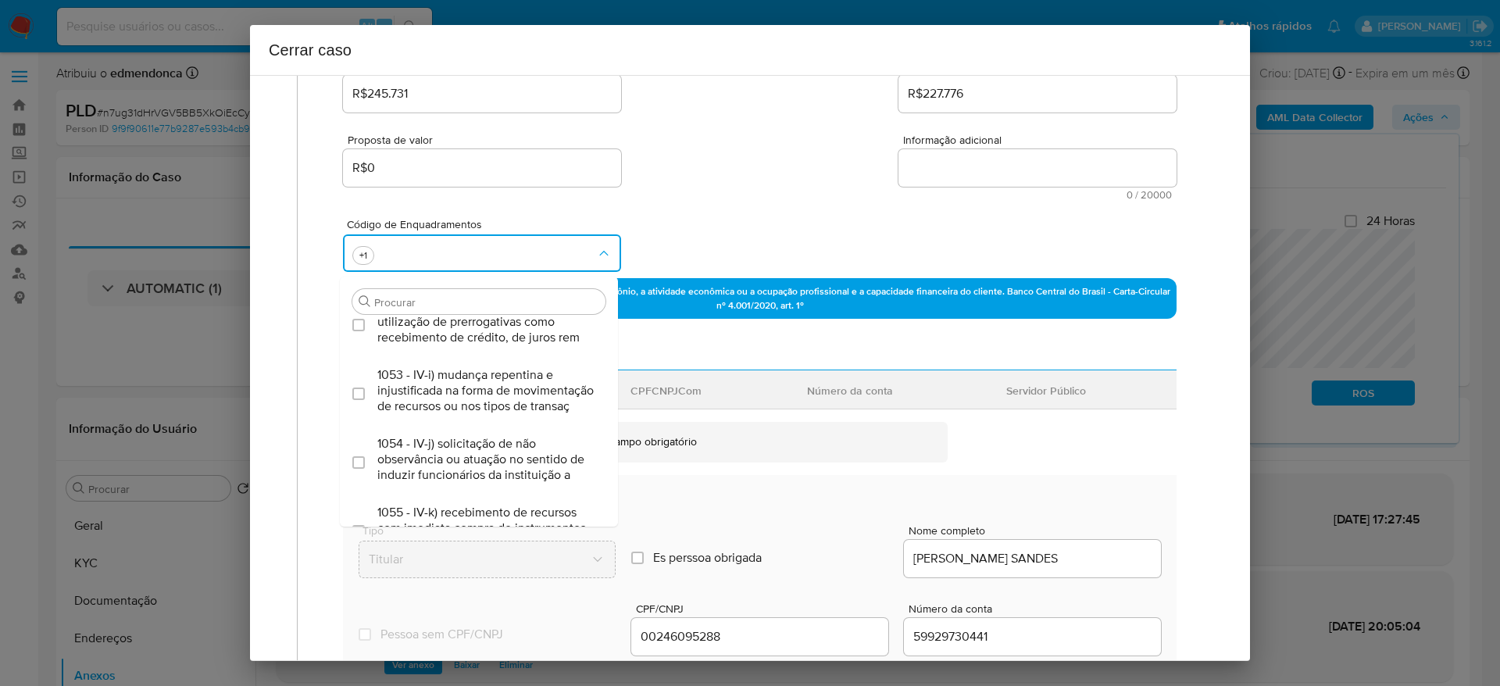
checkbox input "true"
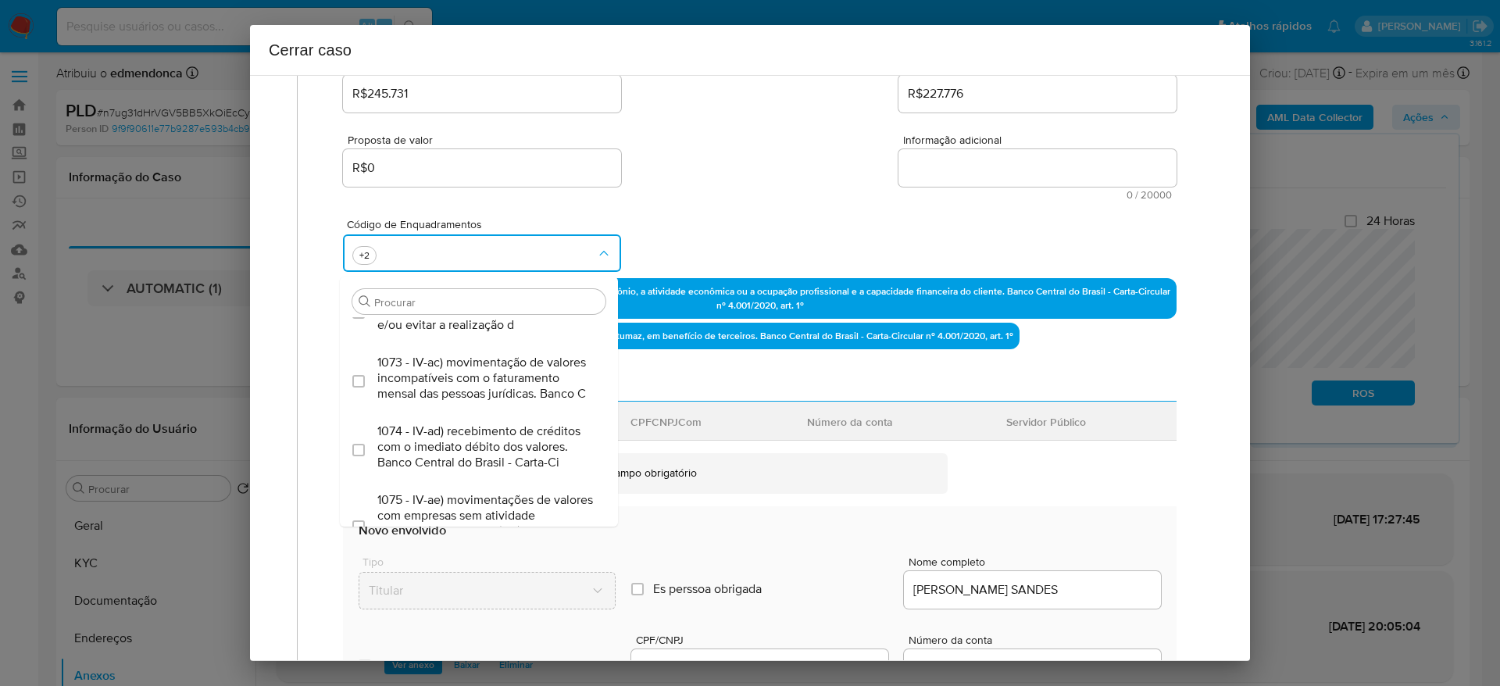
scroll to position [4687, 0]
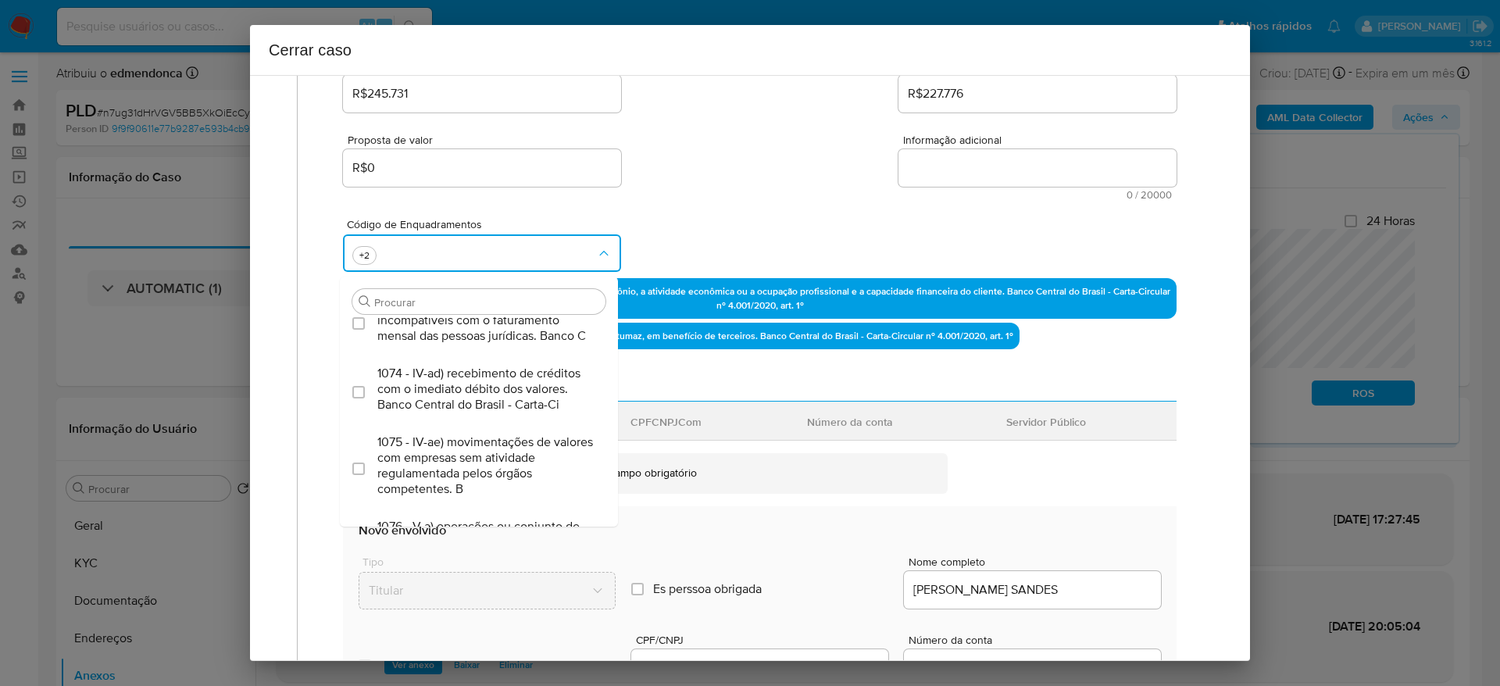
checkbox input "true"
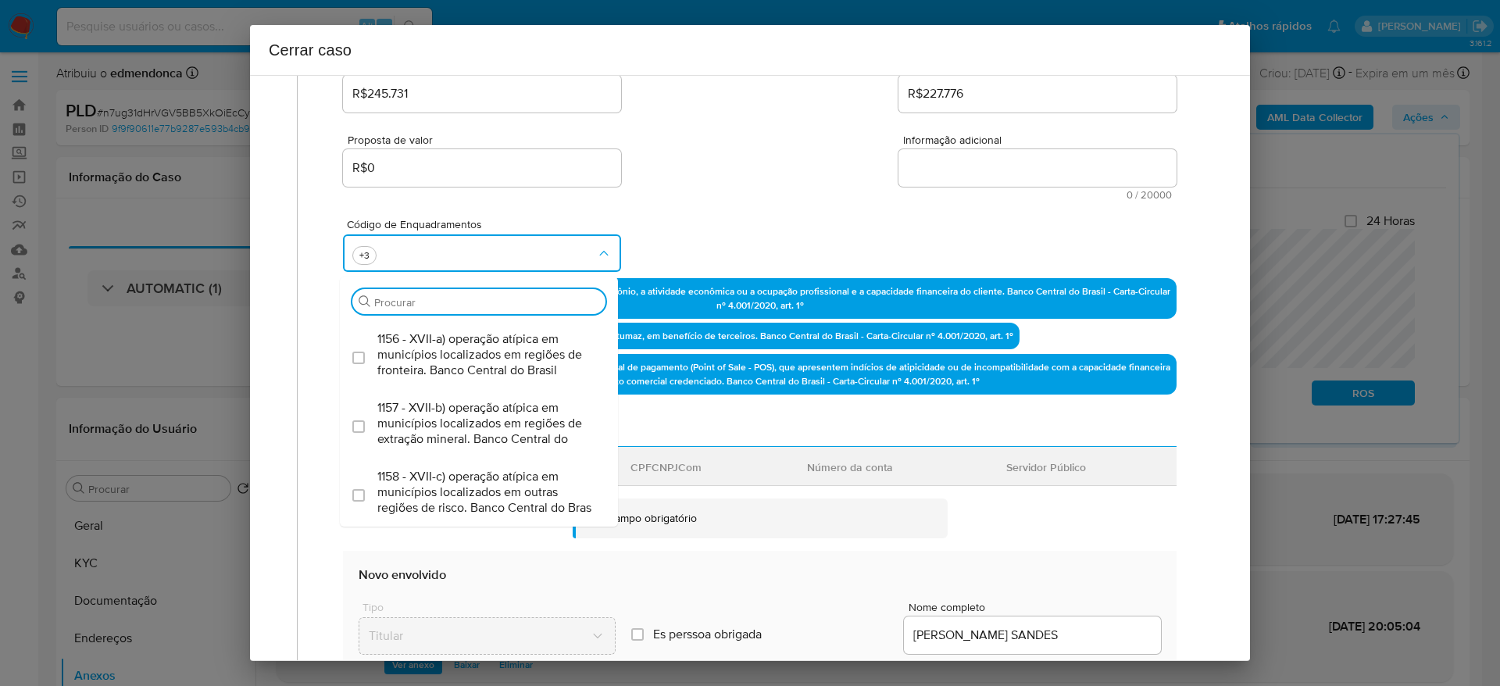
scroll to position [12068, 0]
click at [359, 456] on div "Código de Enquadramentos" at bounding box center [364, 423] width 25 height 69
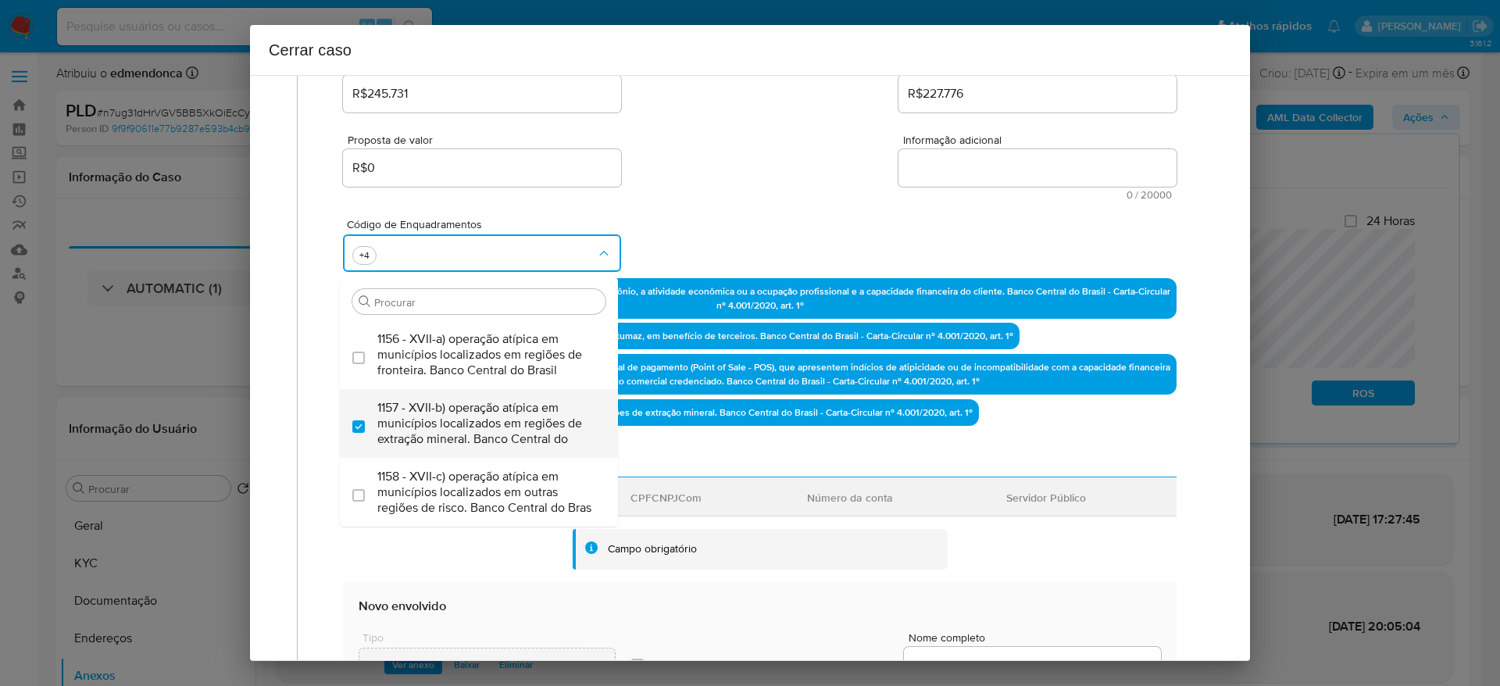
checkbox input "true"
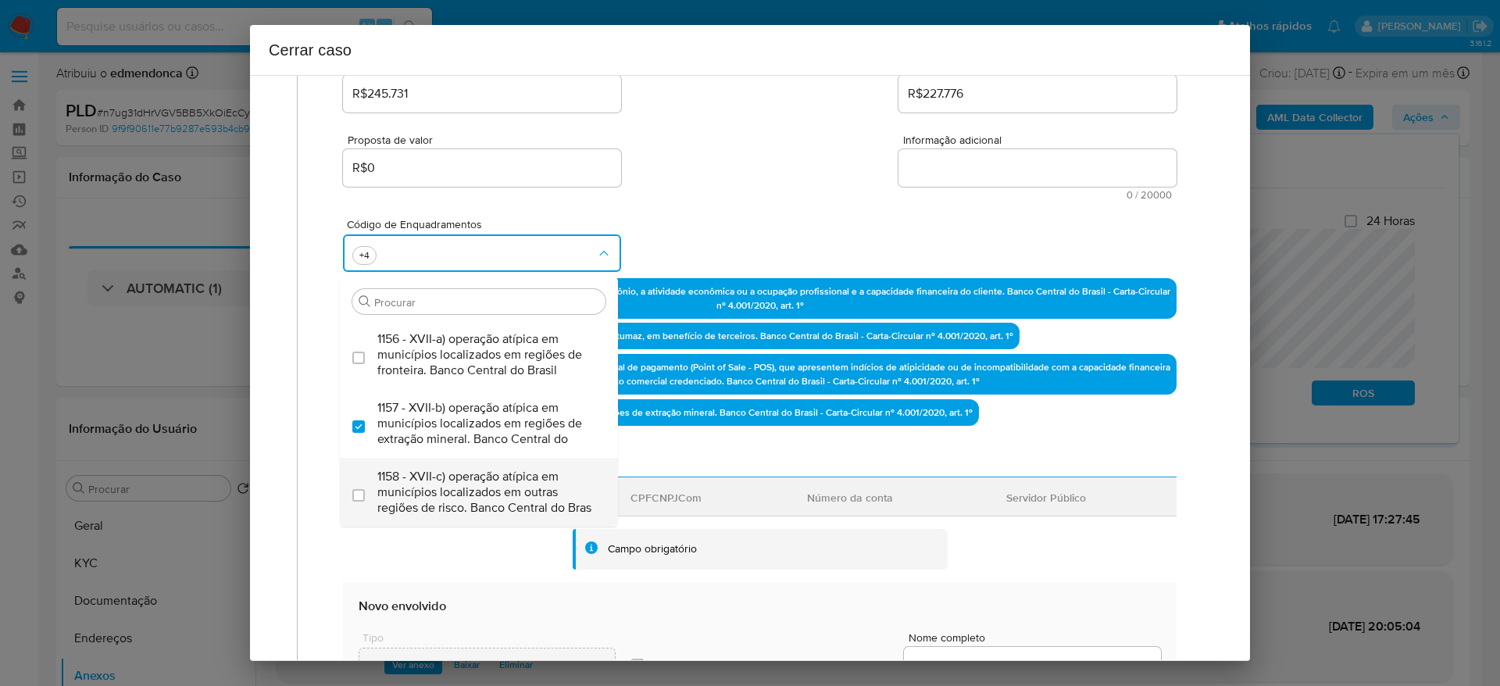
scroll to position [12123, 0]
click at [360, 488] on div "Código de Enquadramentos" at bounding box center [364, 492] width 25 height 69
checkbox input "true"
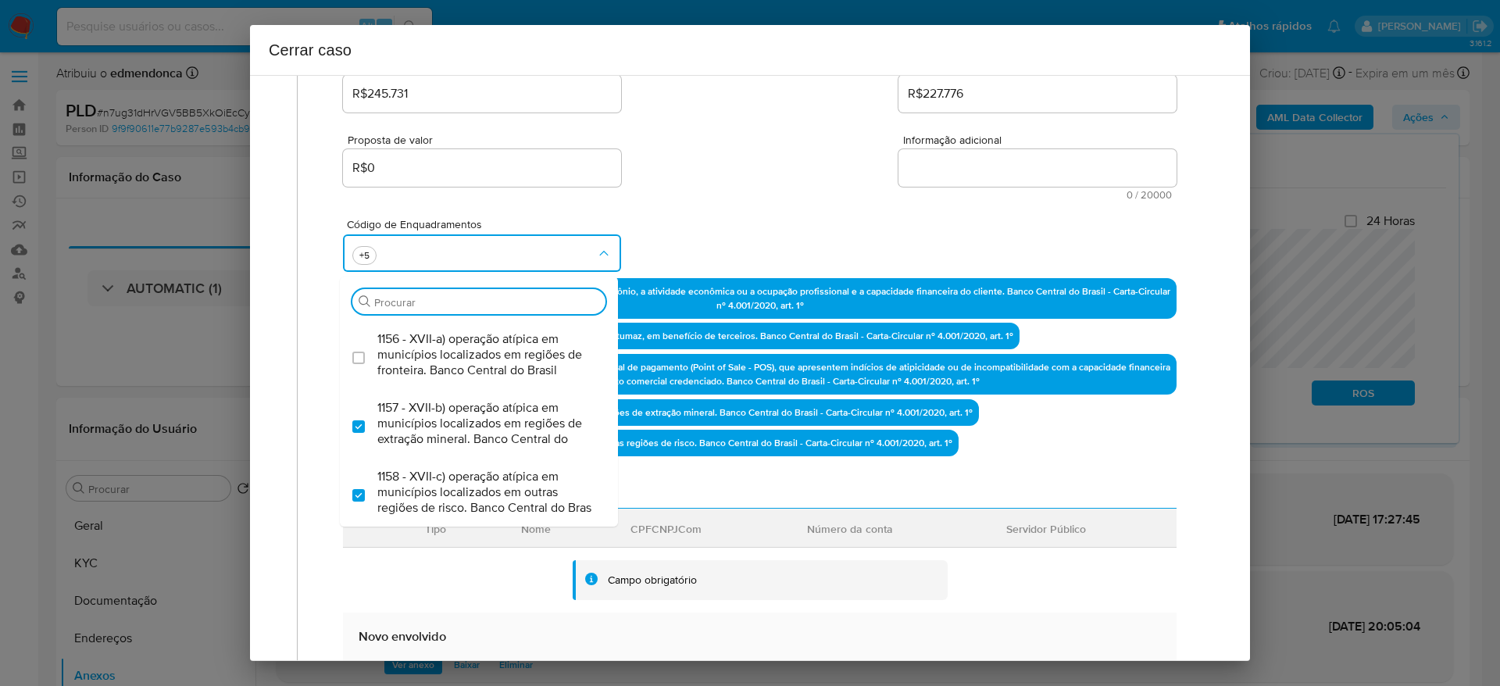
click at [1051, 445] on div "1045 IV-a) movimentação de recursos incompatível com o patrimônio, a atividade …" at bounding box center [759, 369] width 833 height 183
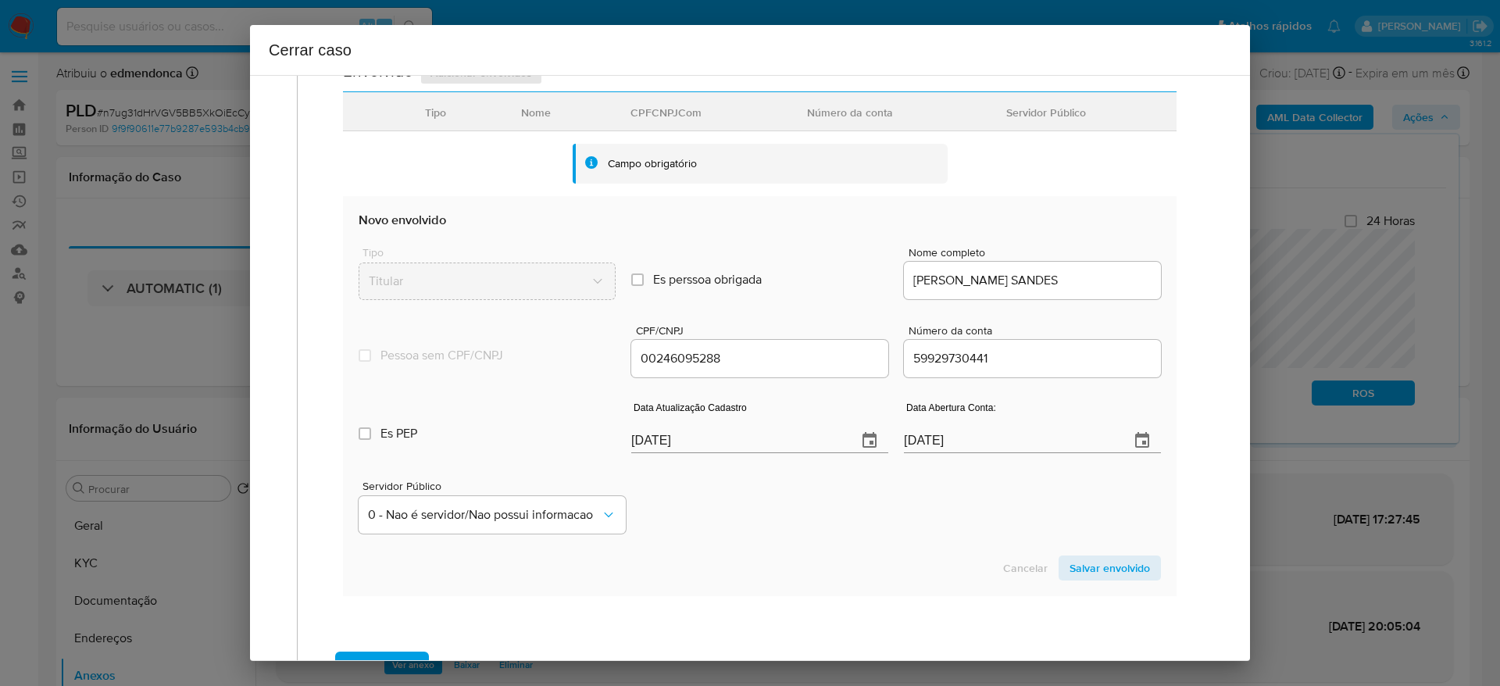
scroll to position [703, 0]
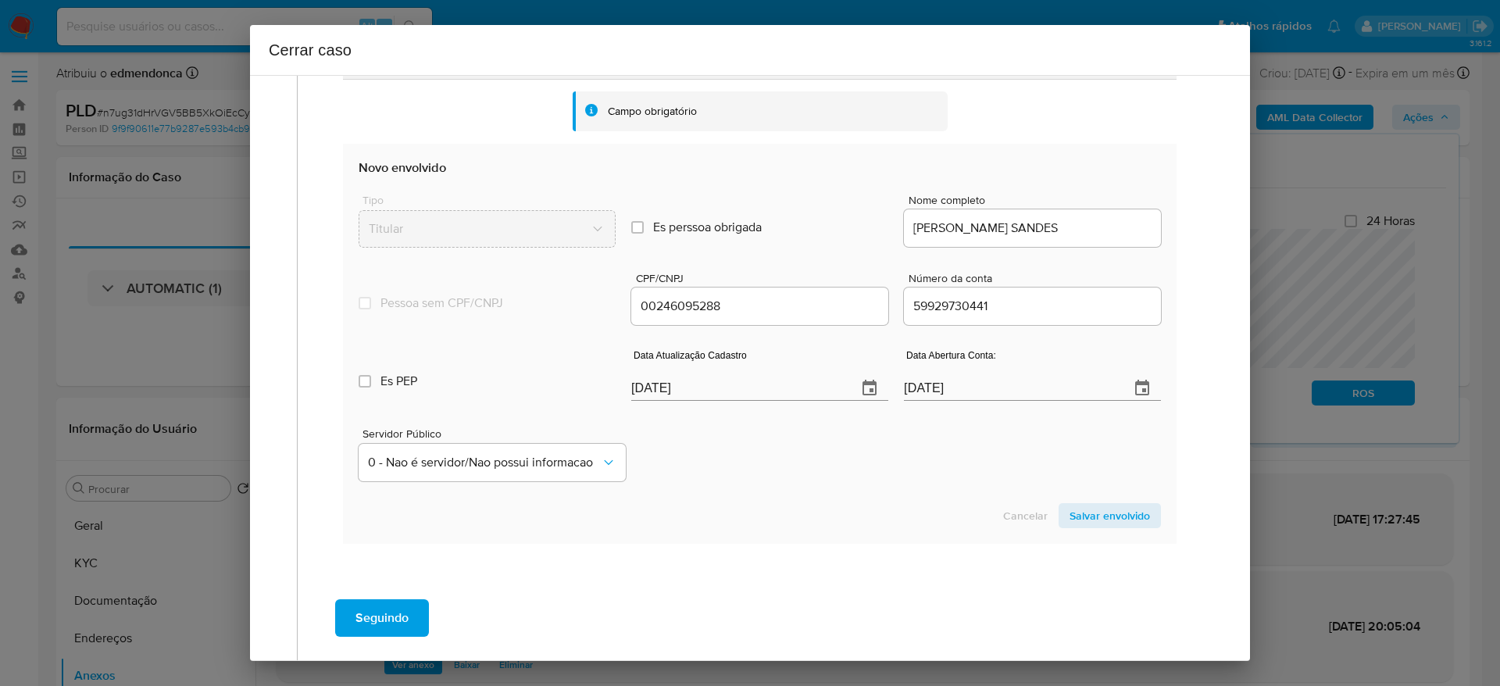
click at [1080, 516] on span "Salvar envolvido" at bounding box center [1109, 516] width 80 height 22
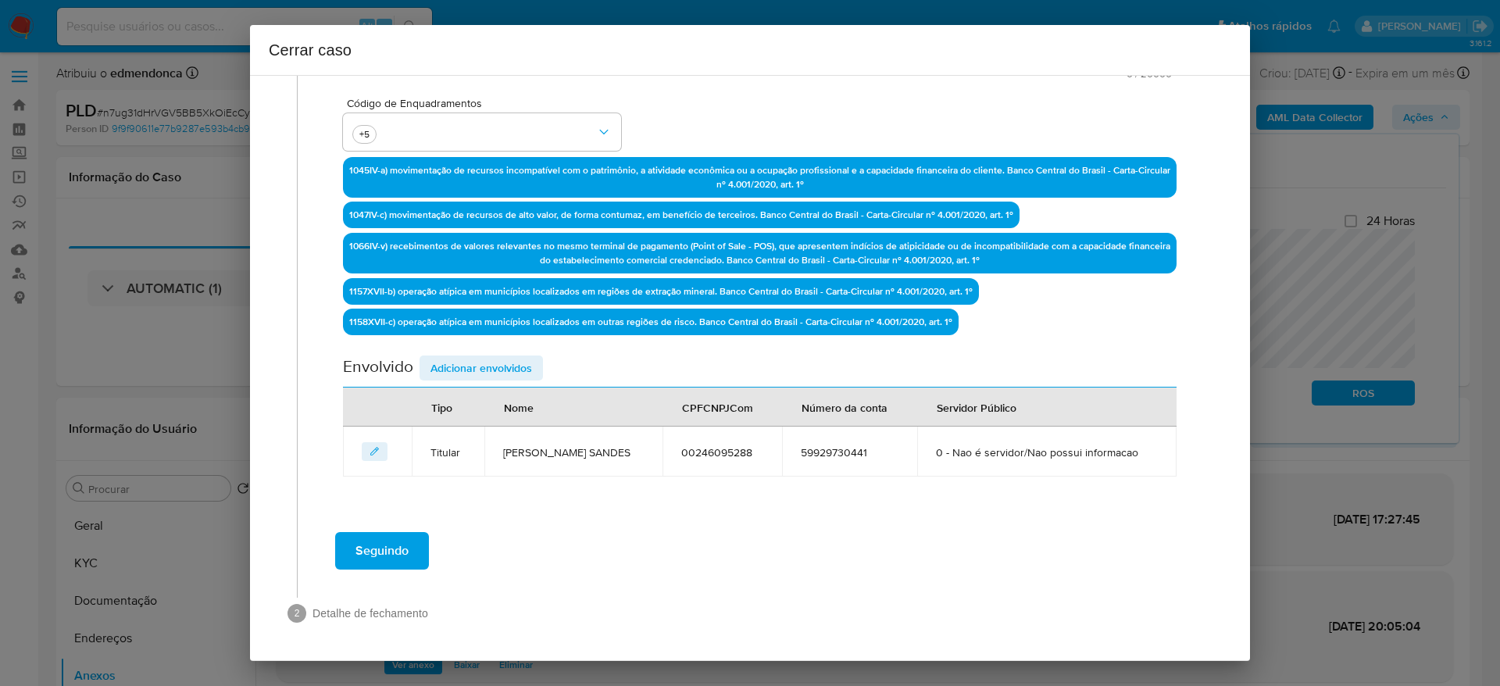
scroll to position [355, 0]
click at [518, 369] on span "Adicionar envolvidos" at bounding box center [481, 368] width 102 height 22
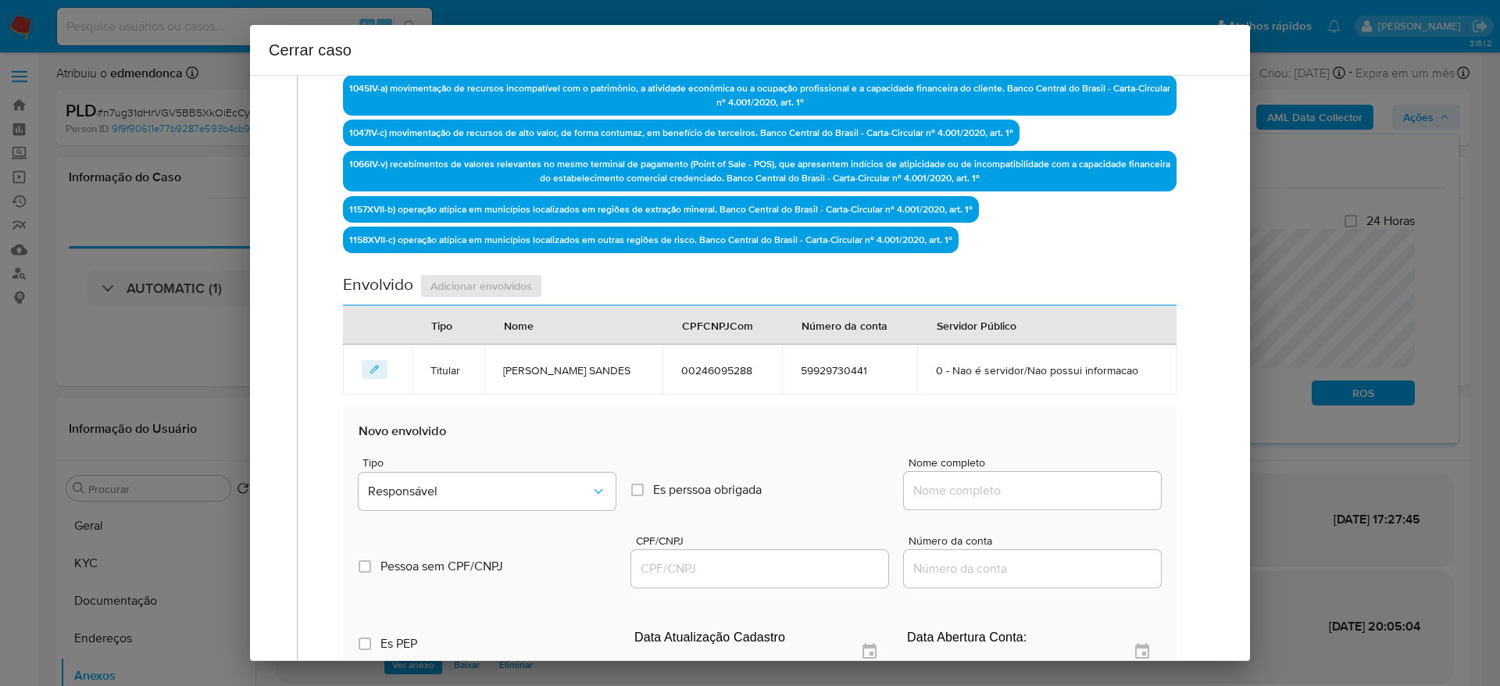
scroll to position [473, 0]
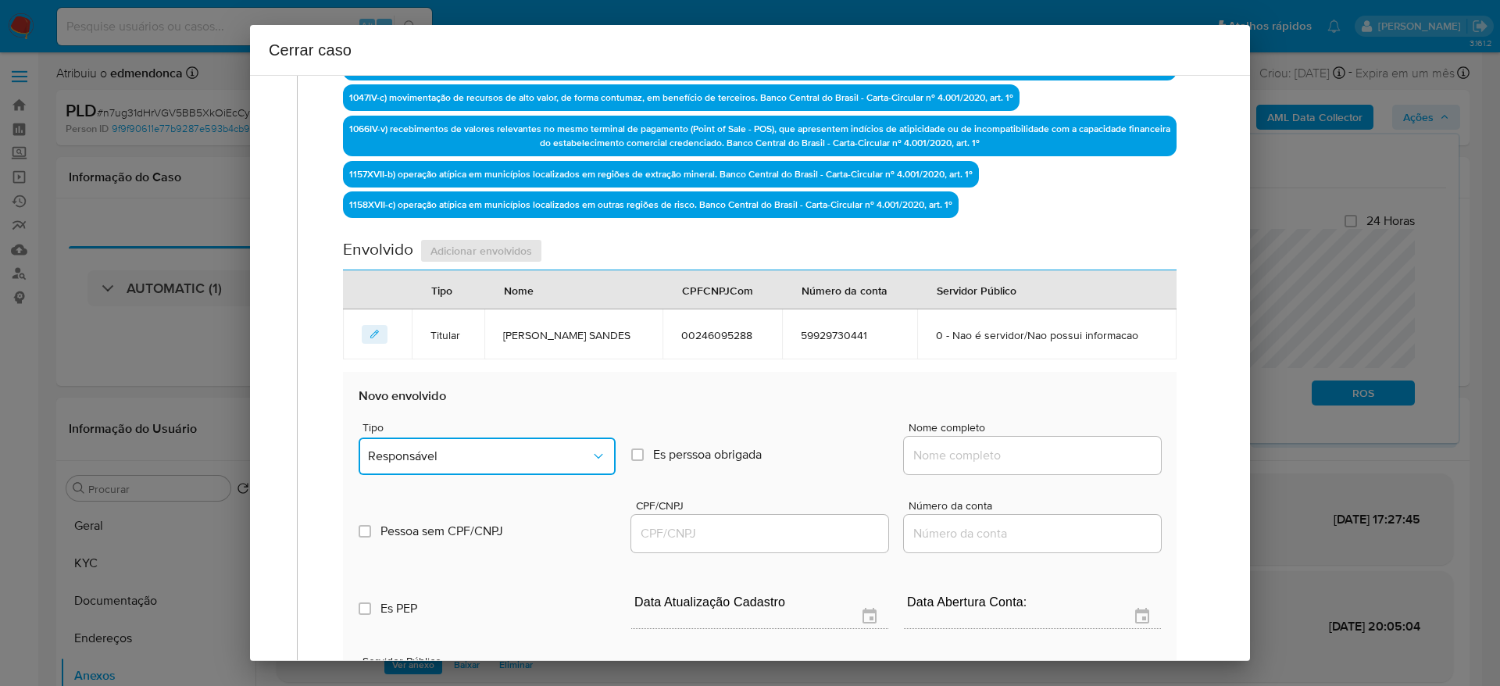
click at [463, 464] on button "Responsável" at bounding box center [487, 455] width 257 height 37
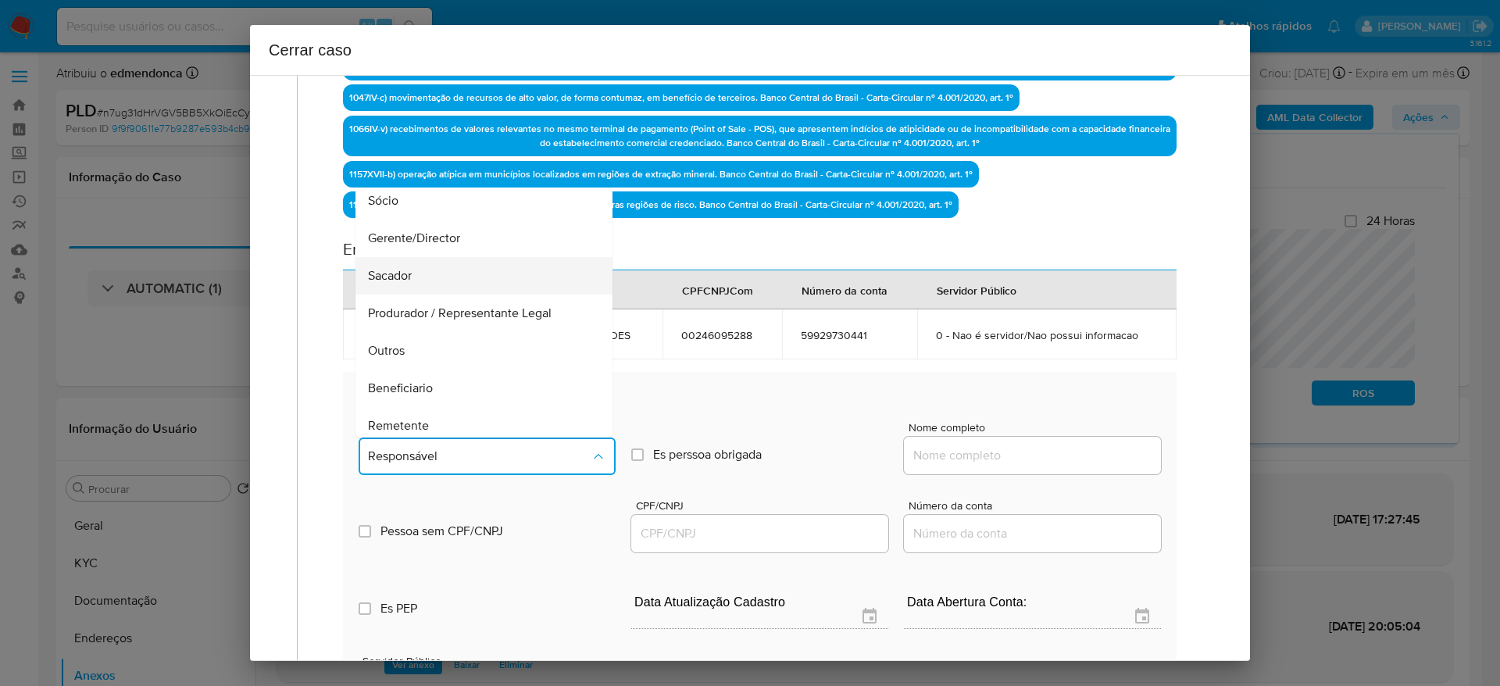
scroll to position [117, 0]
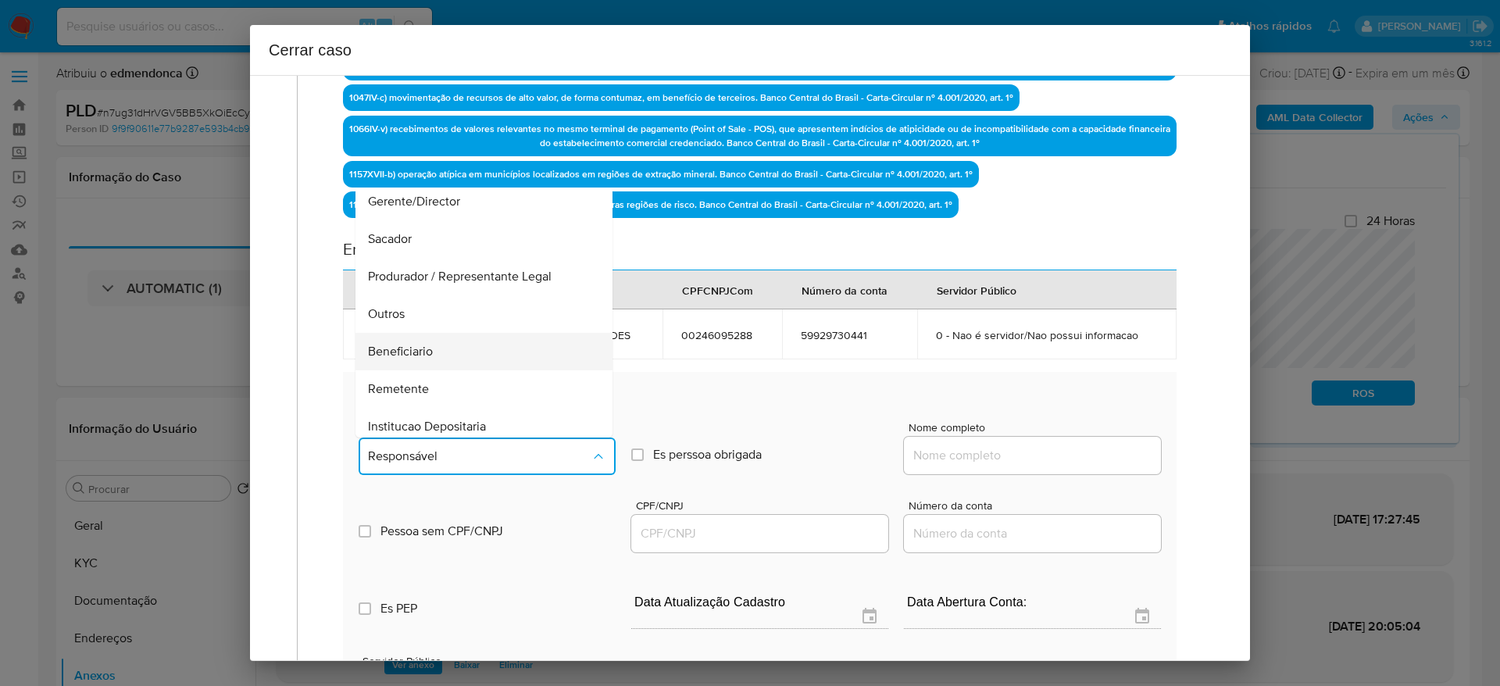
click at [519, 344] on div "Beneficiario" at bounding box center [479, 351] width 223 height 37
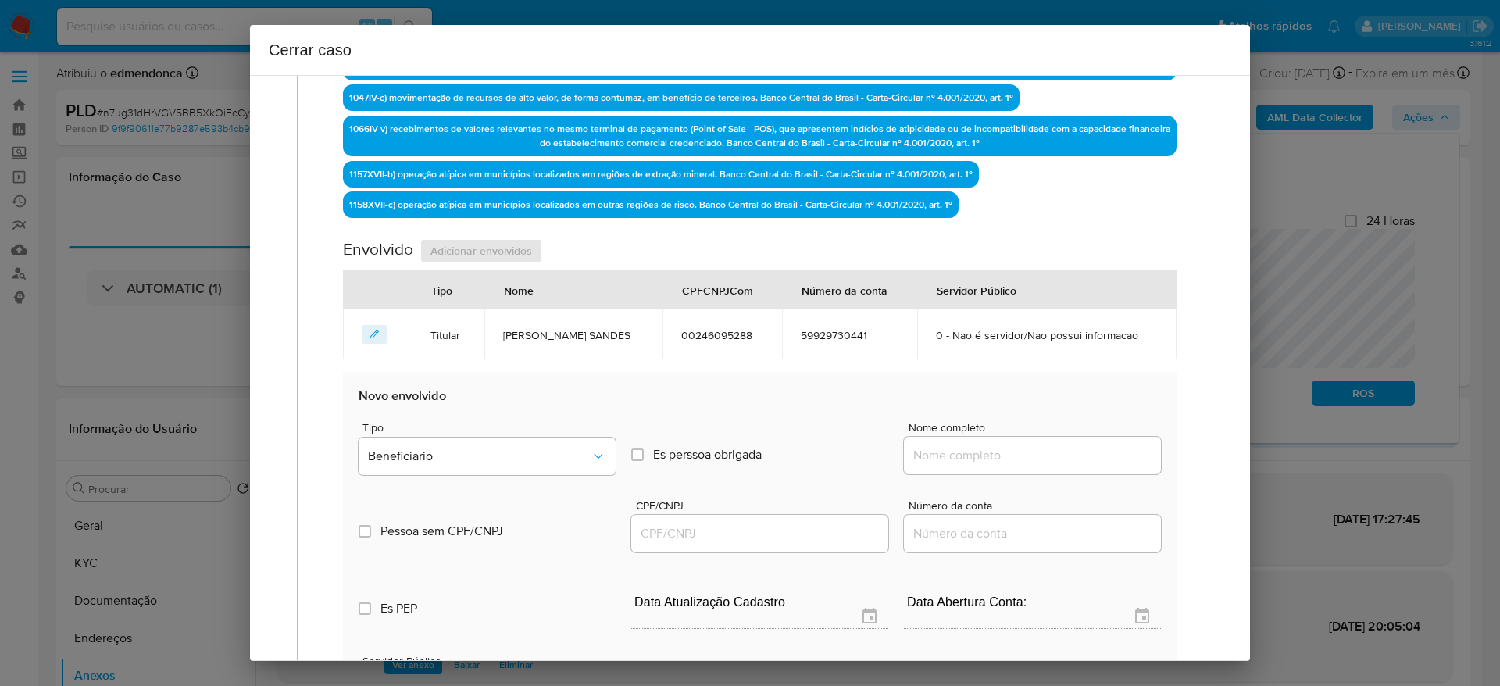
click at [942, 466] on div at bounding box center [1032, 455] width 257 height 37
click at [942, 453] on input "Nome completo" at bounding box center [1032, 455] width 257 height 20
paste input "Esm Comercio E Servicos De Terraplanagem E Aluguel De Maquinas Ltda"
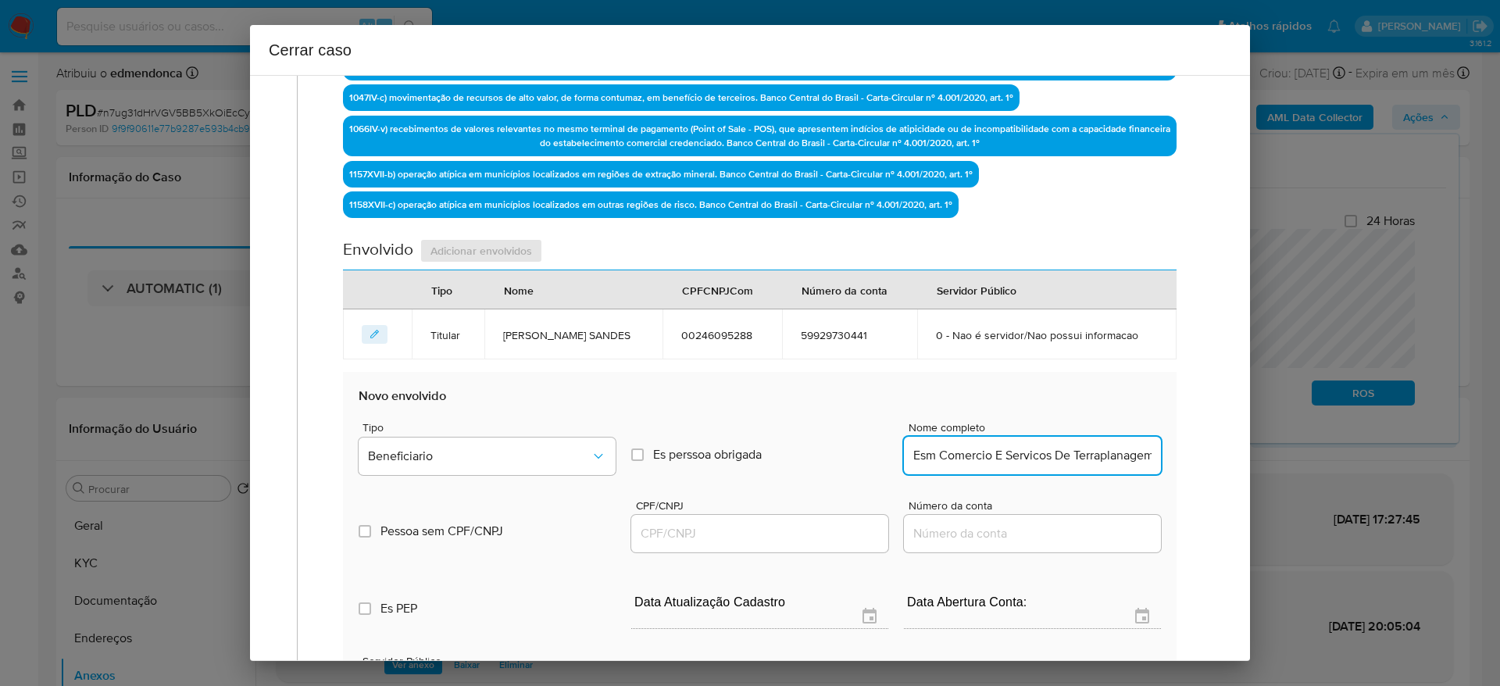
scroll to position [0, 169]
type input "Esm Comercio E Servicos De Terraplanagem E Aluguel De Maquinas Ltda"
click at [682, 527] on input "CPF/CNPJ" at bounding box center [759, 533] width 257 height 20
paste input "24569598000100"
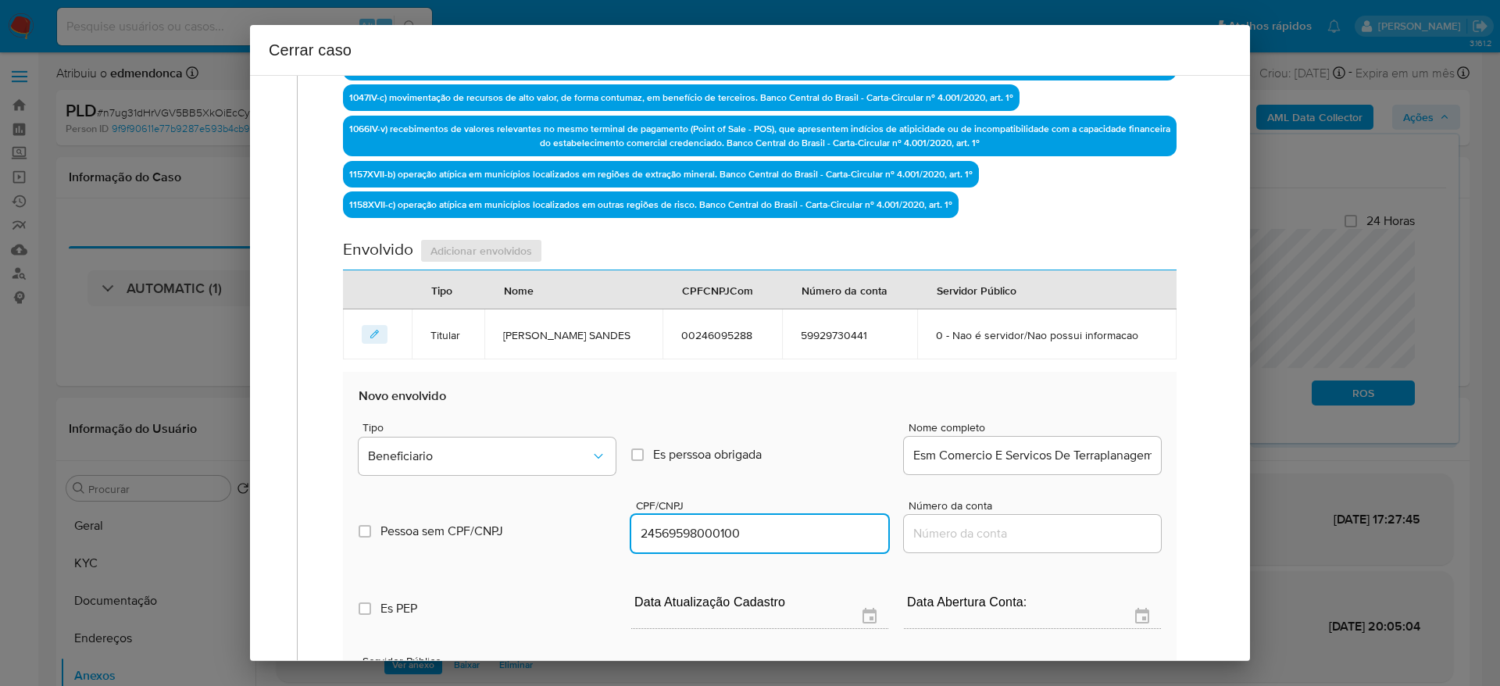
scroll to position [590, 0]
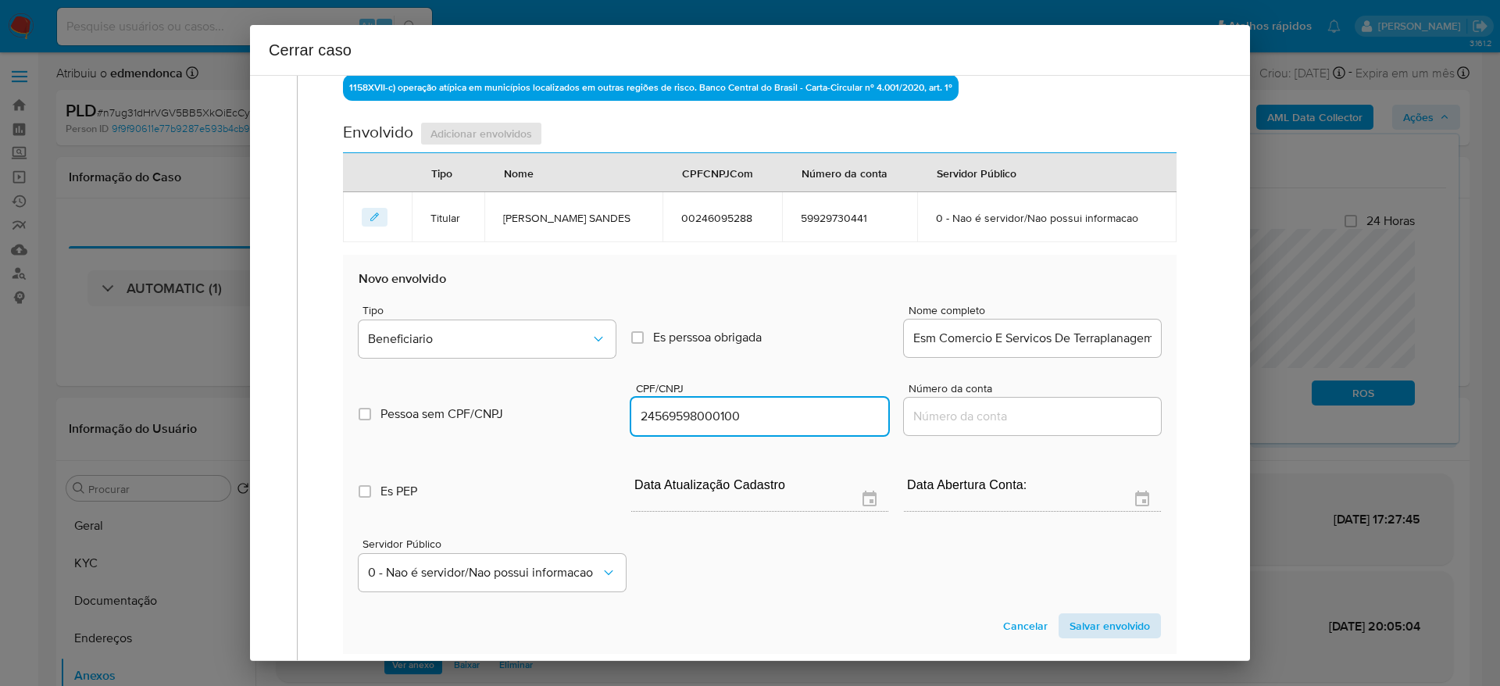
type input "24569598000100"
click at [1090, 623] on span "Salvar envolvido" at bounding box center [1109, 626] width 80 height 22
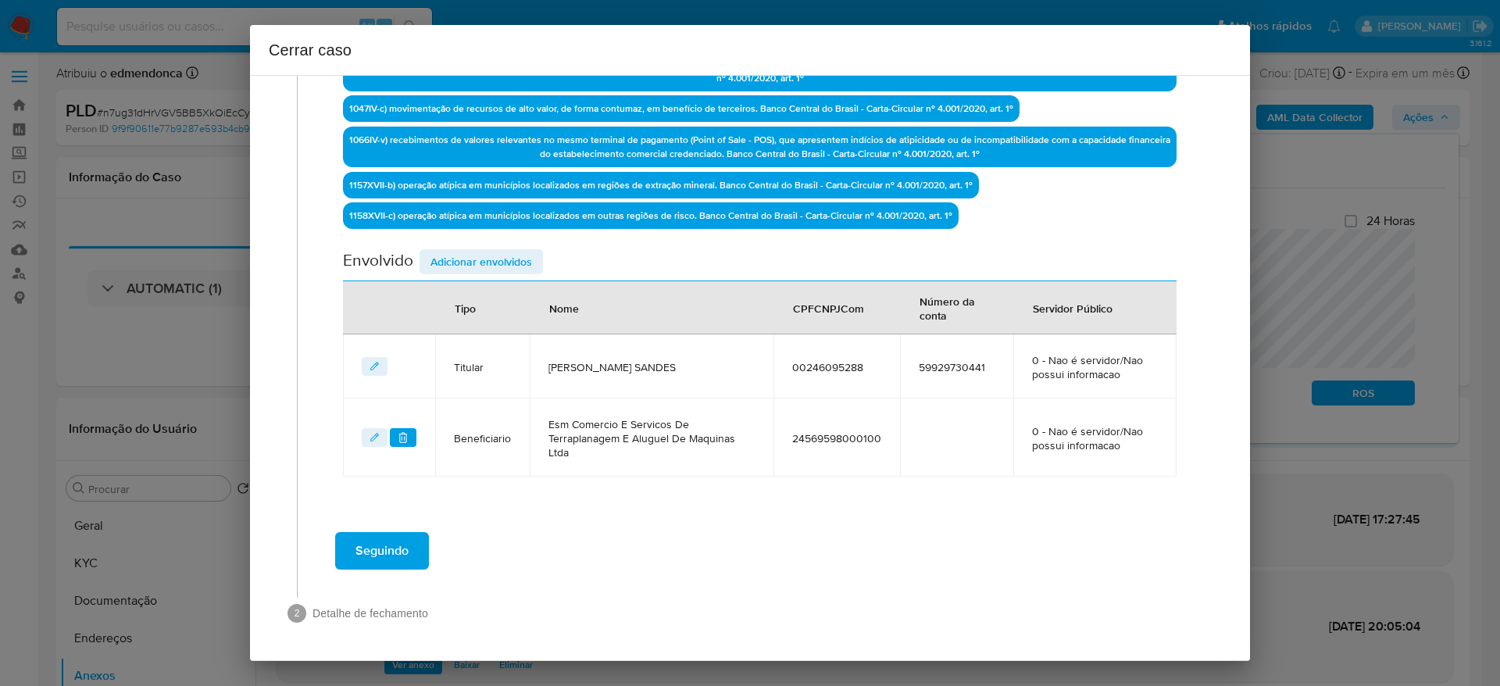
click at [498, 263] on span "Adicionar envolvidos" at bounding box center [481, 262] width 102 height 22
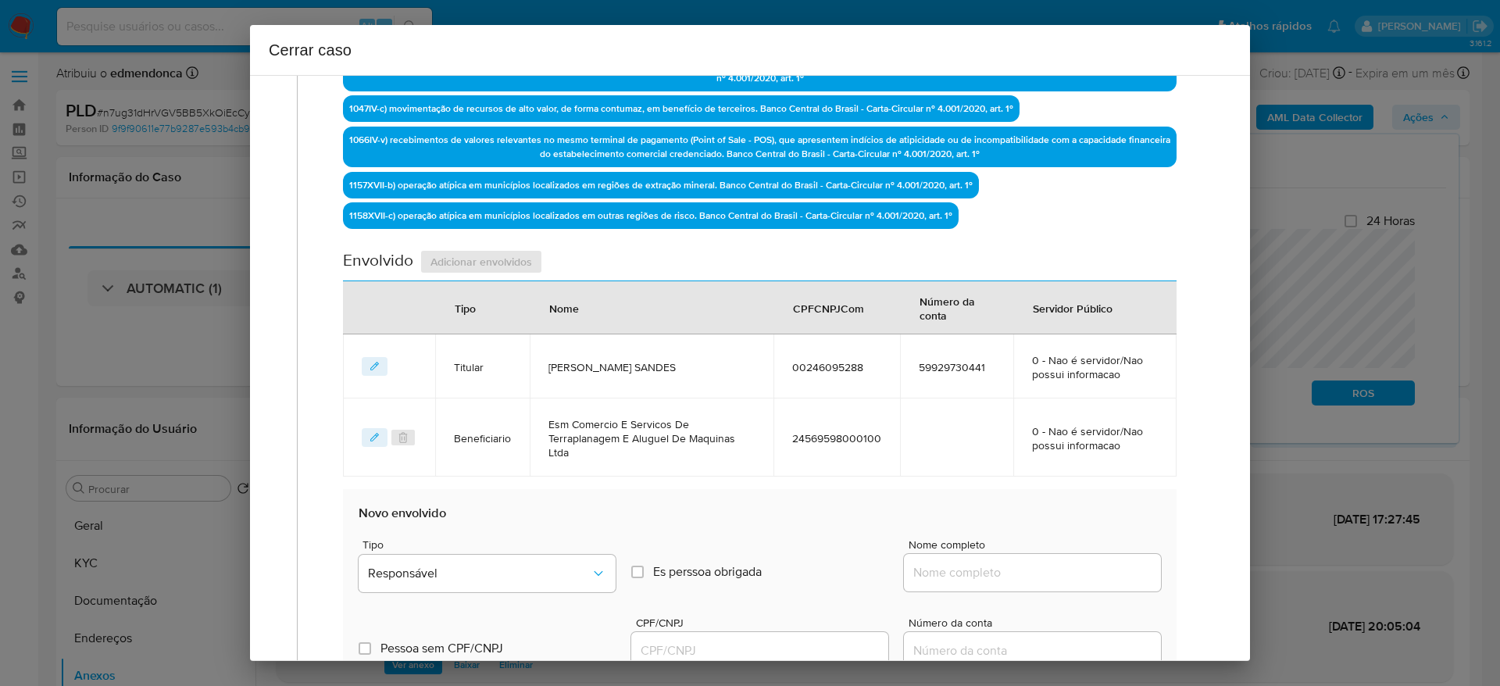
scroll to position [696, 0]
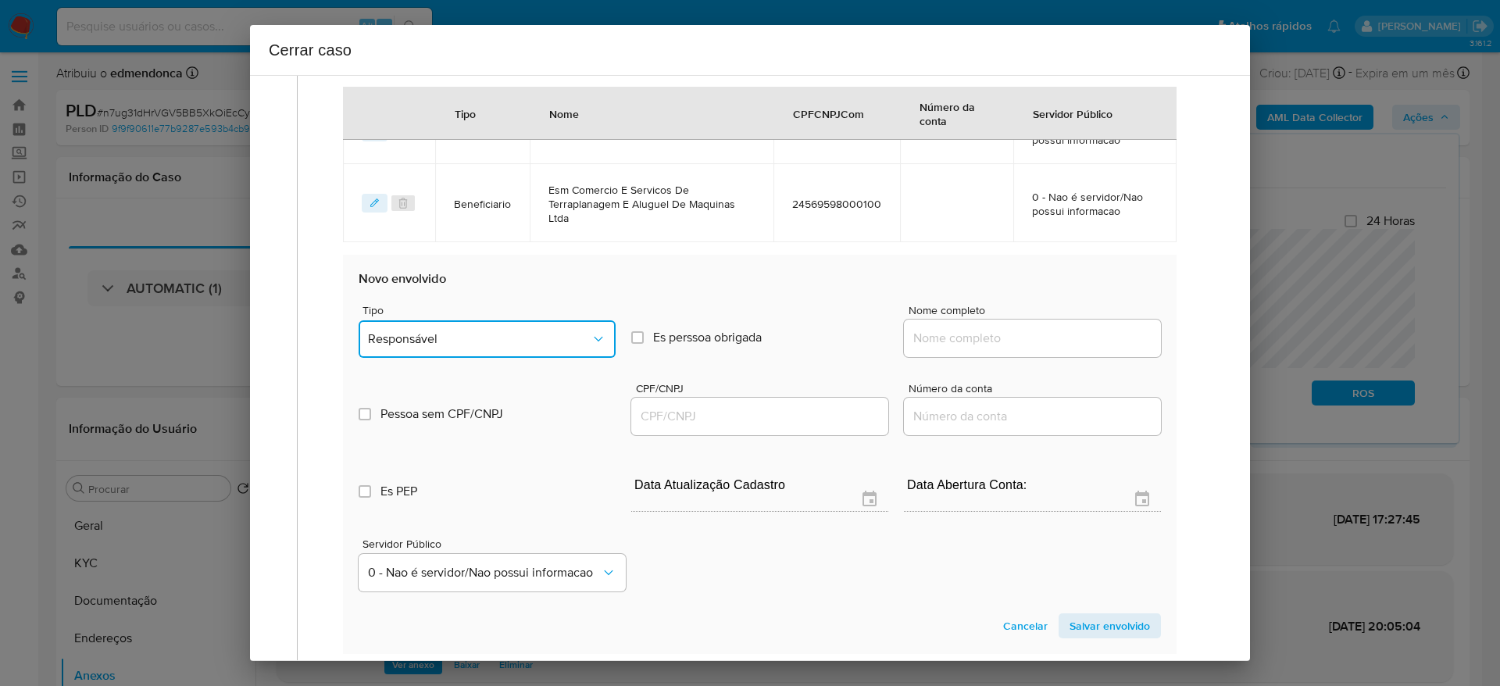
click at [531, 329] on button "Responsável" at bounding box center [487, 338] width 257 height 37
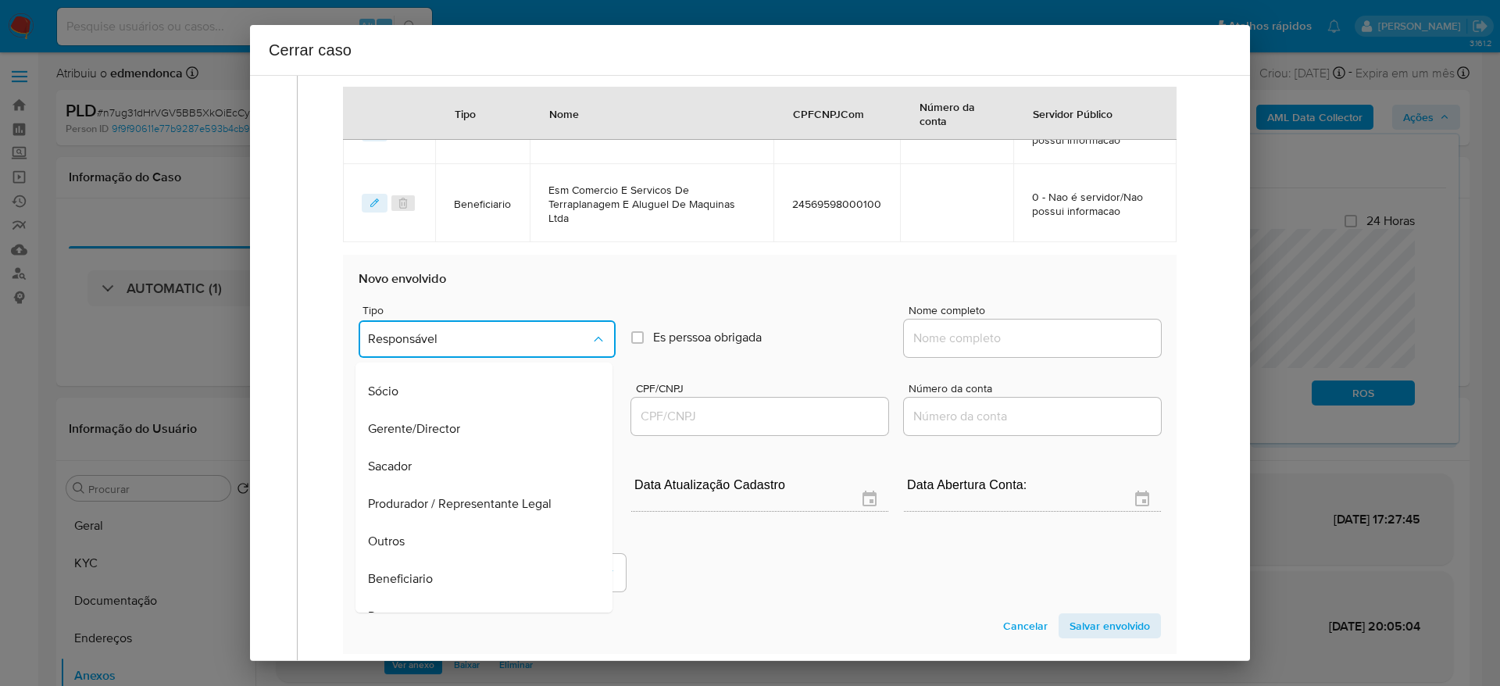
scroll to position [117, 0]
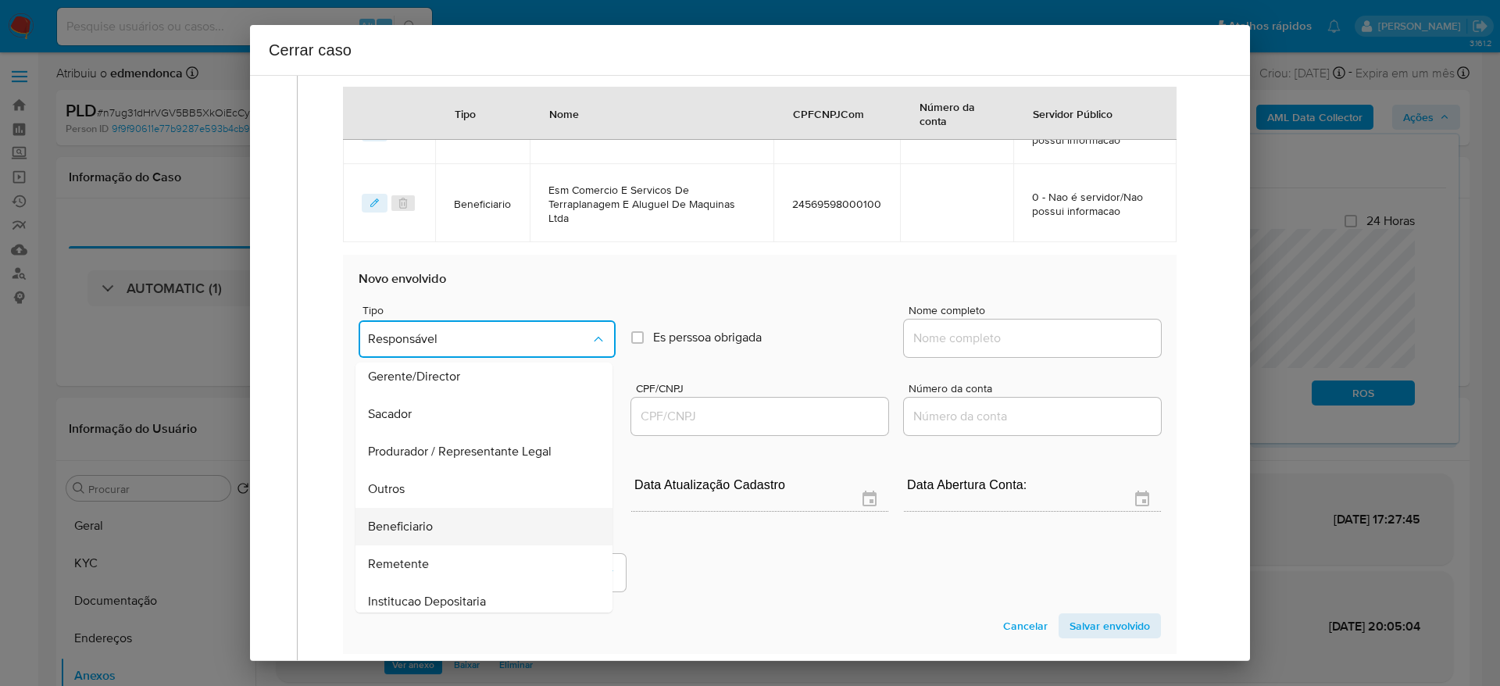
click at [464, 526] on div "Beneficiario" at bounding box center [479, 526] width 223 height 37
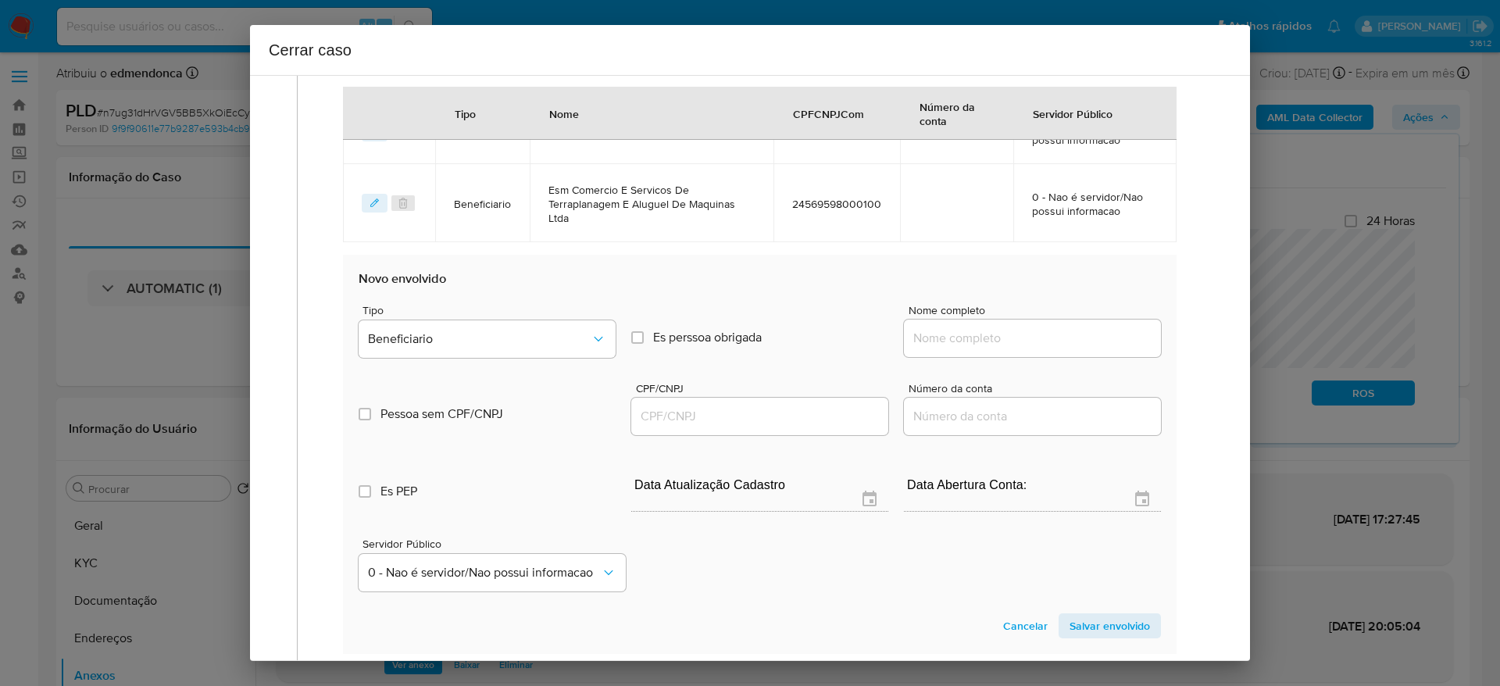
click at [1022, 336] on input "Nome completo" at bounding box center [1032, 338] width 257 height 20
paste input "Terrapower E Aluguel De Maquinas Ltda"
type input "Terrapower E Aluguel De Maquinas Ltda"
click at [690, 412] on input "CPF/CNPJ" at bounding box center [759, 416] width 257 height 20
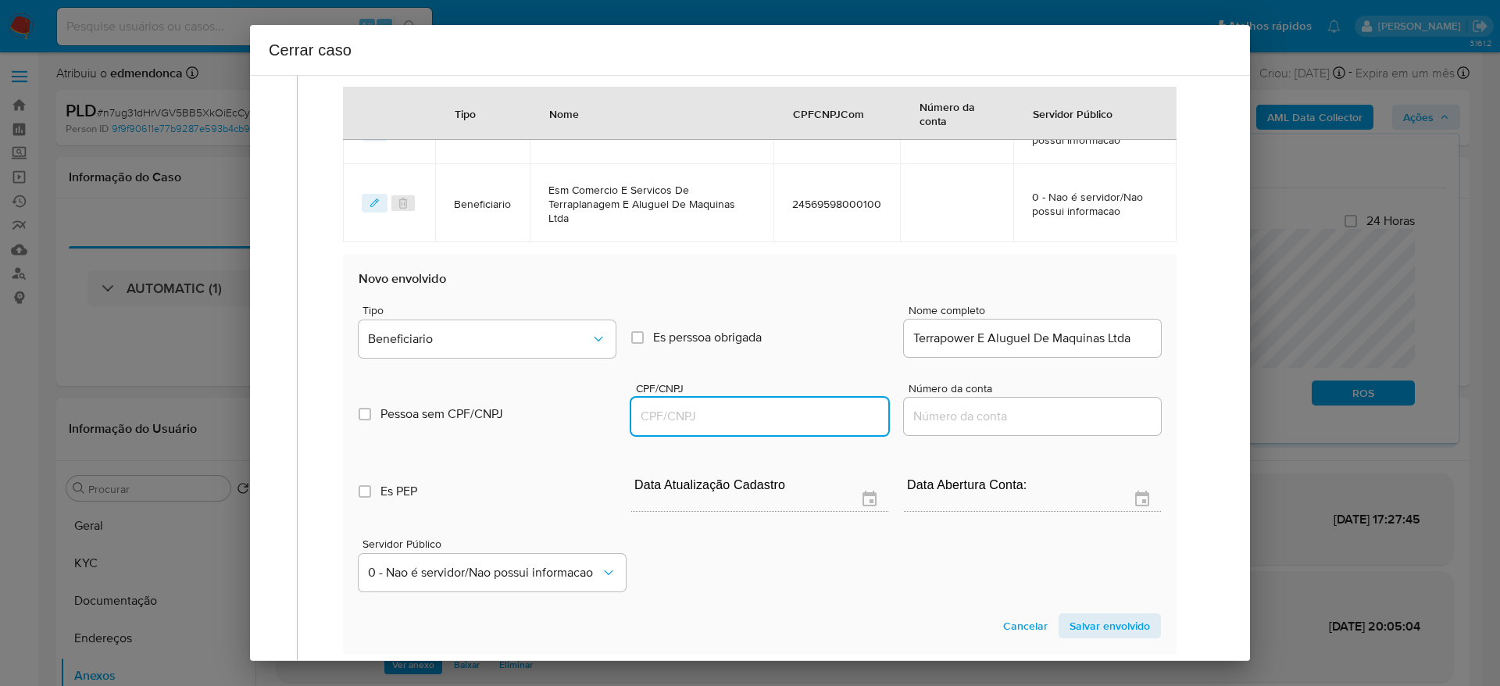
paste input "37123321000193"
type input "37123321000193"
click at [1103, 628] on span "Salvar envolvido" at bounding box center [1109, 626] width 80 height 22
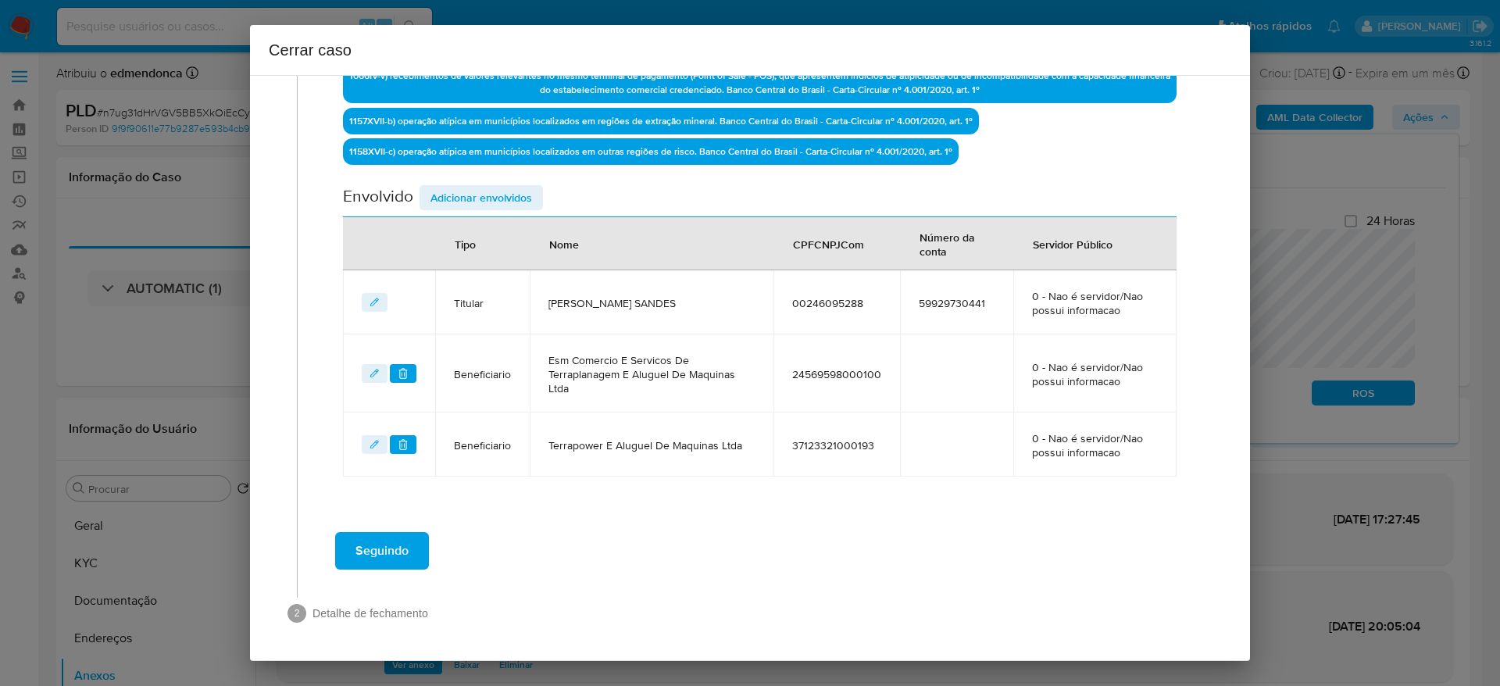
scroll to position [526, 0]
click at [501, 200] on span "Adicionar envolvidos" at bounding box center [481, 198] width 102 height 22
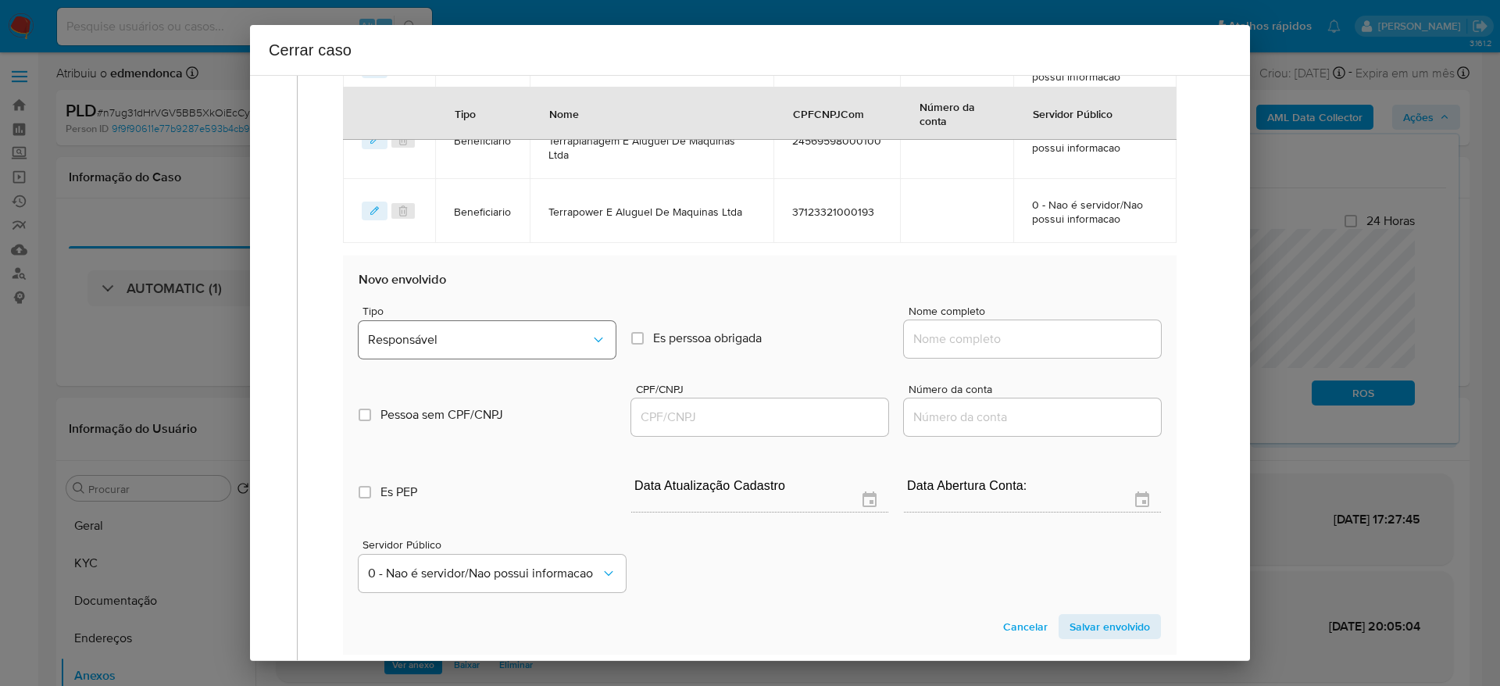
scroll to position [760, 0]
click at [543, 343] on span "Responsável" at bounding box center [479, 339] width 223 height 16
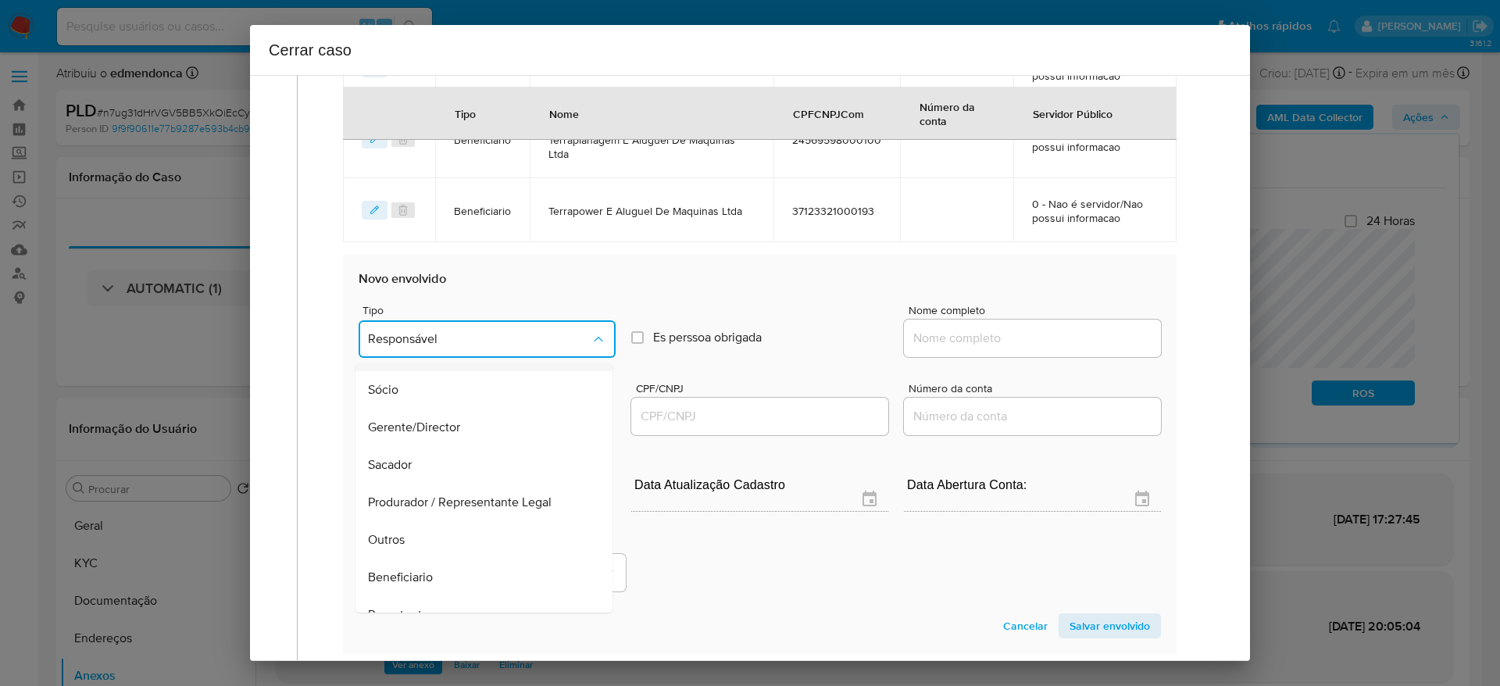
scroll to position [117, 0]
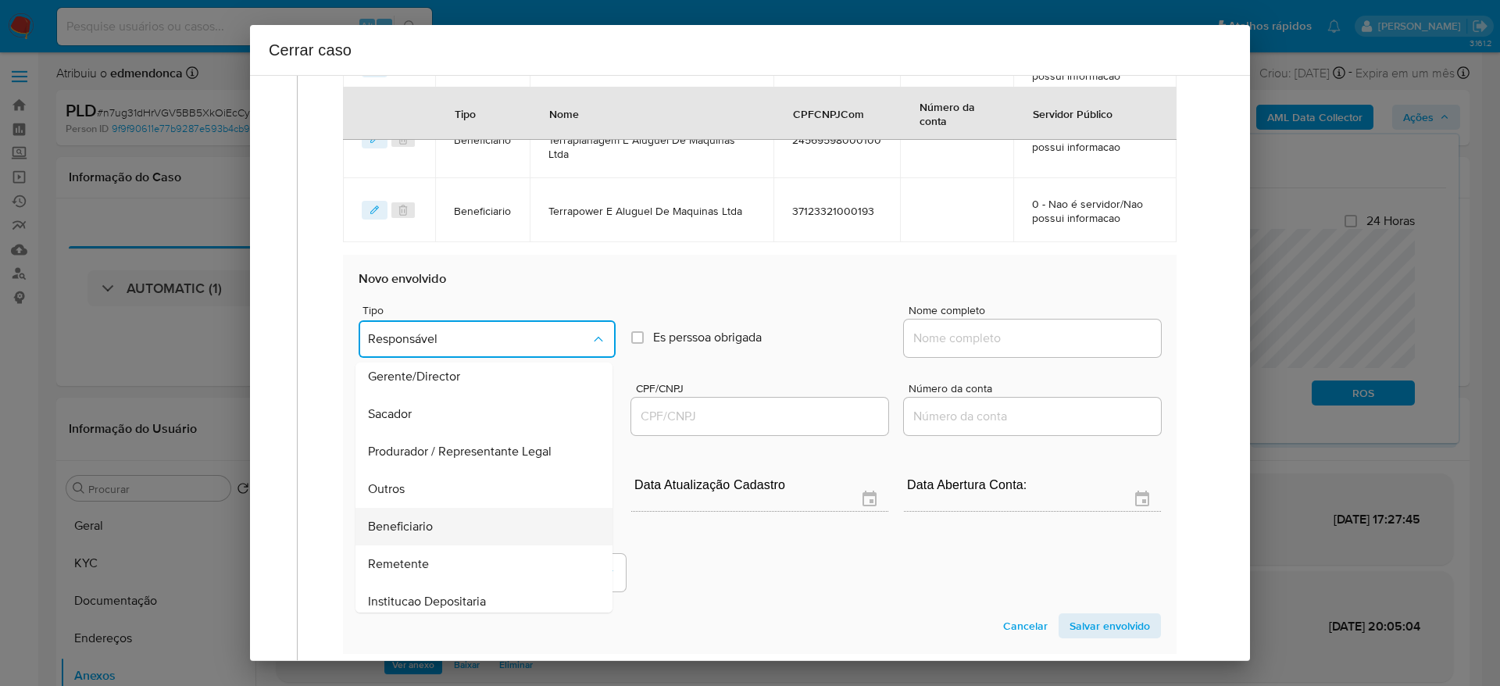
click at [444, 520] on div "Beneficiario" at bounding box center [479, 526] width 223 height 37
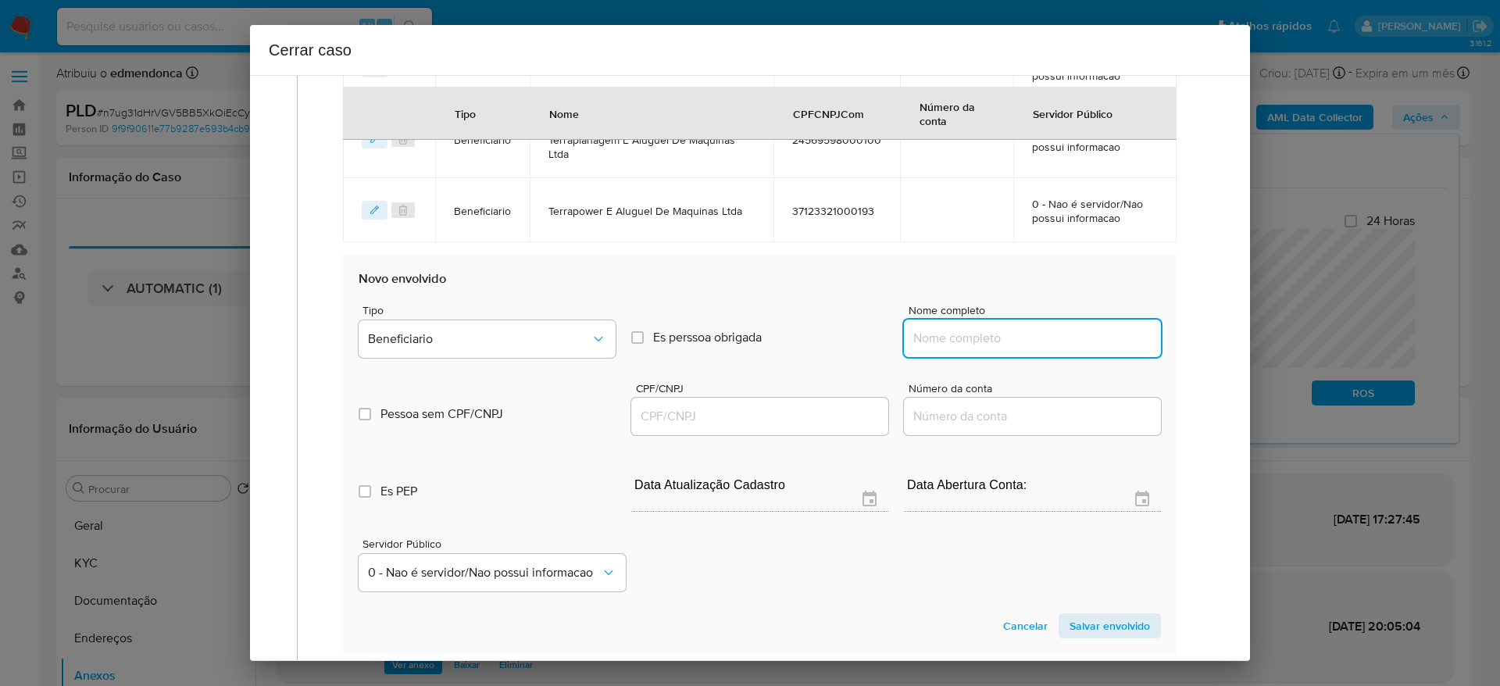
click at [1020, 348] on input "Nome completo" at bounding box center [1032, 338] width 257 height 20
paste input "Victor Augusto Rodrigues Amaral"
type input "Victor Augusto Rodrigues Amaral"
click at [777, 418] on input "CPF/CNPJ" at bounding box center [759, 416] width 257 height 20
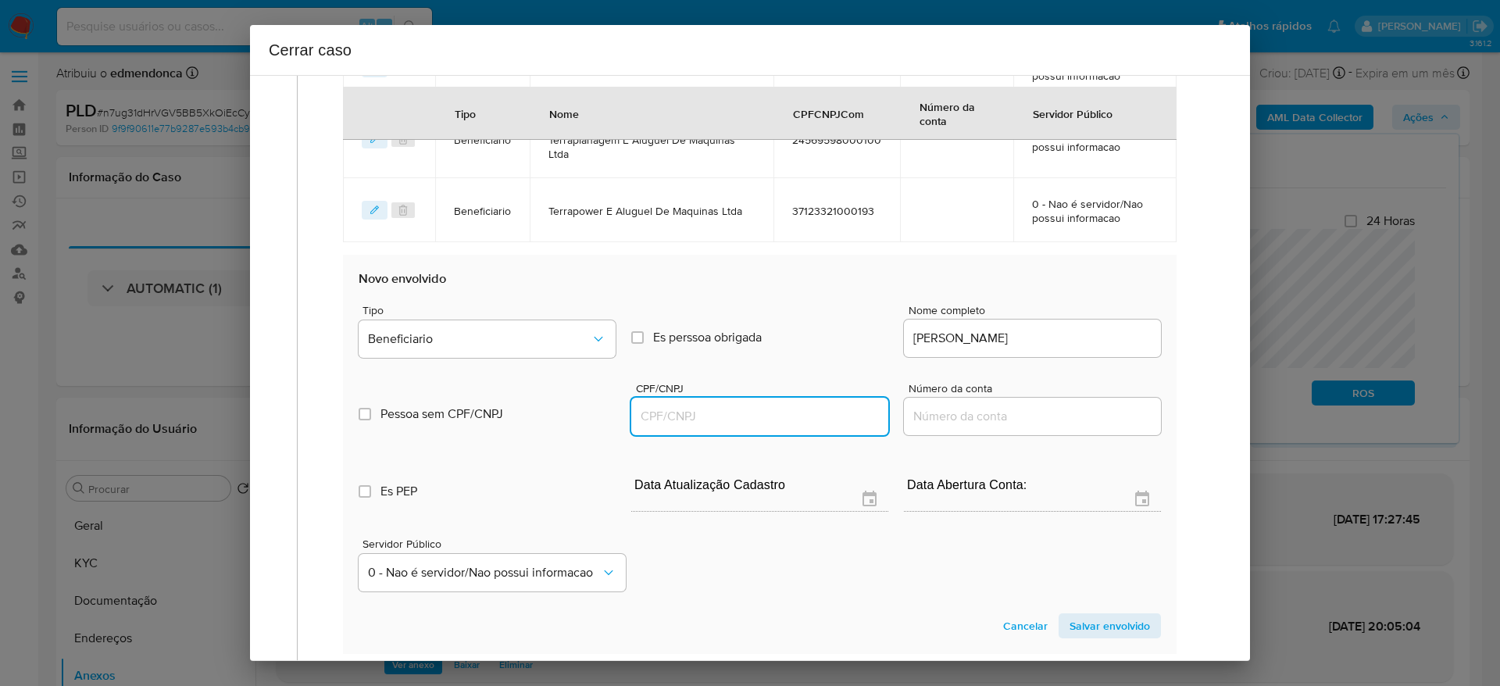
paste input "04942584205"
type input "4942584205"
click at [1082, 629] on span "Salvar envolvido" at bounding box center [1109, 626] width 80 height 22
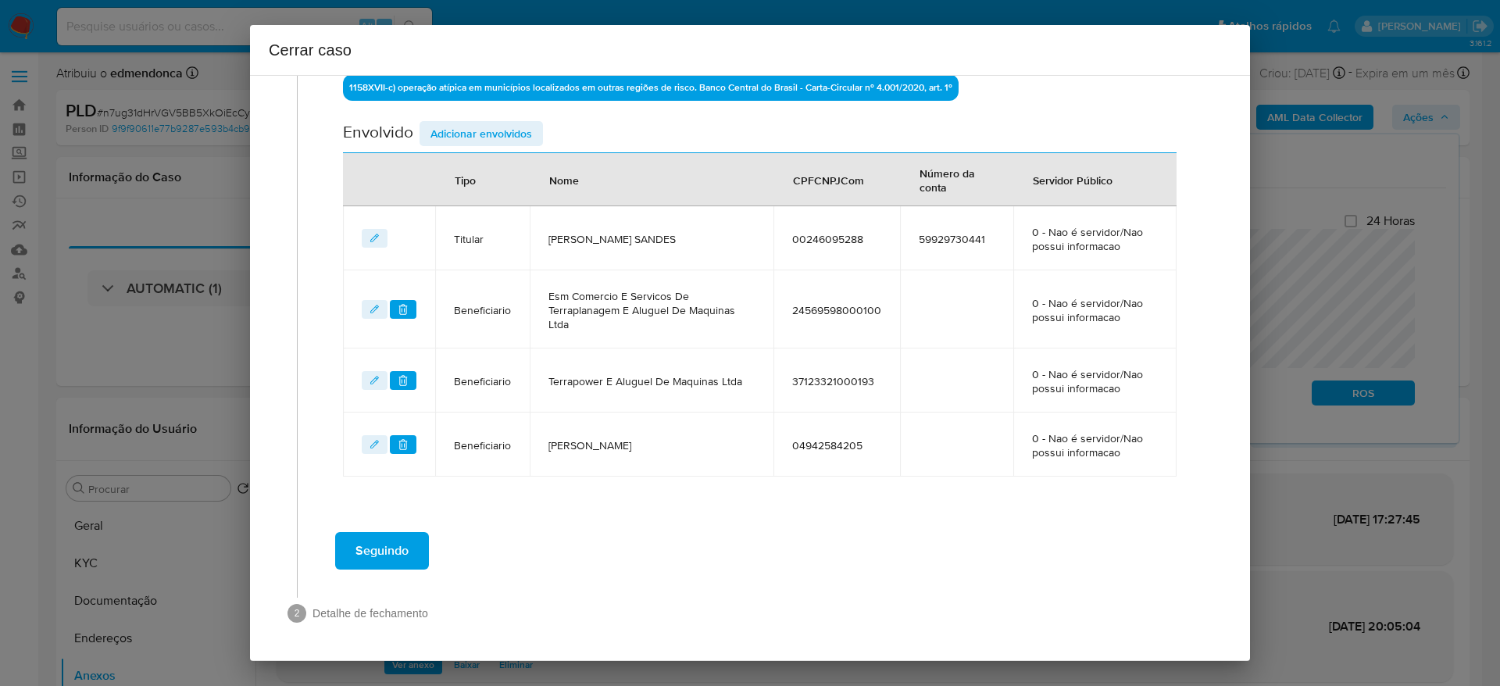
scroll to position [590, 0]
click at [472, 133] on span "Adicionar envolvidos" at bounding box center [481, 134] width 102 height 22
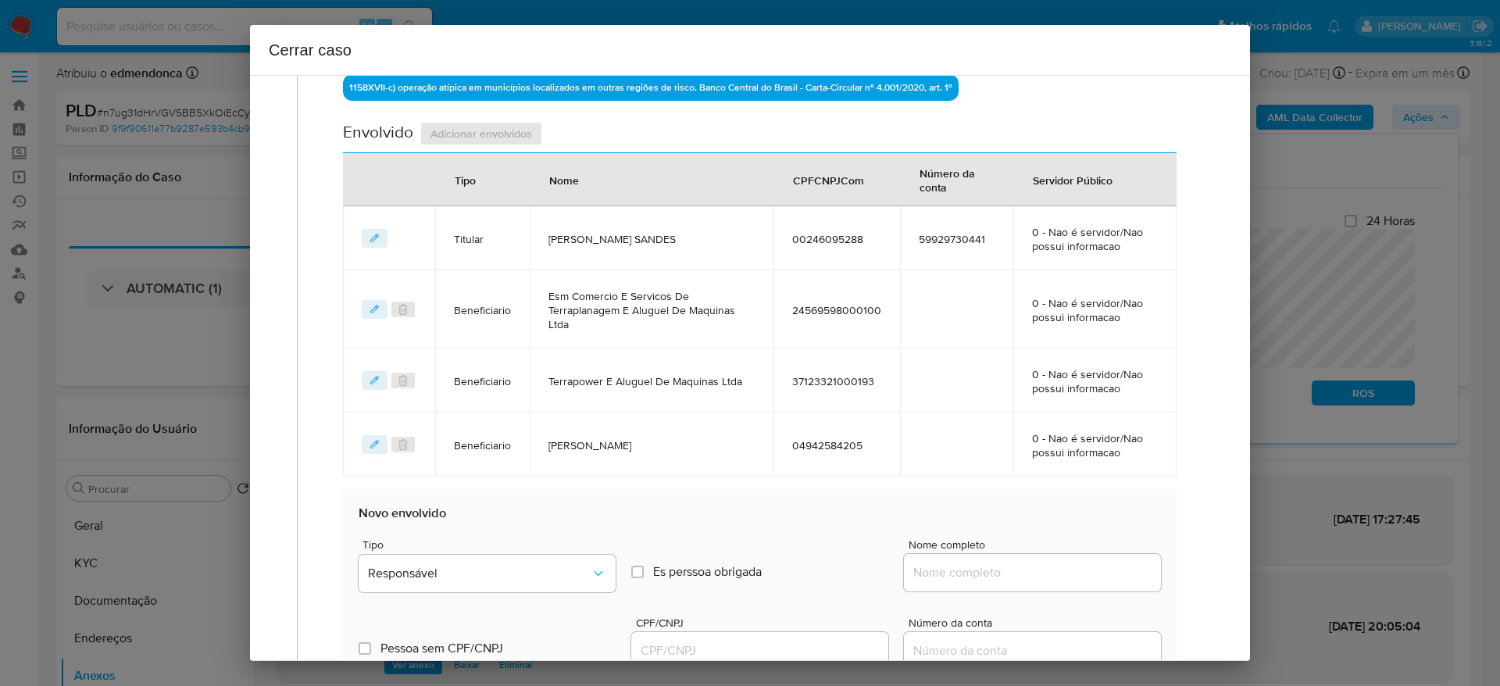
scroll to position [941, 0]
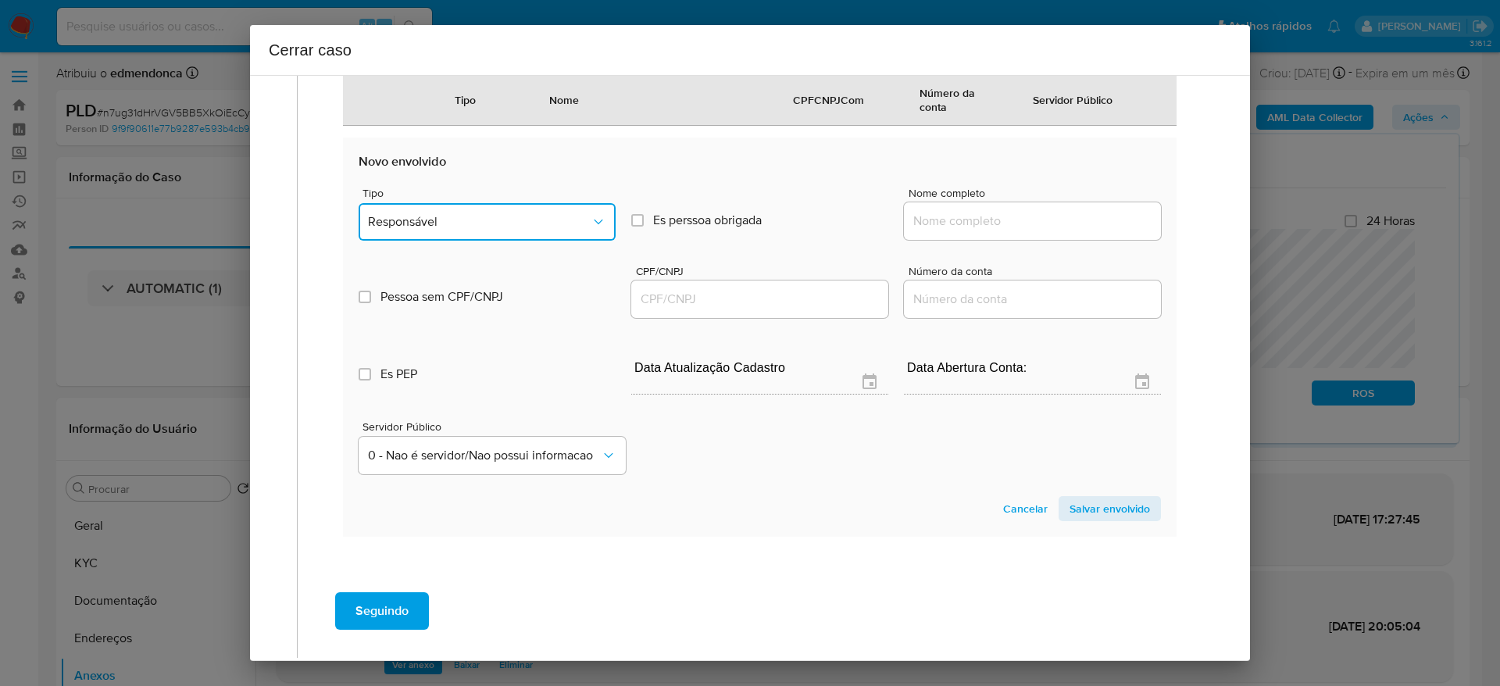
click at [459, 209] on button "Responsável" at bounding box center [487, 221] width 257 height 37
click at [451, 480] on div "Outros" at bounding box center [479, 488] width 223 height 37
click at [1055, 231] on div at bounding box center [1032, 220] width 257 height 37
click at [1052, 224] on input "Nome completo" at bounding box center [1032, 221] width 257 height 20
paste input "FC ASSESSORIA CONTABIL EMPRESARIAL LTDA"
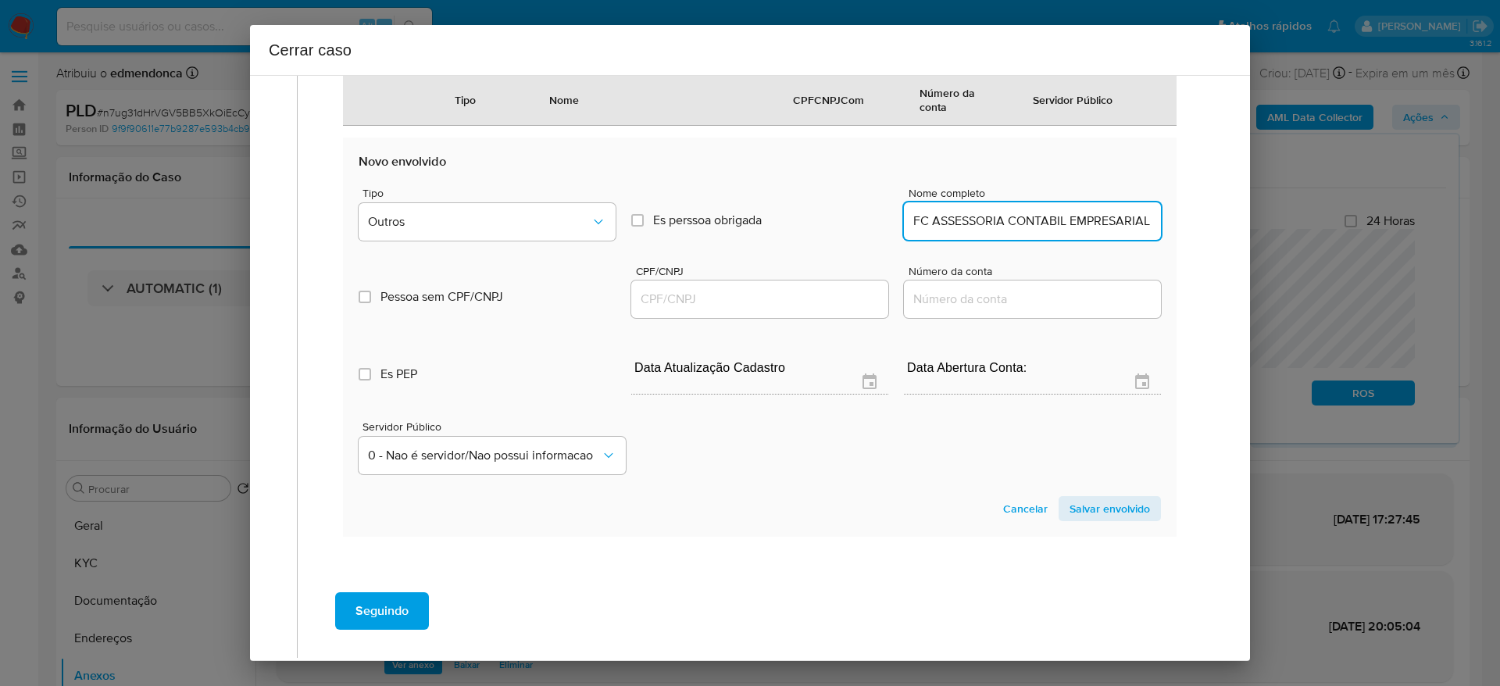
scroll to position [0, 36]
type input "FC ASSESSORIA CONTABIL EMPRESARIAL LTDA"
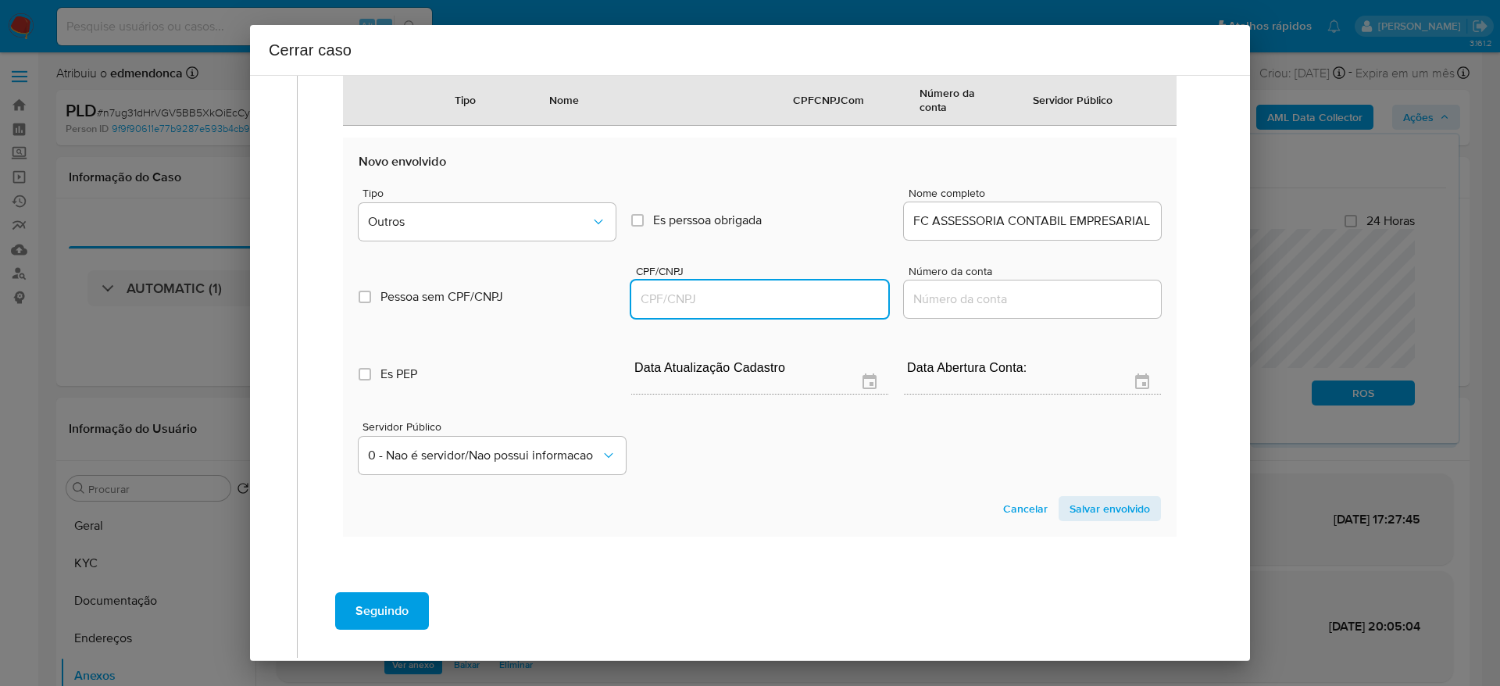
click at [708, 309] on input "CPF/CNPJ" at bounding box center [759, 299] width 257 height 20
paste input "15834838000158"
type input "15834838000158"
click at [1094, 503] on span "Salvar envolvido" at bounding box center [1109, 509] width 80 height 22
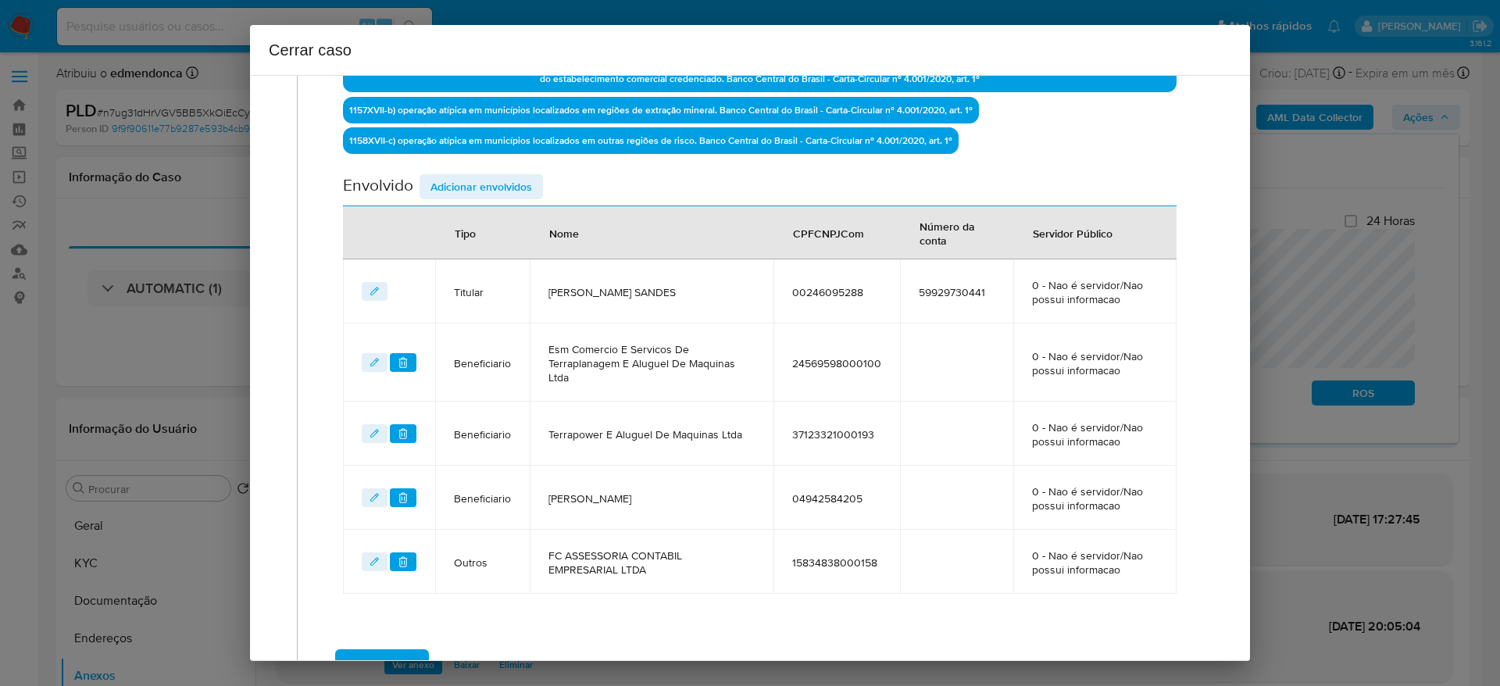
click at [505, 183] on span "Adicionar envolvidos" at bounding box center [481, 187] width 102 height 22
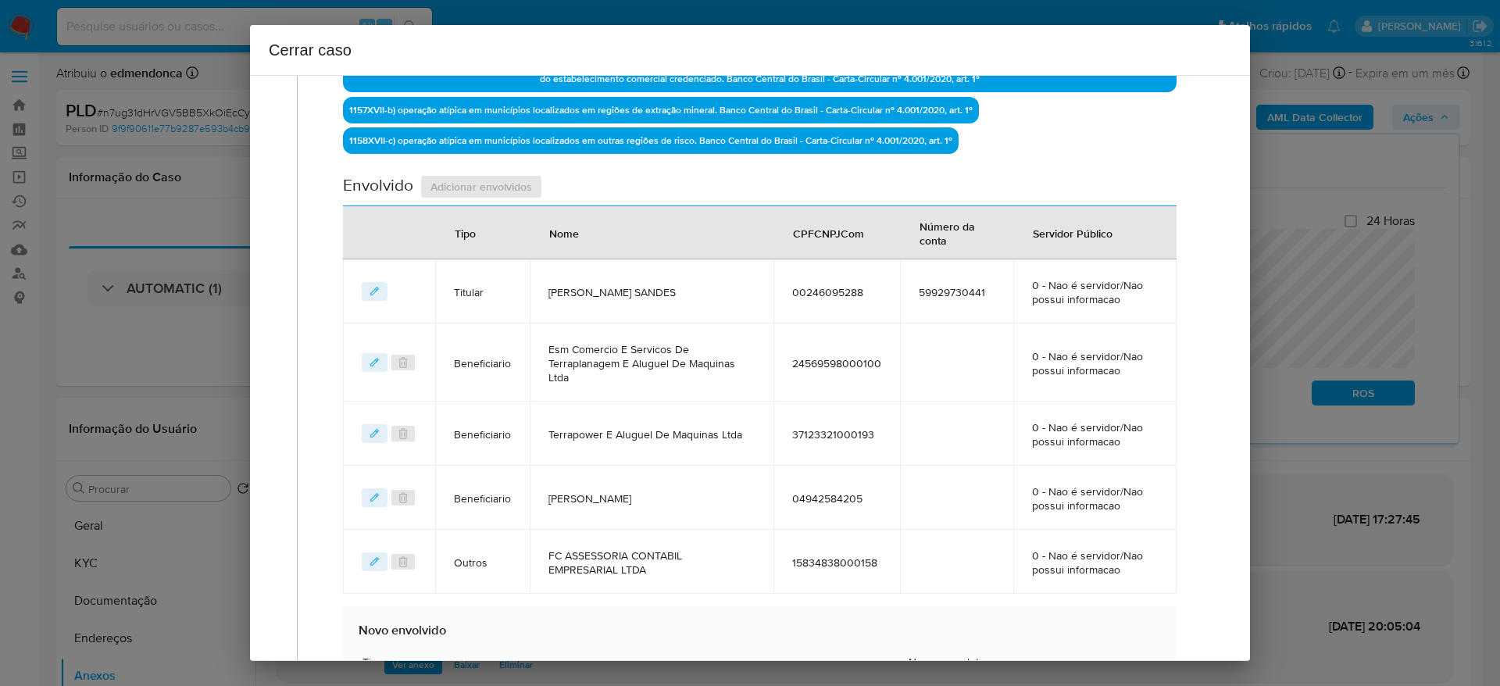
scroll to position [1005, 0]
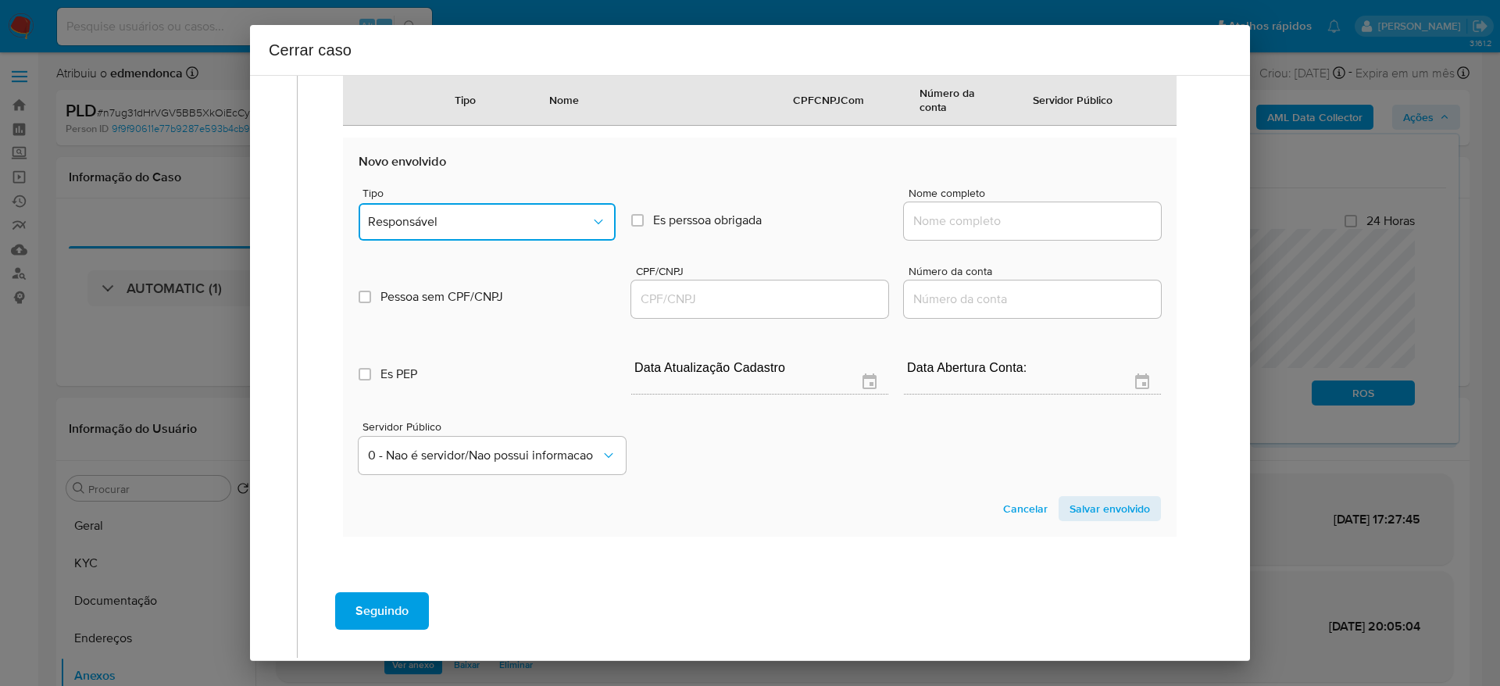
click at [482, 206] on button "Responsável" at bounding box center [487, 221] width 257 height 37
click at [441, 481] on div "Outros" at bounding box center [479, 488] width 223 height 37
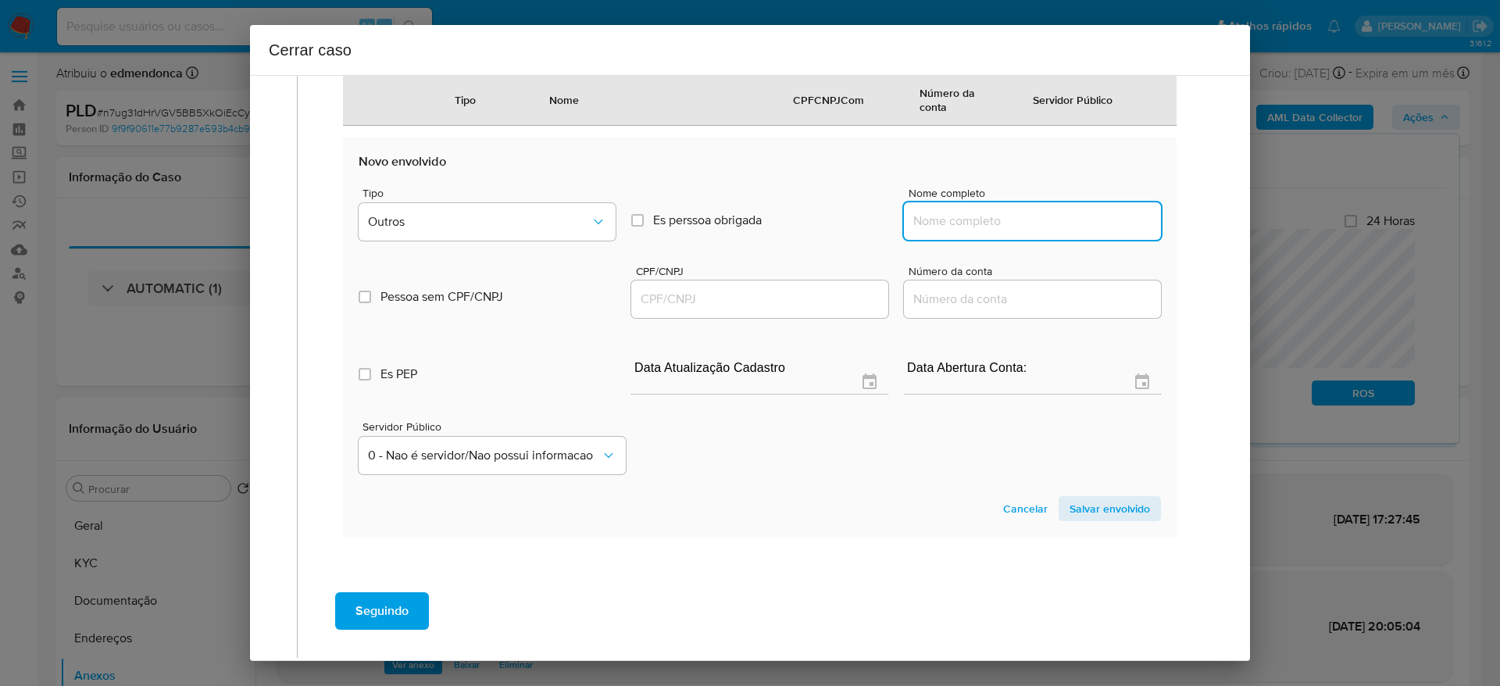
click at [1053, 222] on input "Nome completo" at bounding box center [1032, 221] width 257 height 20
paste input "FC ASSESSORIA CONTABIL EMPRESARIAL LTDA"
type input "FC ASSESSORIA CONTABIL EMPRESARIAL LTDA"
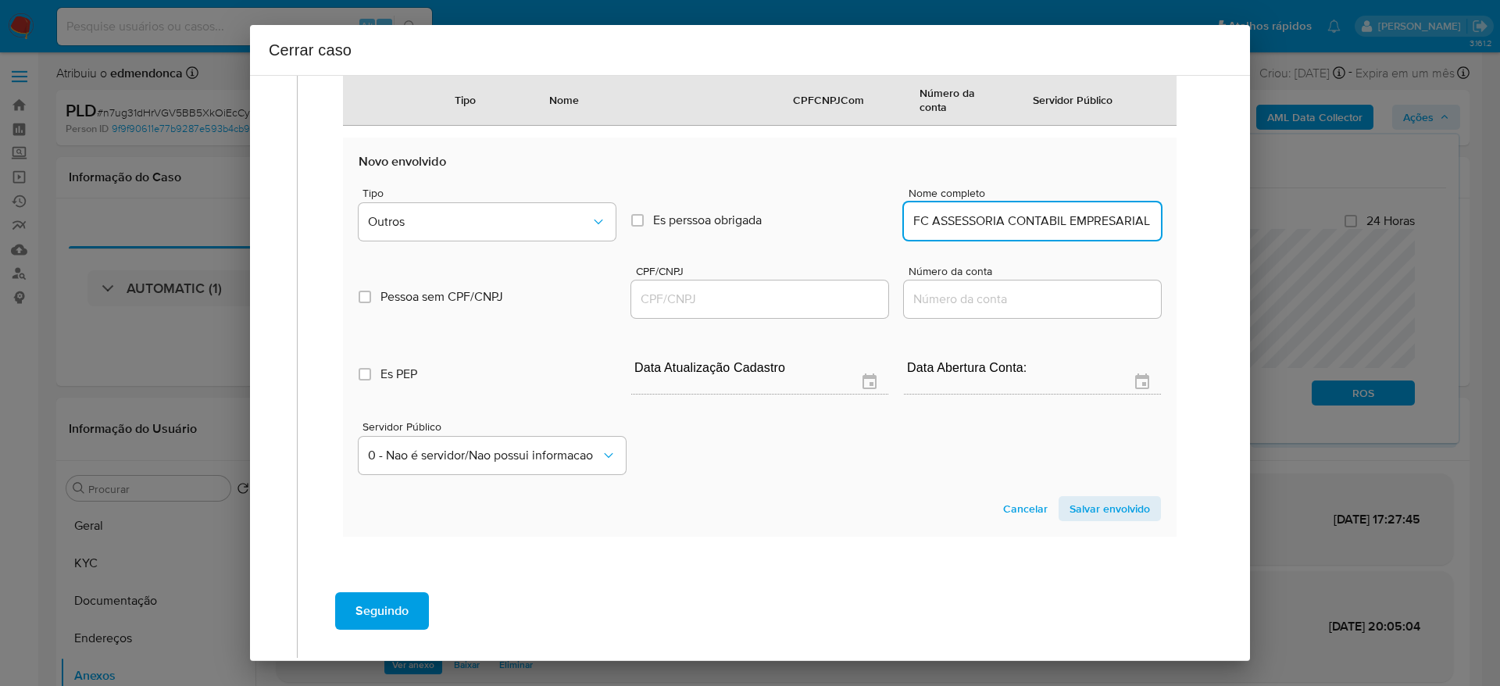
click at [706, 297] on input "CPF/CNPJ" at bounding box center [759, 299] width 257 height 20
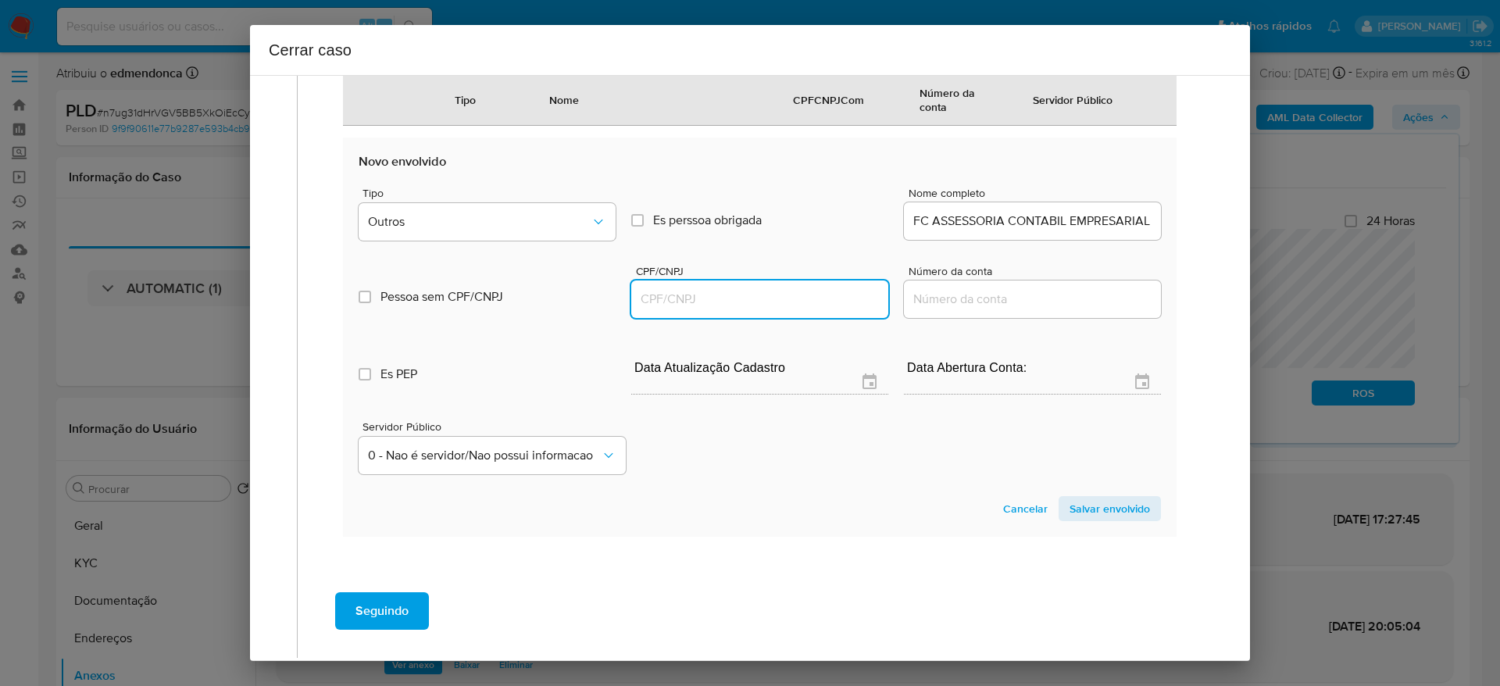
paste input "24761869000117"
type input "24761869000117"
click at [1076, 503] on span "Salvar envolvido" at bounding box center [1109, 509] width 80 height 22
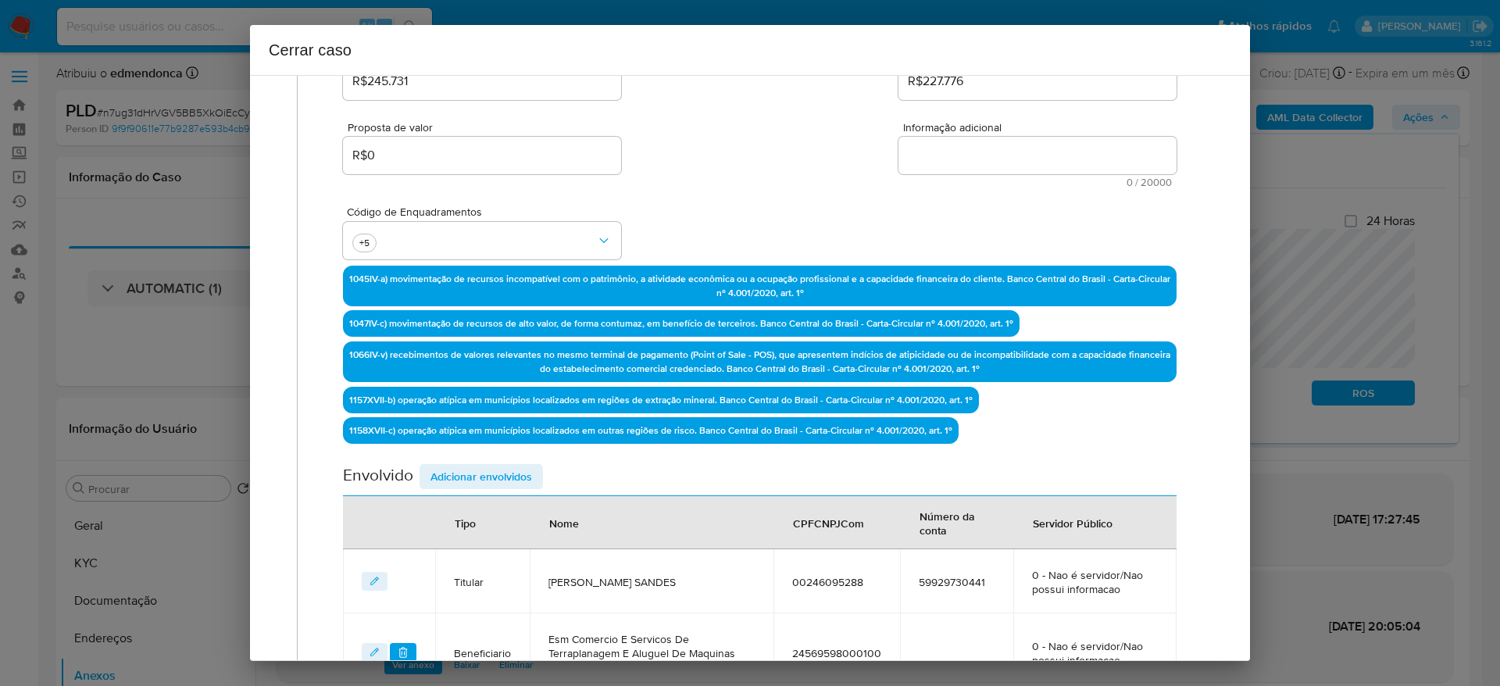
scroll to position [132, 0]
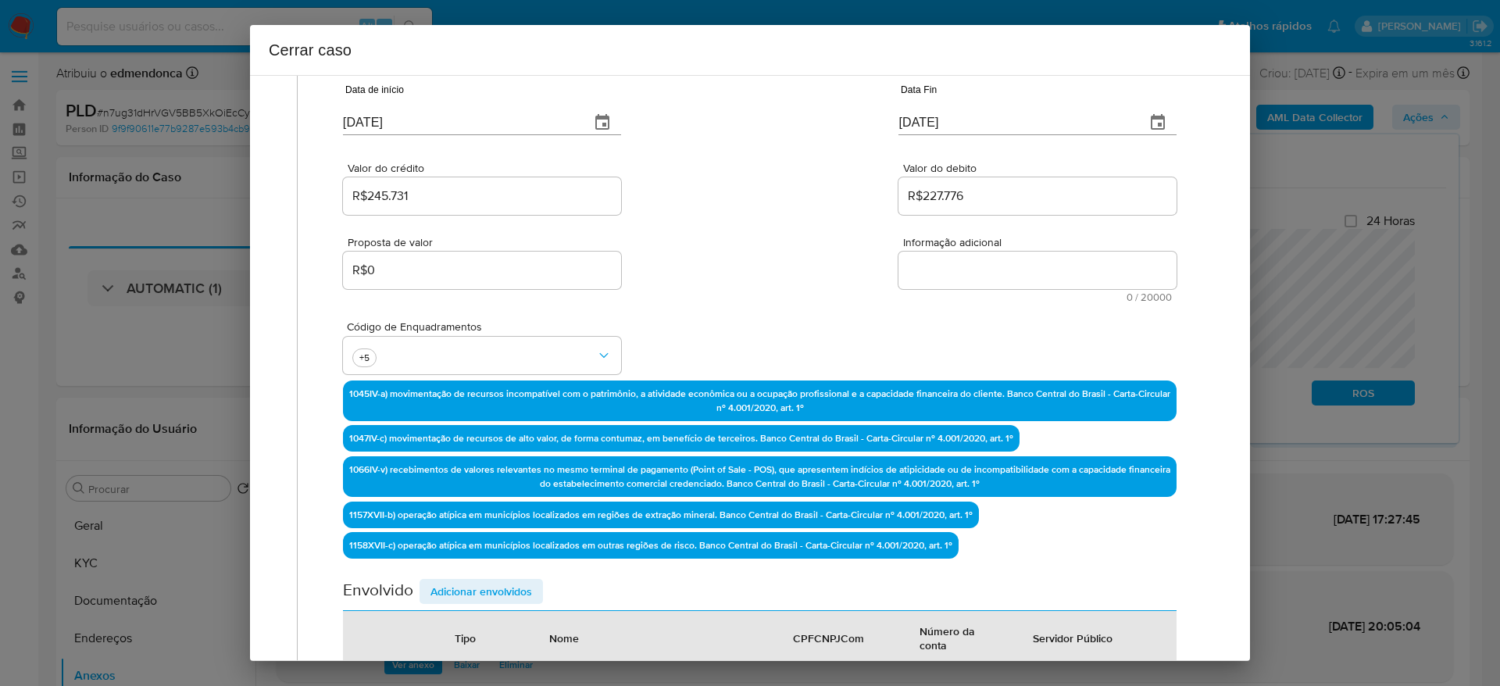
drag, startPoint x: 1036, startPoint y: 269, endPoint x: 760, endPoint y: 135, distance: 306.4
click at [1037, 269] on textarea "Informação adicional" at bounding box center [1037, 270] width 278 height 37
click at [965, 276] on textarea "Informação adicional" at bounding box center [1037, 270] width 278 height 37
paste textarea "Informações do Cliente Yanes Passos Sandes, CPF 00246095288, 36 anos, residente…"
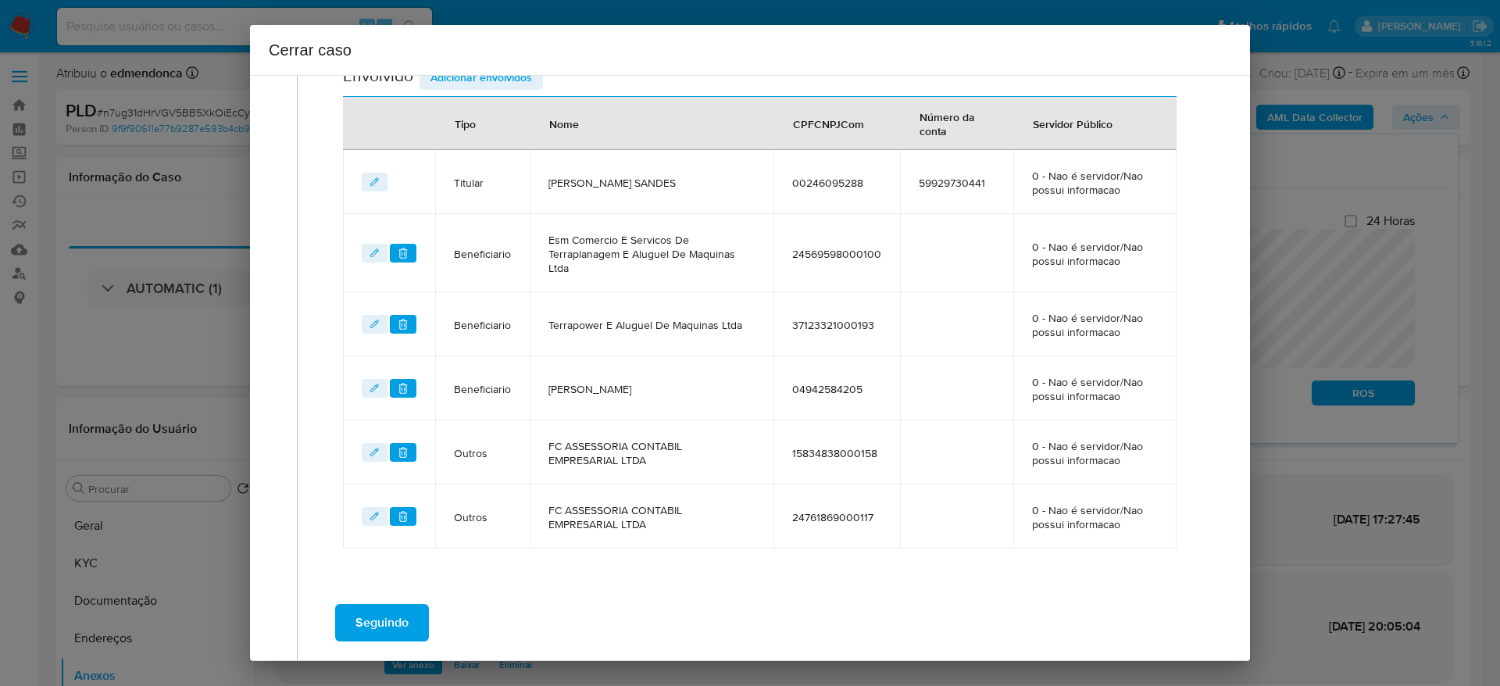
scroll to position [790, 0]
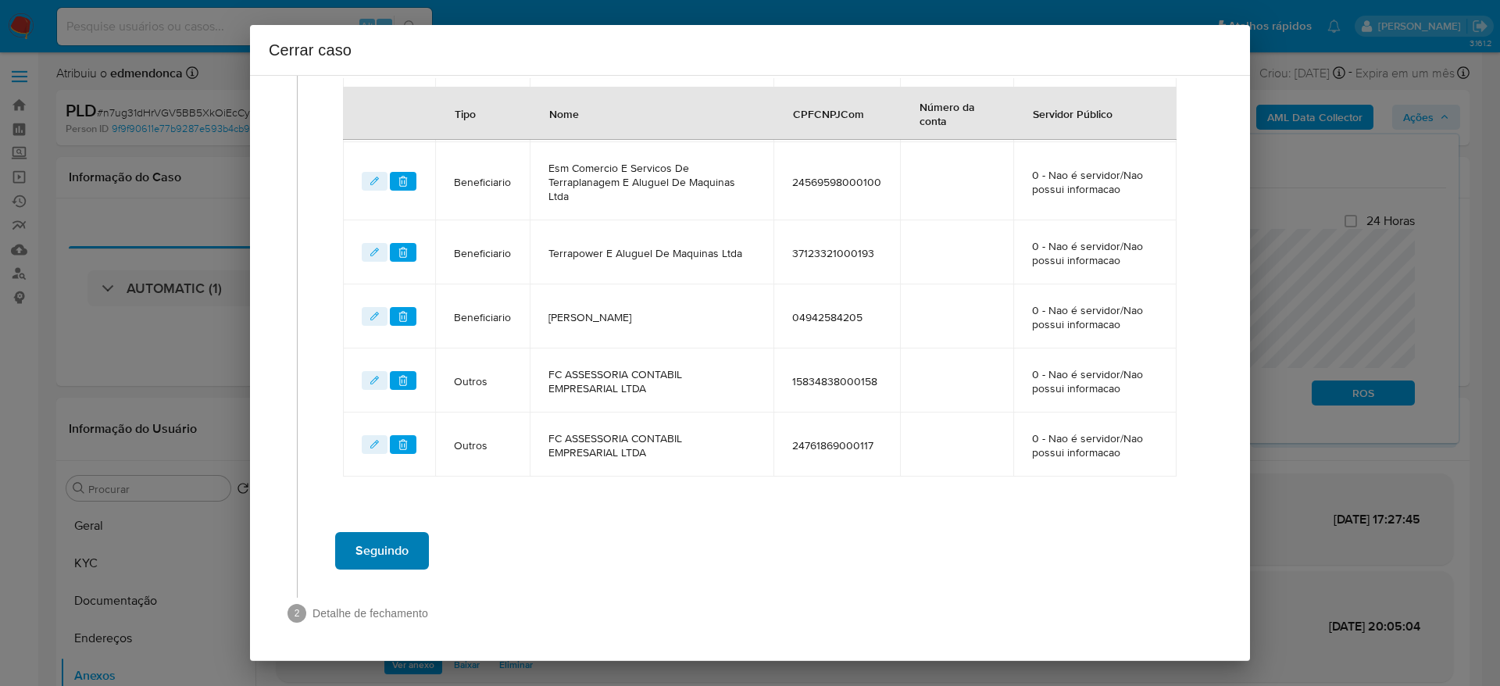
type textarea "Informações do Cliente Yanes Passos Sandes, CPF 00246095288, 36 anos, residente…"
click at [368, 545] on span "Seguindo" at bounding box center [381, 550] width 53 height 34
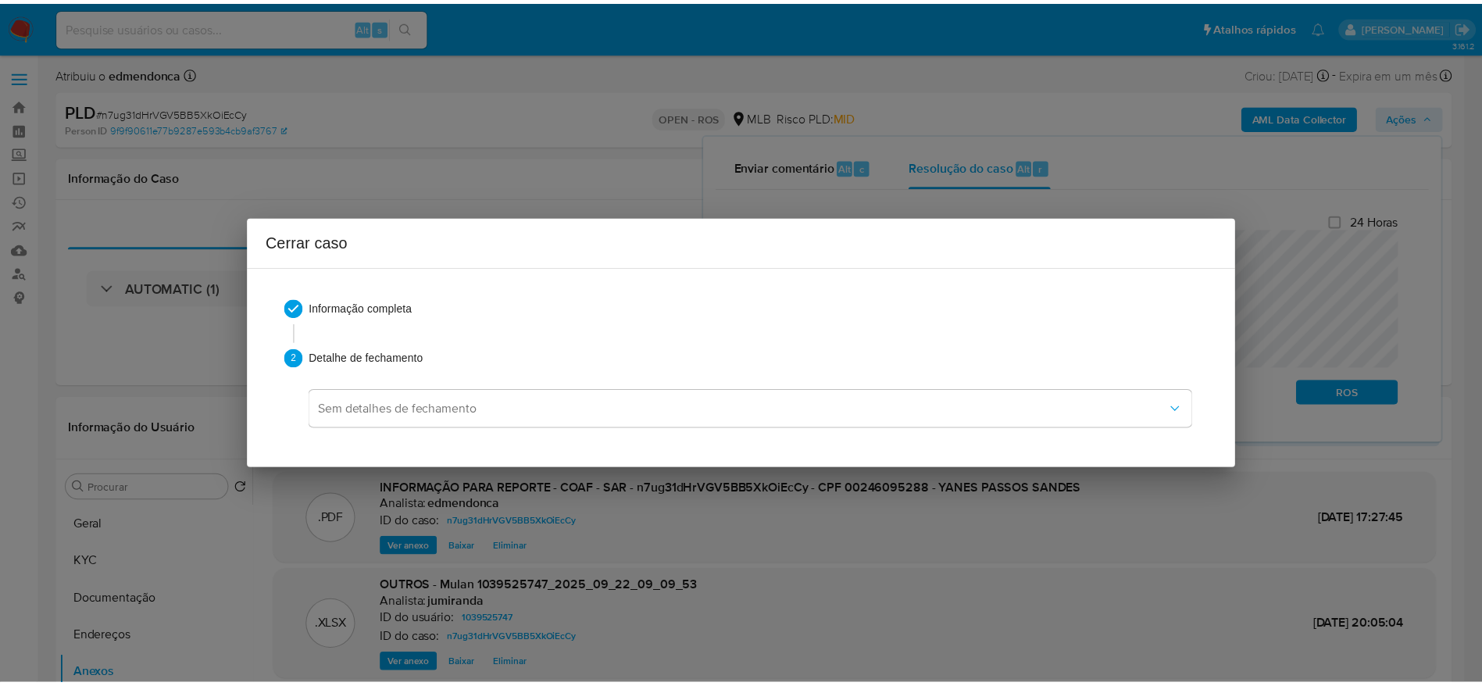
scroll to position [0, 0]
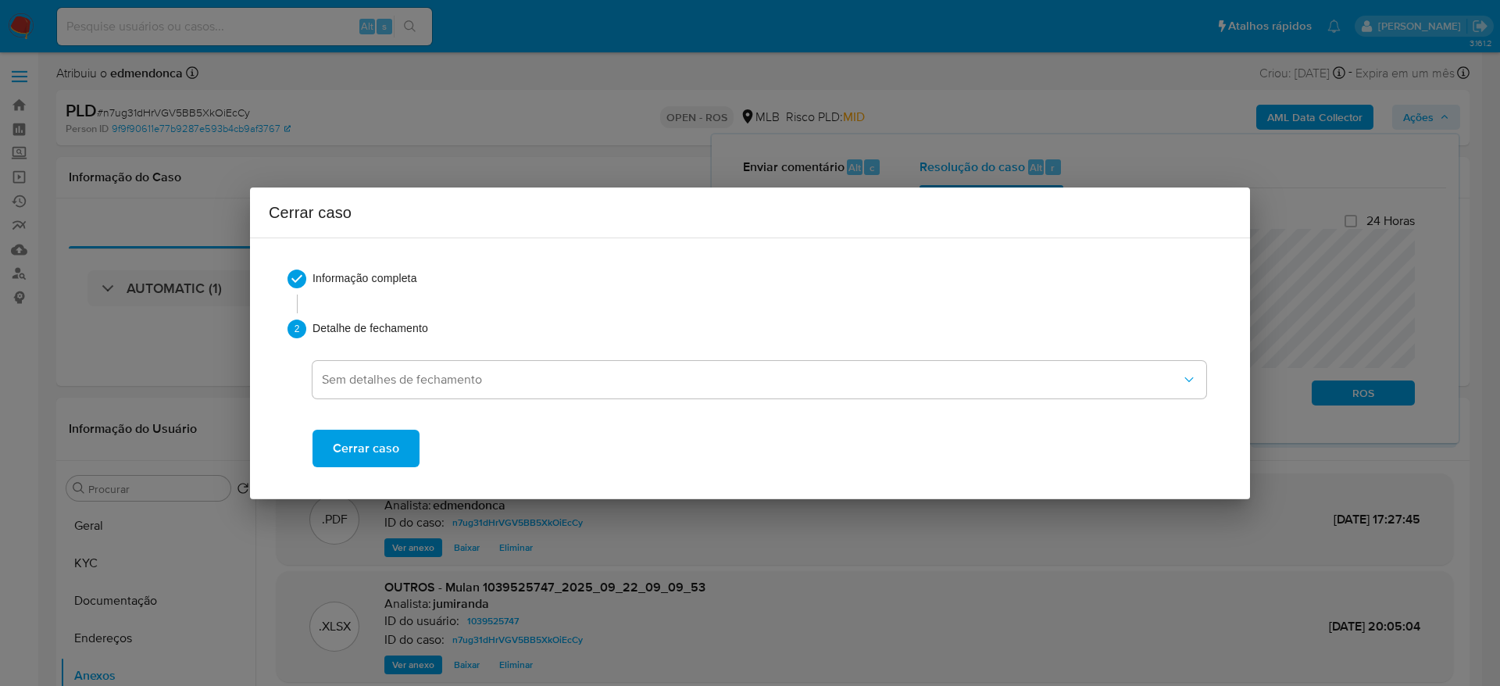
click at [391, 449] on span "Cerrar caso" at bounding box center [366, 448] width 66 height 34
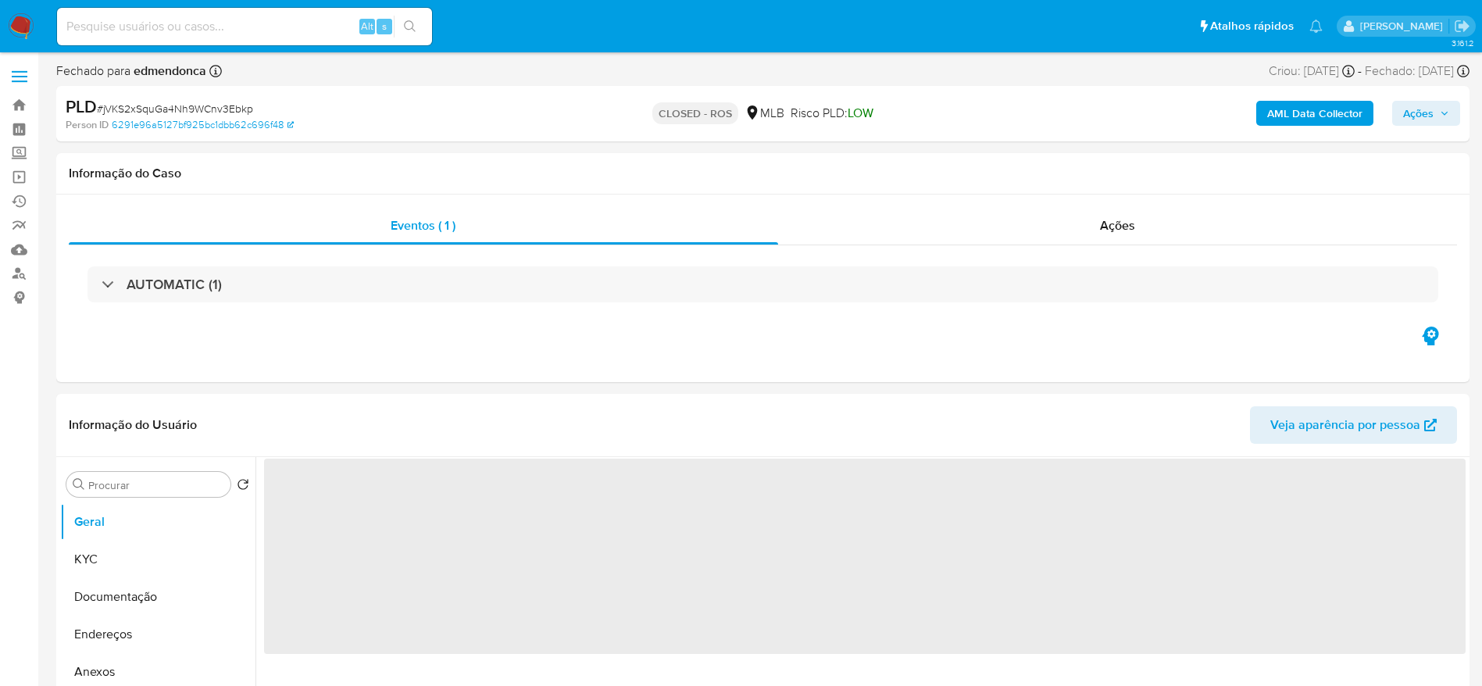
select select "10"
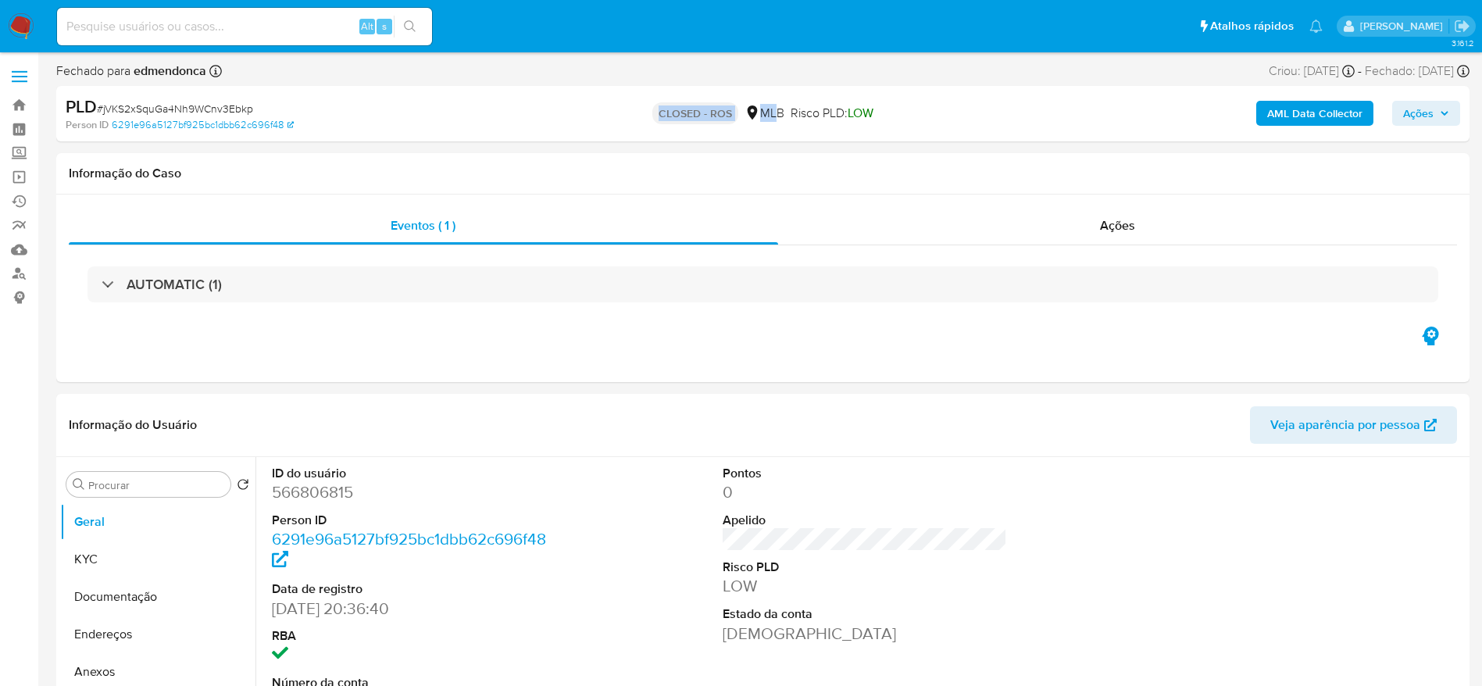
drag, startPoint x: 706, startPoint y: 116, endPoint x: 772, endPoint y: 126, distance: 66.3
click at [772, 126] on div "CLOSED - ROS MLB Risco PLD: LOW" at bounding box center [763, 113] width 461 height 37
click at [1143, 230] on div "Ações" at bounding box center [1118, 225] width 680 height 37
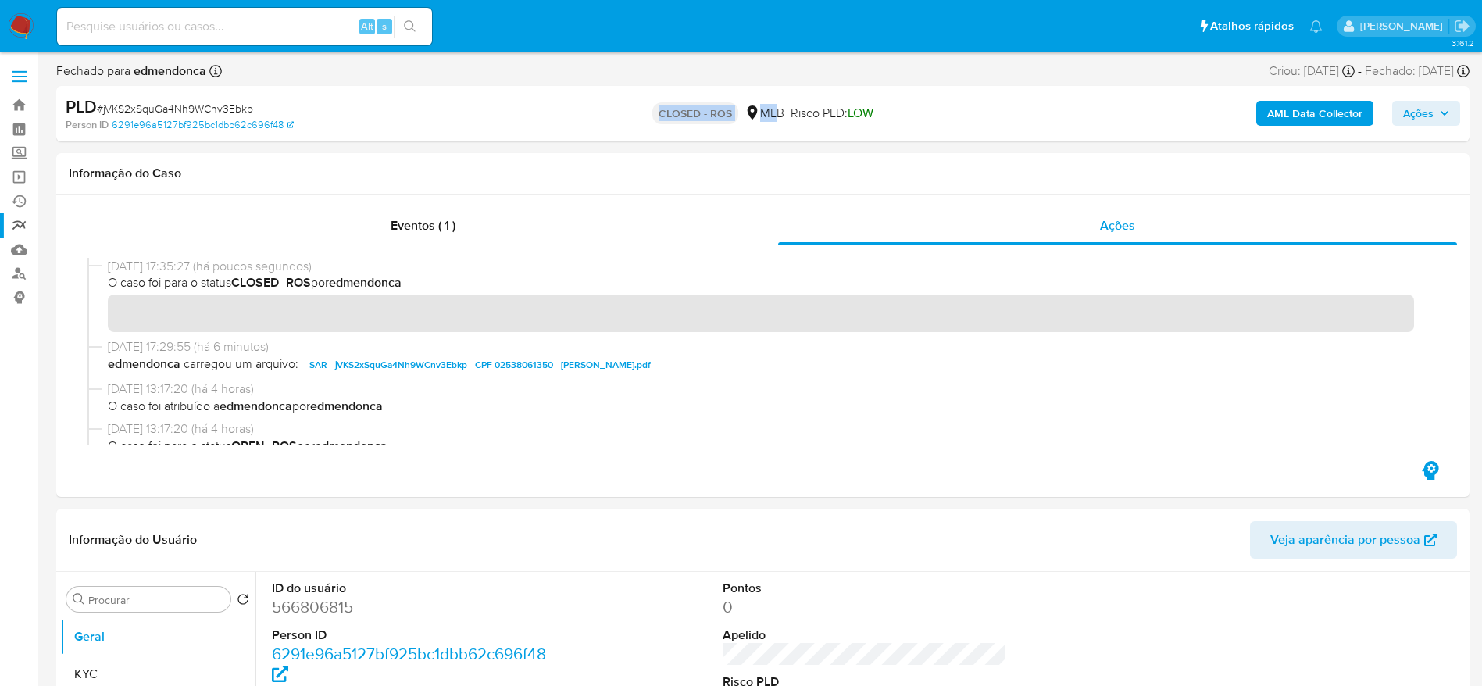
click at [17, 230] on link "relatórios" at bounding box center [93, 225] width 186 height 24
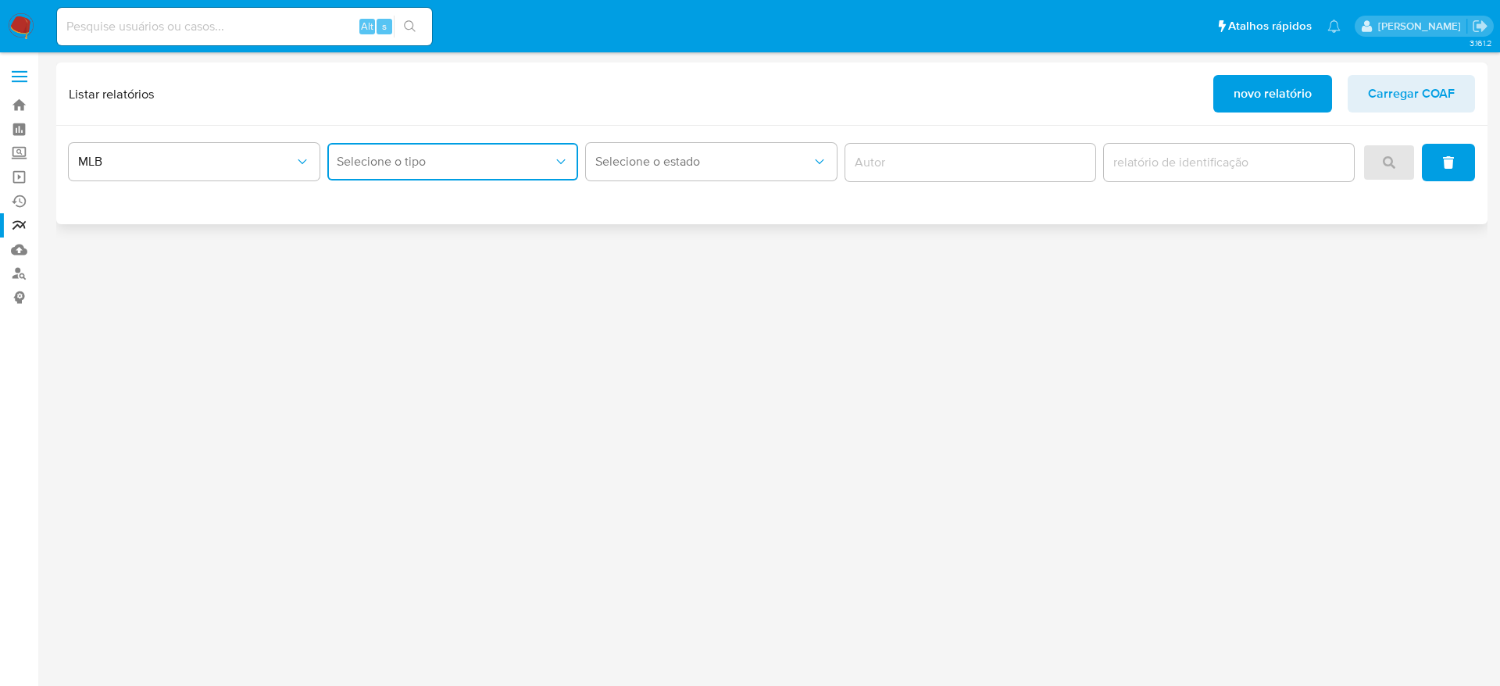
click at [530, 179] on button "Selecione o tipo" at bounding box center [452, 161] width 251 height 37
click at [534, 195] on div "COAF" at bounding box center [448, 203] width 223 height 37
click at [726, 165] on span "Selecione o estado" at bounding box center [703, 162] width 216 height 16
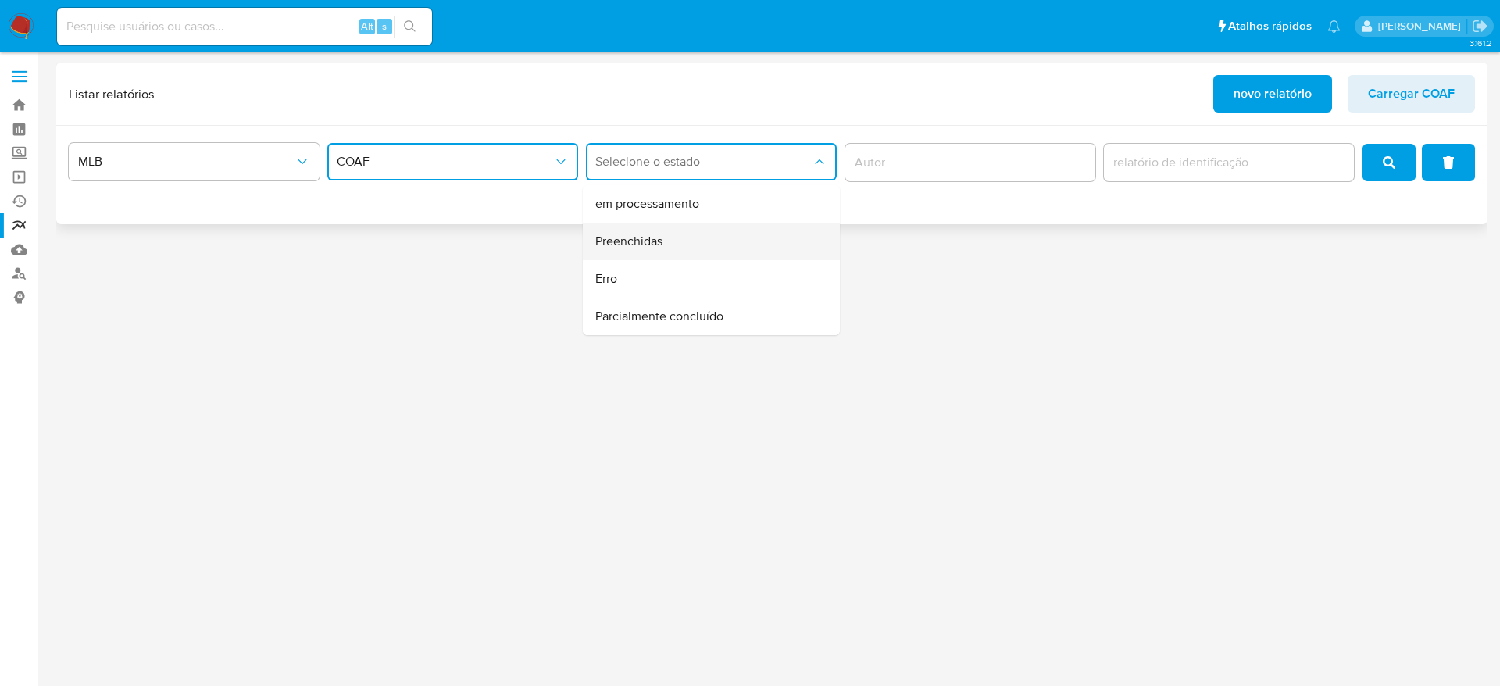
click at [761, 234] on div "Preenchidas" at bounding box center [706, 241] width 223 height 37
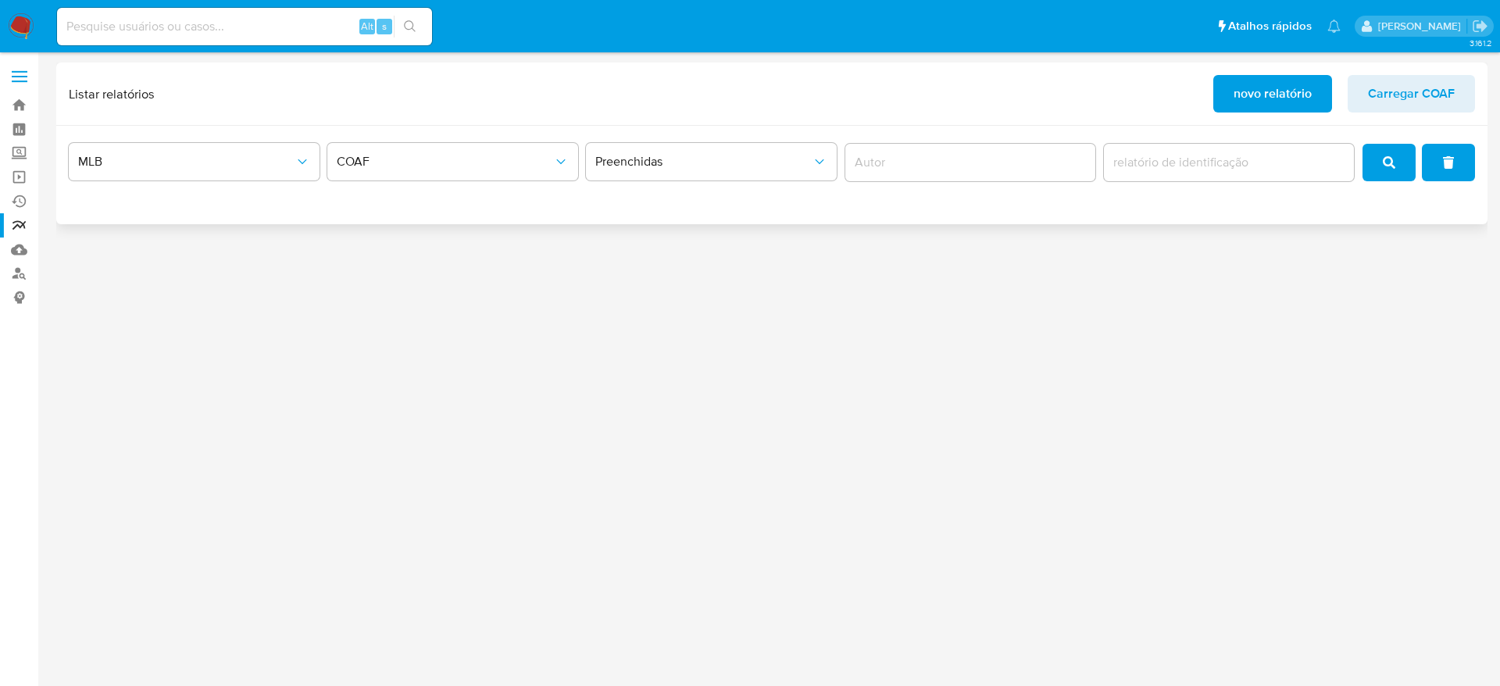
click at [1079, 104] on div "Listar relatórios novo relatório Carregar COAF" at bounding box center [772, 93] width 1406 height 37
click at [1276, 102] on span "novo relatório" at bounding box center [1272, 94] width 78 height 34
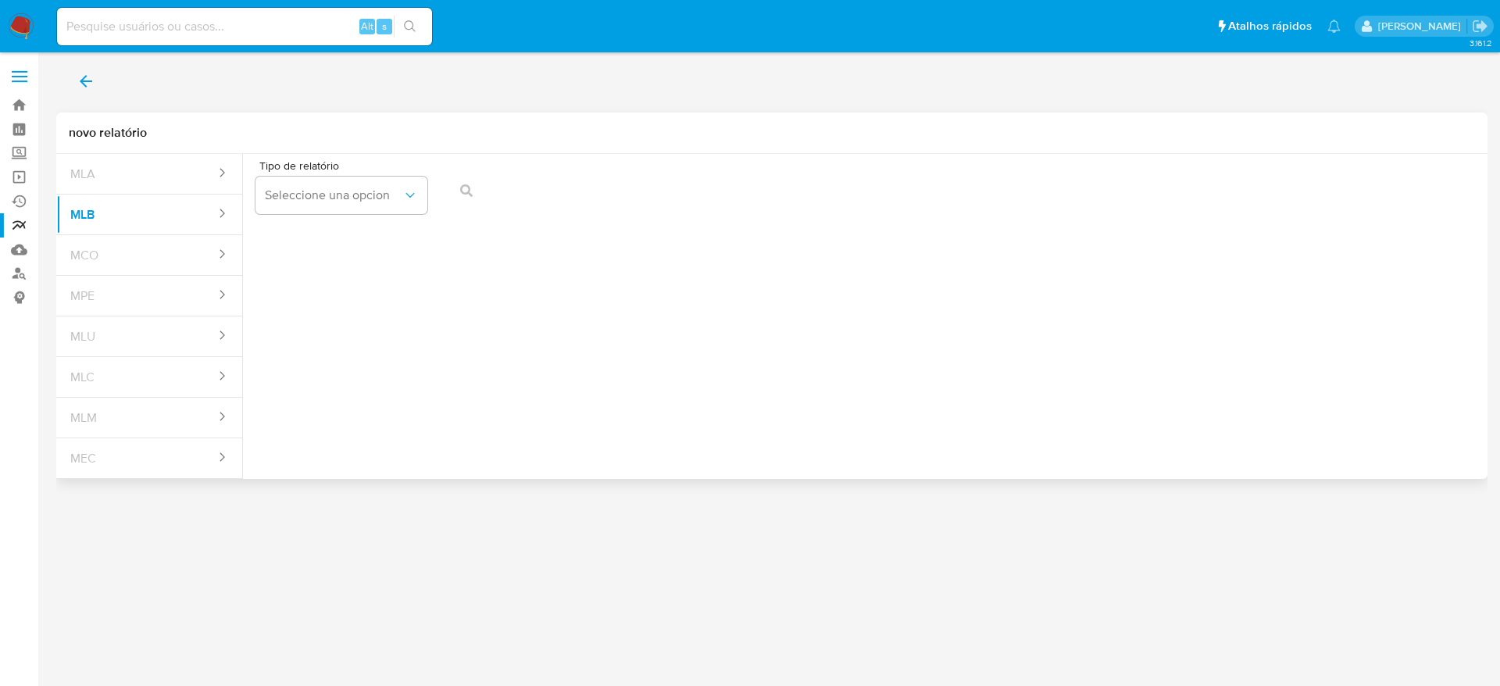
click at [365, 214] on div "Tipo de relatório Seleccione una opcion" at bounding box center [341, 190] width 172 height 60
click at [371, 203] on button "Seleccione una opcion" at bounding box center [341, 195] width 172 height 37
click at [383, 226] on div "COAF" at bounding box center [337, 237] width 144 height 37
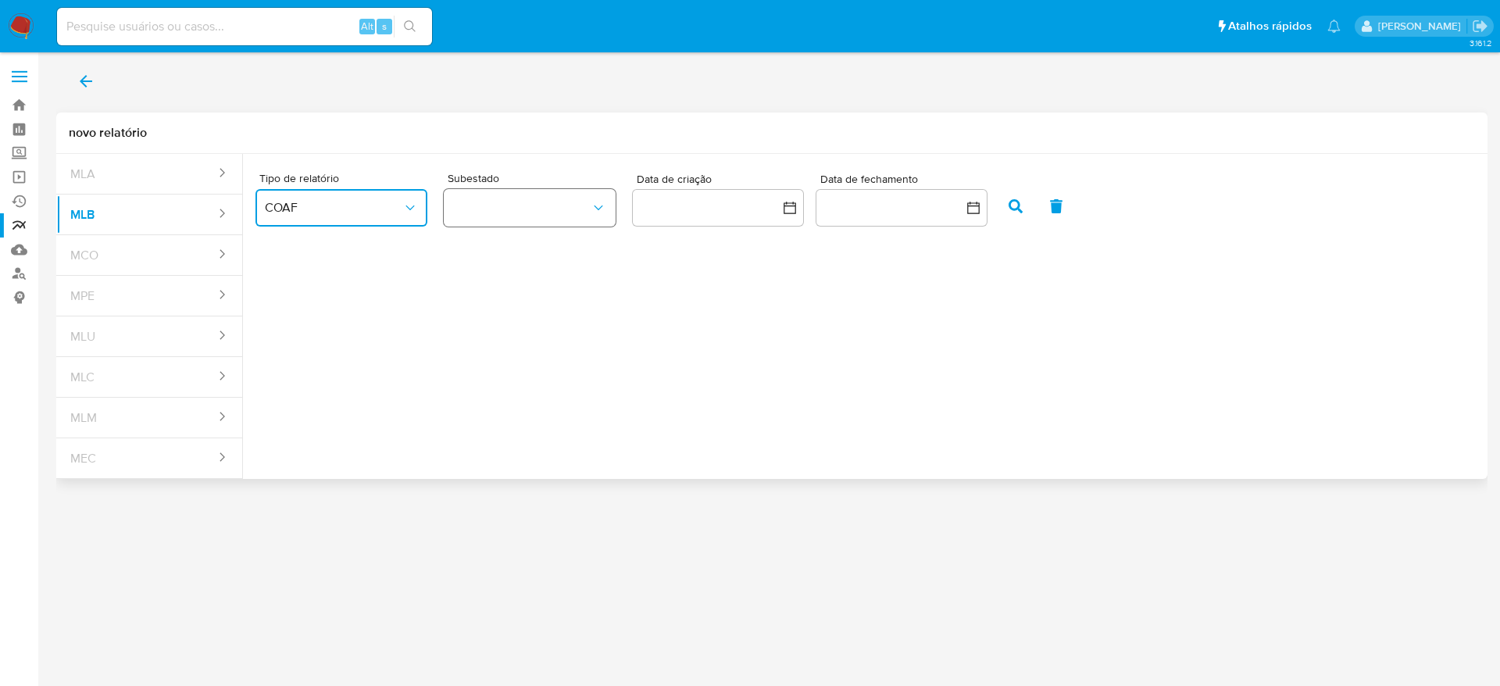
click at [550, 209] on button "button" at bounding box center [530, 207] width 172 height 37
click at [557, 252] on div "ROS" at bounding box center [521, 249] width 137 height 37
click at [794, 212] on icon "button" at bounding box center [790, 208] width 16 height 16
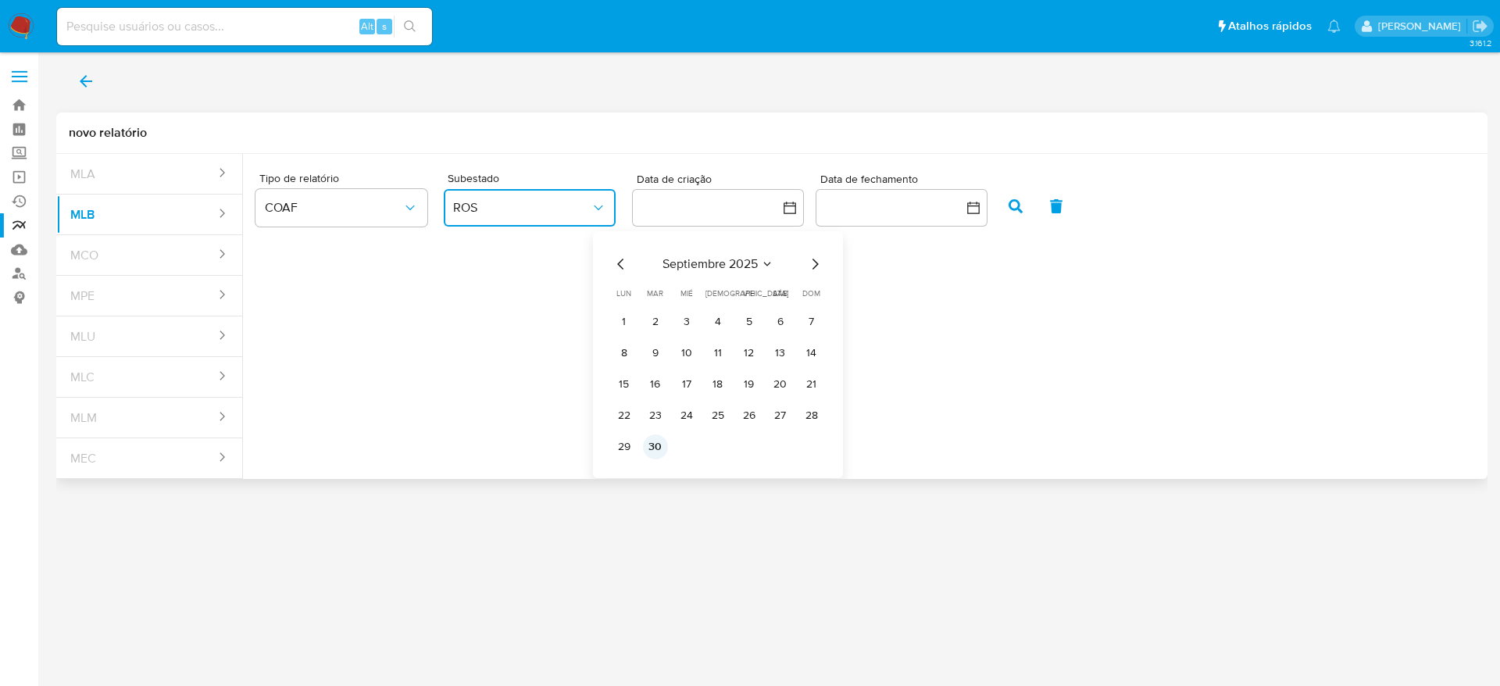
click at [645, 451] on button "30" at bounding box center [655, 446] width 25 height 25
click at [966, 209] on button "button" at bounding box center [901, 207] width 172 height 37
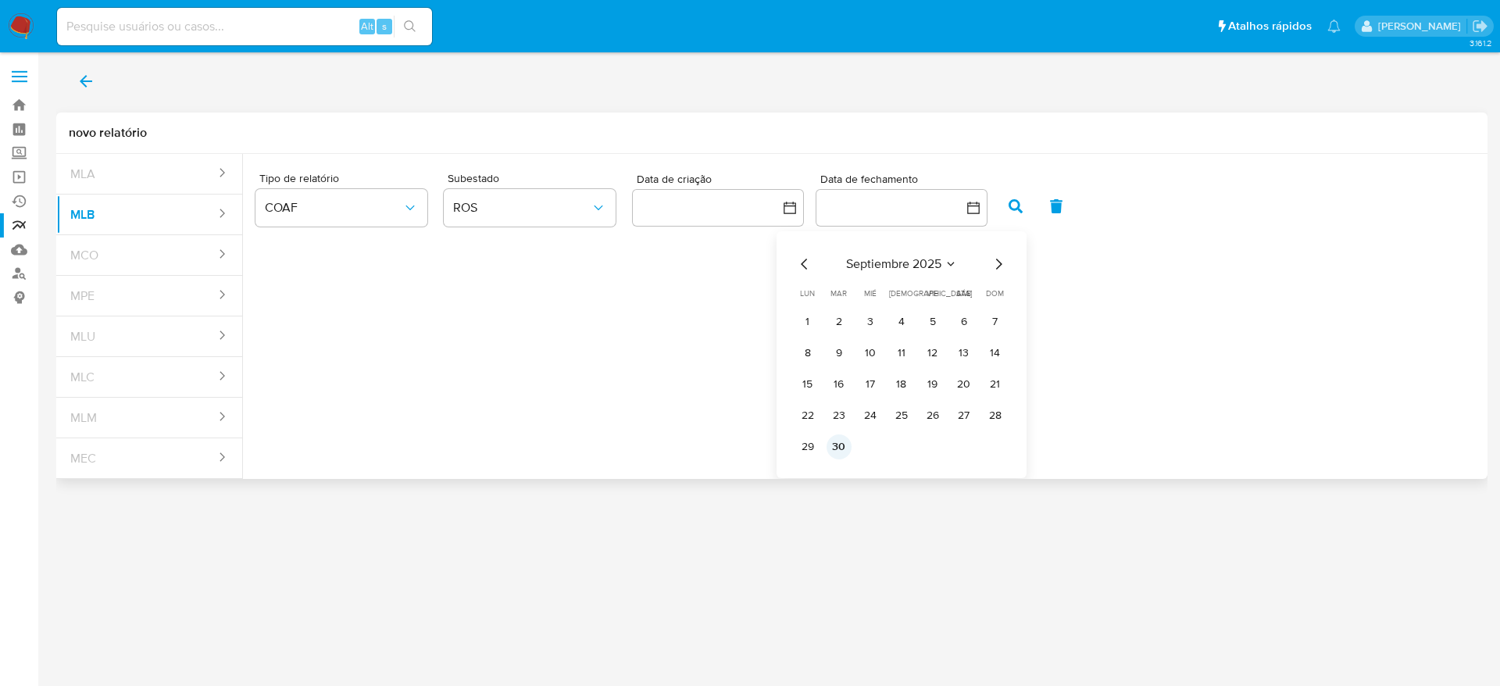
click at [837, 448] on button "30" at bounding box center [838, 446] width 25 height 25
click at [994, 151] on div "novo relatório" at bounding box center [771, 132] width 1431 height 41
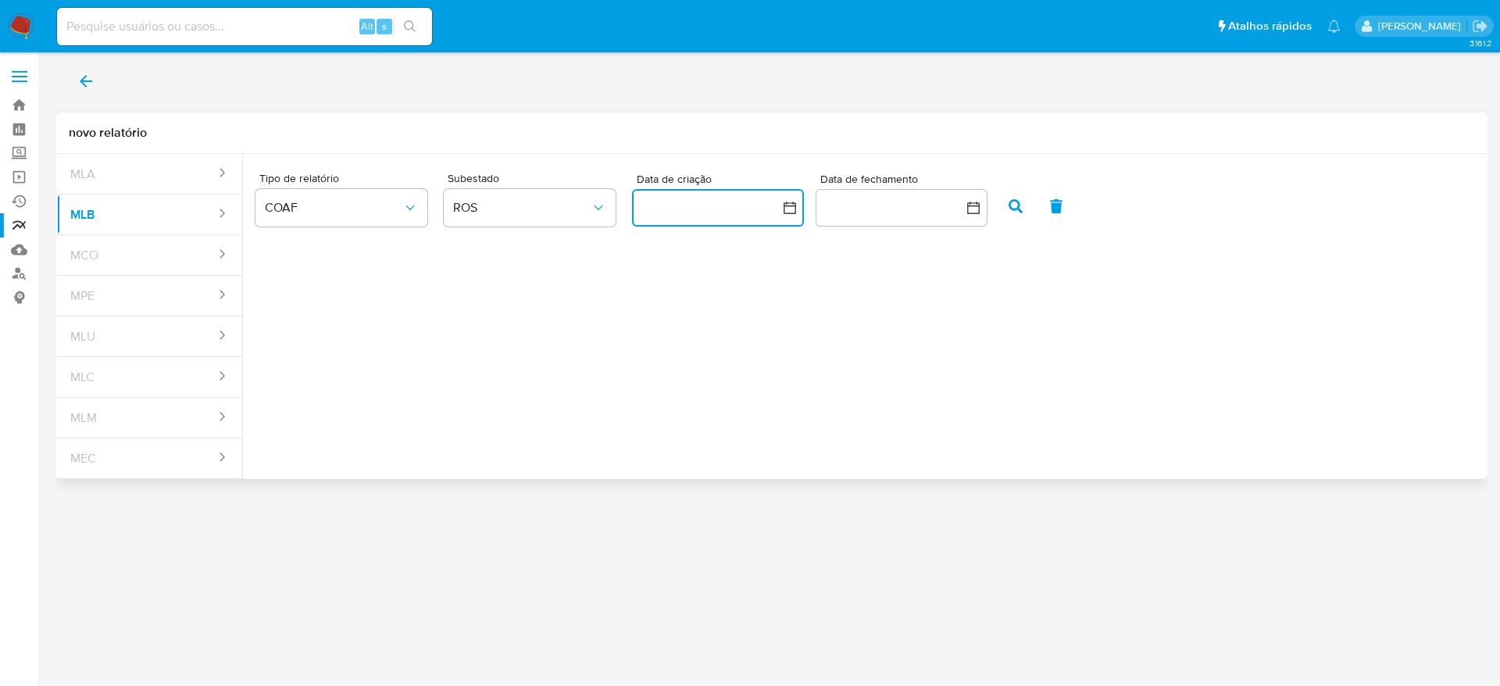
drag, startPoint x: 765, startPoint y: 210, endPoint x: 769, endPoint y: 202, distance: 8.7
click at [767, 209] on button "button" at bounding box center [718, 207] width 172 height 37
click at [655, 444] on button "30" at bounding box center [655, 446] width 25 height 25
click at [970, 194] on button "button" at bounding box center [901, 207] width 172 height 37
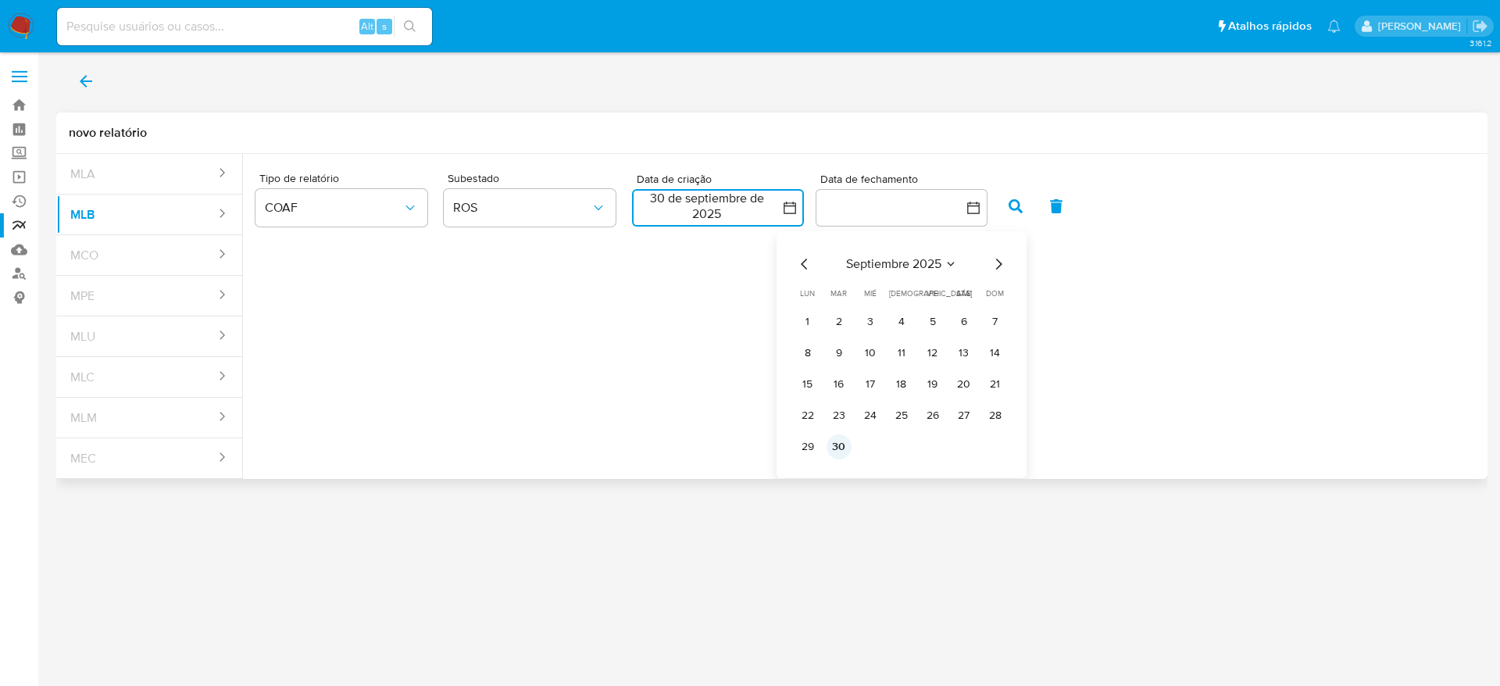
click at [841, 448] on button "30" at bounding box center [838, 446] width 25 height 25
click at [842, 446] on button "30" at bounding box center [838, 446] width 25 height 25
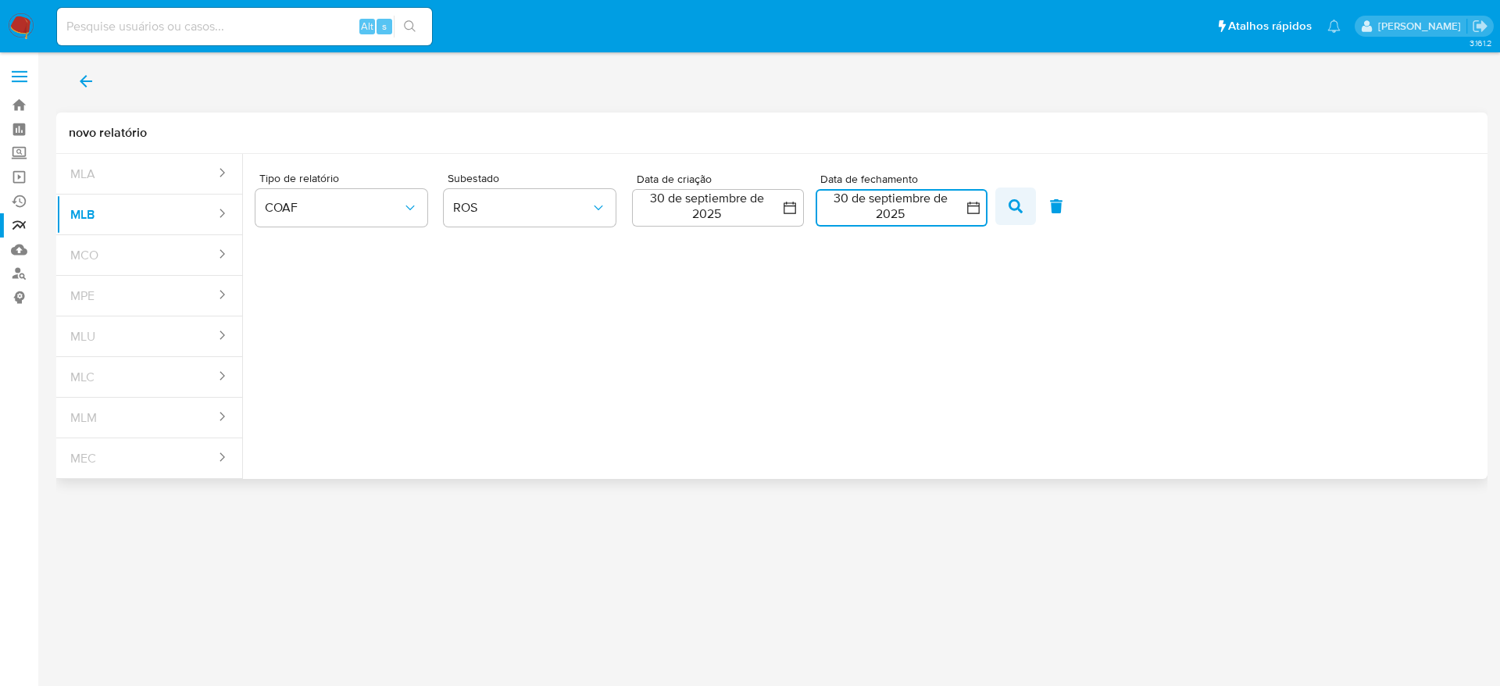
click at [1012, 202] on icon "button" at bounding box center [1015, 206] width 14 height 14
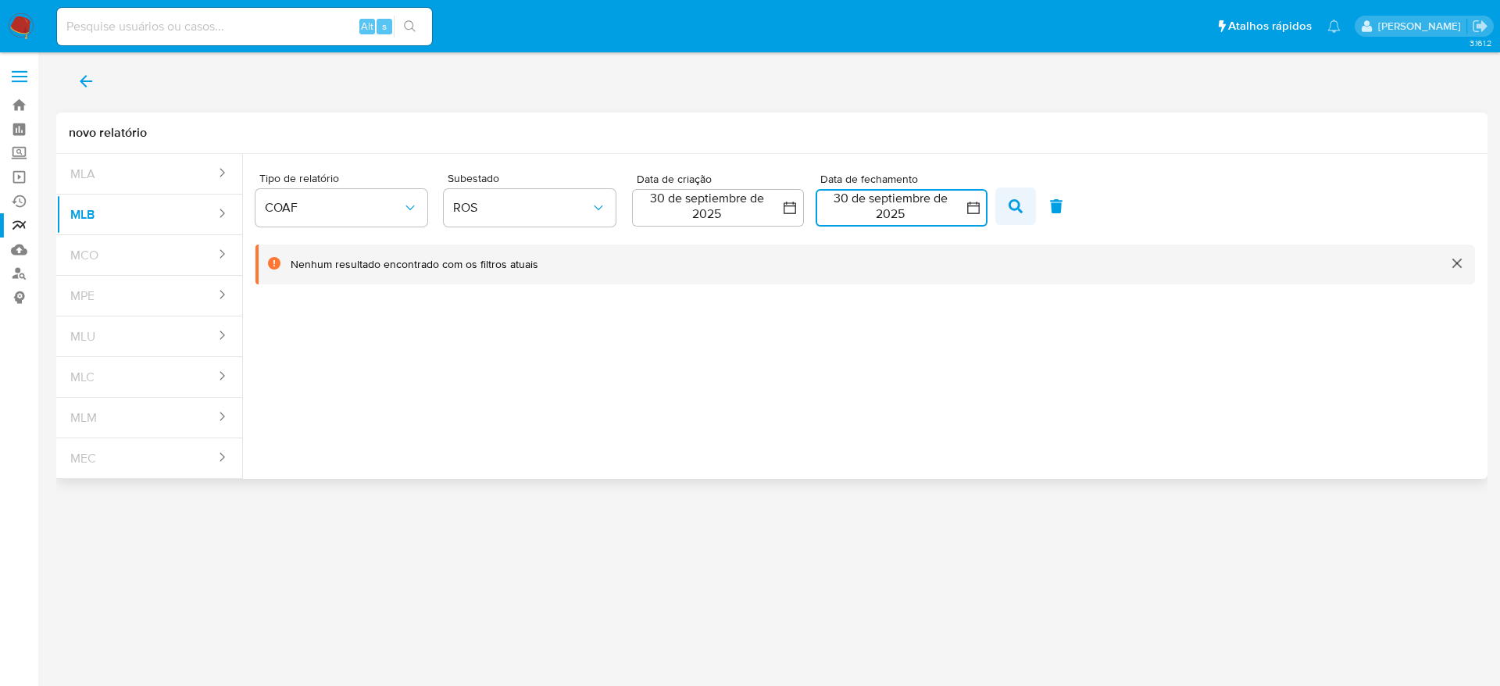
click at [1005, 202] on button "button" at bounding box center [1015, 205] width 41 height 37
click at [736, 206] on button "30 de septiembre de 2025" at bounding box center [718, 207] width 172 height 37
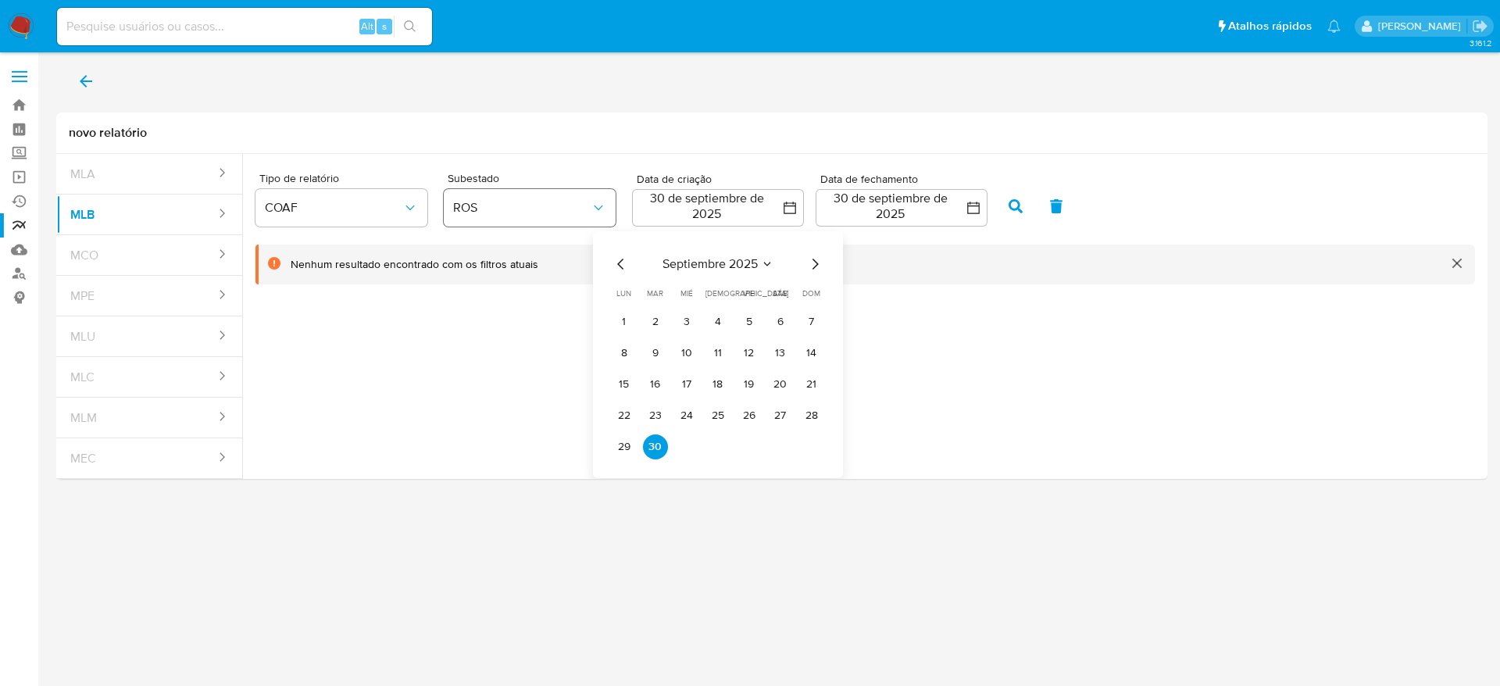
click at [568, 215] on span "ROS" at bounding box center [521, 208] width 137 height 16
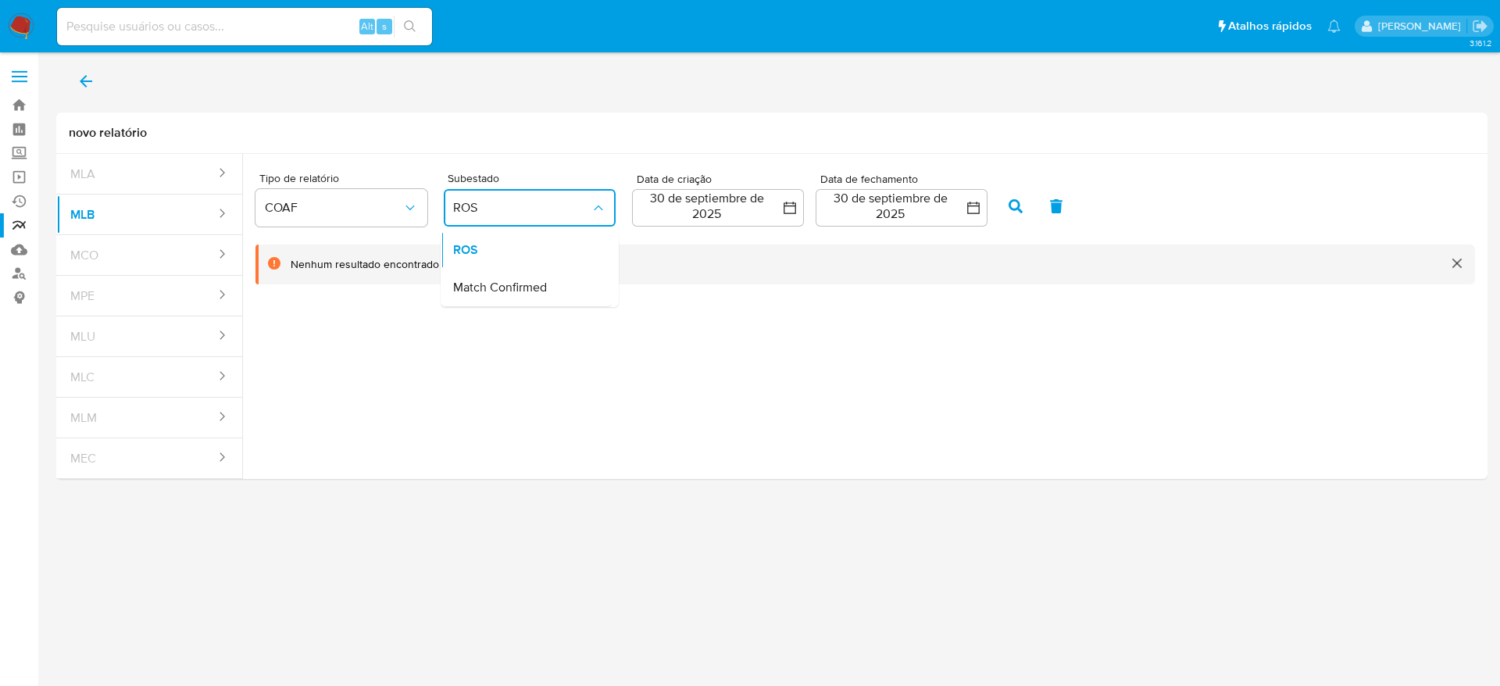
click at [1078, 374] on div "Tipo de relatório COAF Subestado ROS ROS Match Confirmed Data de criação 30 de …" at bounding box center [865, 310] width 1244 height 312
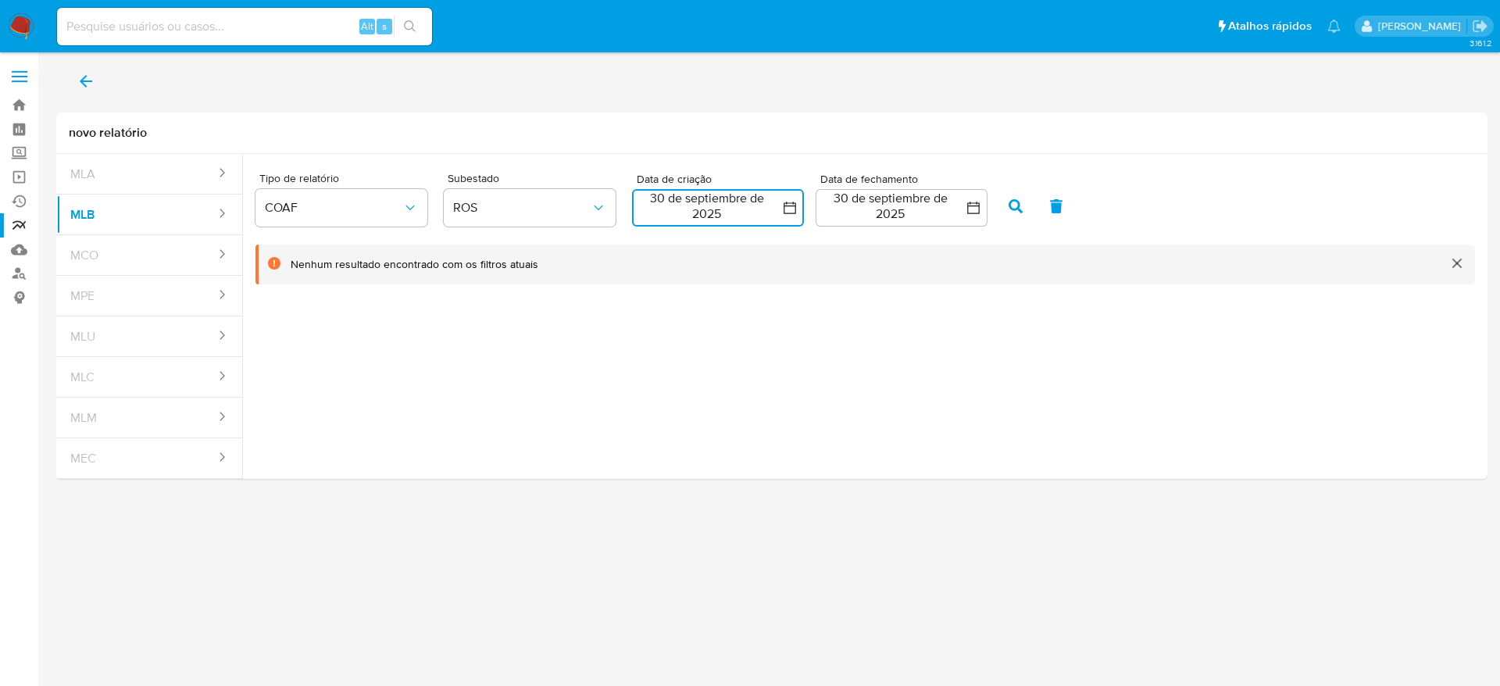
click at [785, 205] on icon "button" at bounding box center [789, 208] width 12 height 12
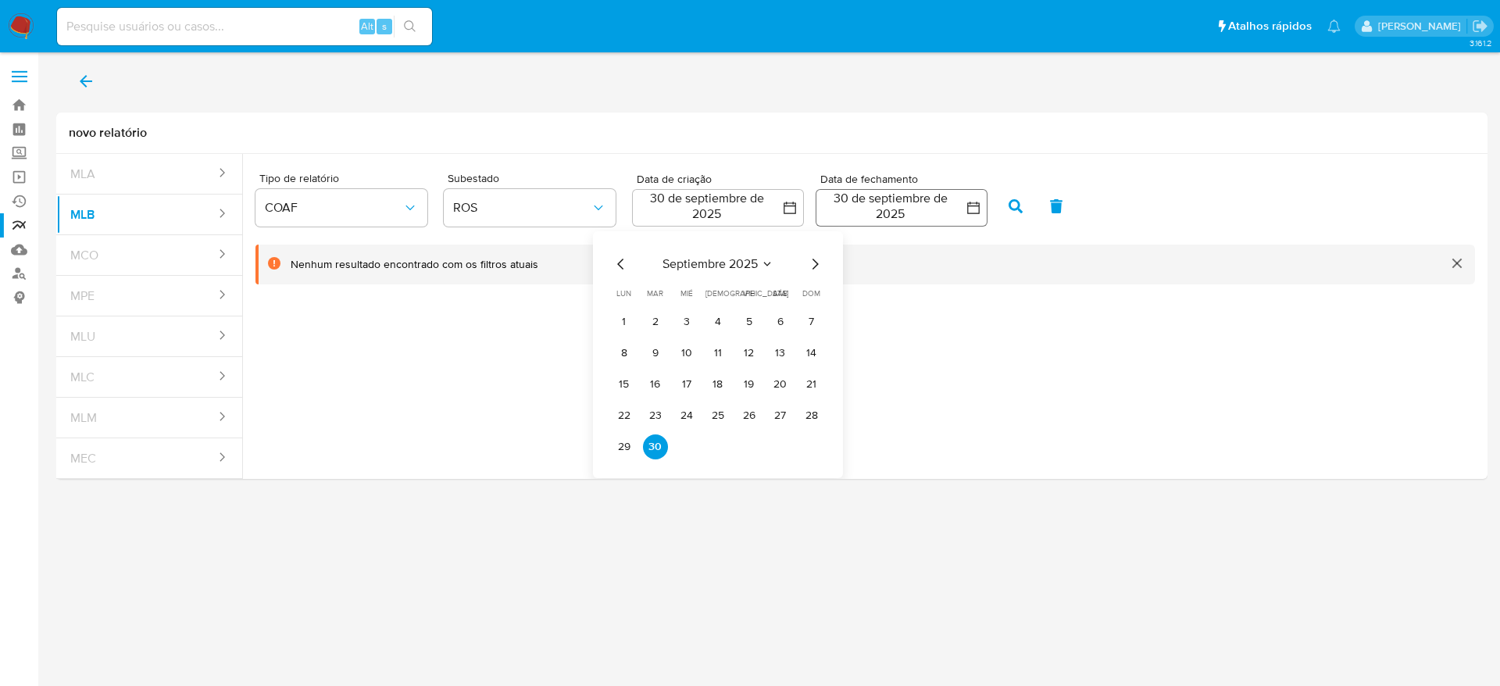
click at [941, 216] on button "30 de septiembre de 2025" at bounding box center [901, 207] width 172 height 37
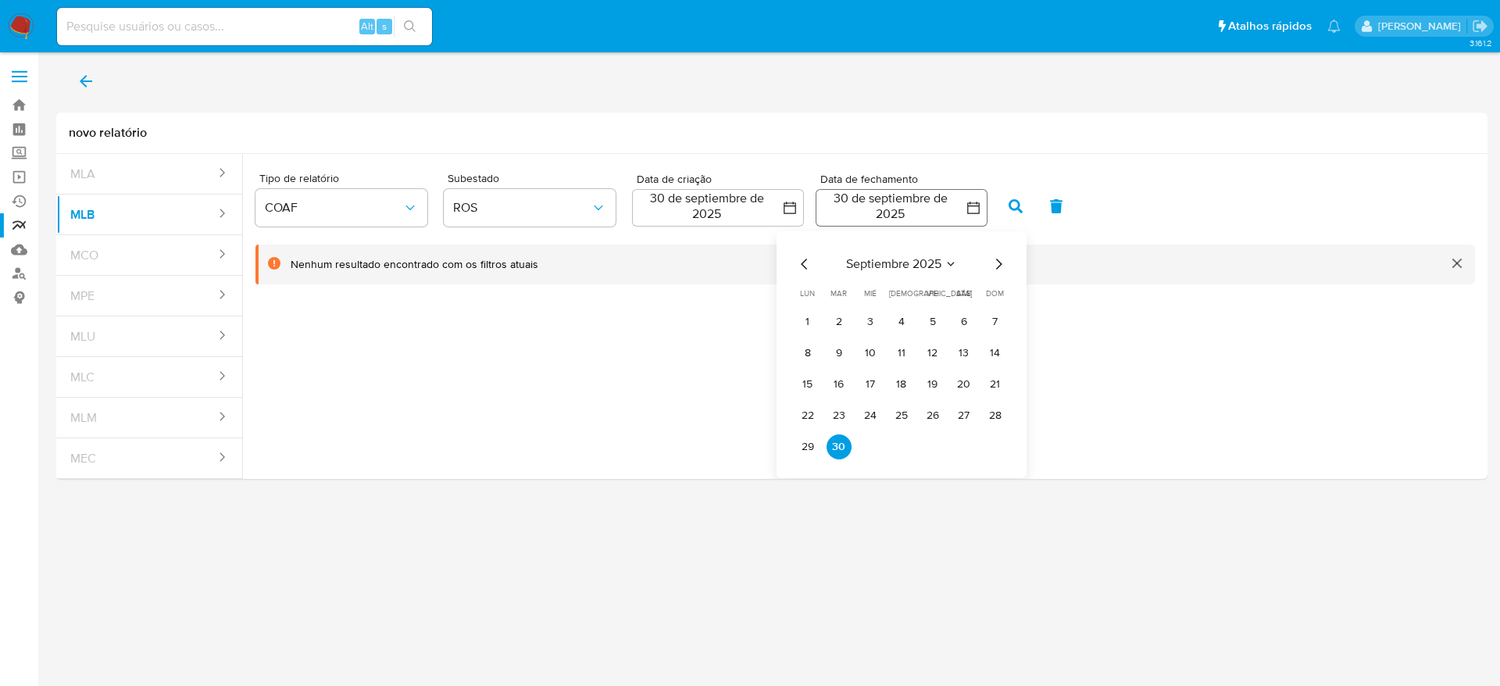
click at [937, 219] on button "30 de septiembre de 2025" at bounding box center [901, 207] width 172 height 37
click at [92, 81] on icon "back" at bounding box center [86, 81] width 12 height 12
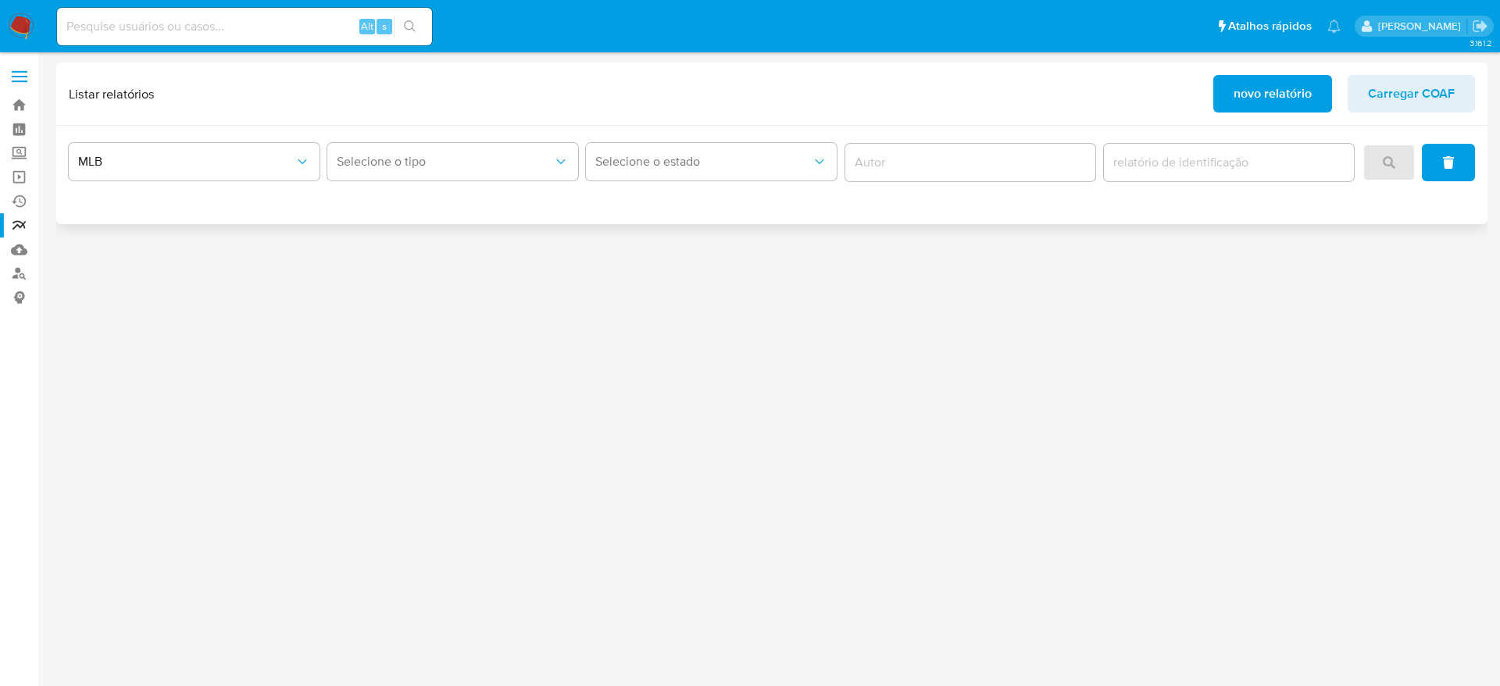
click at [1261, 84] on span "novo relatório" at bounding box center [1272, 94] width 78 height 34
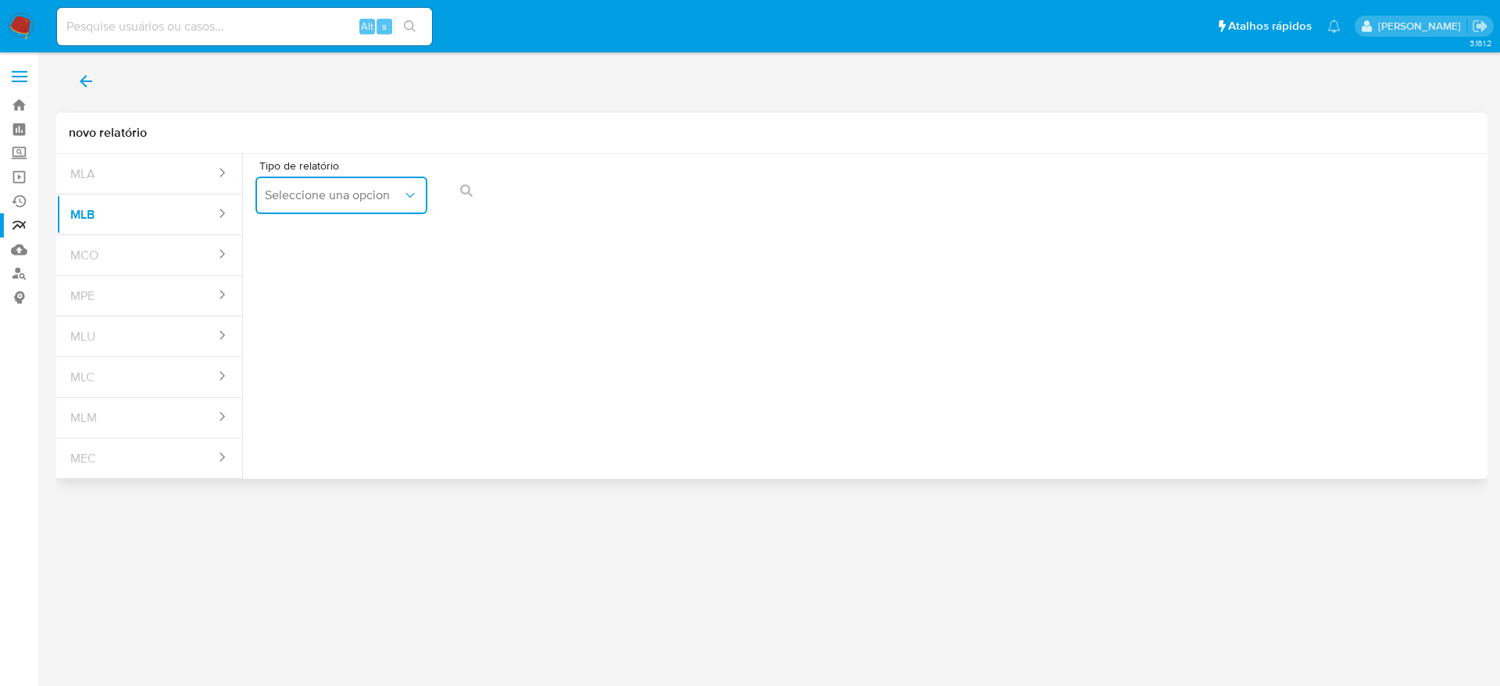
click at [370, 202] on span "Seleccione una opcion" at bounding box center [333, 195] width 137 height 16
click at [366, 235] on div "COAF" at bounding box center [337, 237] width 144 height 37
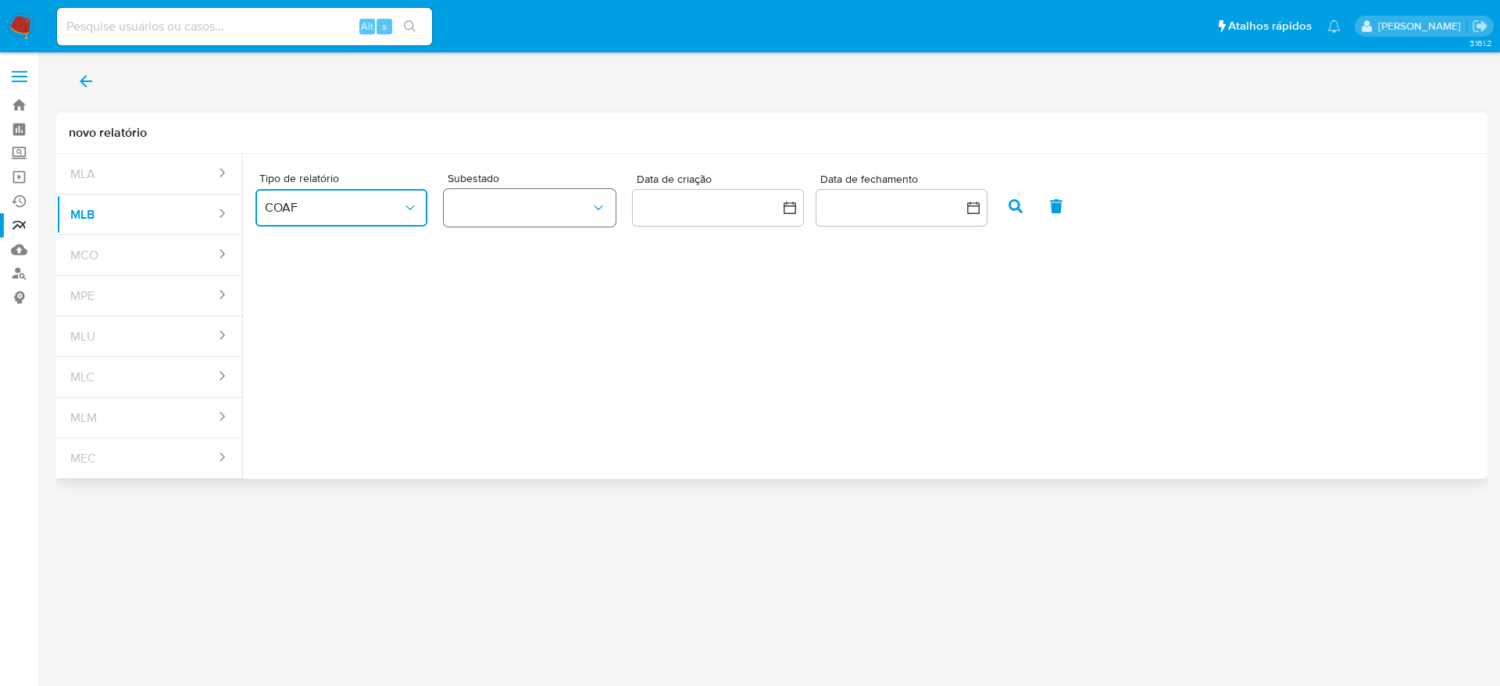
click at [580, 205] on button "button" at bounding box center [530, 207] width 172 height 37
click at [562, 255] on div "ROS" at bounding box center [521, 249] width 137 height 37
click at [980, 201] on icon "button" at bounding box center [973, 208] width 16 height 16
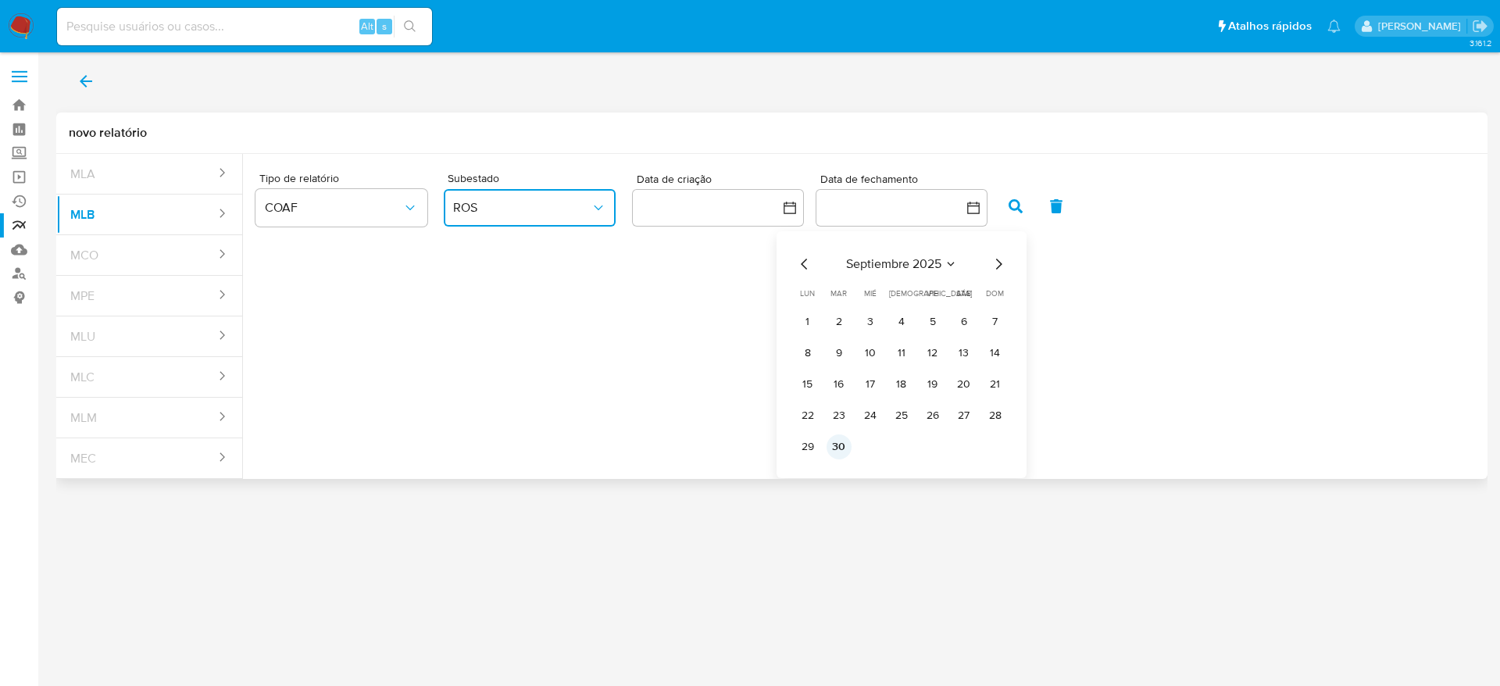
click at [841, 443] on button "30" at bounding box center [838, 446] width 25 height 25
click at [841, 442] on button "30" at bounding box center [838, 446] width 25 height 25
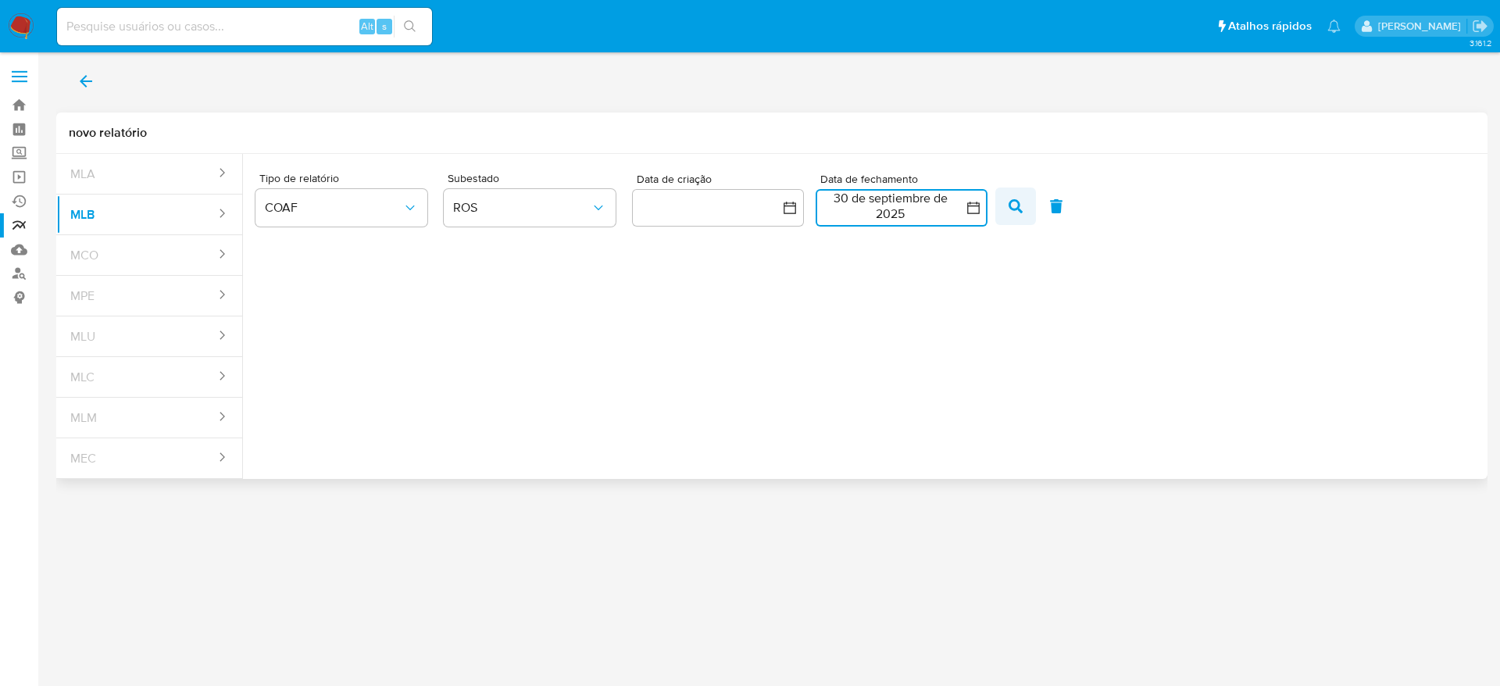
click at [1019, 202] on icon "button" at bounding box center [1015, 206] width 14 height 14
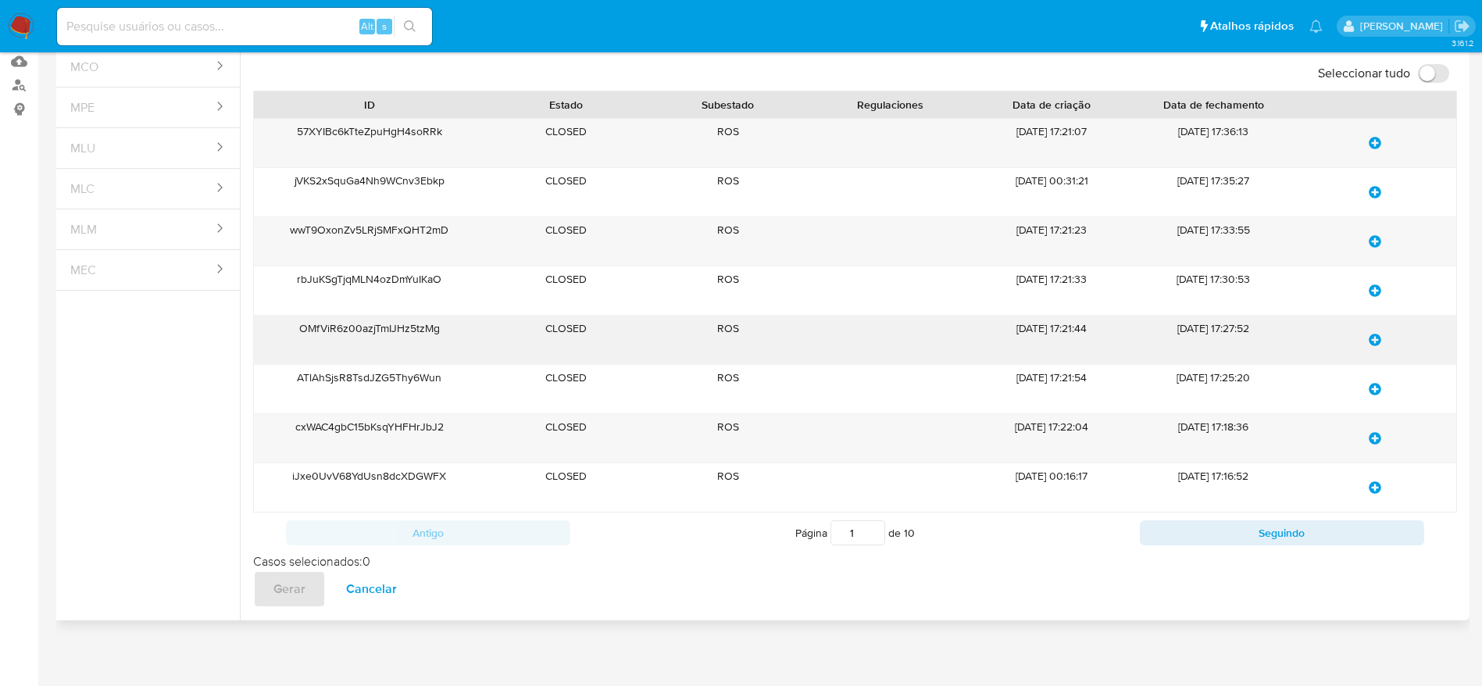
scroll to position [71, 0]
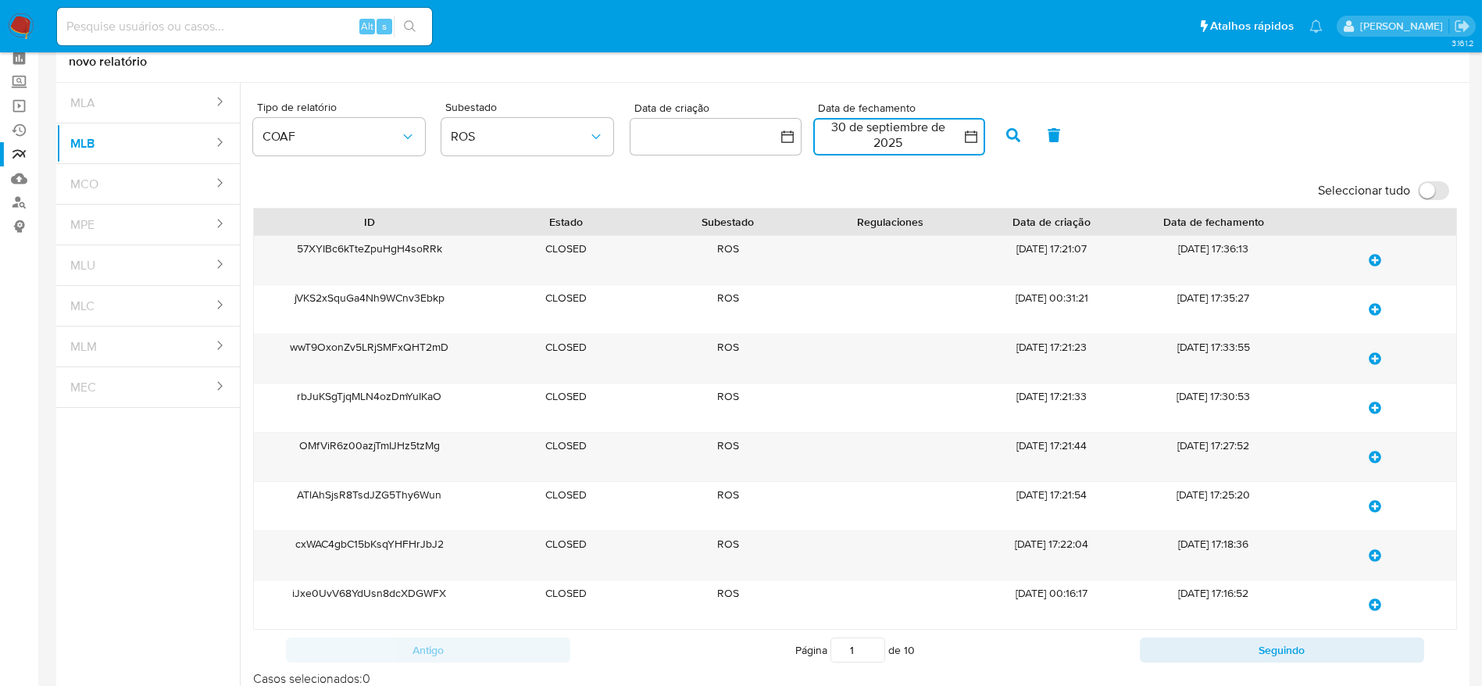
click at [1429, 191] on input "Seleccionar tudo" at bounding box center [1433, 190] width 31 height 19
checkbox input "true"
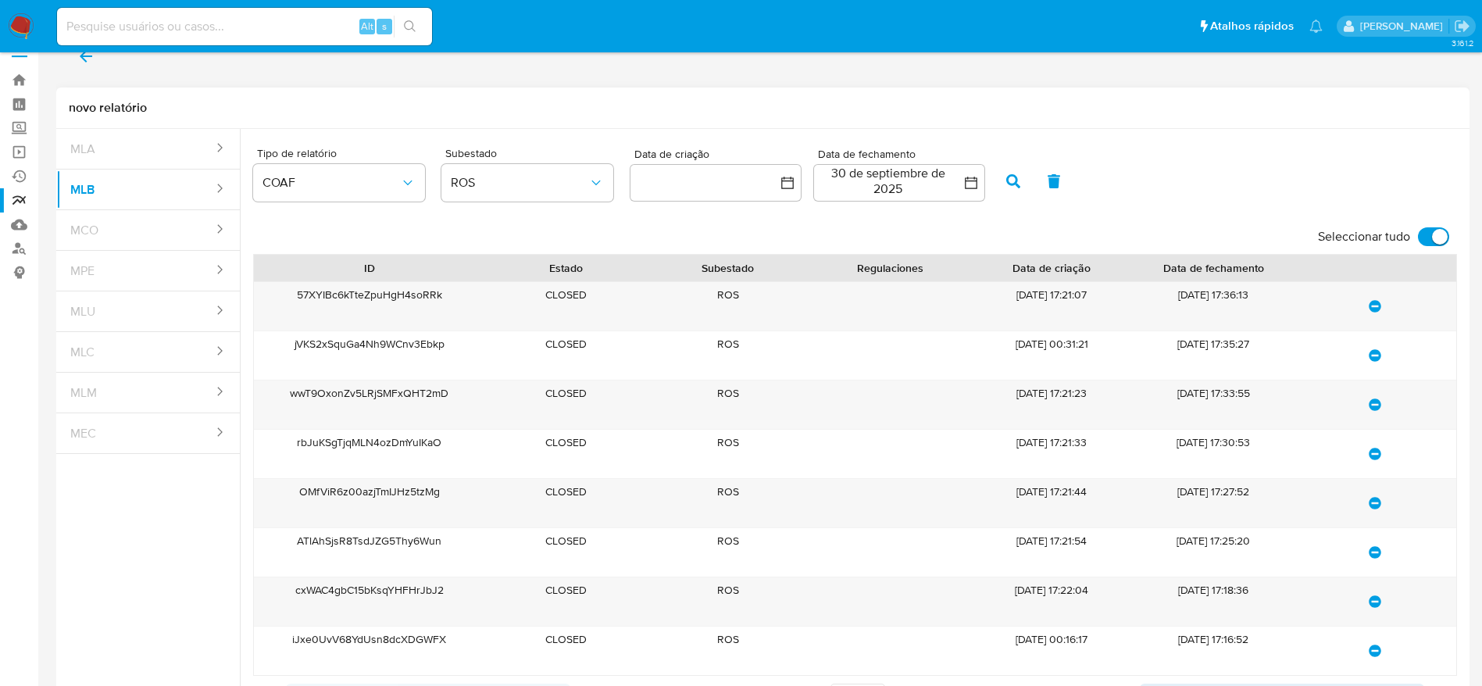
scroll to position [0, 0]
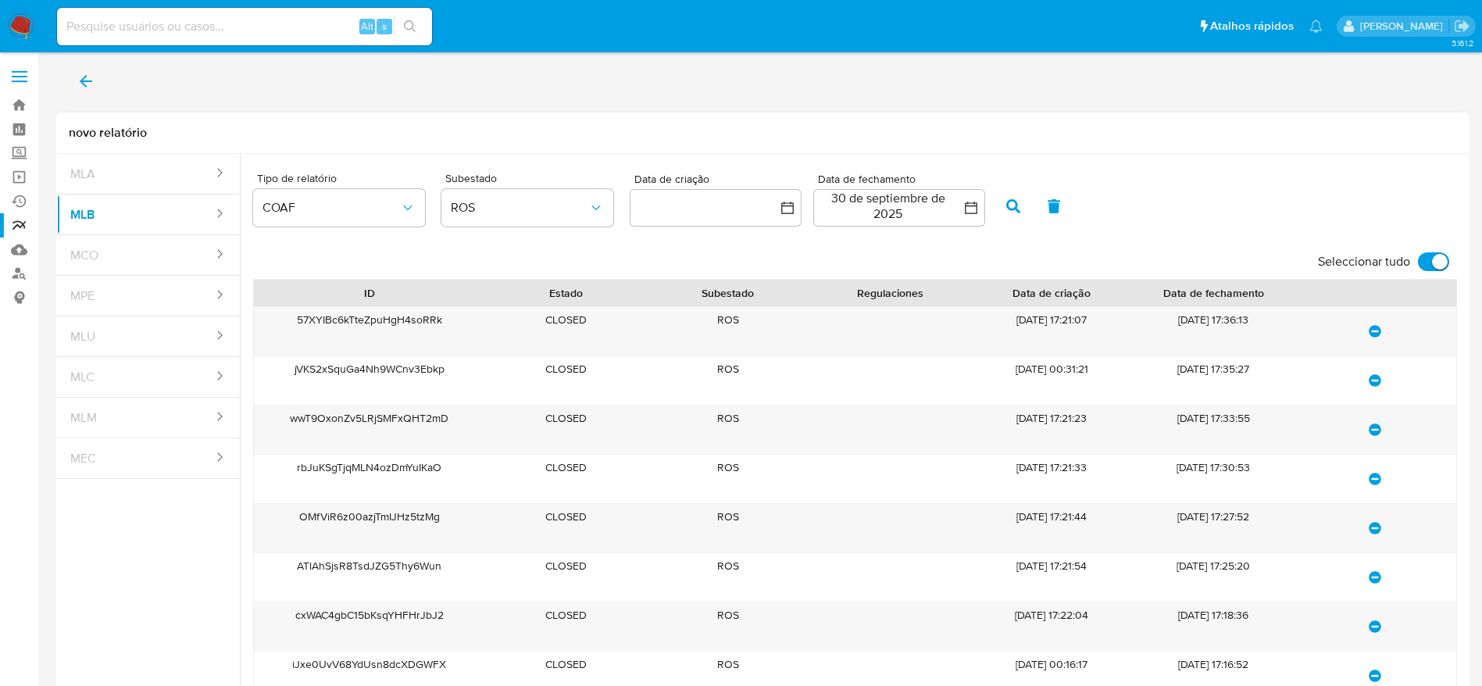
drag, startPoint x: 1165, startPoint y: 122, endPoint x: 1147, endPoint y: 125, distance: 19.0
click at [1165, 122] on div "novo relatório" at bounding box center [762, 132] width 1413 height 41
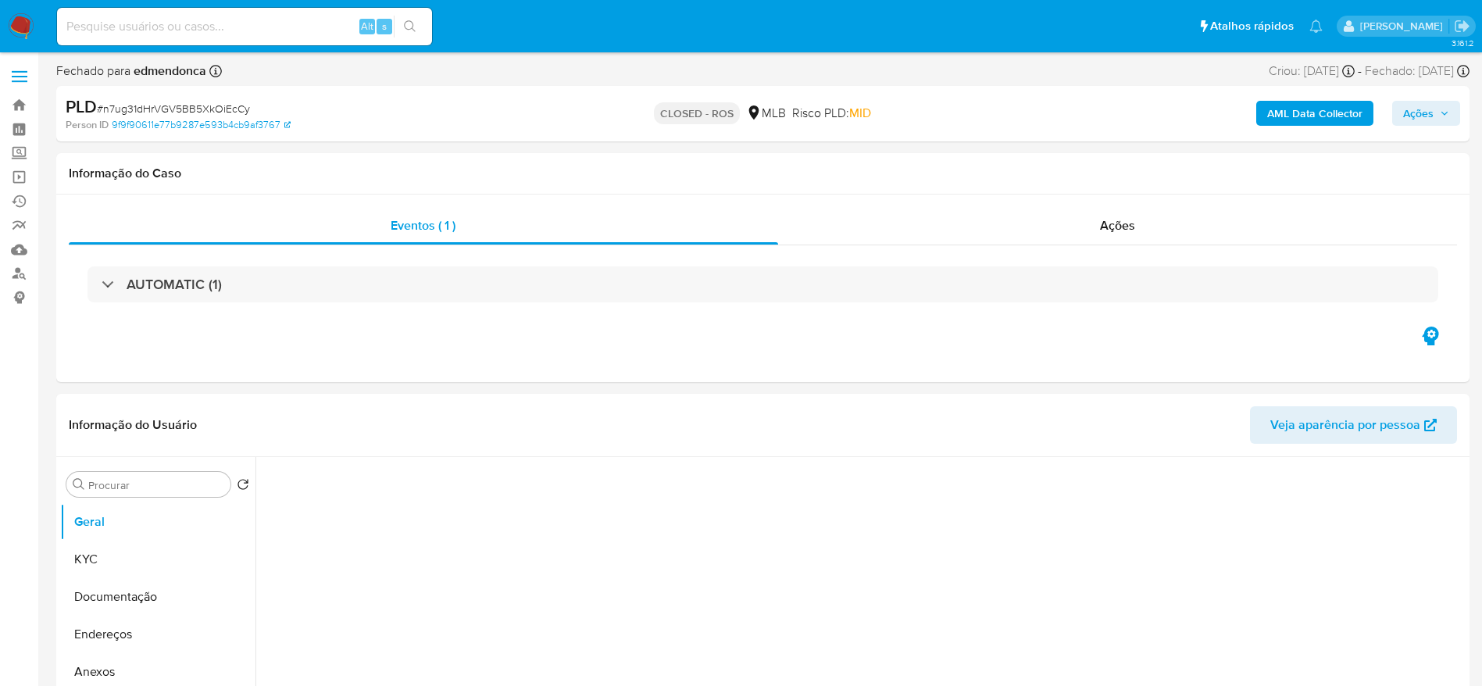
select select "10"
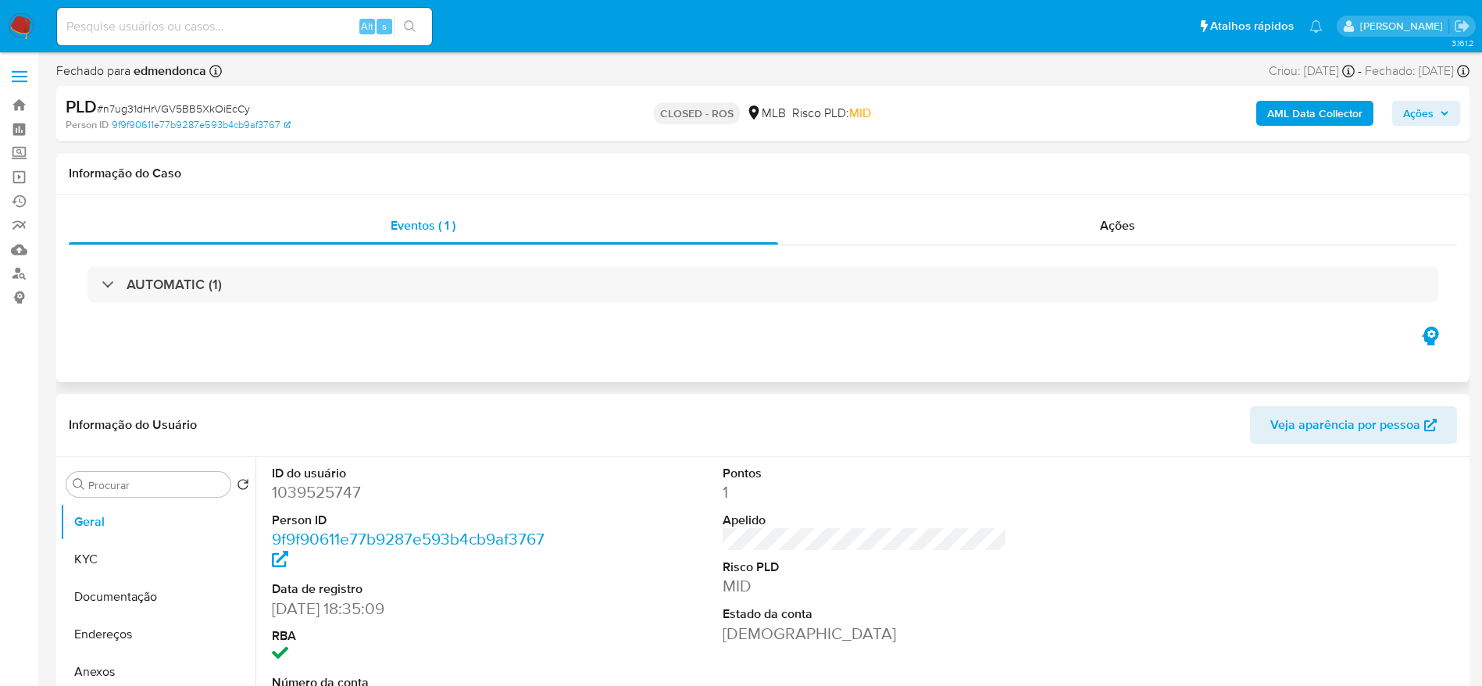
click at [691, 356] on div "Eventos ( 1 ) Ações AUTOMATIC (1)" at bounding box center [762, 287] width 1413 height 187
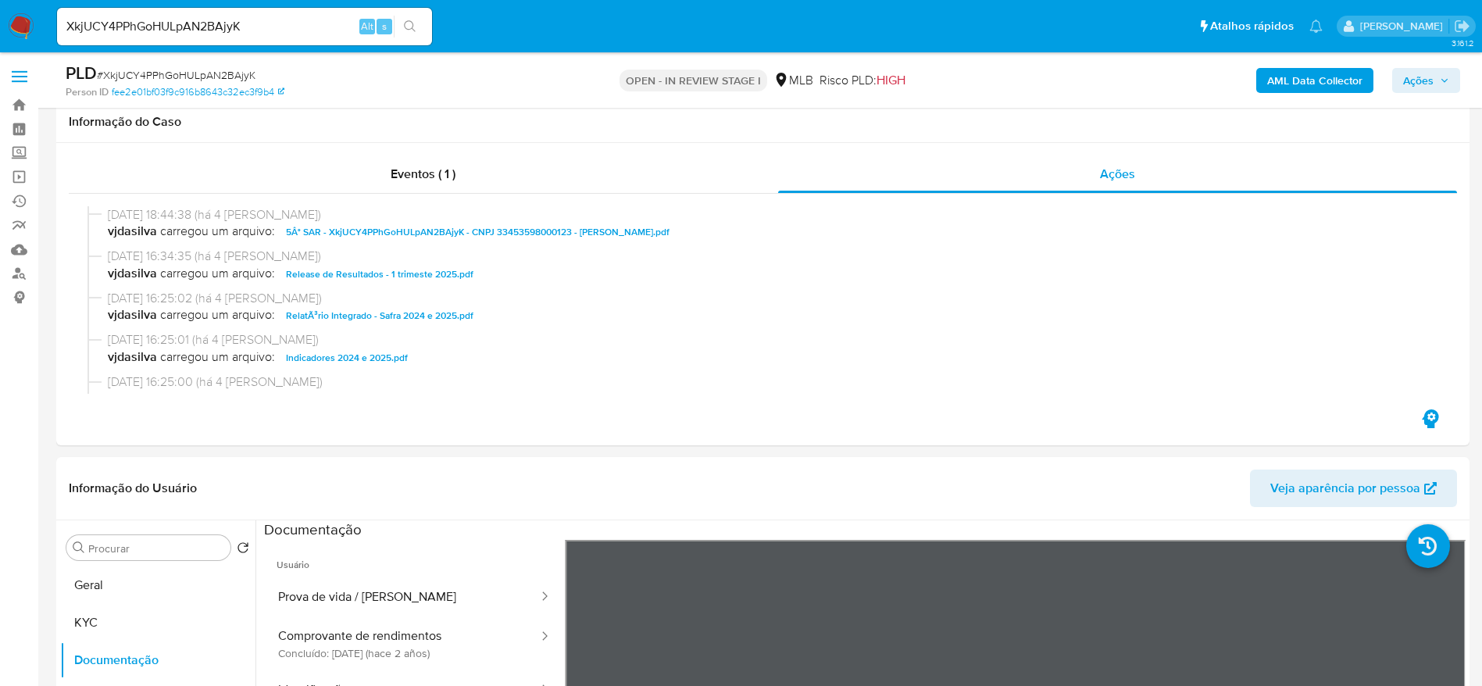
select select "10"
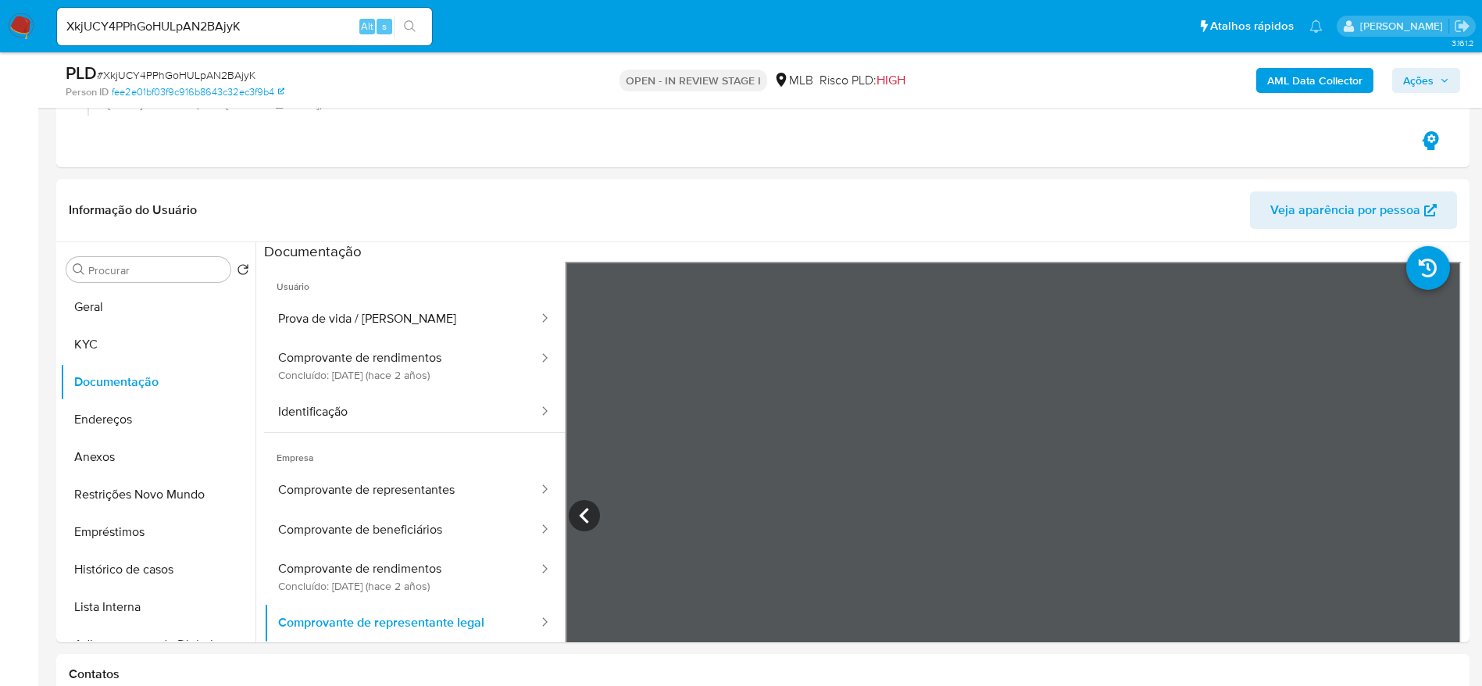
scroll to position [136, 0]
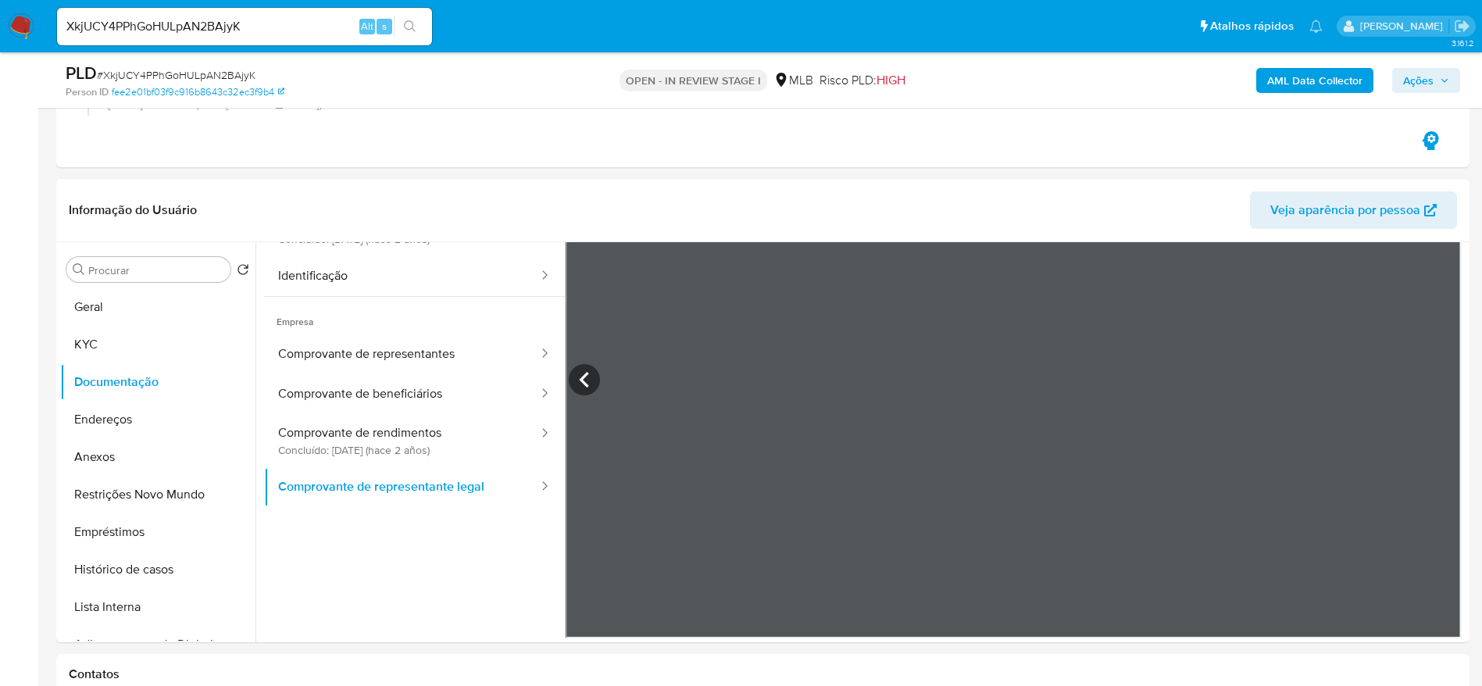
click at [222, 22] on input "XkjUCY4PPhGoHULpAN2BAjyK" at bounding box center [244, 26] width 375 height 20
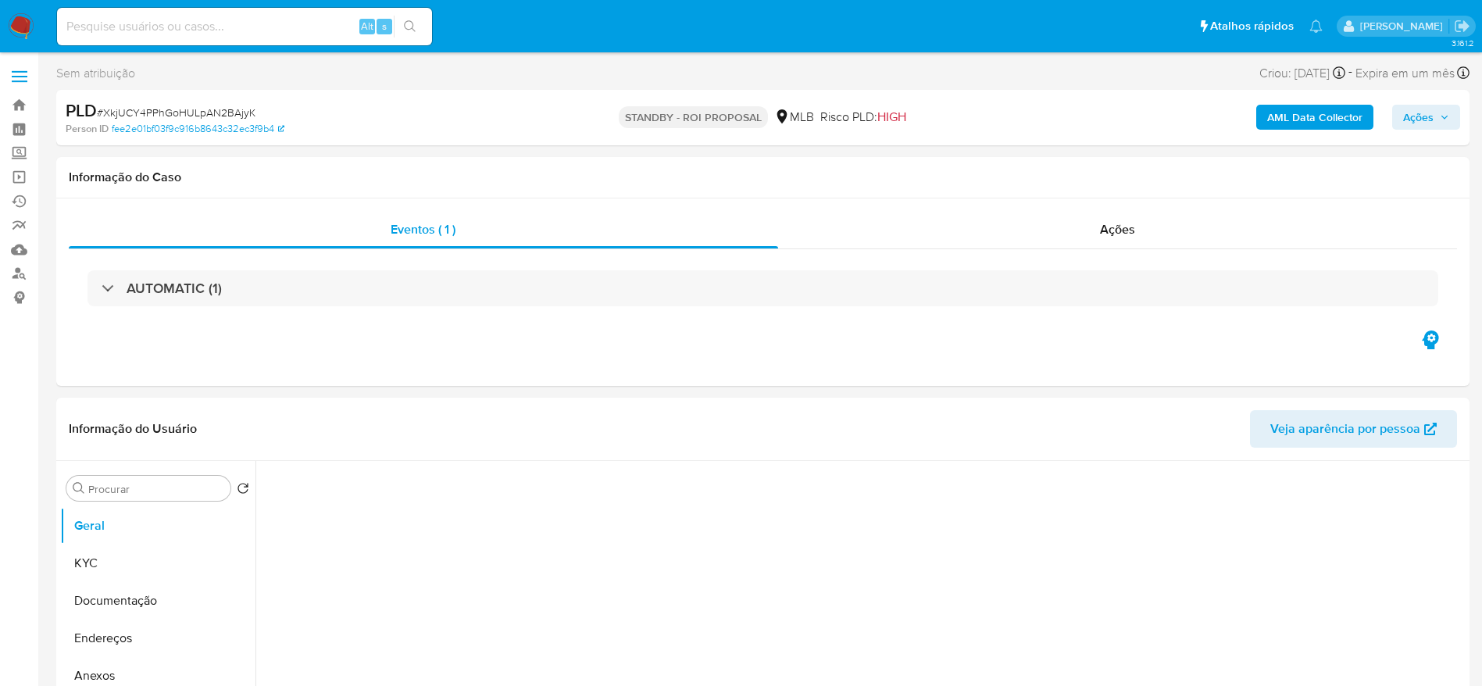
select select "10"
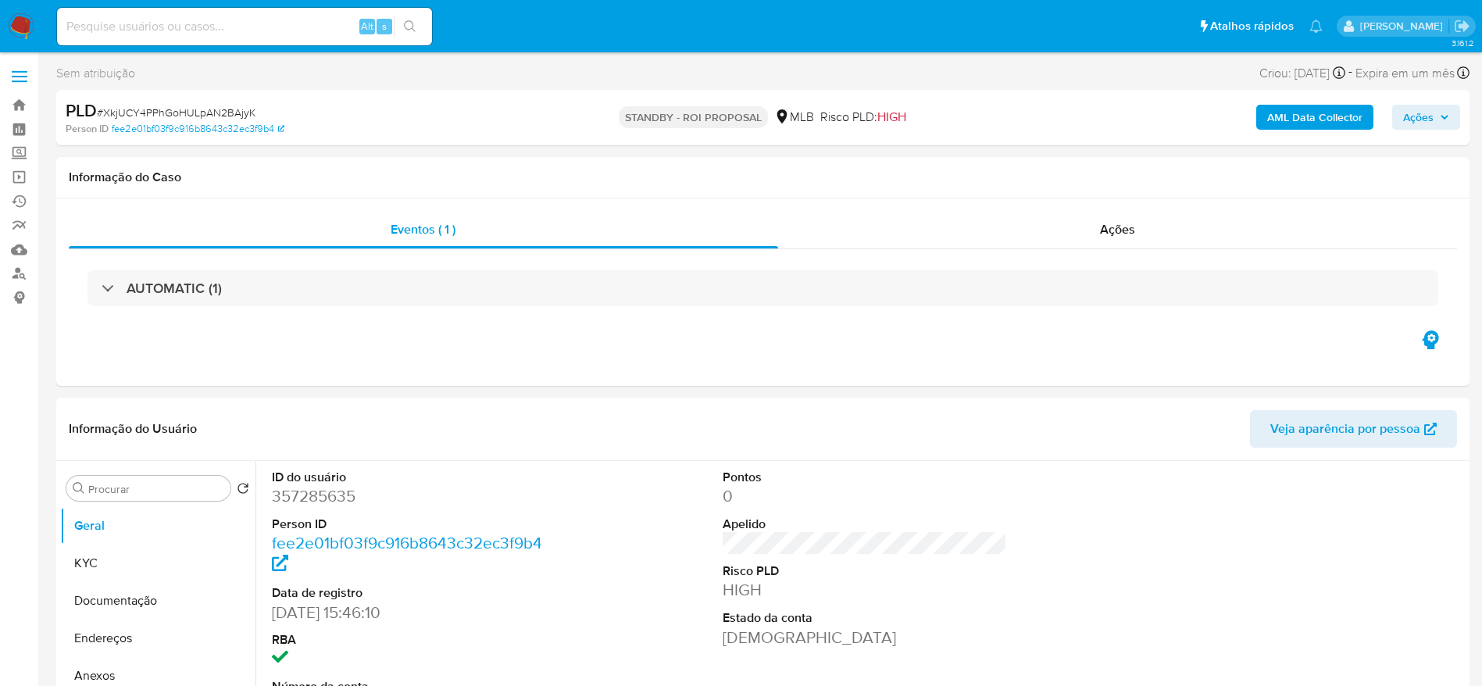
click at [170, 105] on span "# XkjUCY4PPhGoHULpAN2BAjyK" at bounding box center [176, 113] width 159 height 16
copy span "XkjUCY4PPhGoHULpAN2BAjyK"
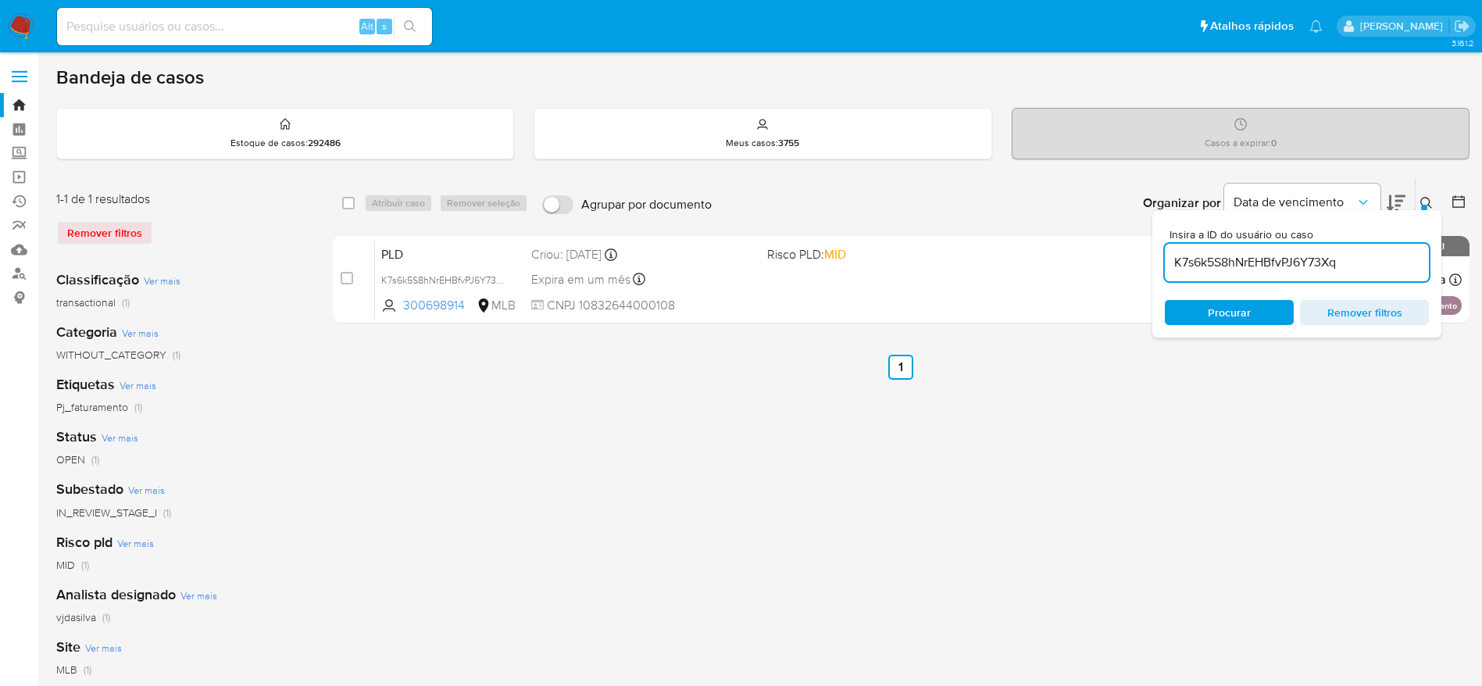
click at [1265, 263] on input "K7s6k5S8hNrEHBfvPJ6Y73Xq" at bounding box center [1297, 262] width 264 height 20
click at [1265, 262] on input "K7s6k5S8hNrEHBfvPJ6Y73Xq" at bounding box center [1297, 262] width 264 height 20
paste input "XkjUCY4PPhGoHULpAN2BAjyK"
type input "XkjUCY4PPhGoHULpAN2BAjyK"
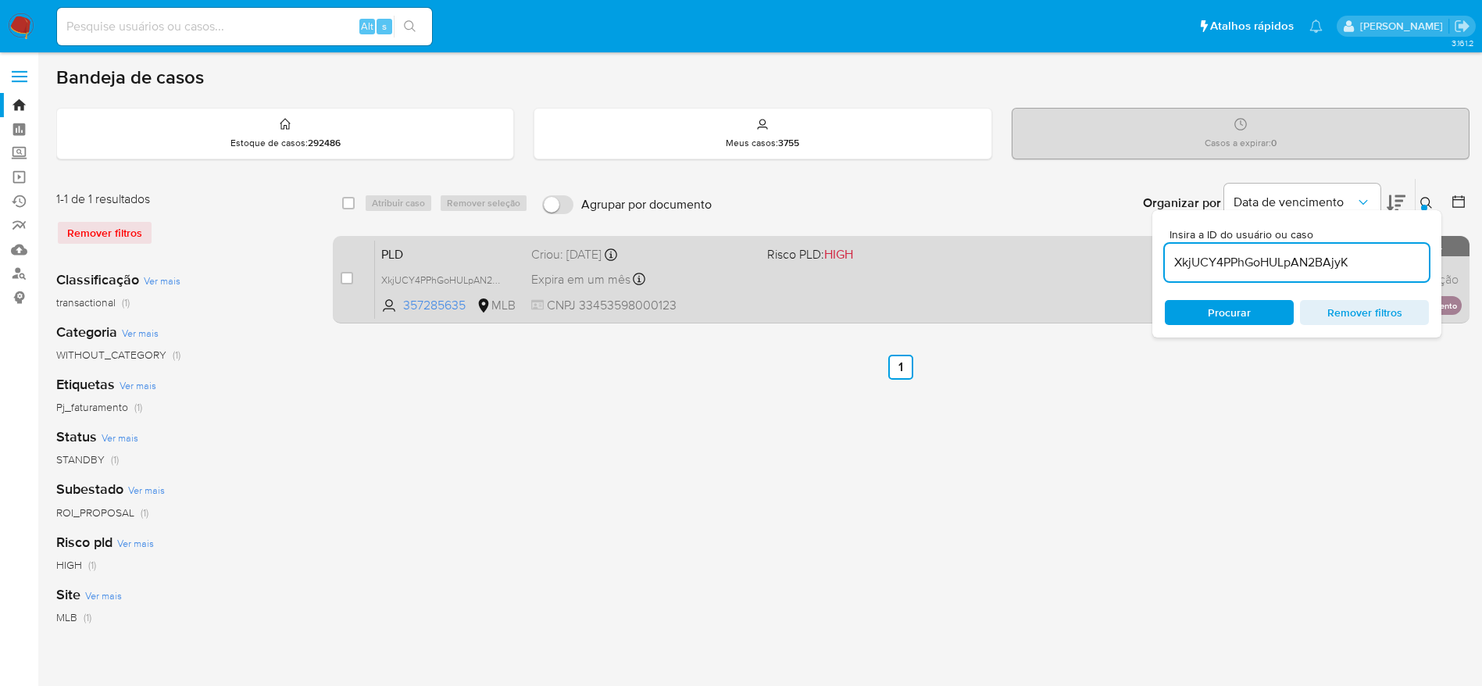
click at [353, 272] on div "case-item-checkbox Incapaz de atribuir o caso" at bounding box center [358, 279] width 34 height 79
click at [339, 280] on div "case-item-checkbox Incapaz de atribuir o caso PLD XkjUCY4PPhGoHULpAN2BAjyK 3572…" at bounding box center [901, 279] width 1137 height 87
drag, startPoint x: 342, startPoint y: 278, endPoint x: 360, endPoint y: 269, distance: 20.3
click at [346, 277] on input "checkbox" at bounding box center [347, 278] width 12 height 12
checkbox input "true"
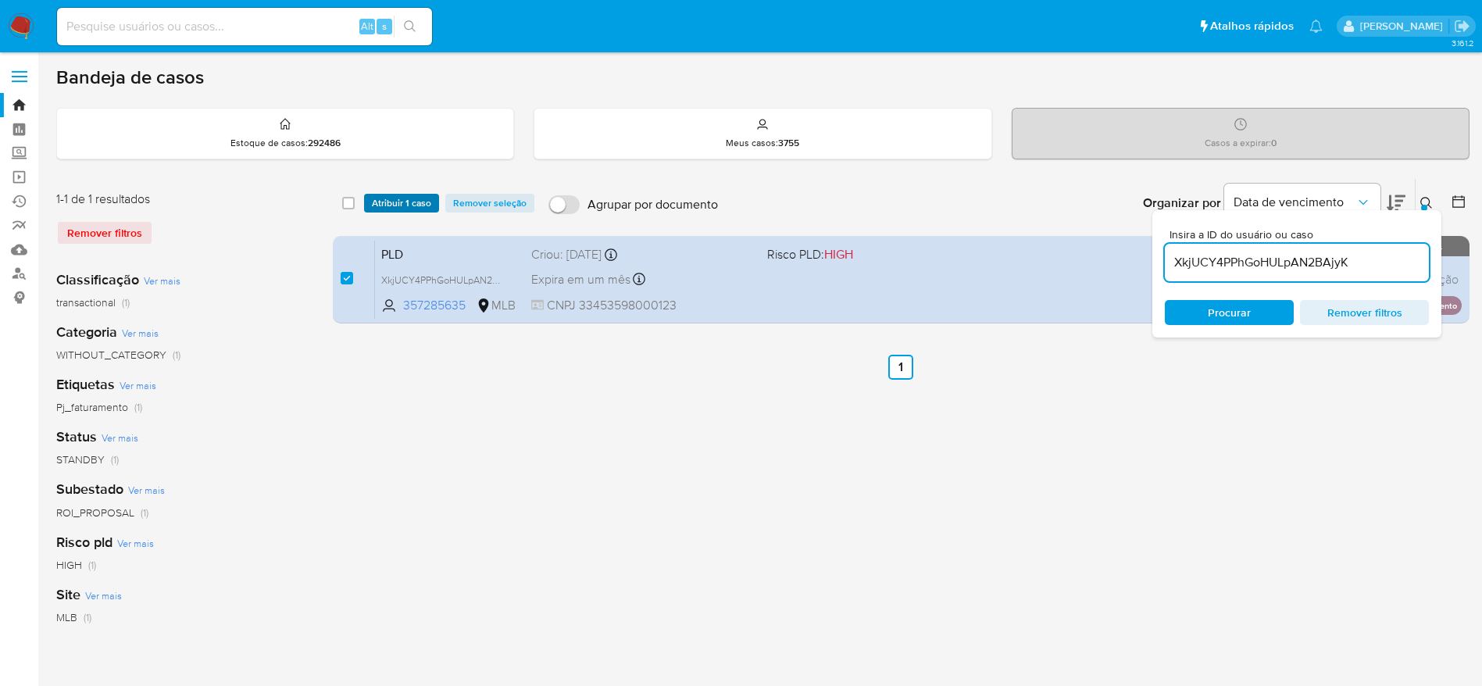
click at [403, 205] on span "Atribuir 1 caso" at bounding box center [401, 203] width 59 height 16
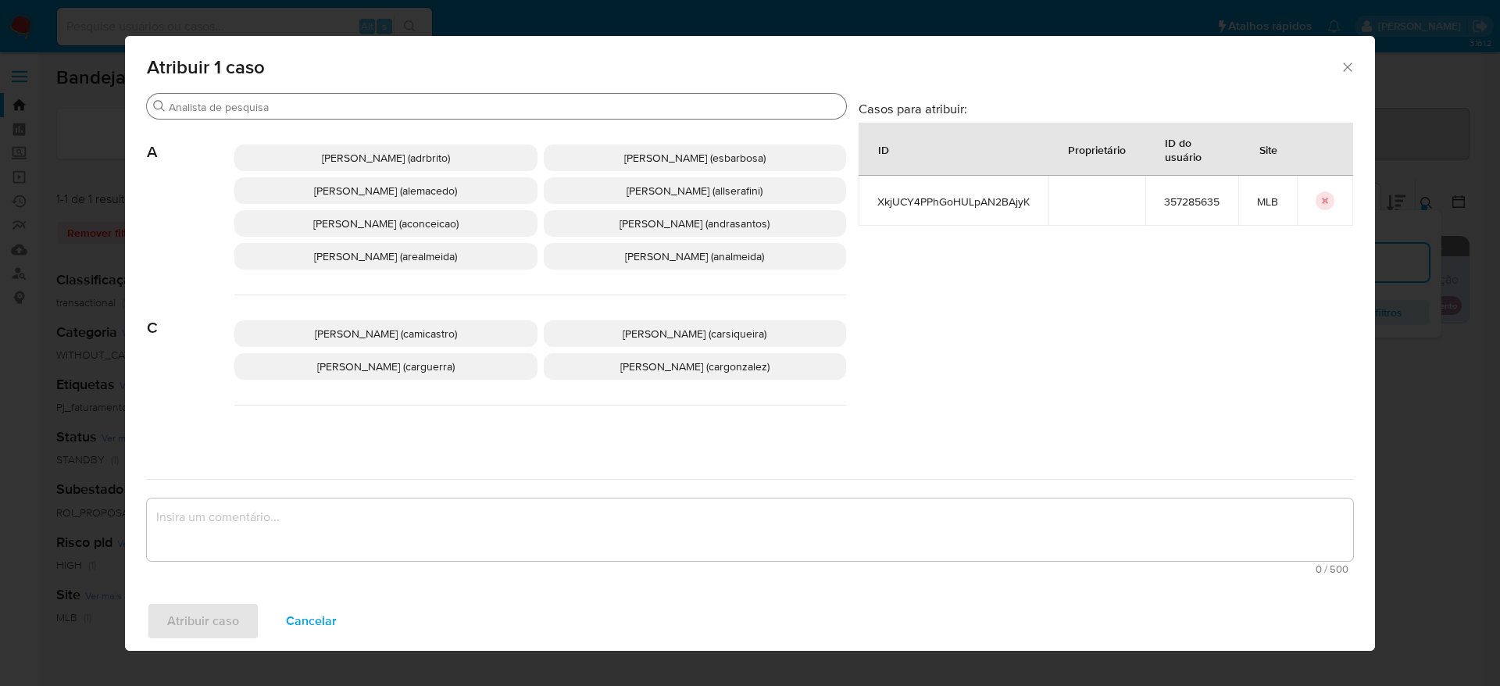
click at [376, 96] on div "Buscar" at bounding box center [496, 106] width 699 height 25
click at [376, 115] on div "Buscar" at bounding box center [496, 106] width 699 height 25
click at [375, 109] on input "Buscar" at bounding box center [504, 107] width 671 height 14
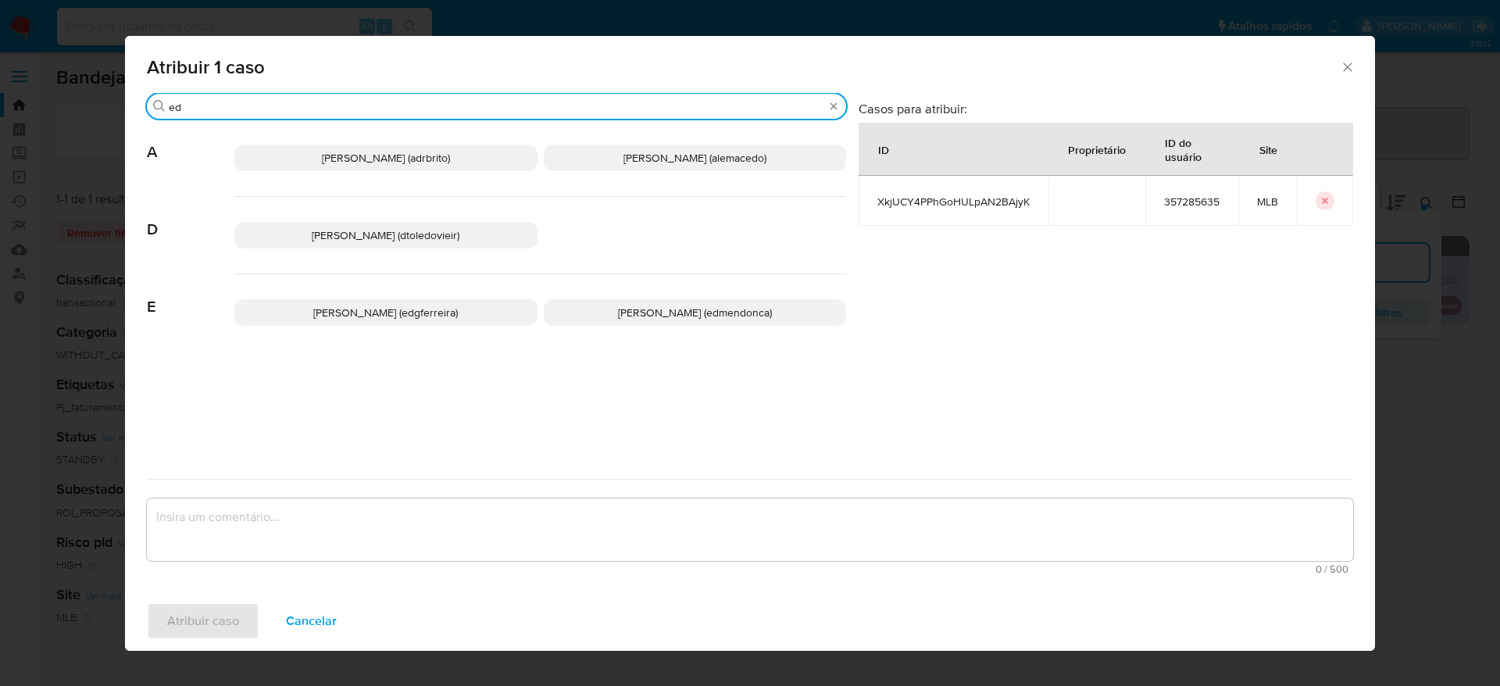
type input "ed"
click at [583, 320] on p "[PERSON_NAME] (edmendonca)" at bounding box center [695, 312] width 303 height 27
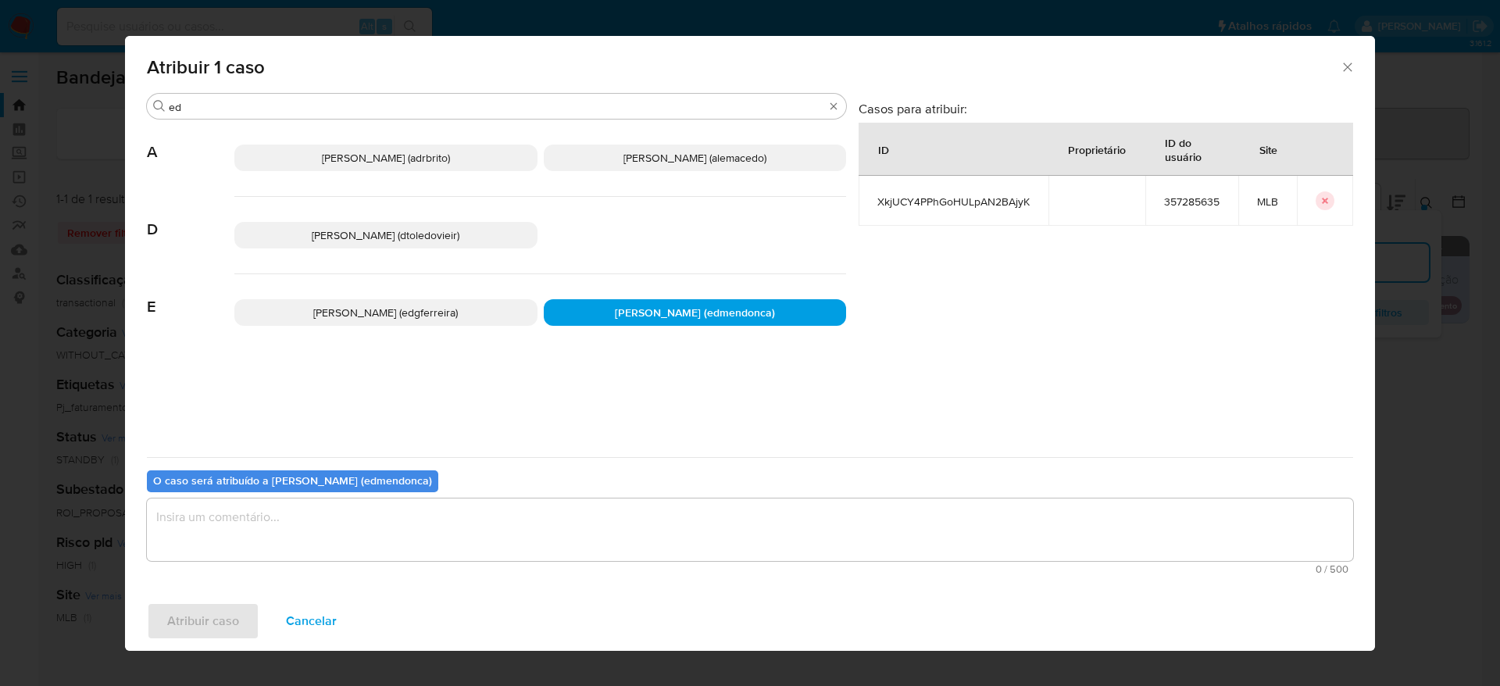
click at [454, 503] on textarea "assign-modal" at bounding box center [750, 529] width 1206 height 62
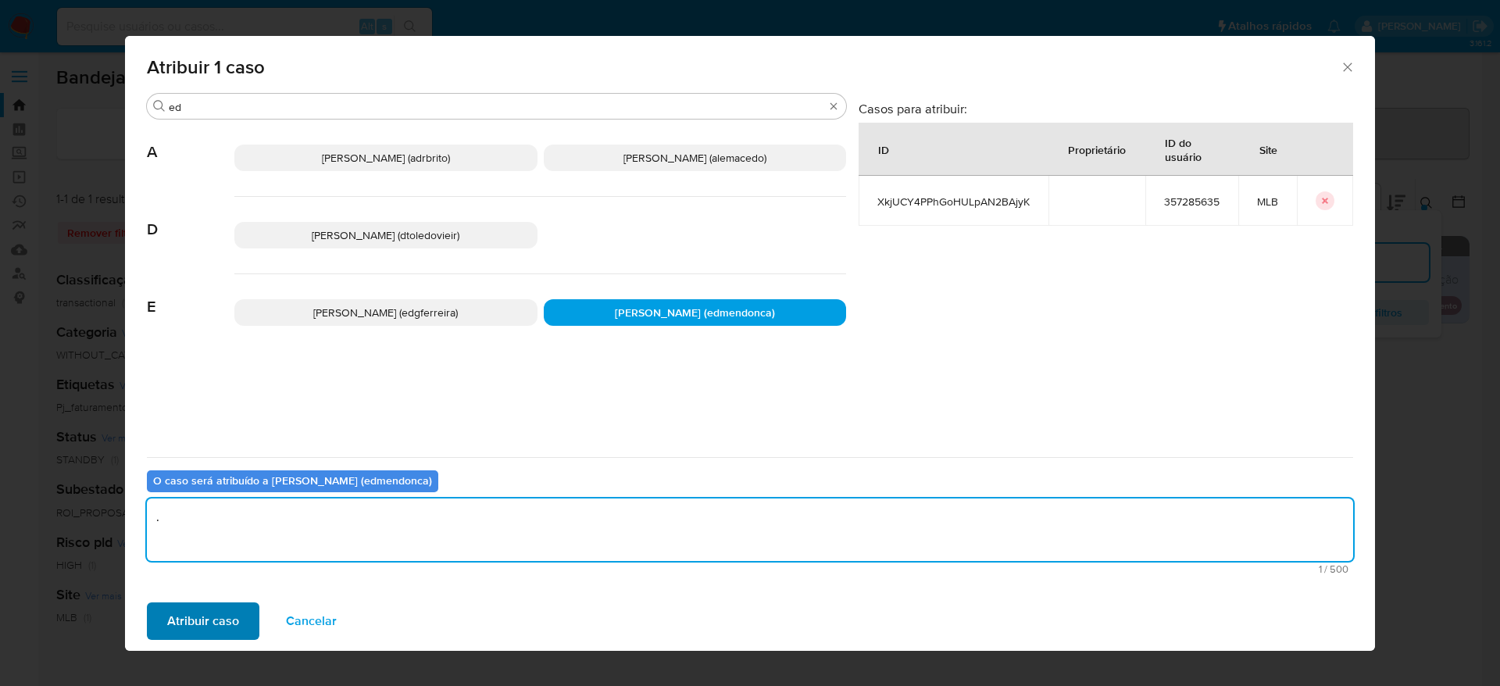
type textarea "."
click at [223, 622] on span "Atribuir caso" at bounding box center [203, 621] width 72 height 34
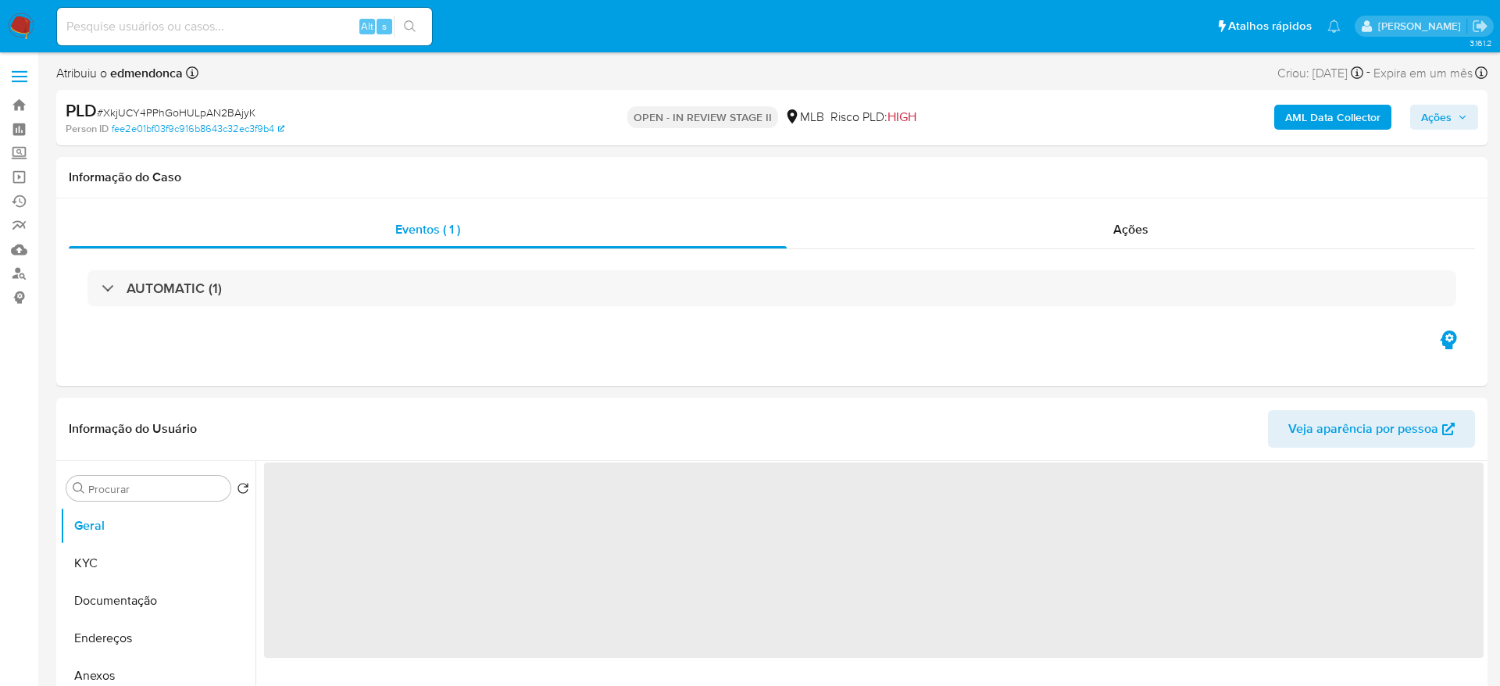
select select "10"
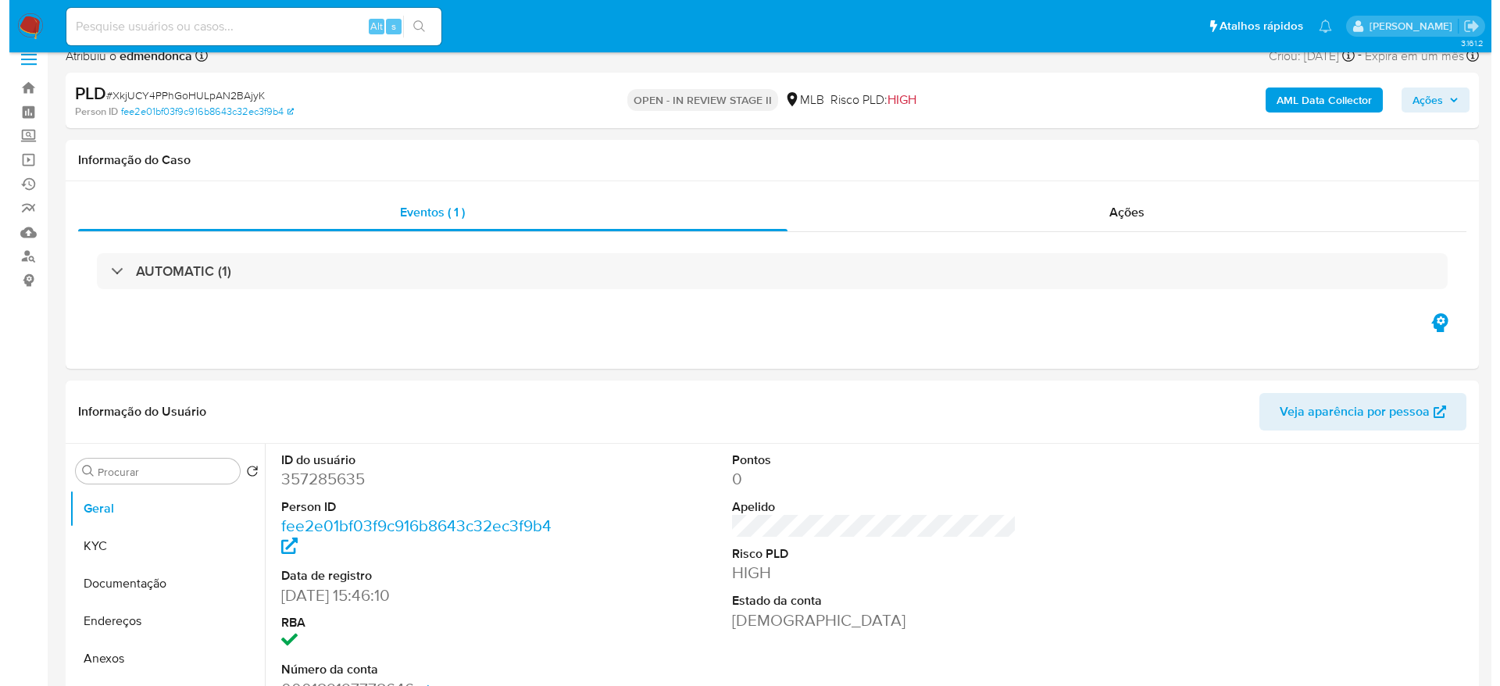
scroll to position [234, 0]
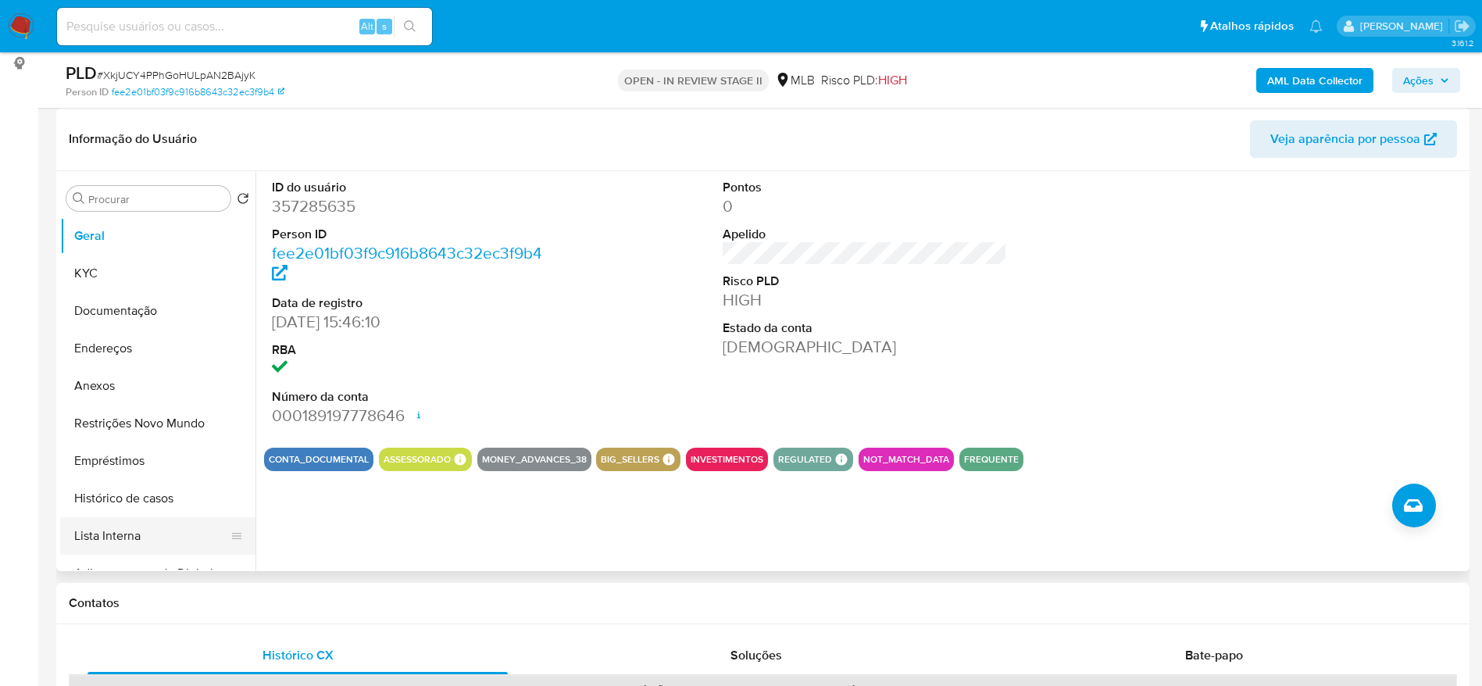
click at [130, 550] on button "Lista Interna" at bounding box center [151, 535] width 183 height 37
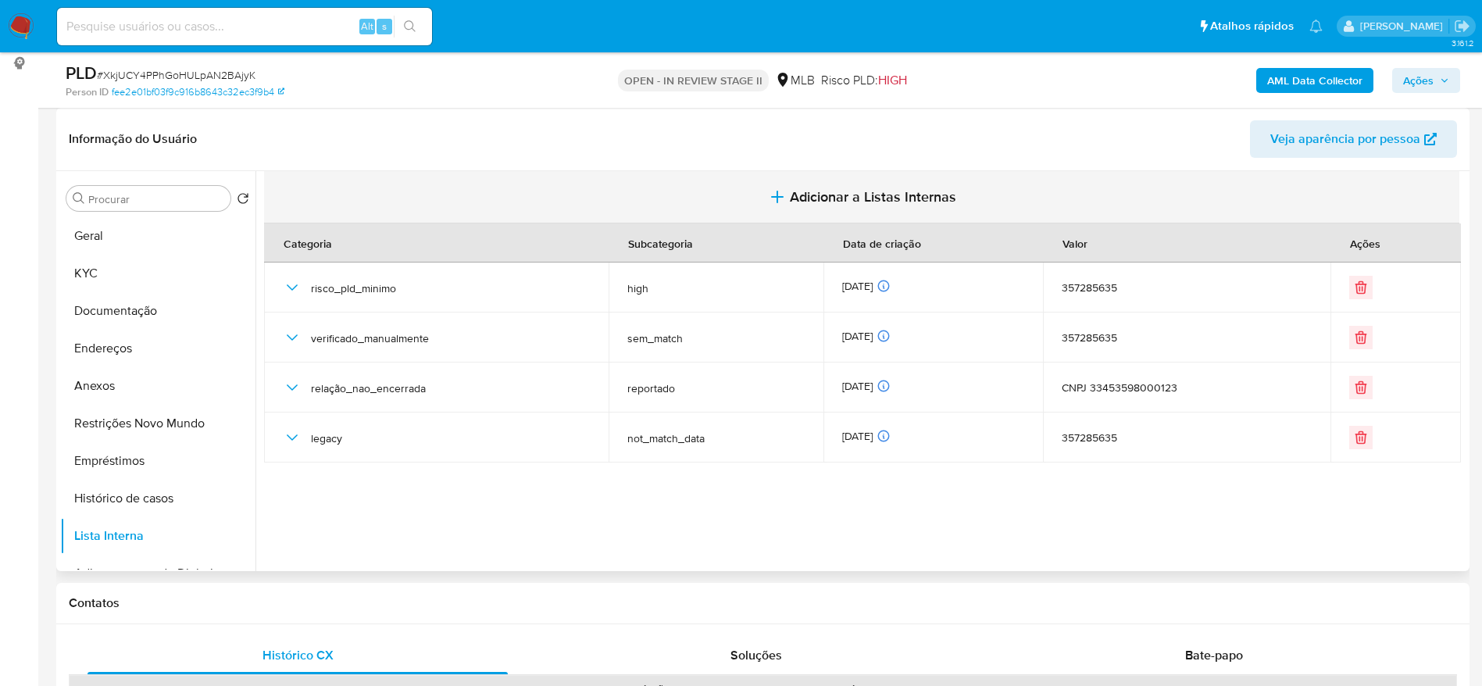
click at [874, 200] on span "Adicionar a Listas Internas" at bounding box center [873, 196] width 166 height 17
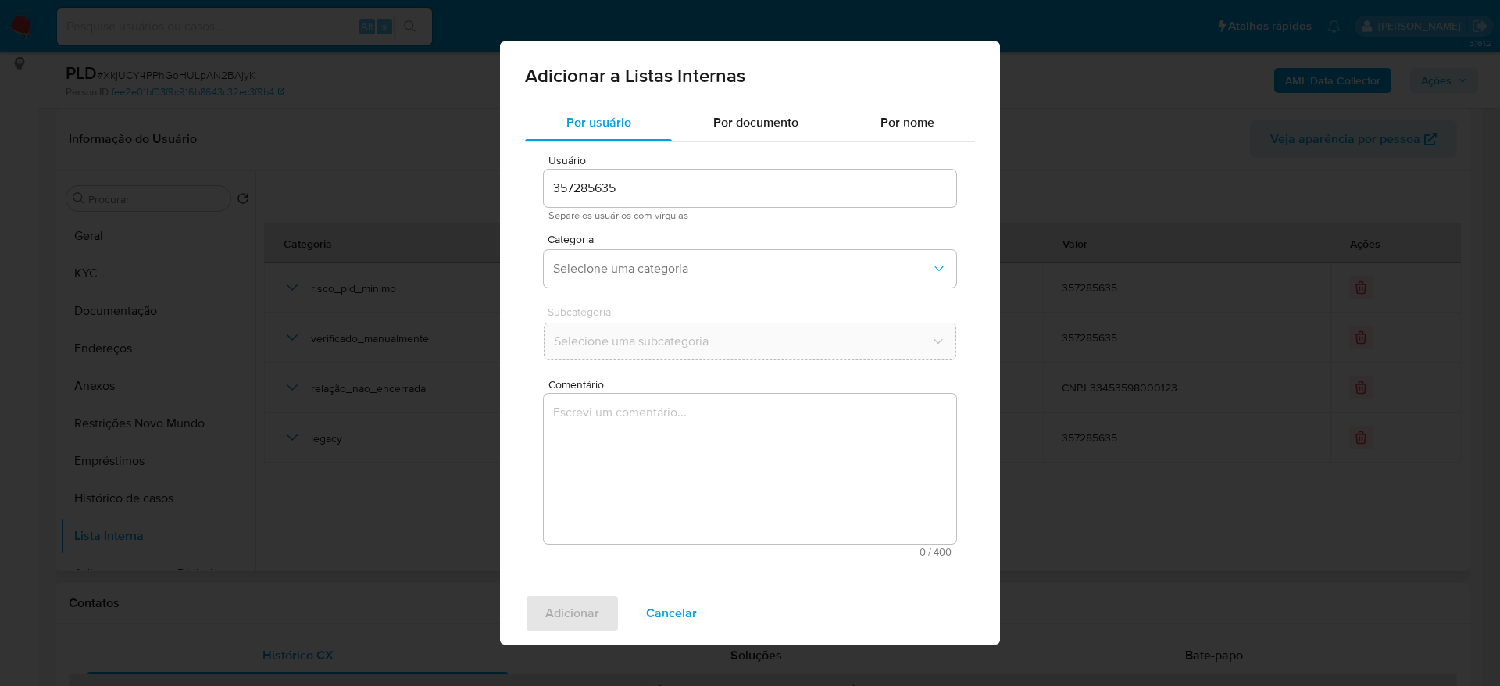
click at [752, 142] on div "Usuário 357285635 Separe os usuários com vírgulas Categoria Selecione uma categ…" at bounding box center [750, 355] width 450 height 427
click at [744, 134] on div "Por documento" at bounding box center [755, 122] width 167 height 37
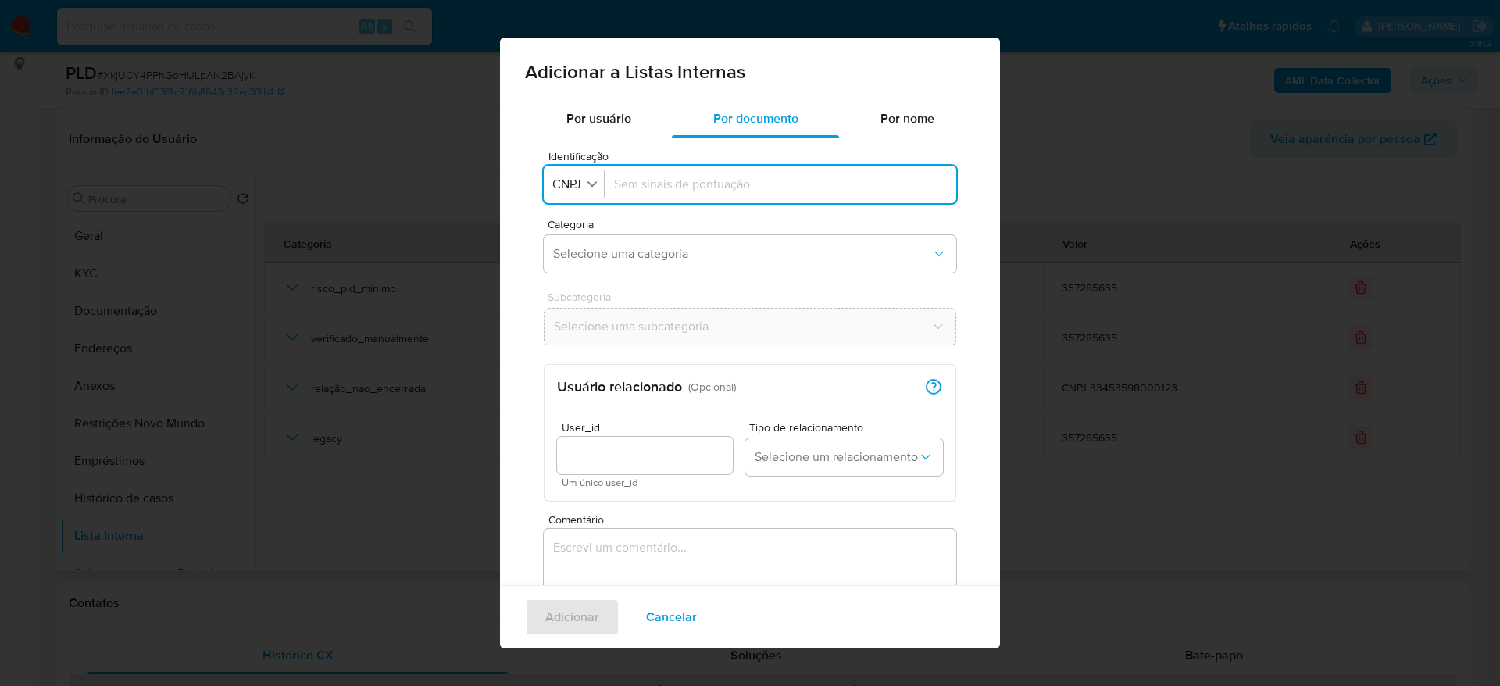
click at [724, 191] on input "Identificação" at bounding box center [780, 184] width 333 height 17
type input "33453598000123"
click at [680, 258] on span "Selecione uma categoria" at bounding box center [742, 254] width 378 height 16
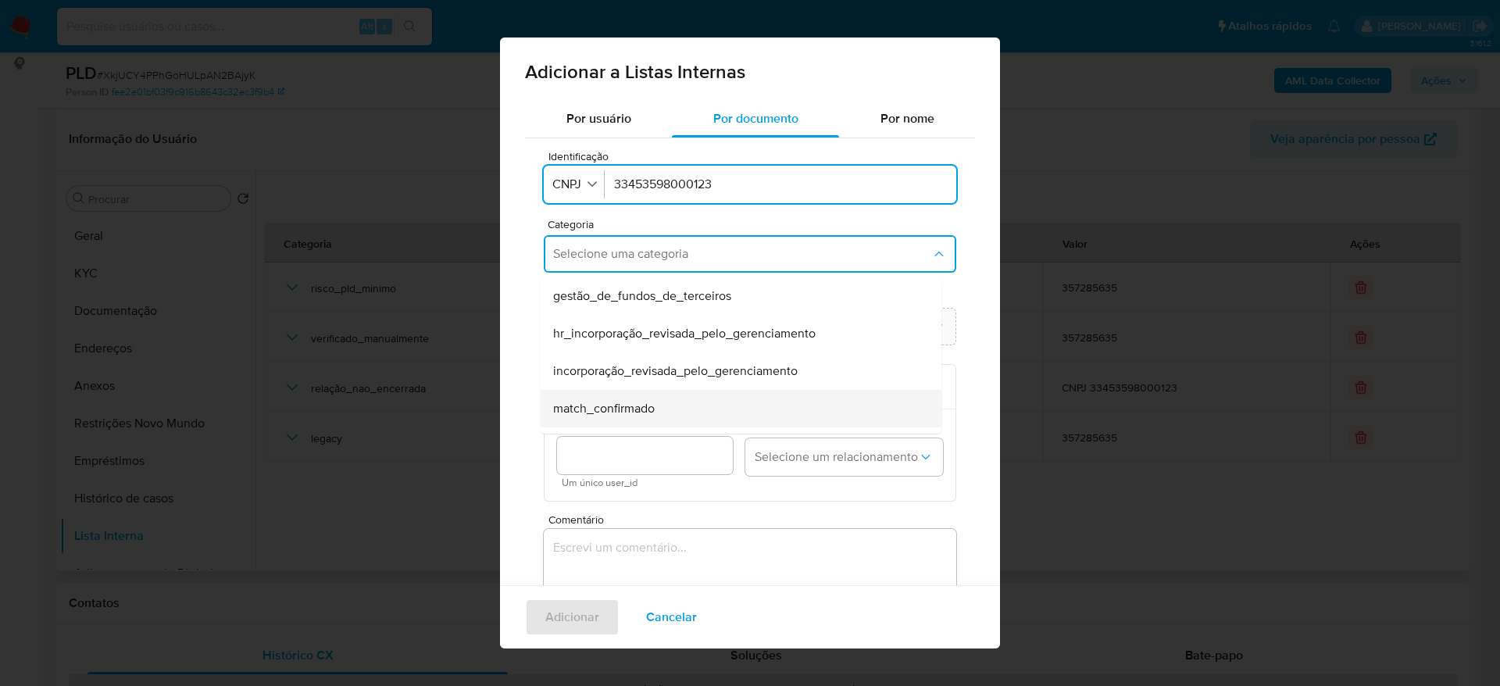
click at [679, 401] on div "match_confirmado" at bounding box center [736, 408] width 366 height 37
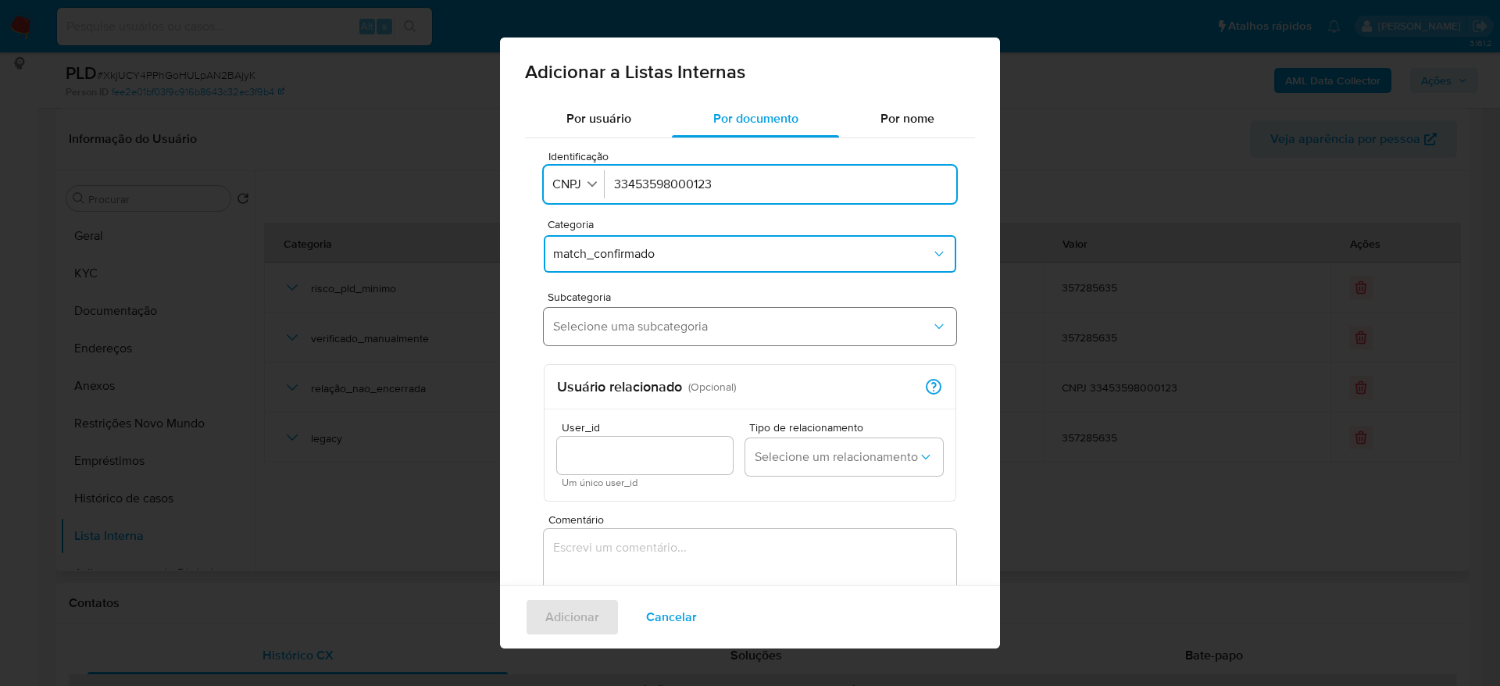
click at [676, 333] on span "Selecione uma subcategoria" at bounding box center [742, 327] width 378 height 16
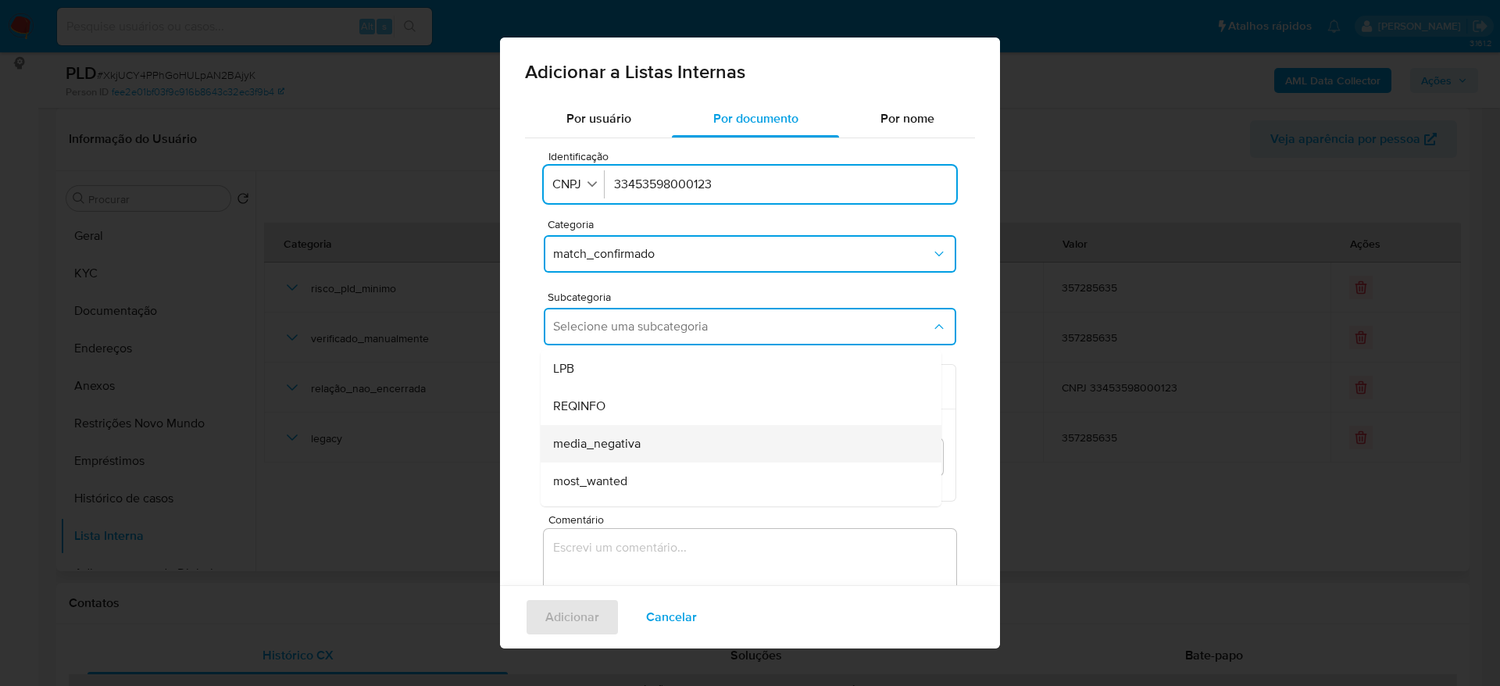
click at [712, 451] on div "media_negativa" at bounding box center [736, 443] width 366 height 37
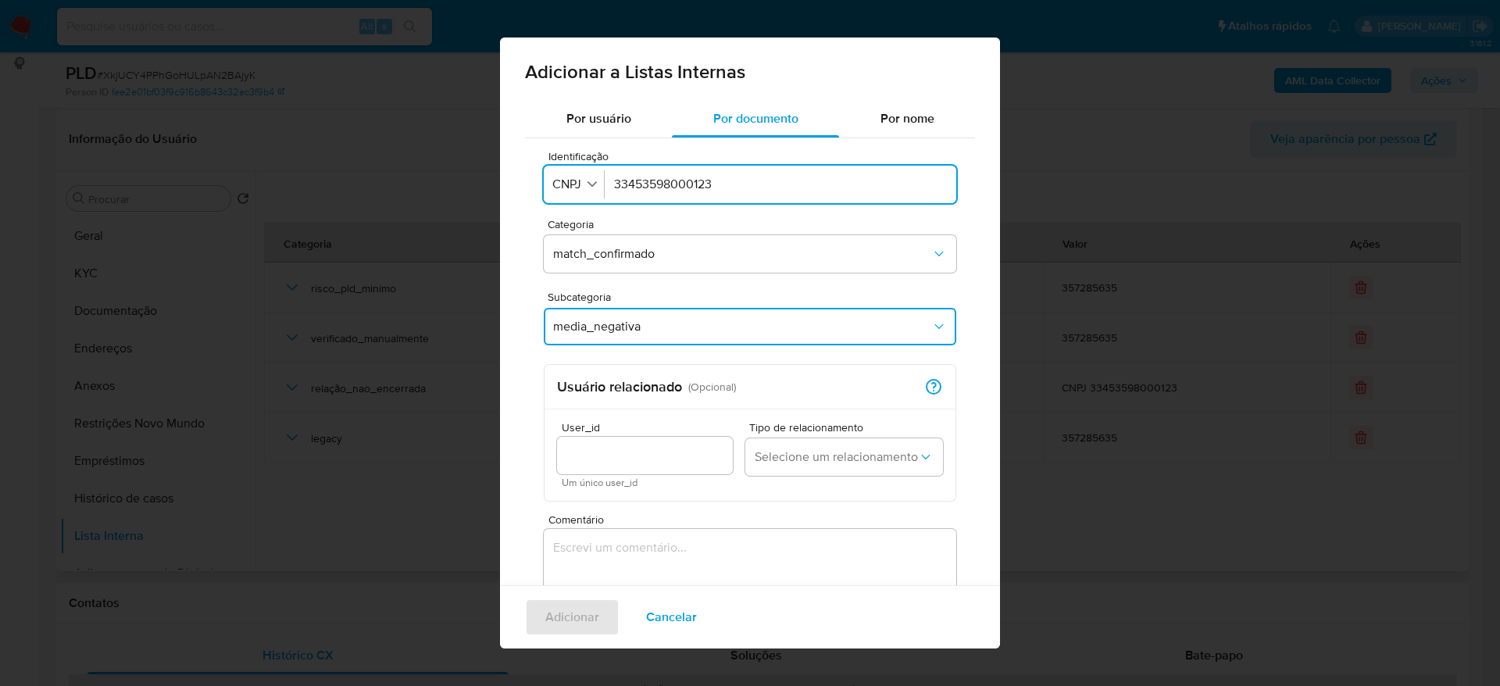
click at [687, 546] on textarea "Comentário" at bounding box center [750, 604] width 412 height 150
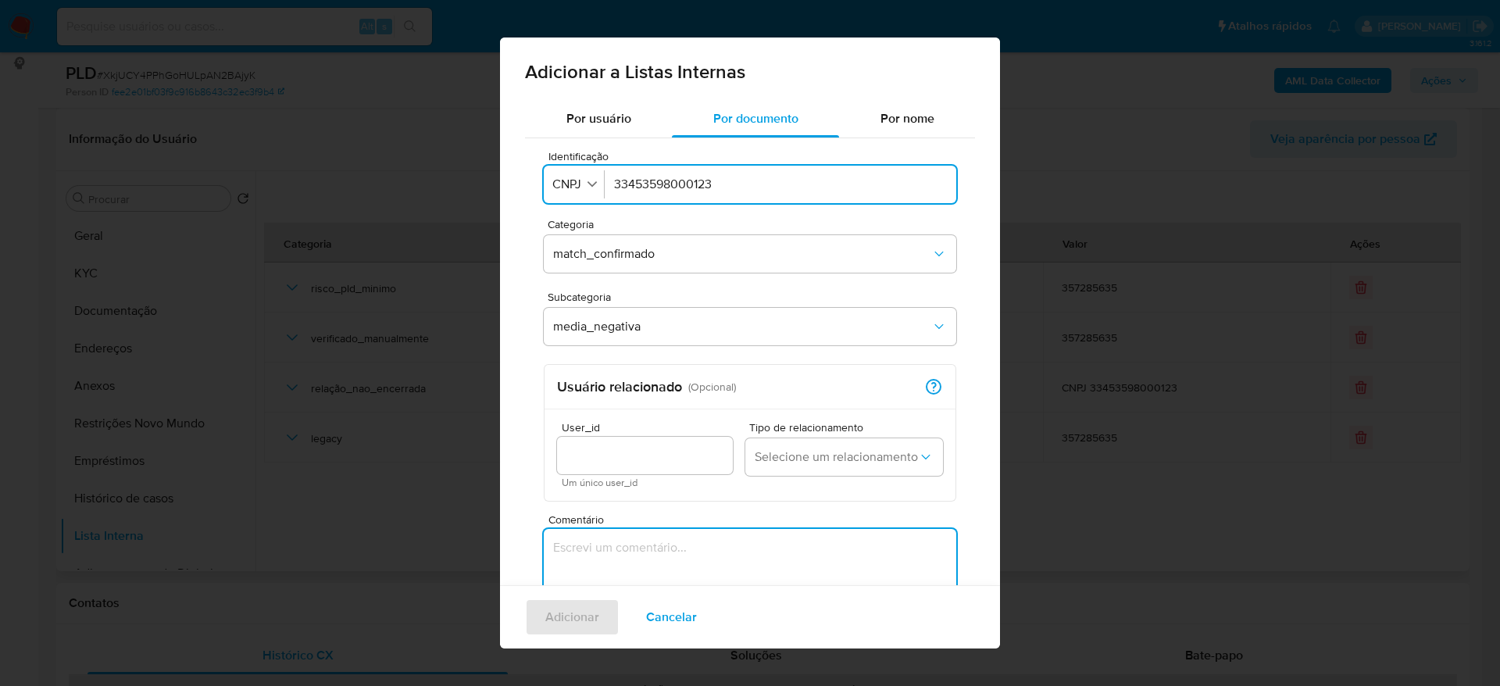
paste textarea "https://www.jota.info/energia/stj-determina-revisao-de-multa-milionaria-contra-…"
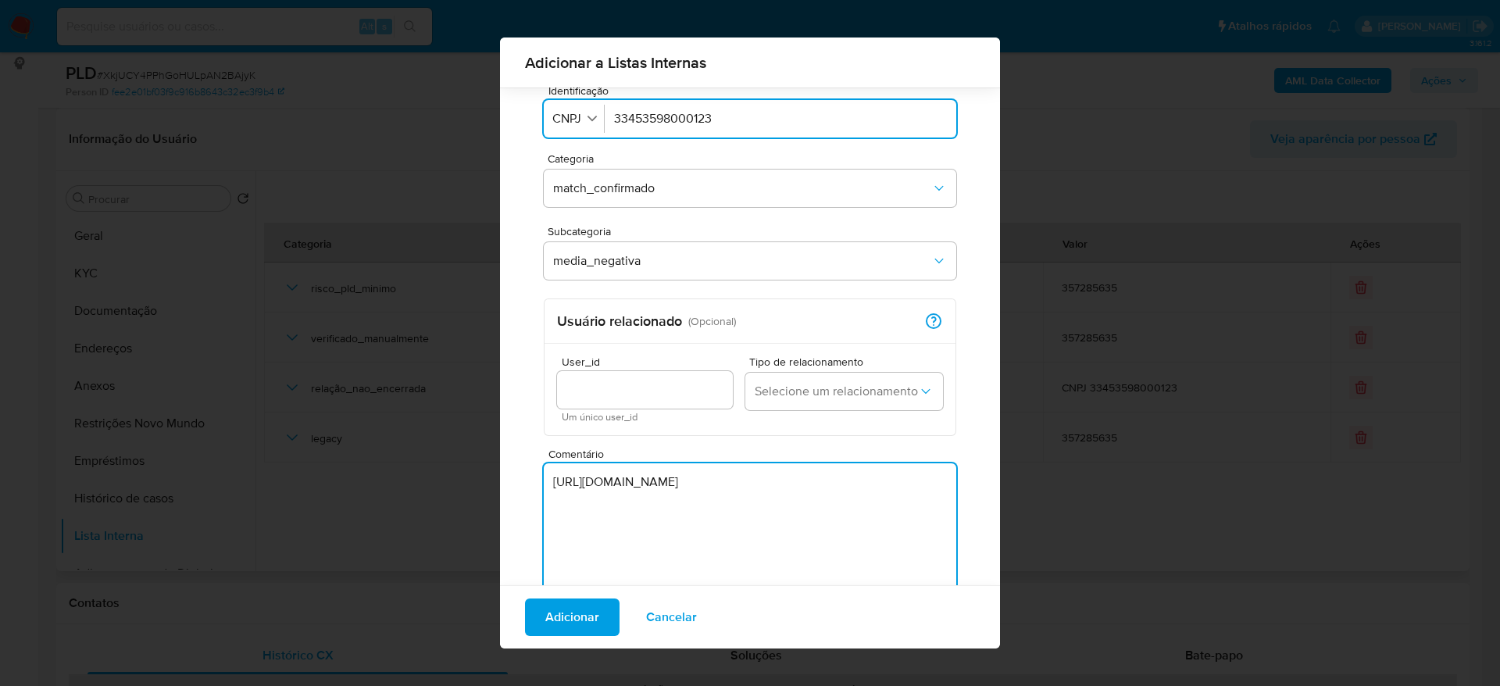
scroll to position [105, 0]
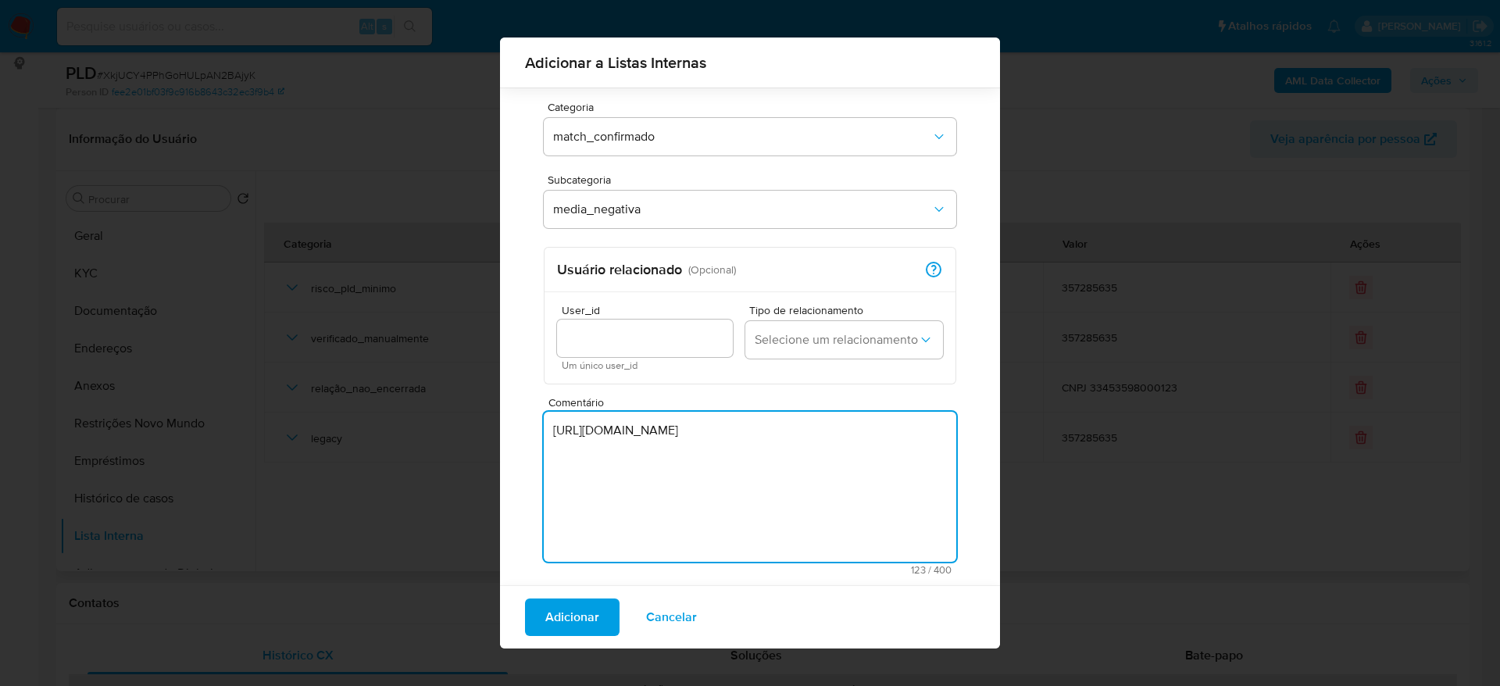
type textarea "https://www.jota.info/energia/stj-determina-revisao-de-multa-milionaria-contra-…"
click at [599, 606] on button "Adicionar" at bounding box center [572, 616] width 95 height 37
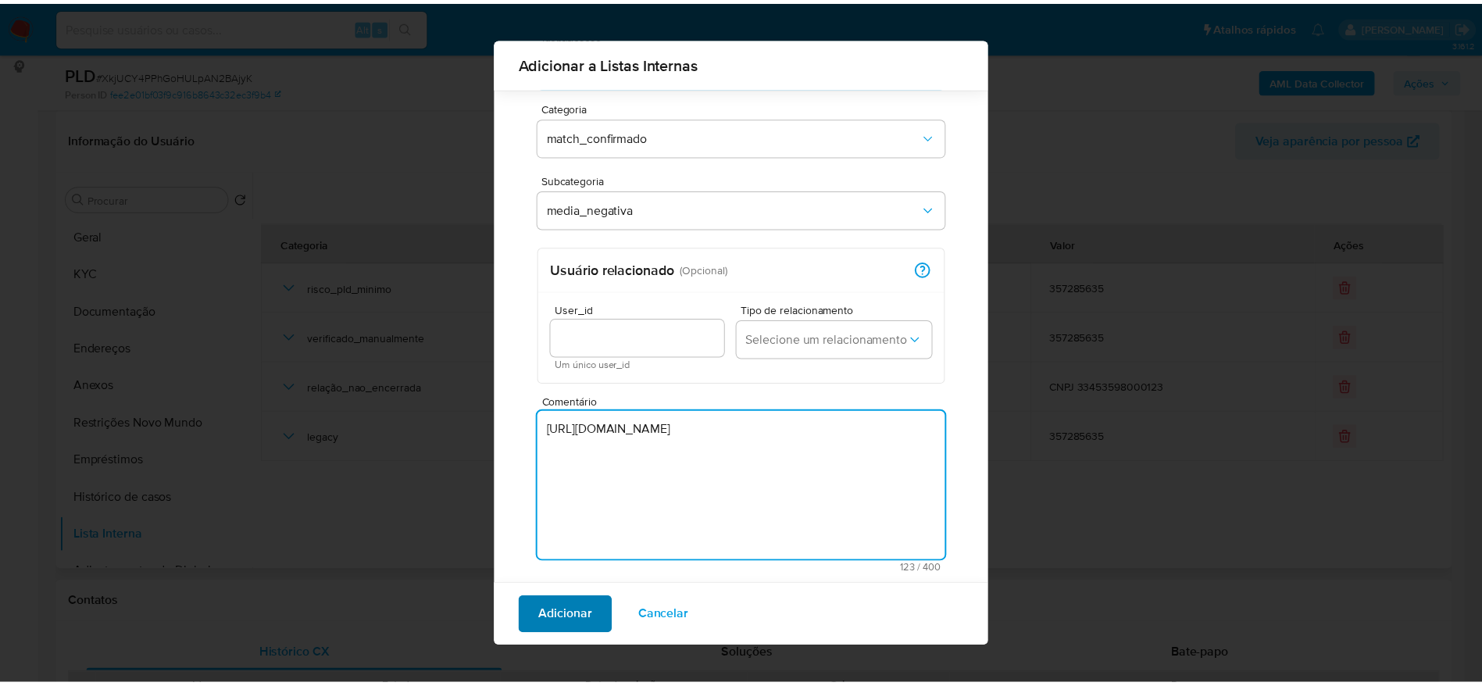
scroll to position [0, 0]
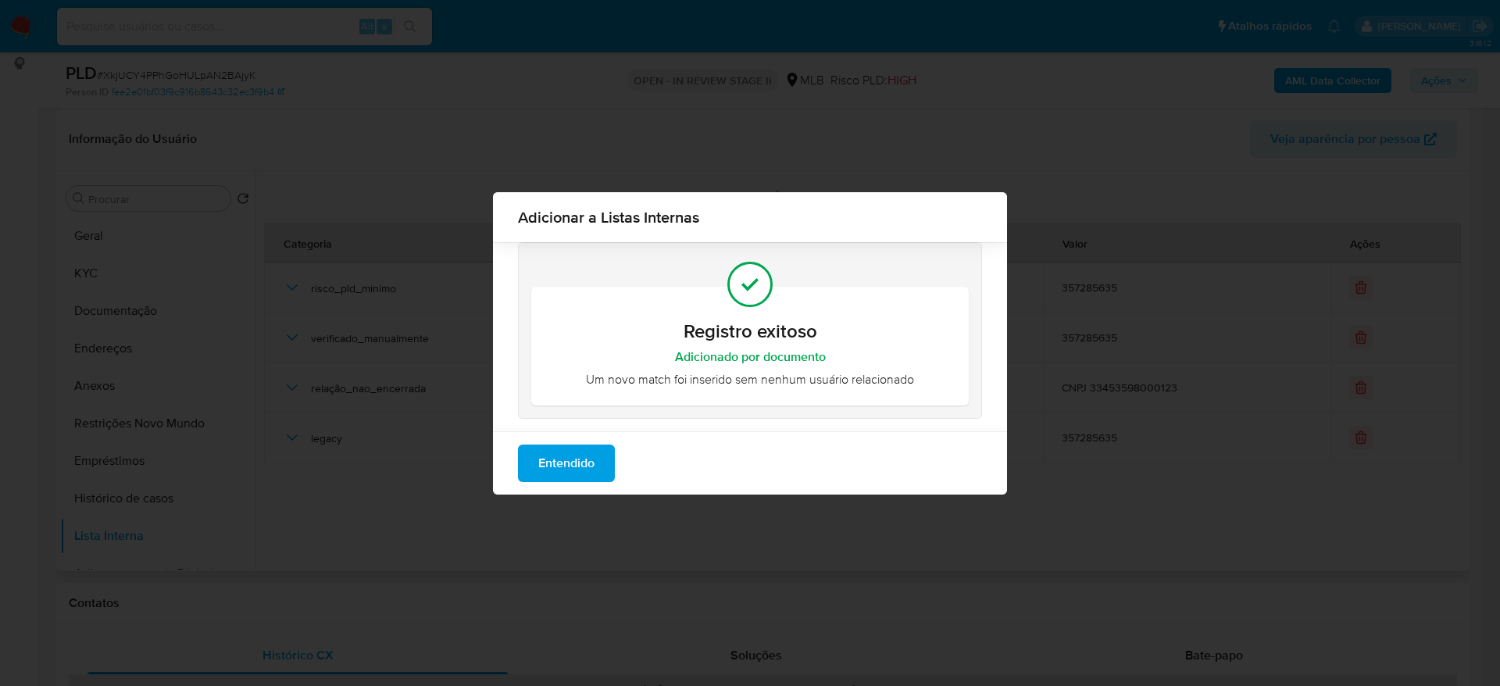
click at [577, 473] on span "Entendido" at bounding box center [566, 463] width 56 height 34
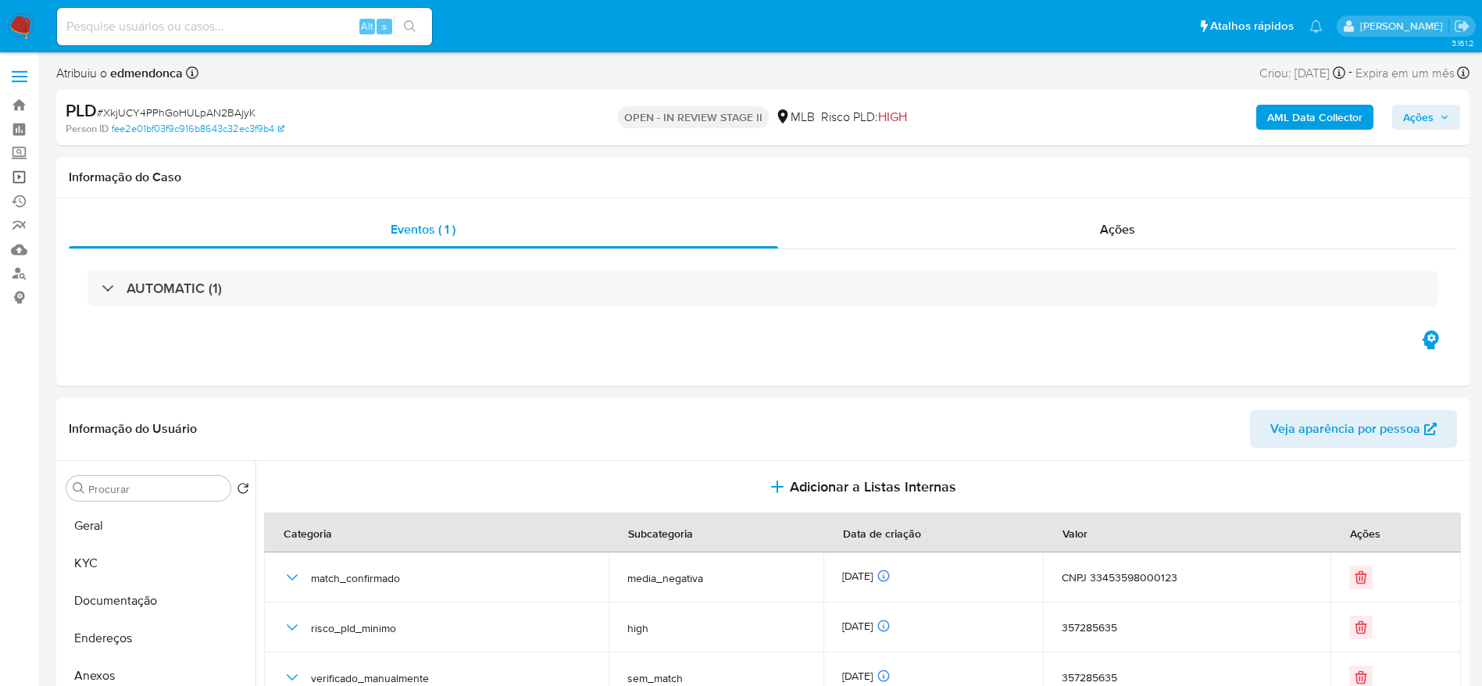
click at [15, 170] on link "Operações em massa" at bounding box center [93, 177] width 186 height 24
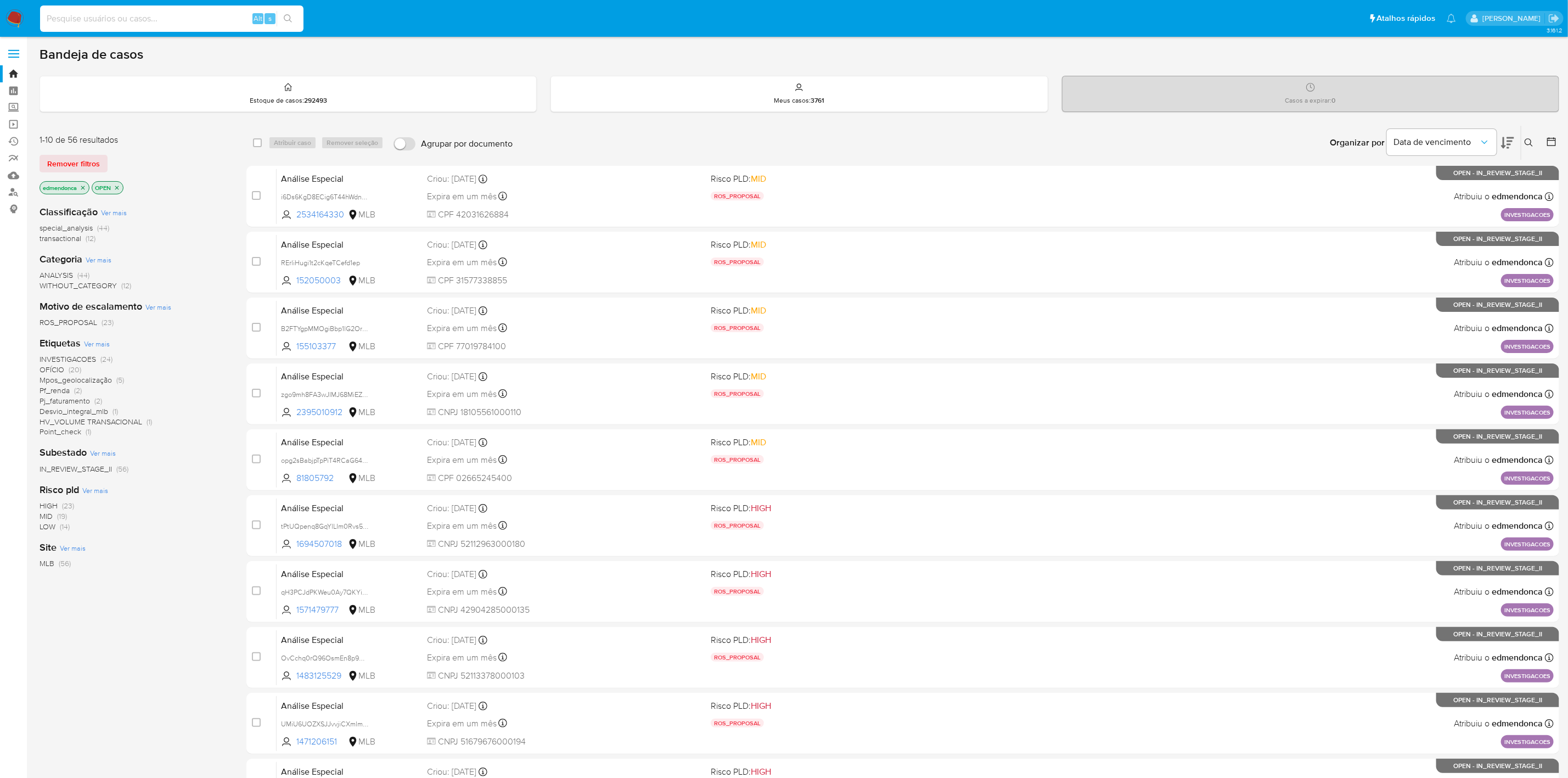
click at [148, 19] on input at bounding box center [171, 18] width 263 height 14
paste input "5IeNdcliwRFgomg9nNwHWNMy"
type input "5IeNdcliwRFgomg9nNwHWNMy"
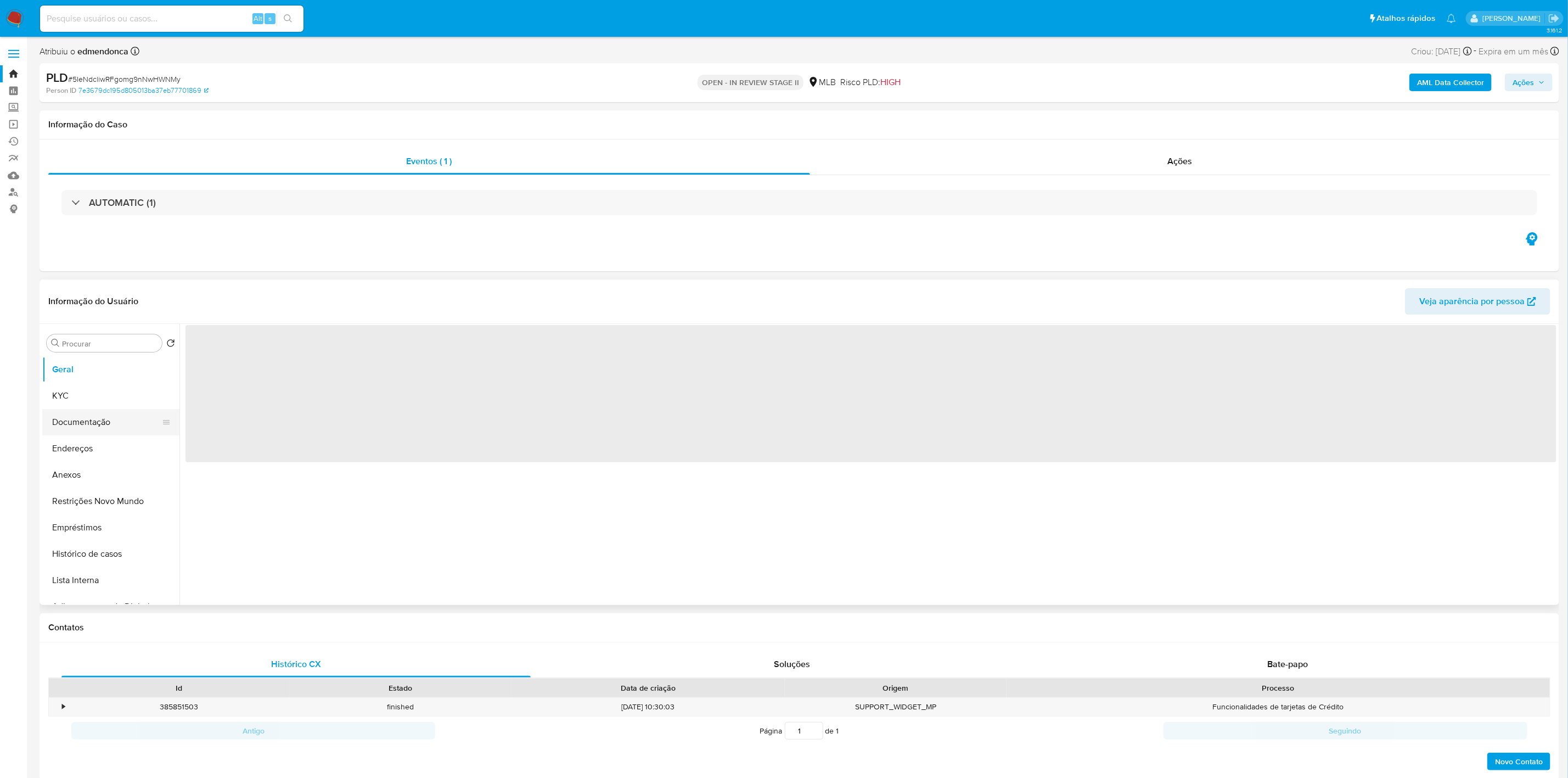
click at [94, 417] on button "Documentação" at bounding box center [106, 422] width 129 height 26
select select "10"
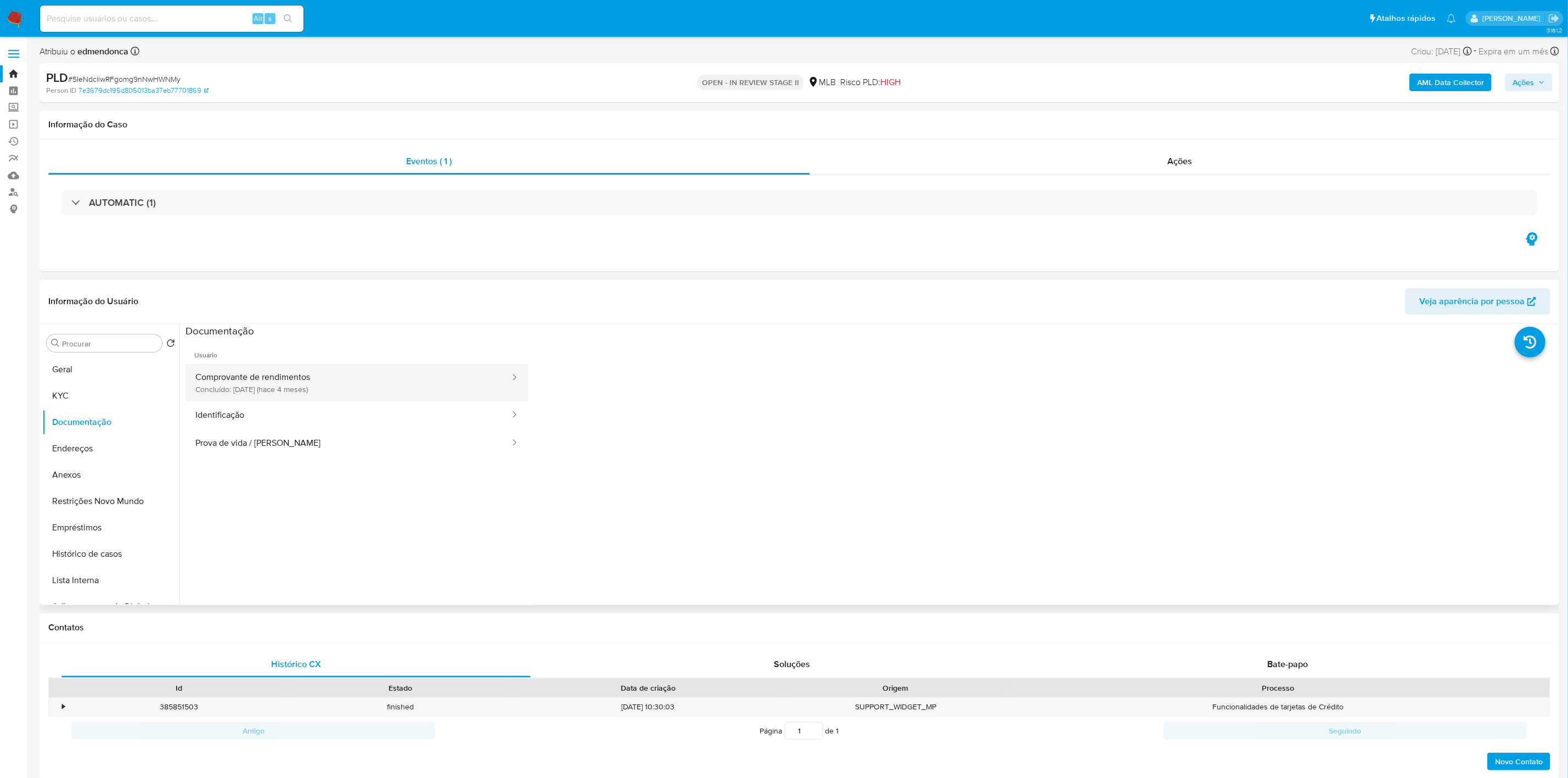
click at [372, 365] on button "Comprovante de rendimentos Concluído: [DATE] (hace 4 meses)" at bounding box center [348, 382] width 325 height 37
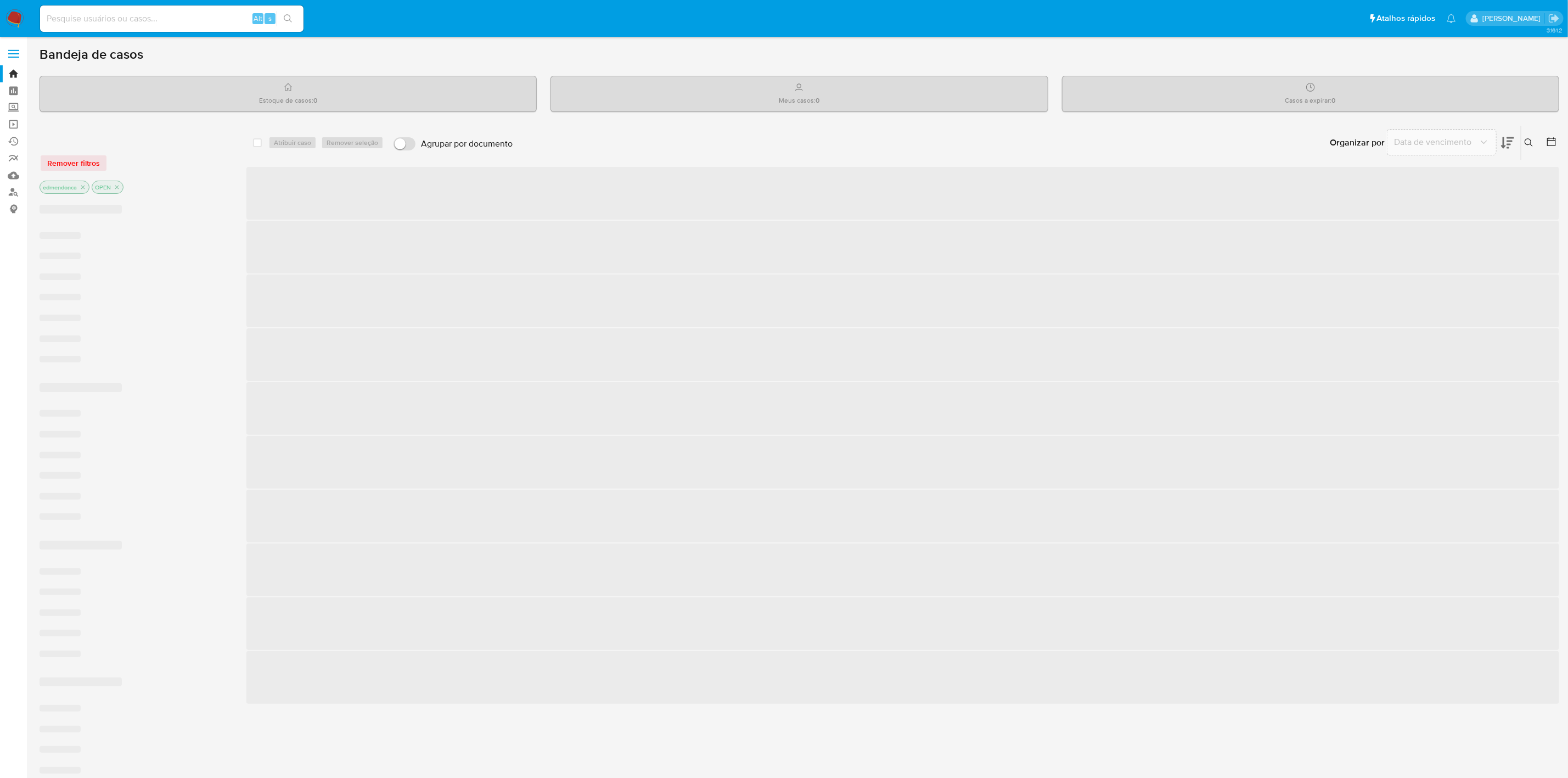
click at [169, 25] on input at bounding box center [171, 18] width 263 height 14
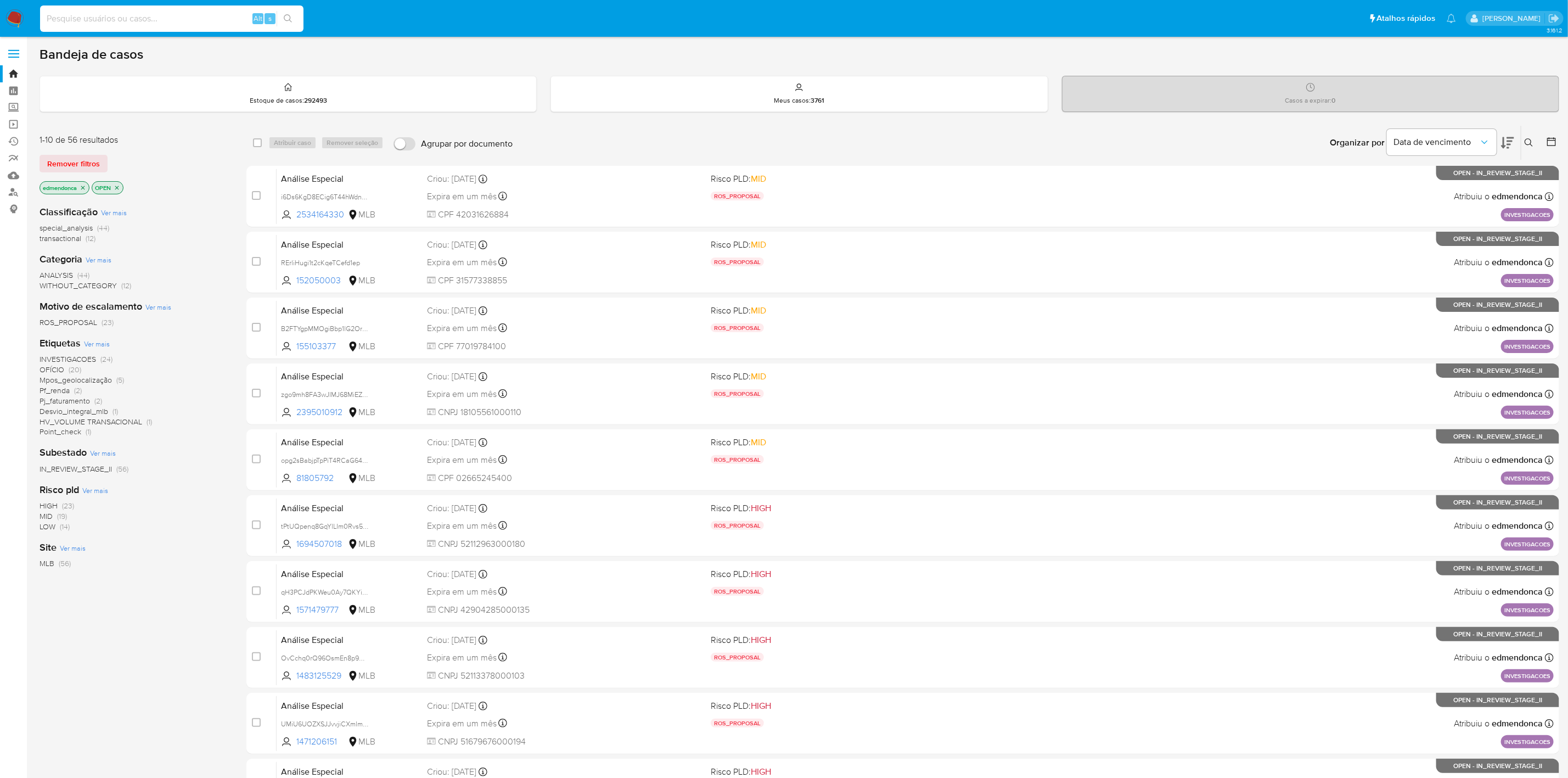
paste input "9FrRzNMGgZKDMQ47NSxZVwTR"
type input "9FrRzNMGgZKDMQ47NSxZVwTR"
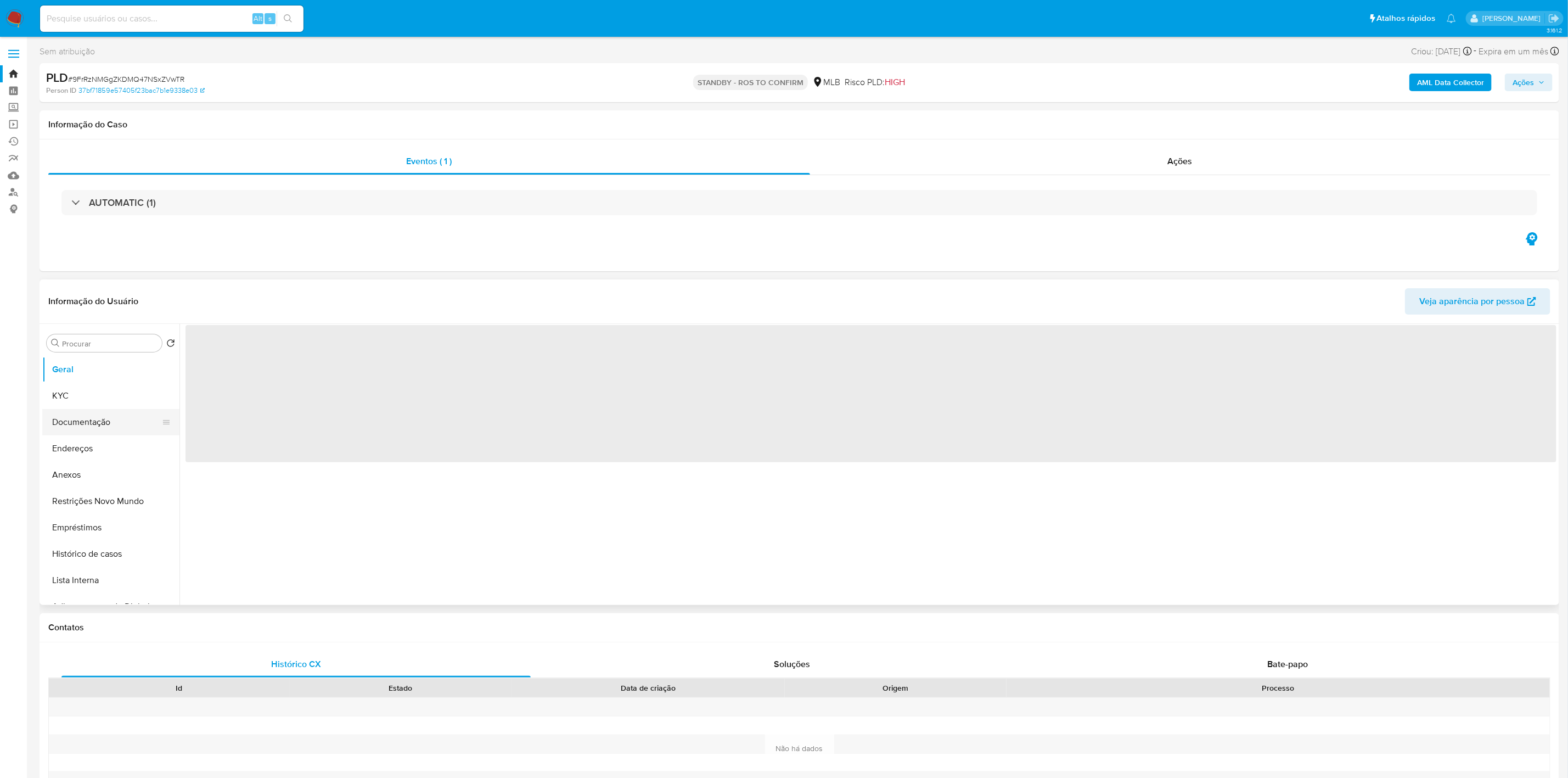
click at [99, 417] on button "Documentação" at bounding box center [106, 422] width 129 height 26
select select "10"
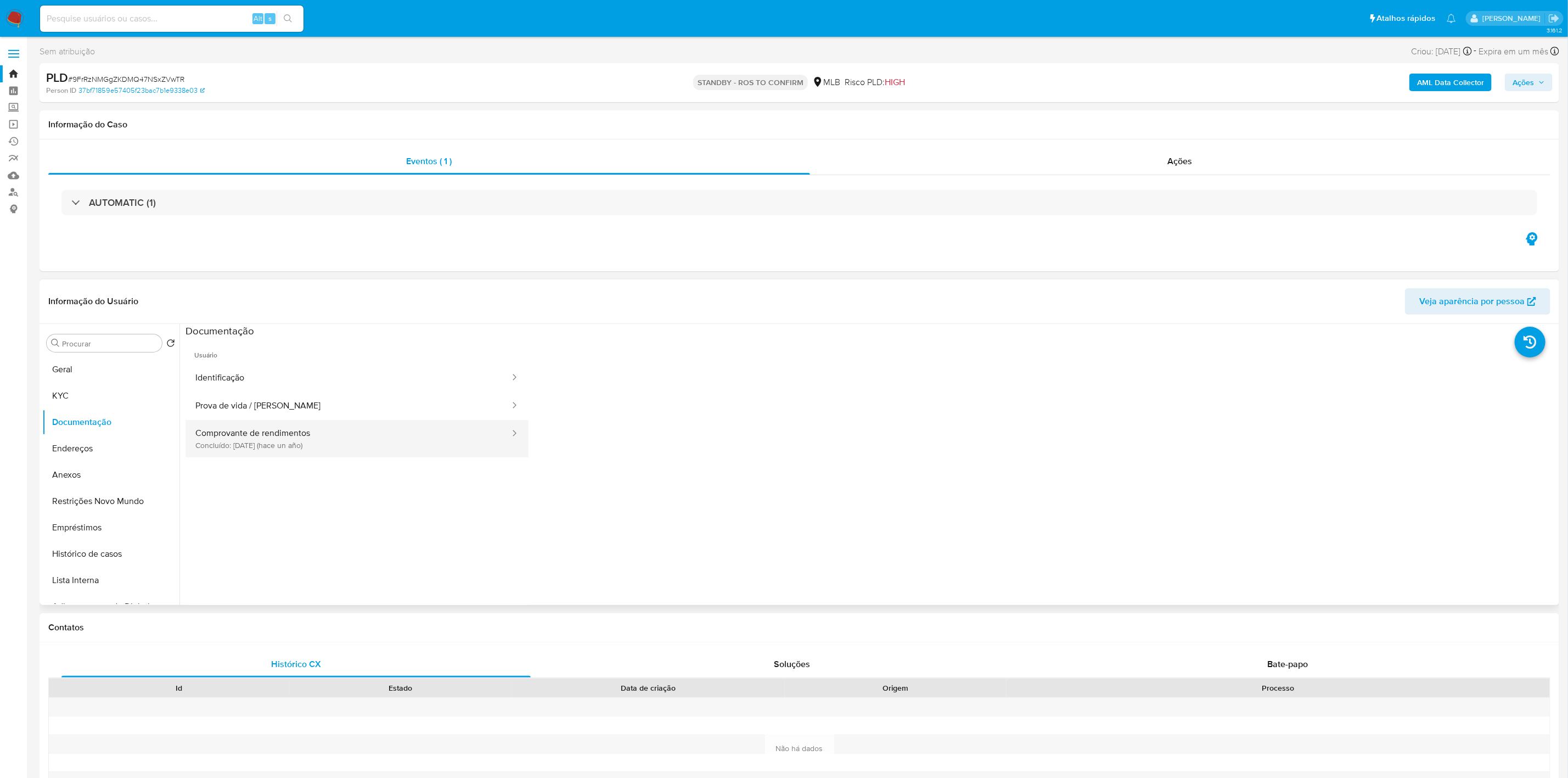
click at [359, 443] on button "Comprovante de rendimentos Concluído: [DATE] (hace un año)" at bounding box center [348, 439] width 325 height 37
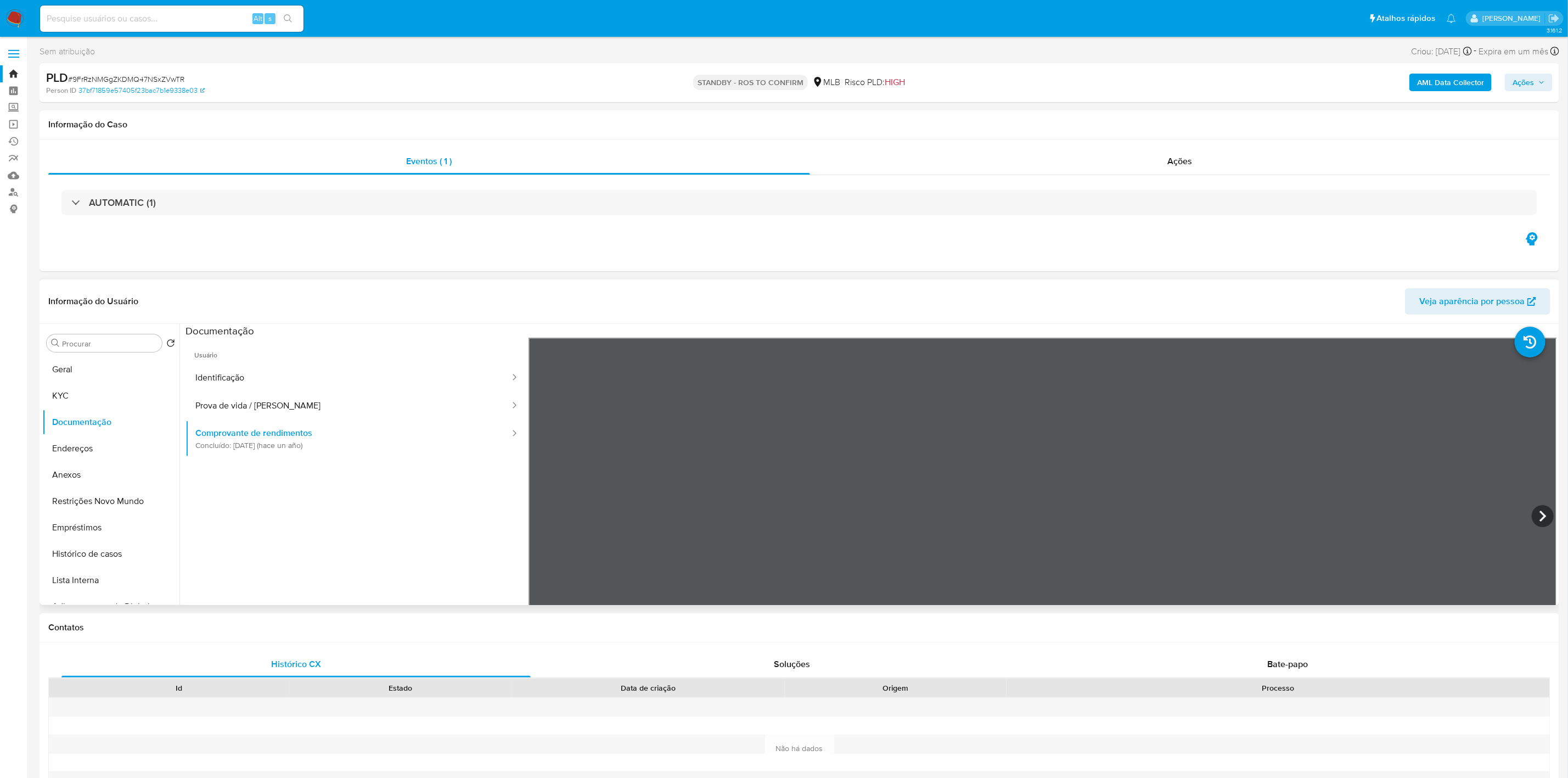
click at [946, 302] on div "Informação do Usuário Veja aparência por pessoa Procurar Retornar ao pedido pad…" at bounding box center [799, 442] width 1520 height 325
click at [941, 282] on div "Informação do Usuário Veja aparência por pessoa Procurar Retornar ao pedido pad…" at bounding box center [799, 442] width 1520 height 325
click at [1012, 287] on div "Informação do Usuário Veja aparência por pessoa Procurar Retornar ao pedido pad…" at bounding box center [799, 442] width 1520 height 325
click at [1535, 516] on icon at bounding box center [1542, 516] width 22 height 22
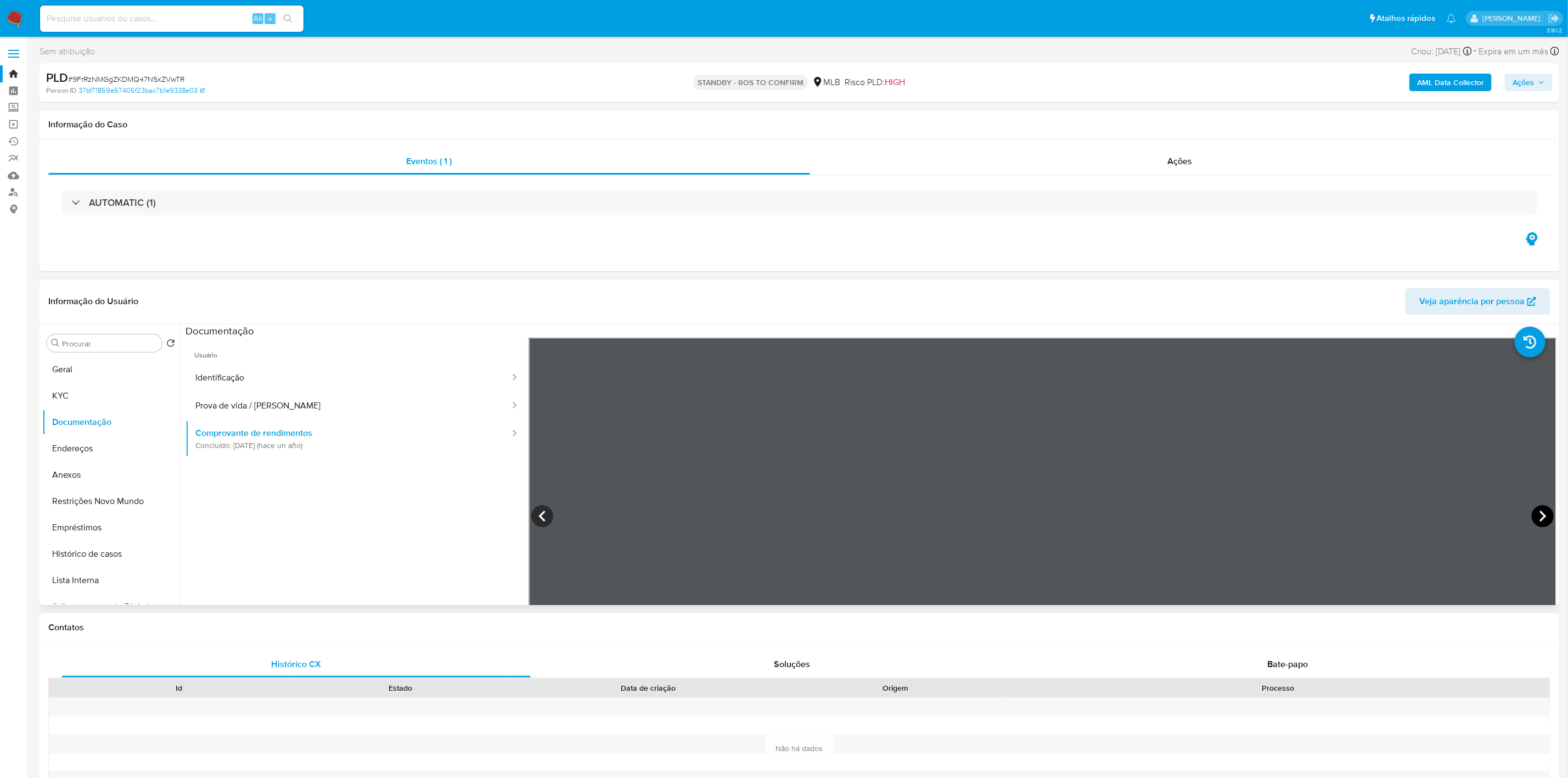
click at [1539, 519] on icon at bounding box center [1542, 516] width 22 height 22
click at [1535, 507] on icon at bounding box center [1542, 516] width 22 height 22
click at [1533, 515] on icon at bounding box center [1542, 516] width 22 height 22
click at [1533, 510] on icon at bounding box center [1542, 516] width 22 height 22
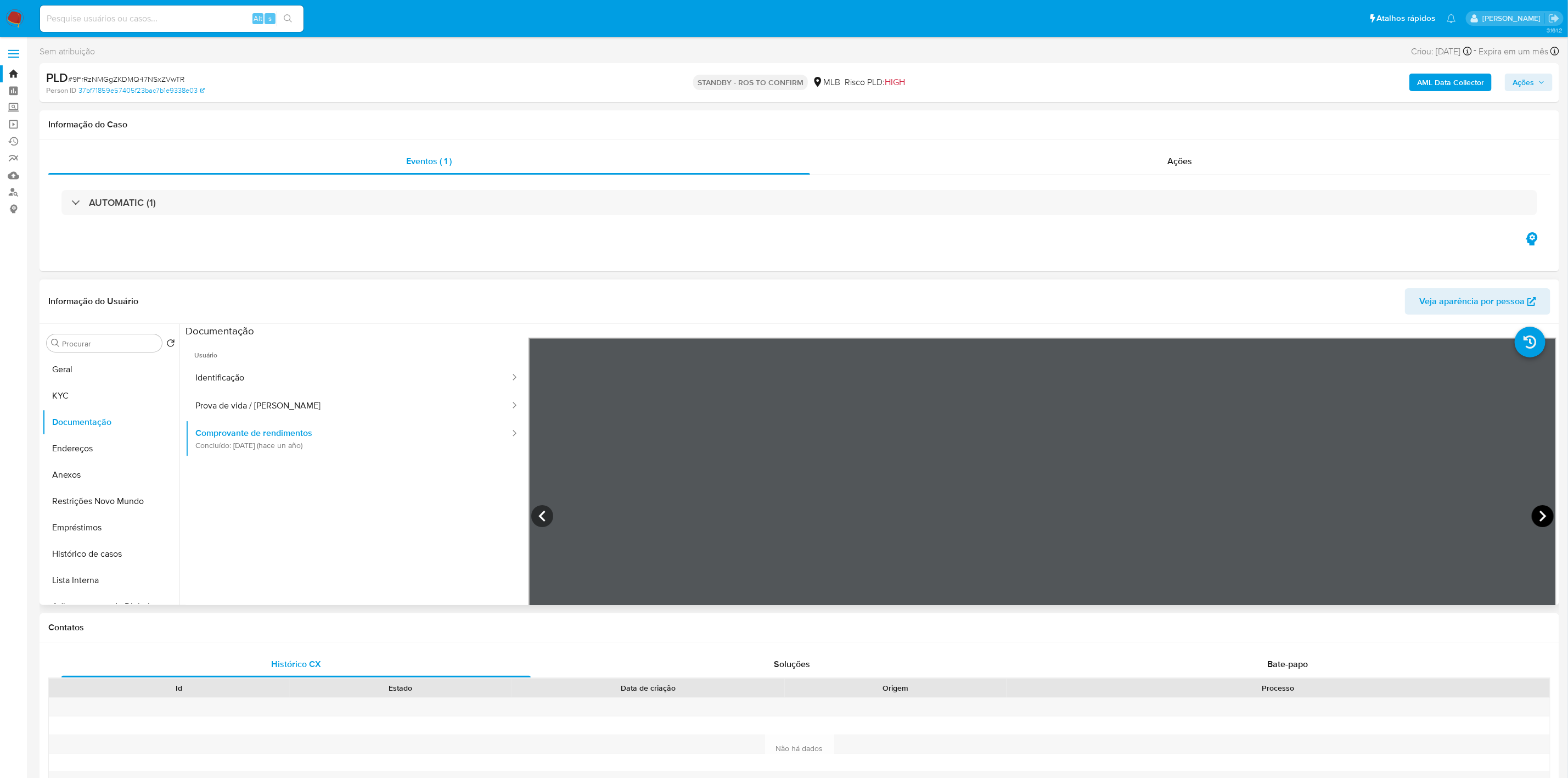
click at [1540, 515] on icon at bounding box center [1542, 516] width 6 height 11
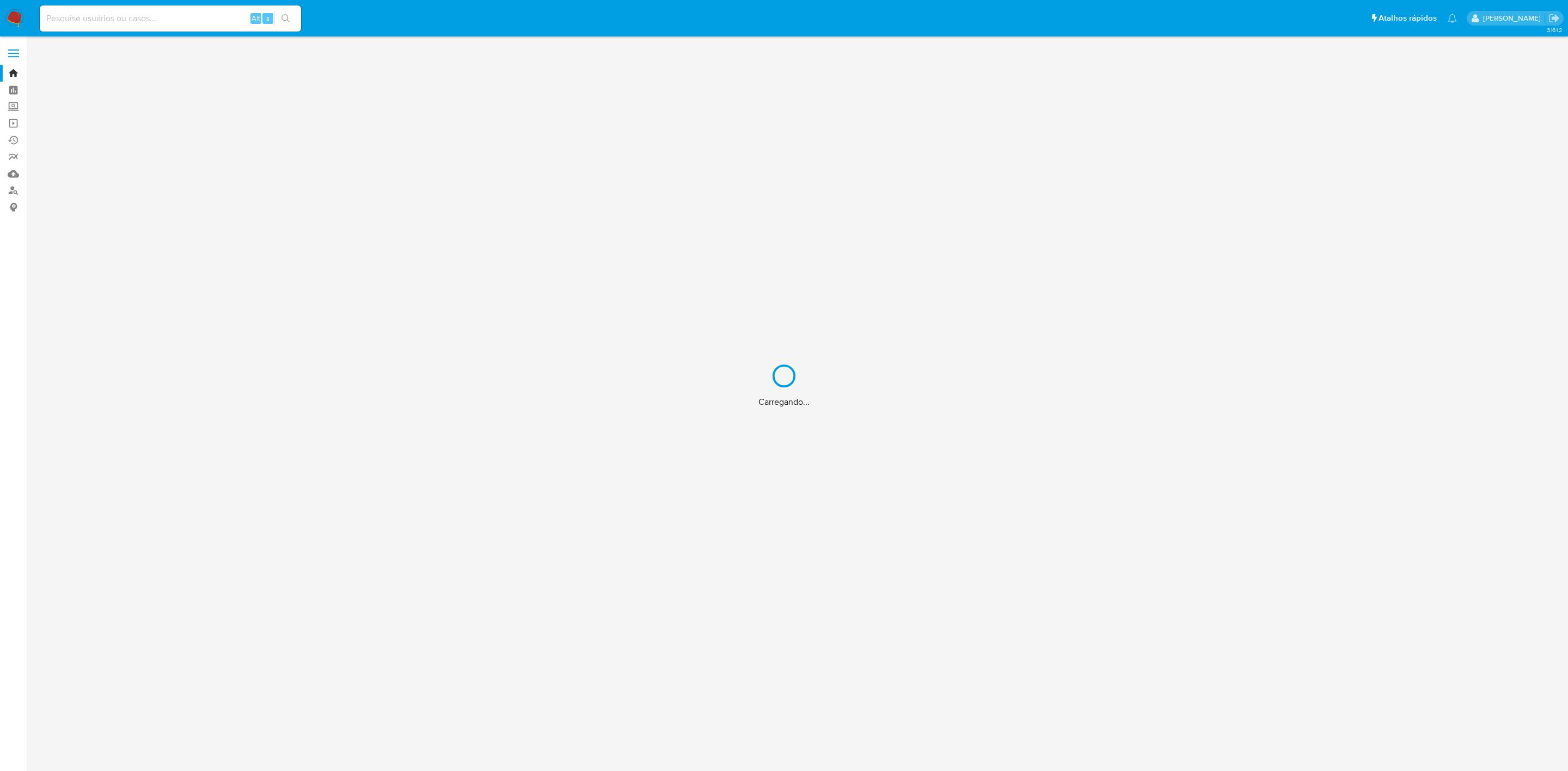
click at [139, 16] on div "Carregando..." at bounding box center [784, 385] width 1568 height 771
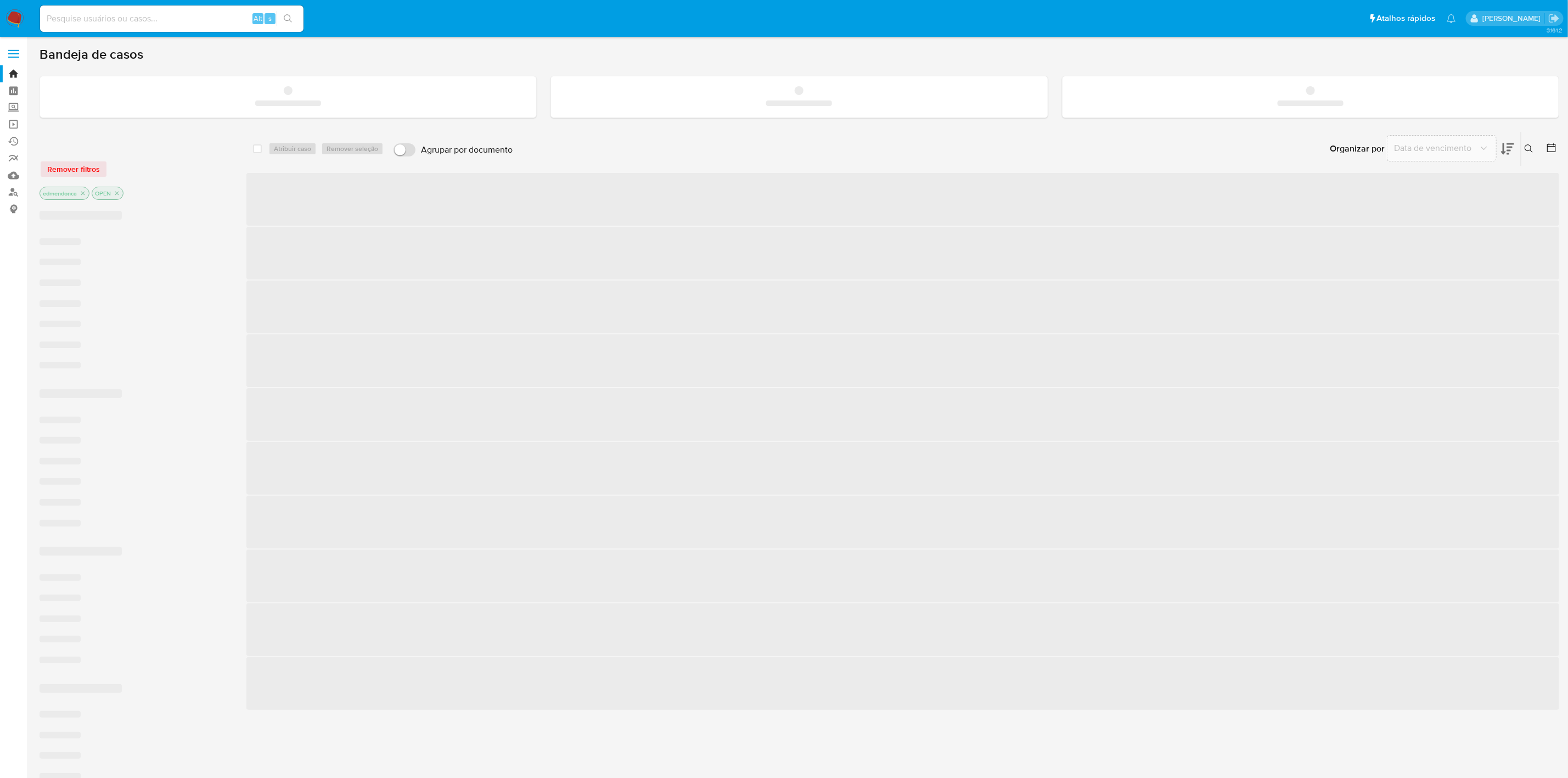
click at [162, 20] on input at bounding box center [171, 18] width 263 height 14
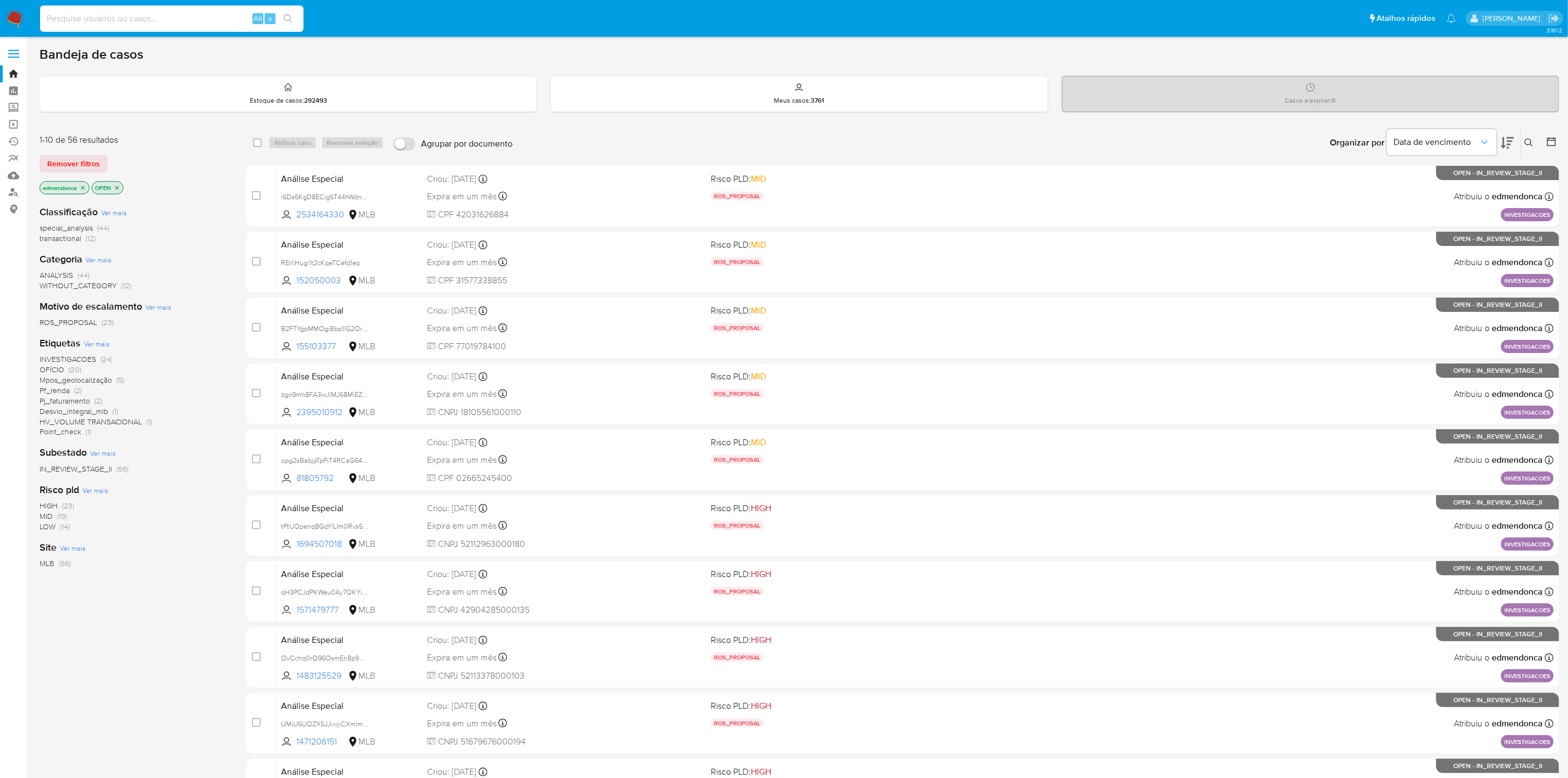
paste input "dH3NEltFRBjKI20gwV8gvnny"
type input "dH3NEltFRBjKI20gwV8gvnny"
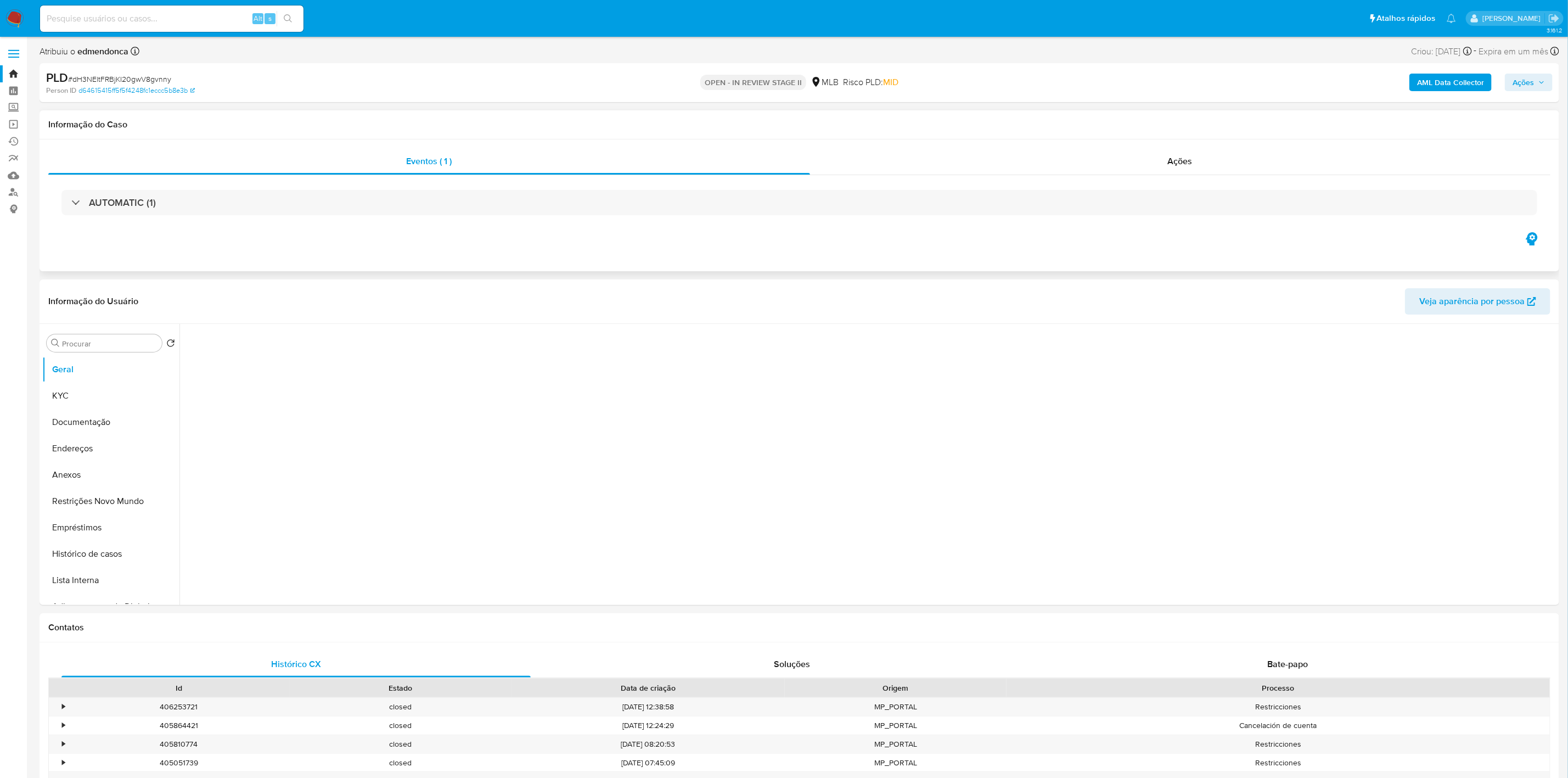
select select "10"
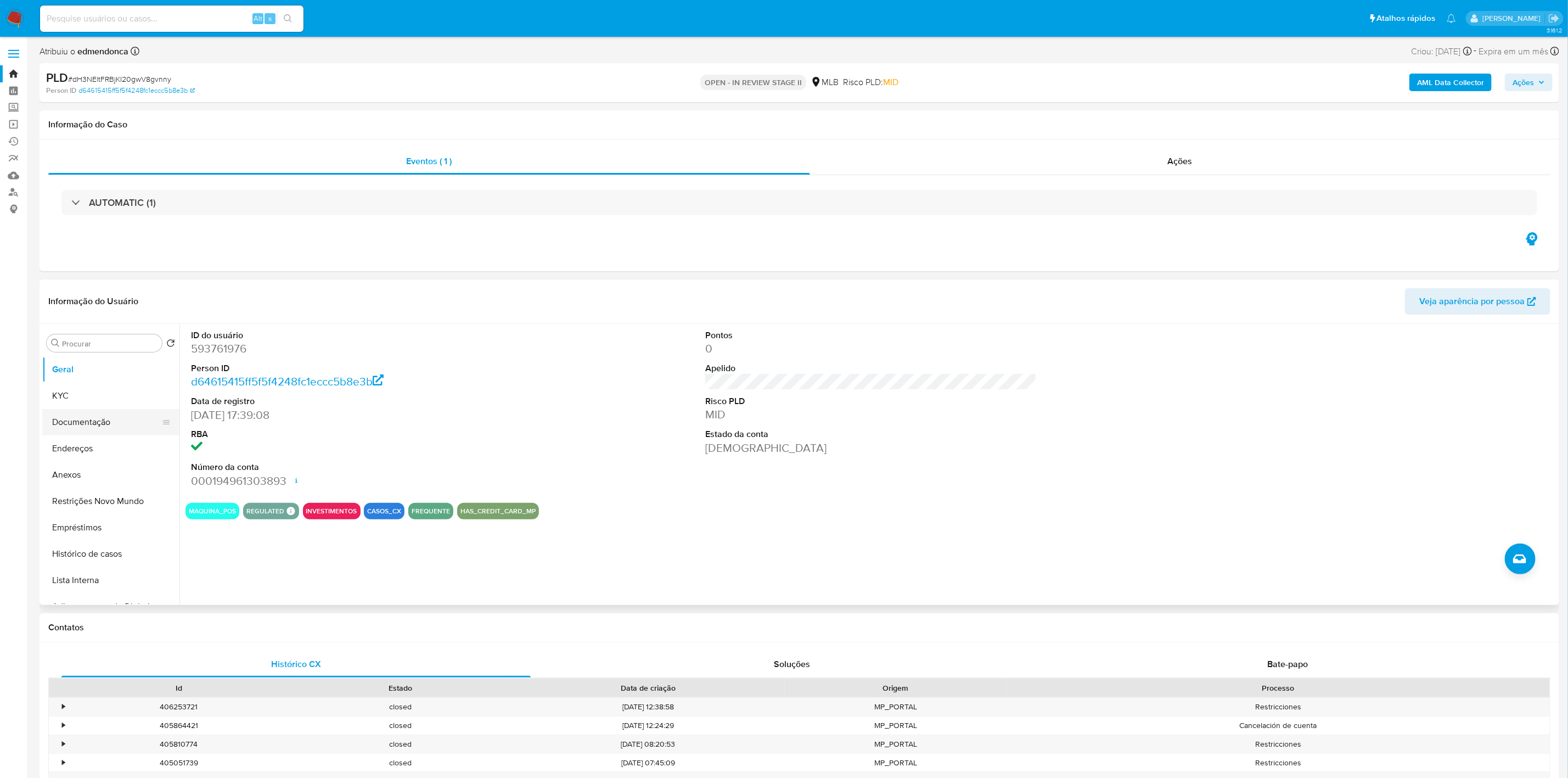
click at [104, 427] on button "Documentação" at bounding box center [106, 422] width 129 height 26
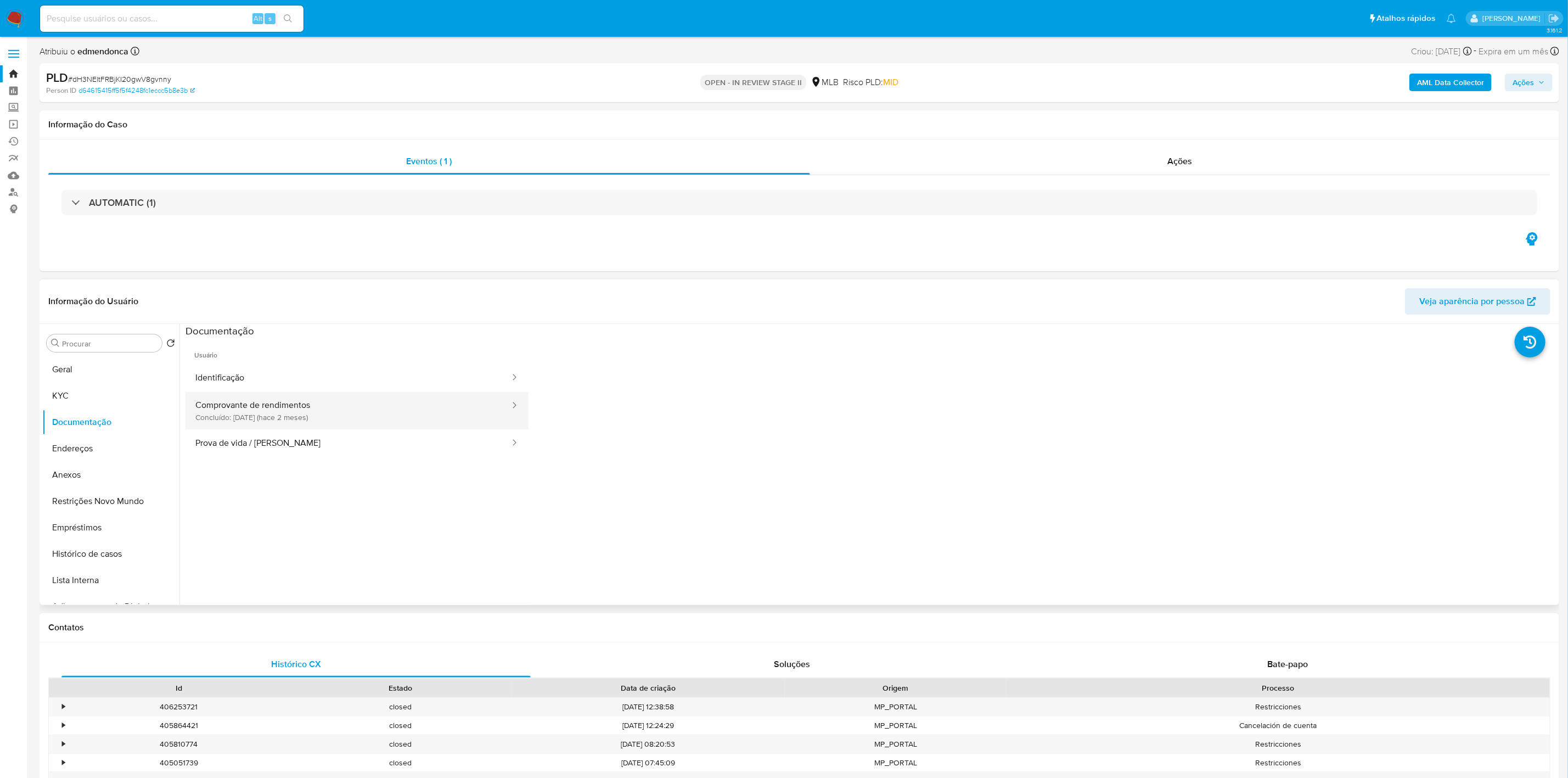
click at [261, 420] on button "Comprovante de rendimentos Concluído: [DATE] (hace 2 meses)" at bounding box center [348, 410] width 325 height 37
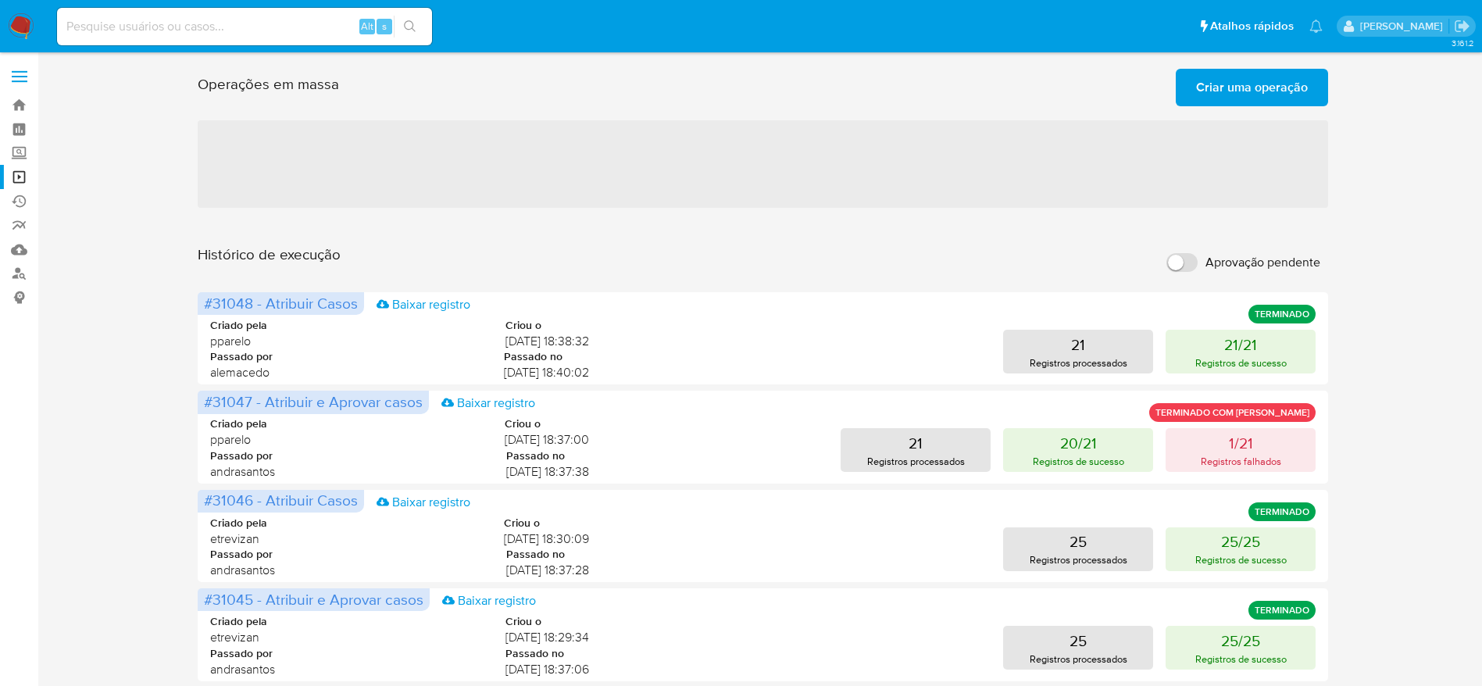
click at [1238, 93] on span "Criar uma operação" at bounding box center [1252, 87] width 112 height 34
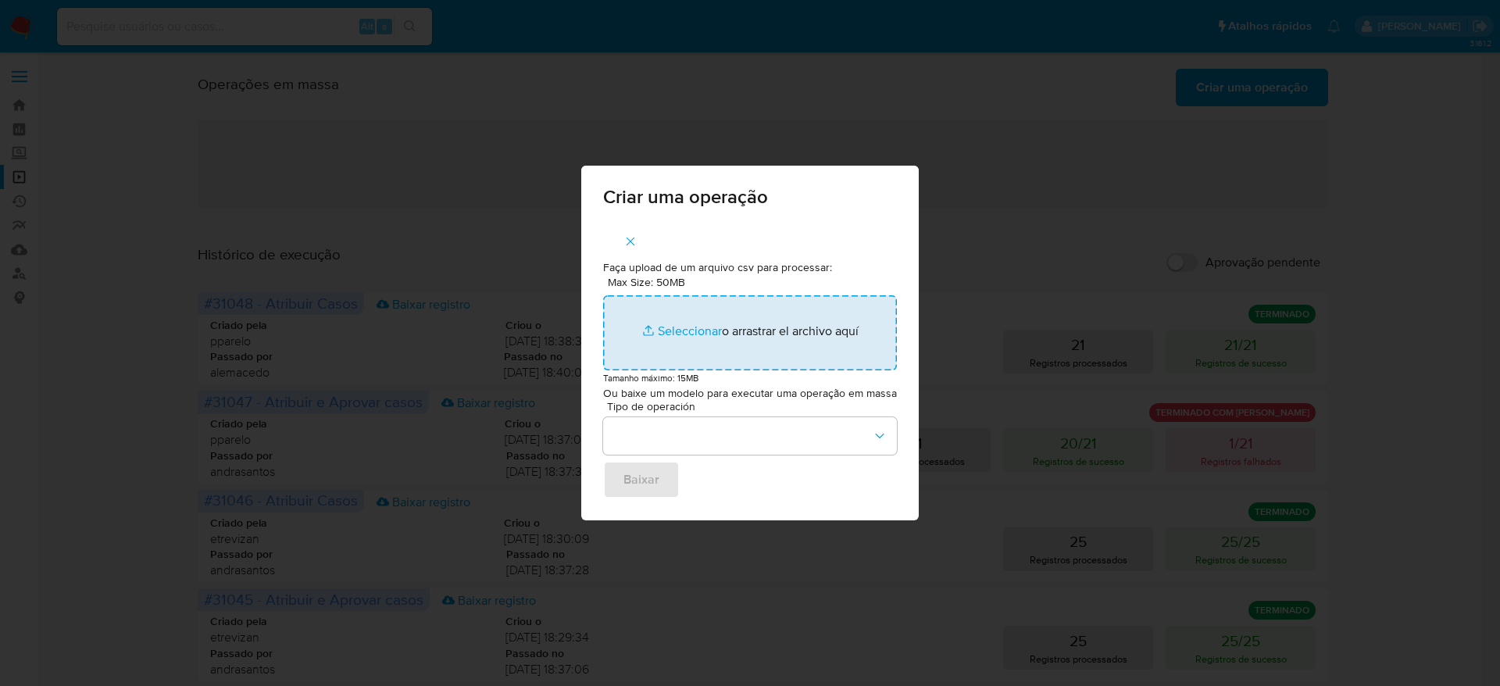
click at [738, 343] on input "Max Size: 50MB Seleccionar archivos" at bounding box center [750, 332] width 294 height 75
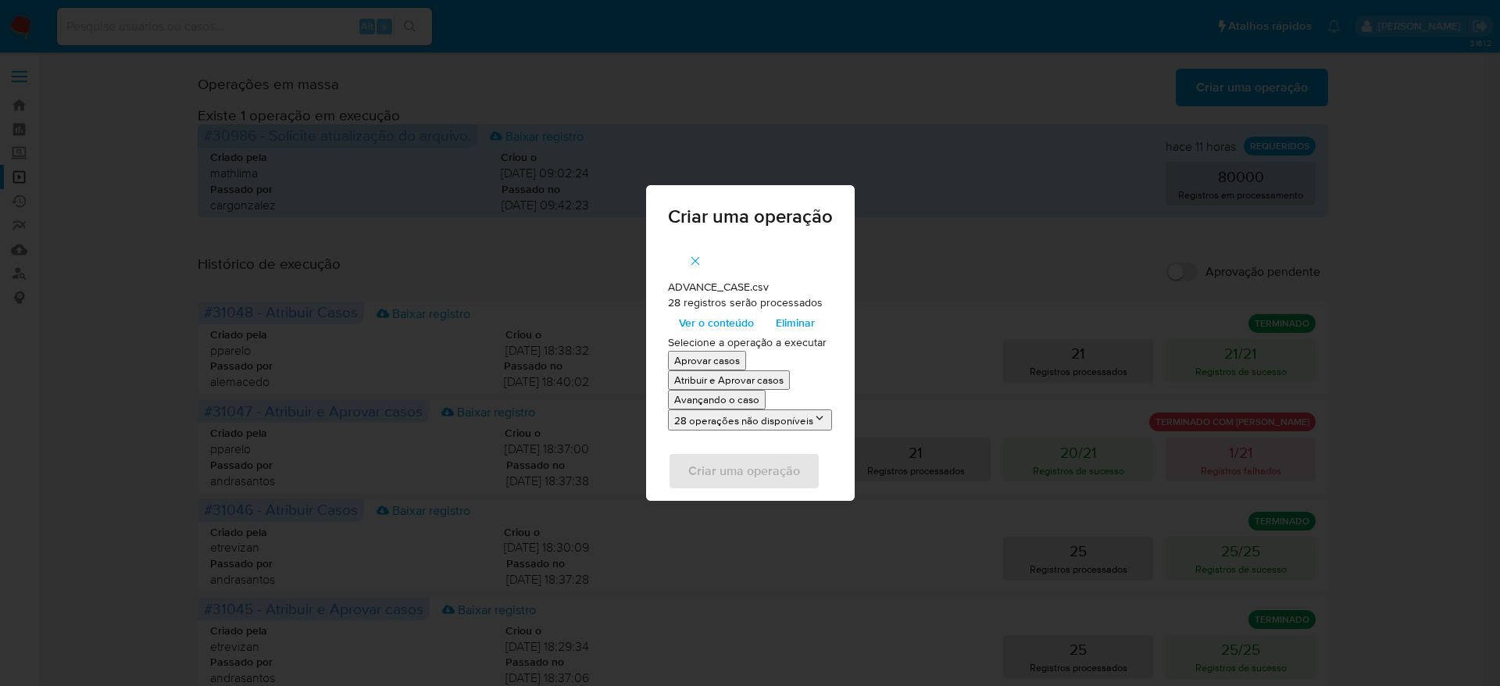
click at [703, 323] on span "Ver o conteúdo" at bounding box center [716, 323] width 75 height 22
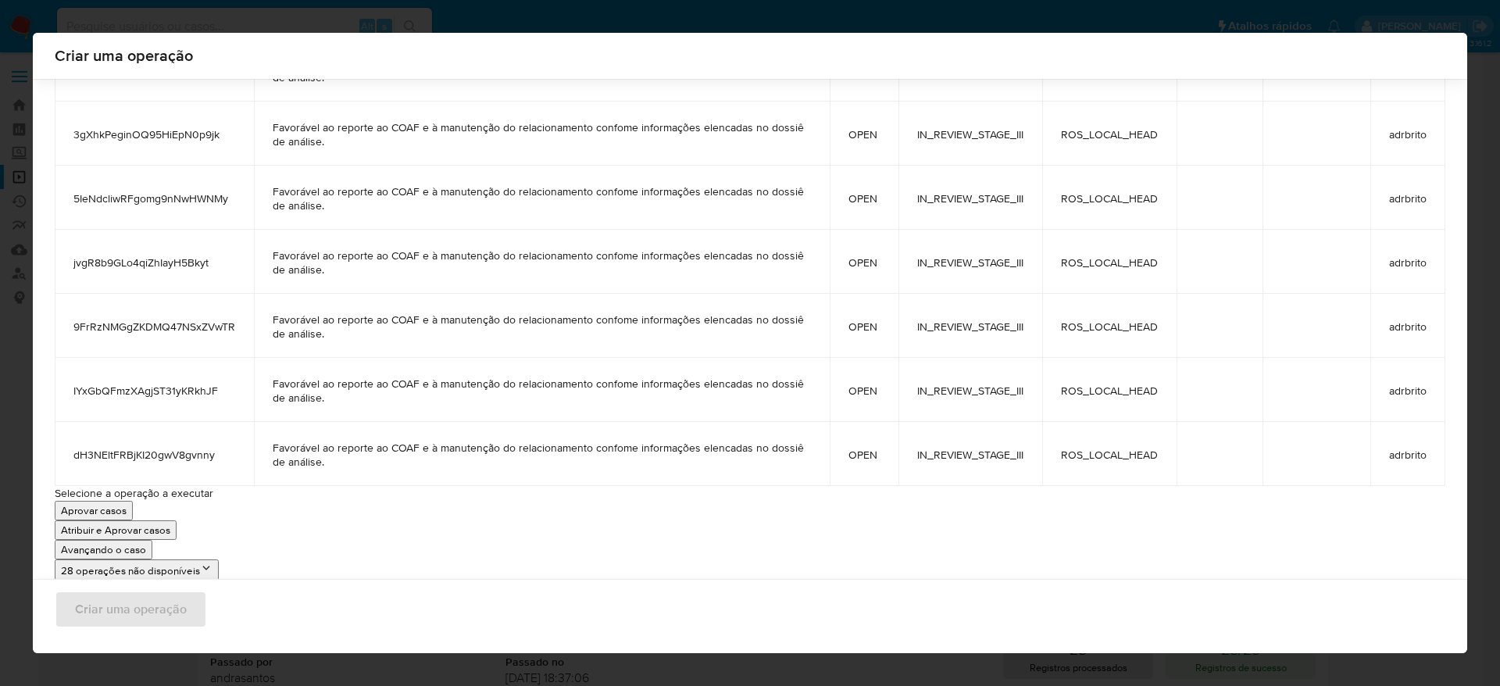
scroll to position [1517, 0]
click at [165, 534] on p "Atribuir e Aprovar casos" at bounding box center [115, 531] width 109 height 15
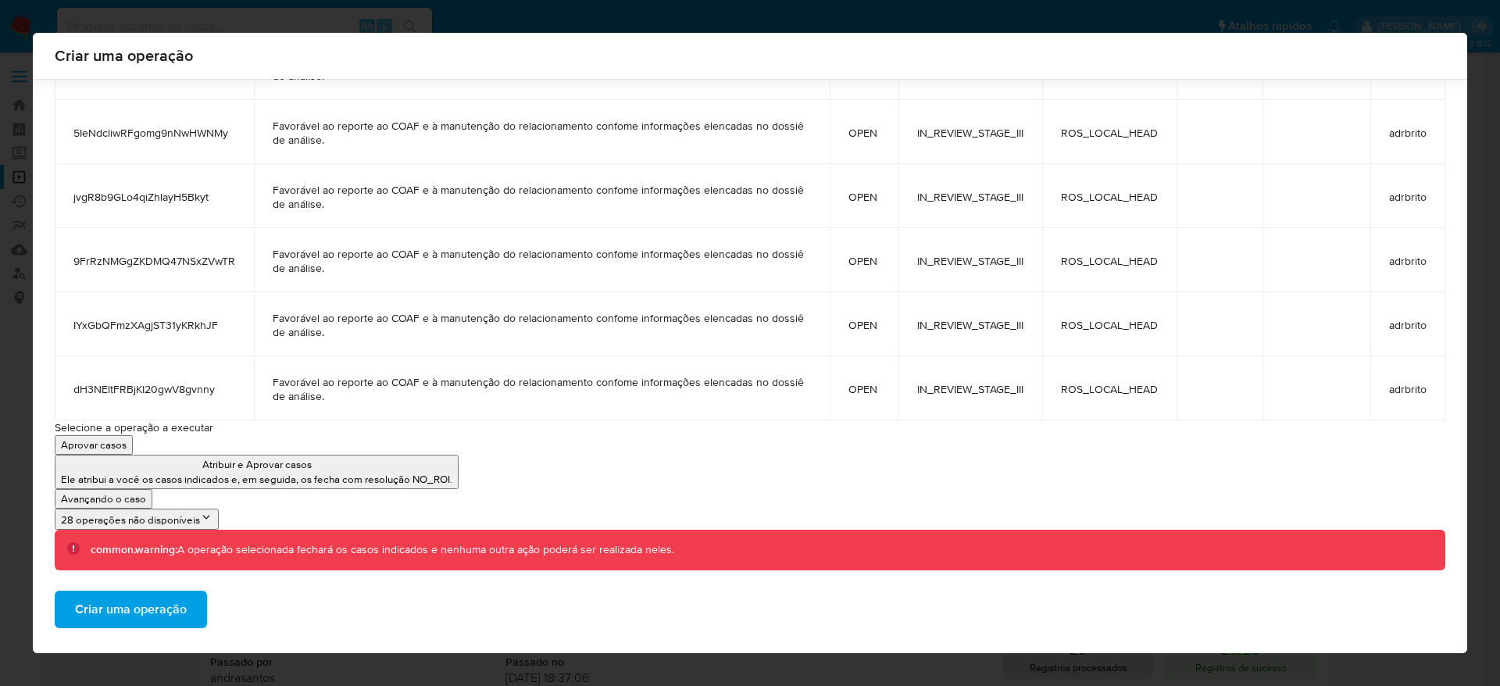
scroll to position [1586, 0]
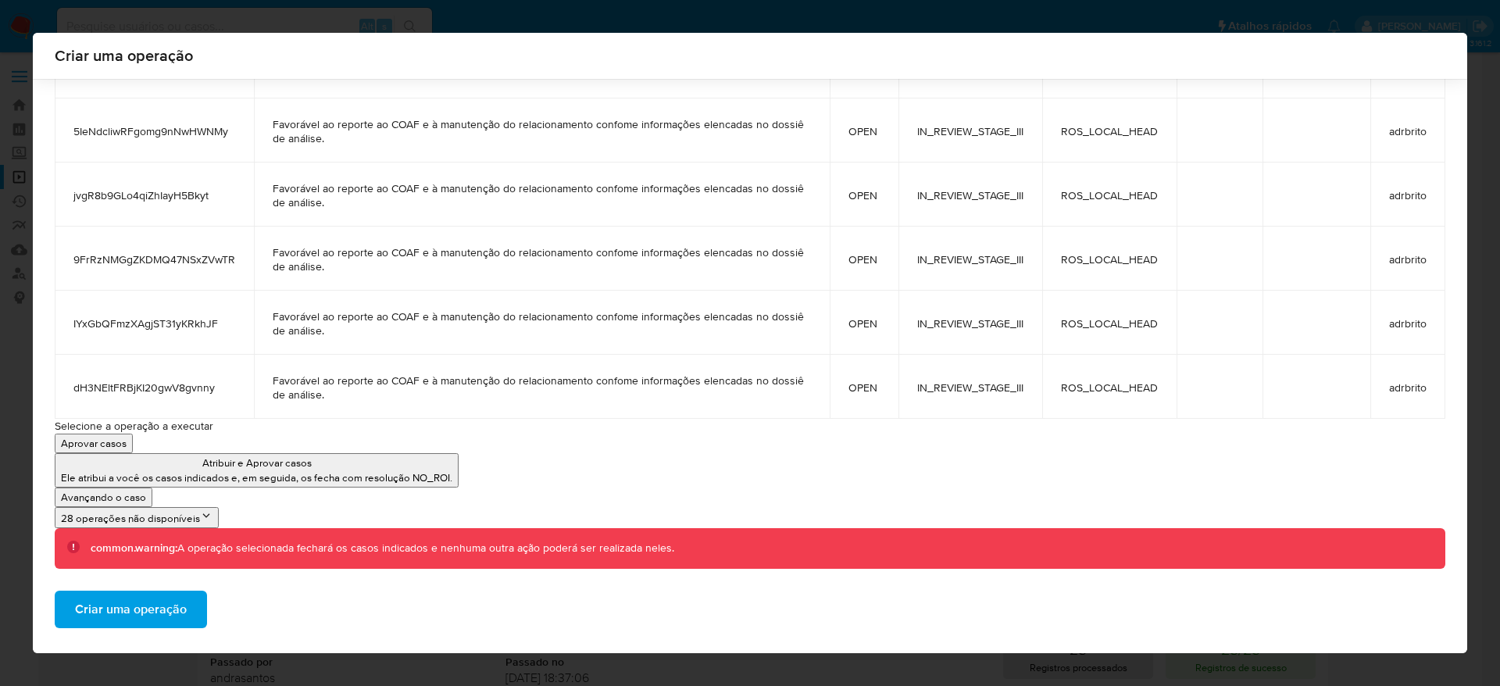
click at [175, 610] on span "Criar uma operação" at bounding box center [131, 609] width 112 height 34
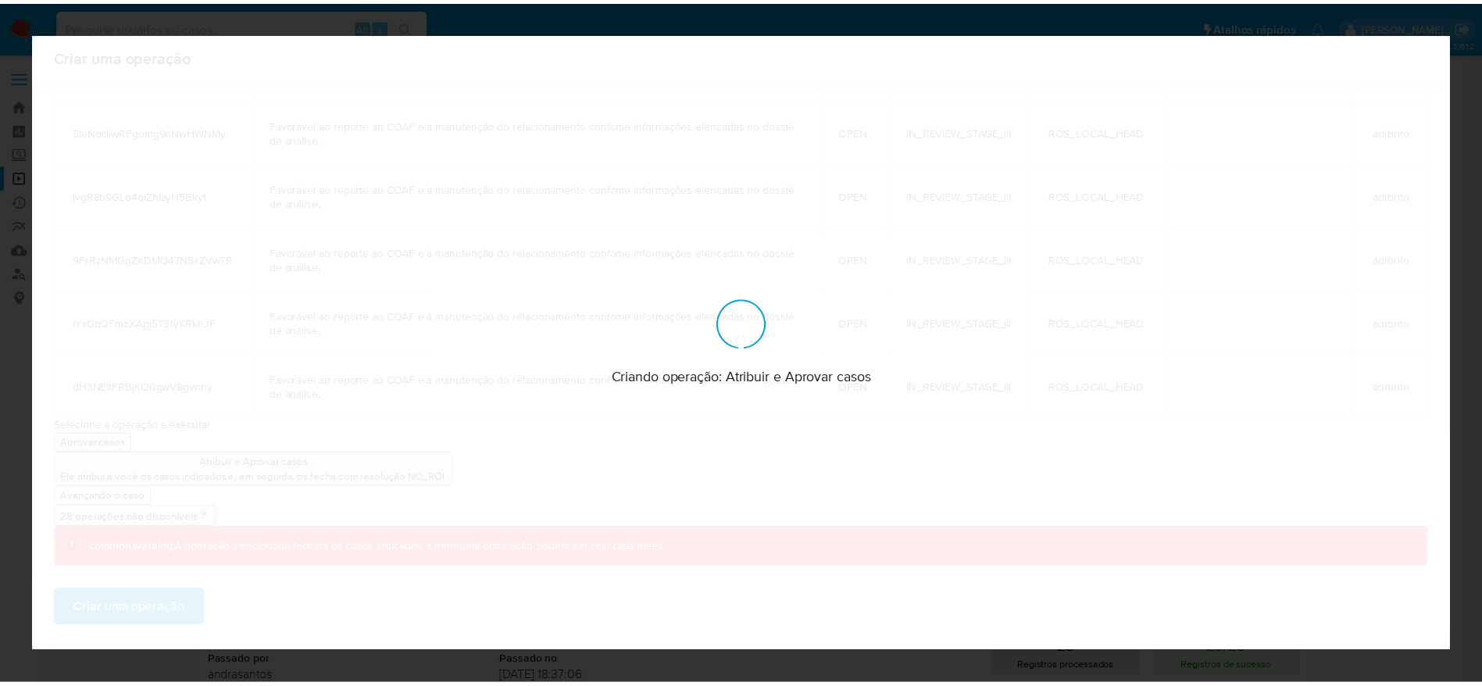
scroll to position [0, 0]
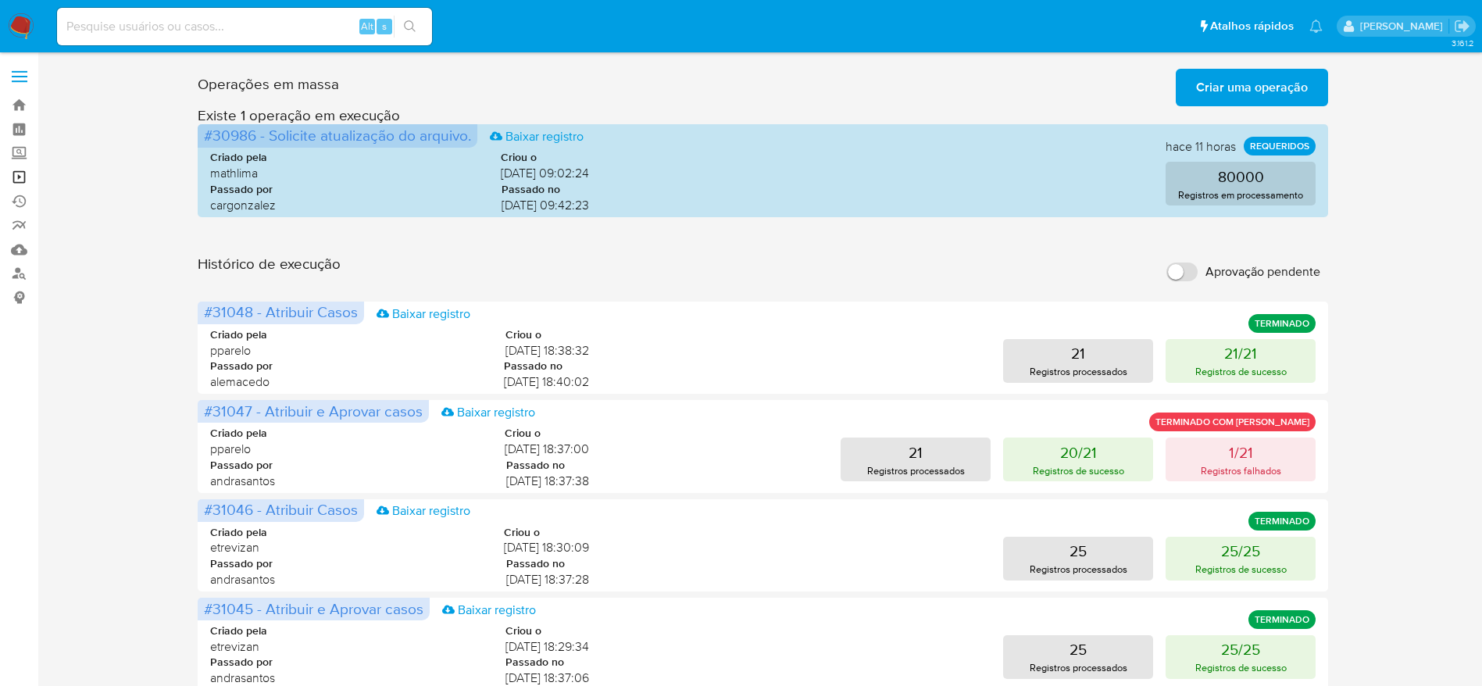
click at [20, 177] on link "Operações em massa" at bounding box center [93, 177] width 186 height 24
